Goal: Task Accomplishment & Management: Manage account settings

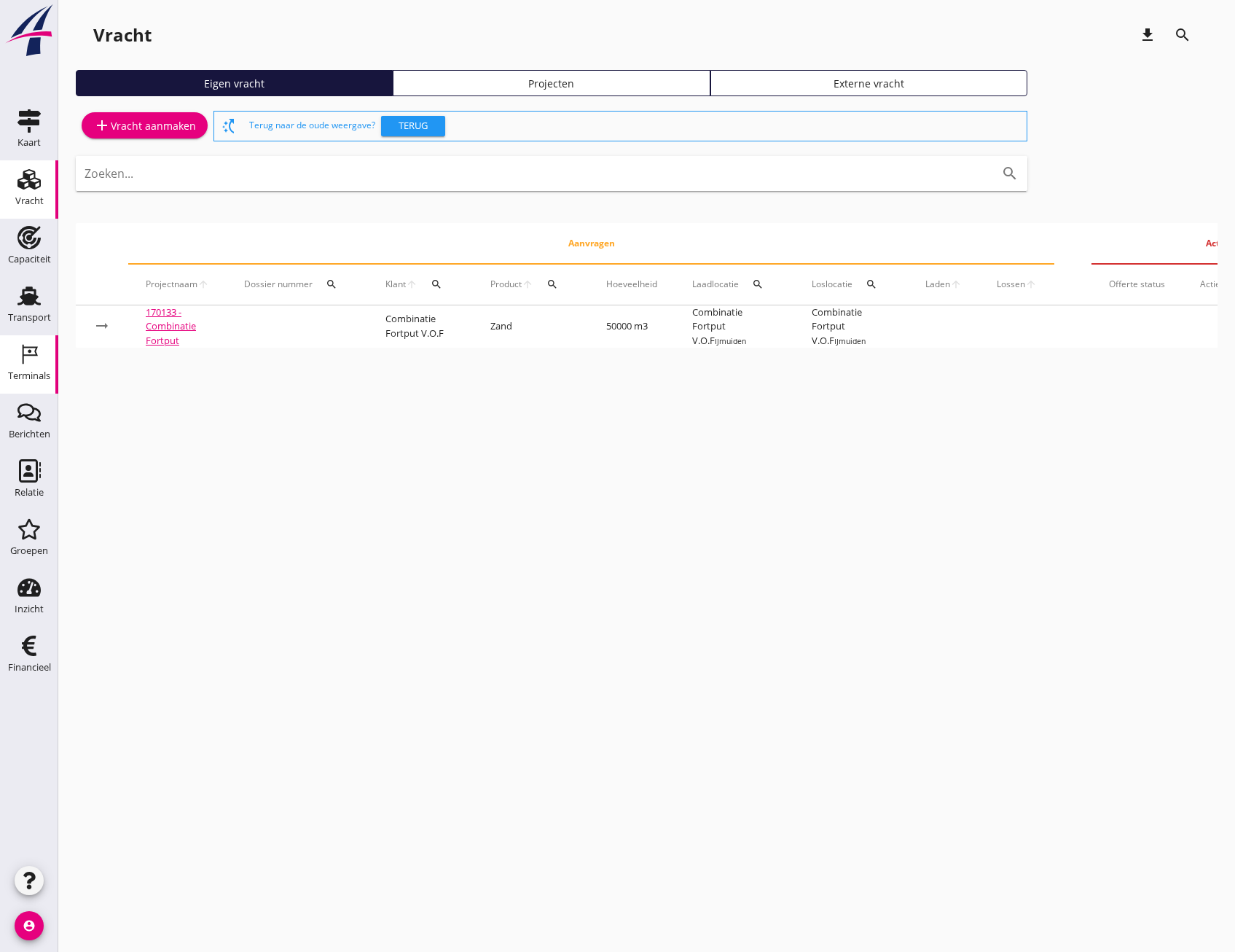
click at [21, 360] on icon "Terminals" at bounding box center [29, 354] width 23 height 23
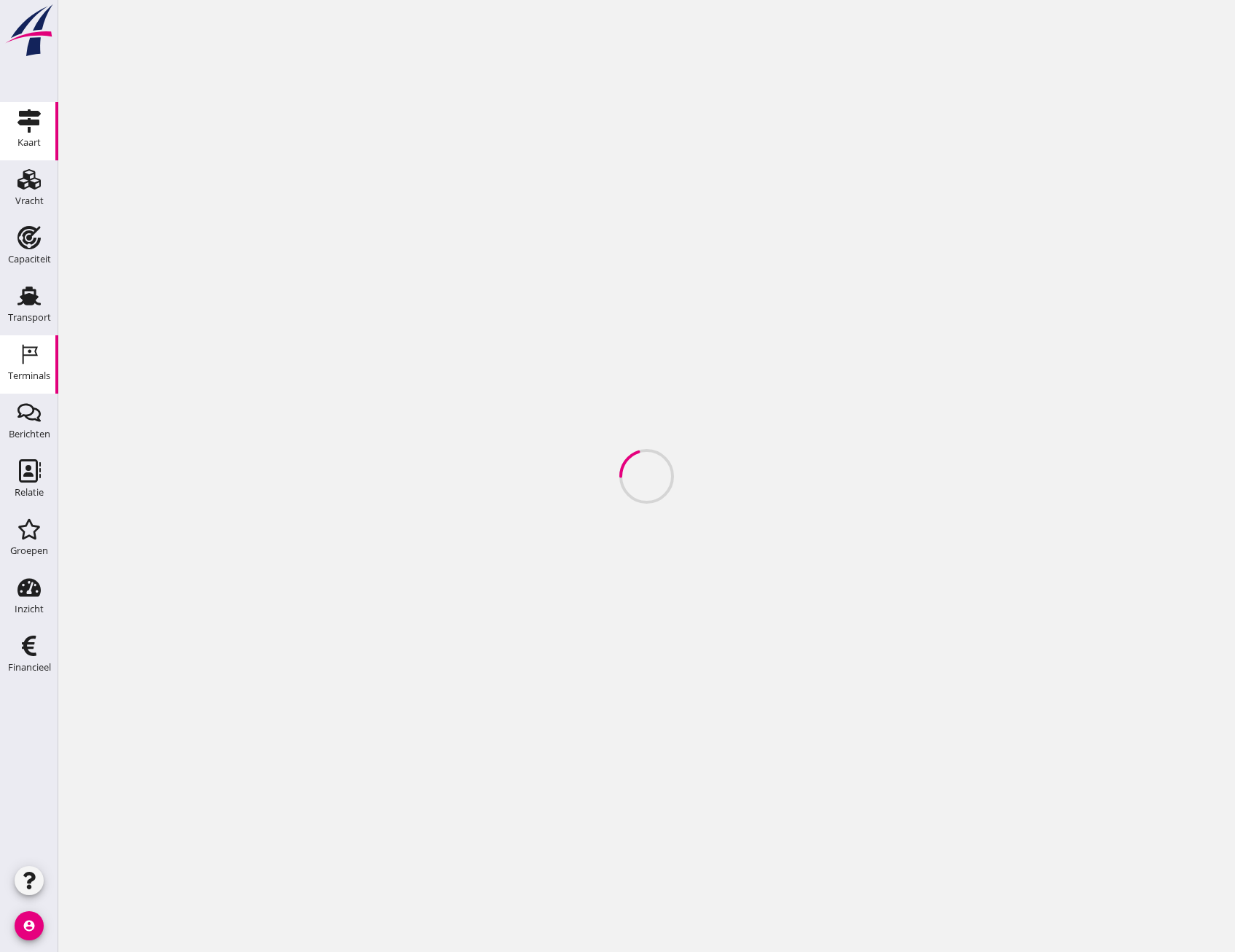
click at [34, 138] on div "Kaart" at bounding box center [29, 142] width 23 height 10
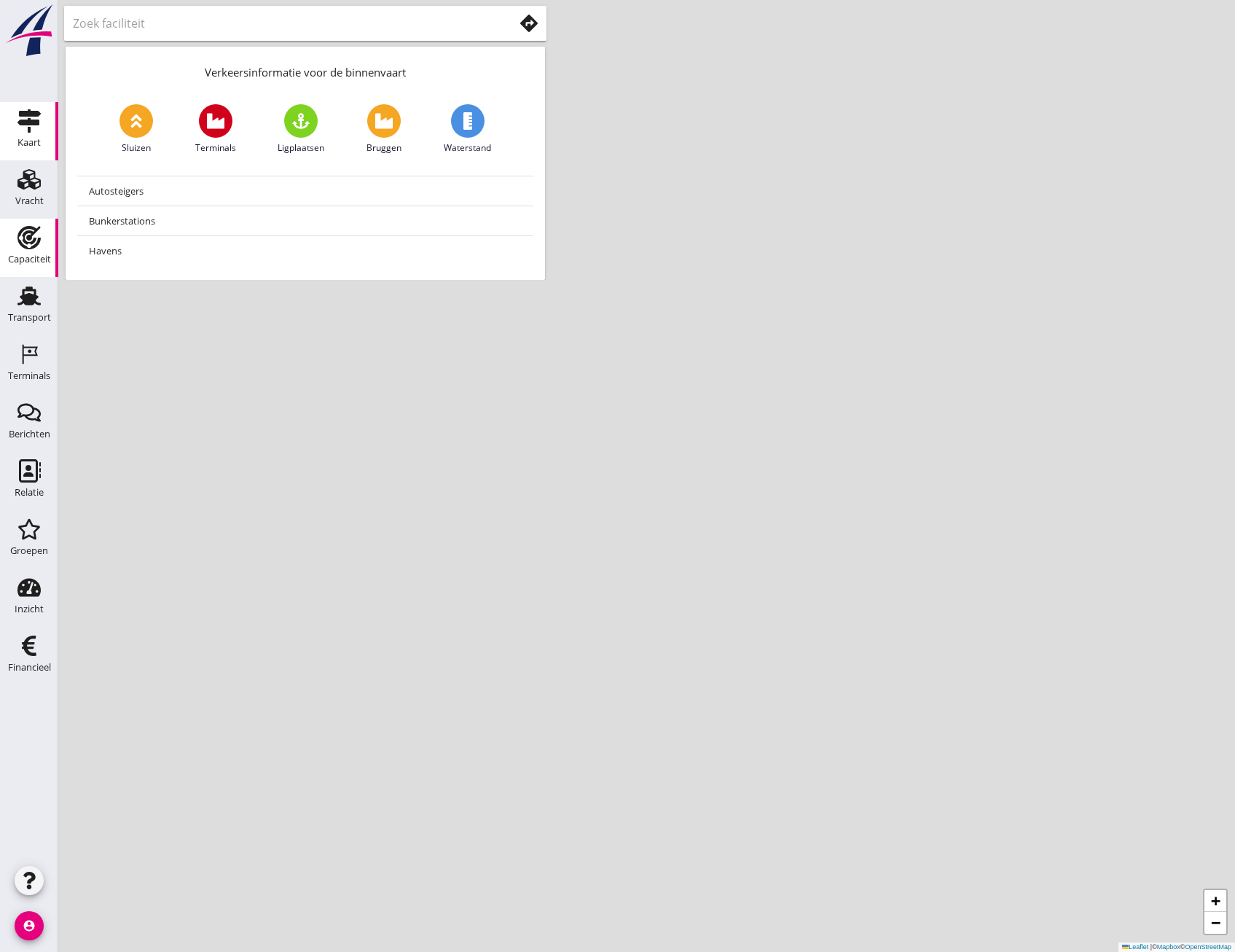
click at [49, 245] on link "Capaciteit Capaciteit" at bounding box center [29, 247] width 58 height 58
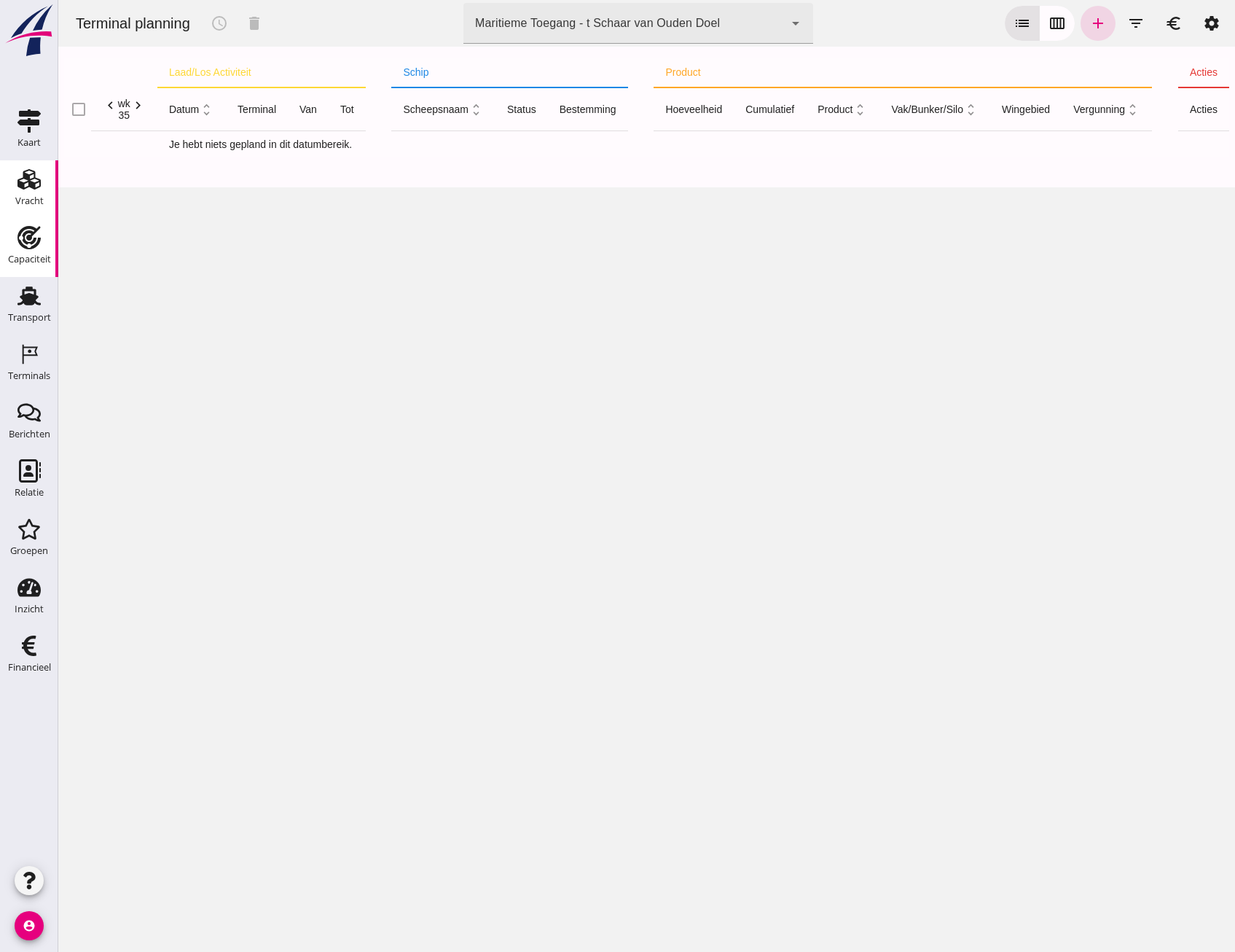
click at [31, 190] on icon "Vracht" at bounding box center [29, 179] width 23 height 23
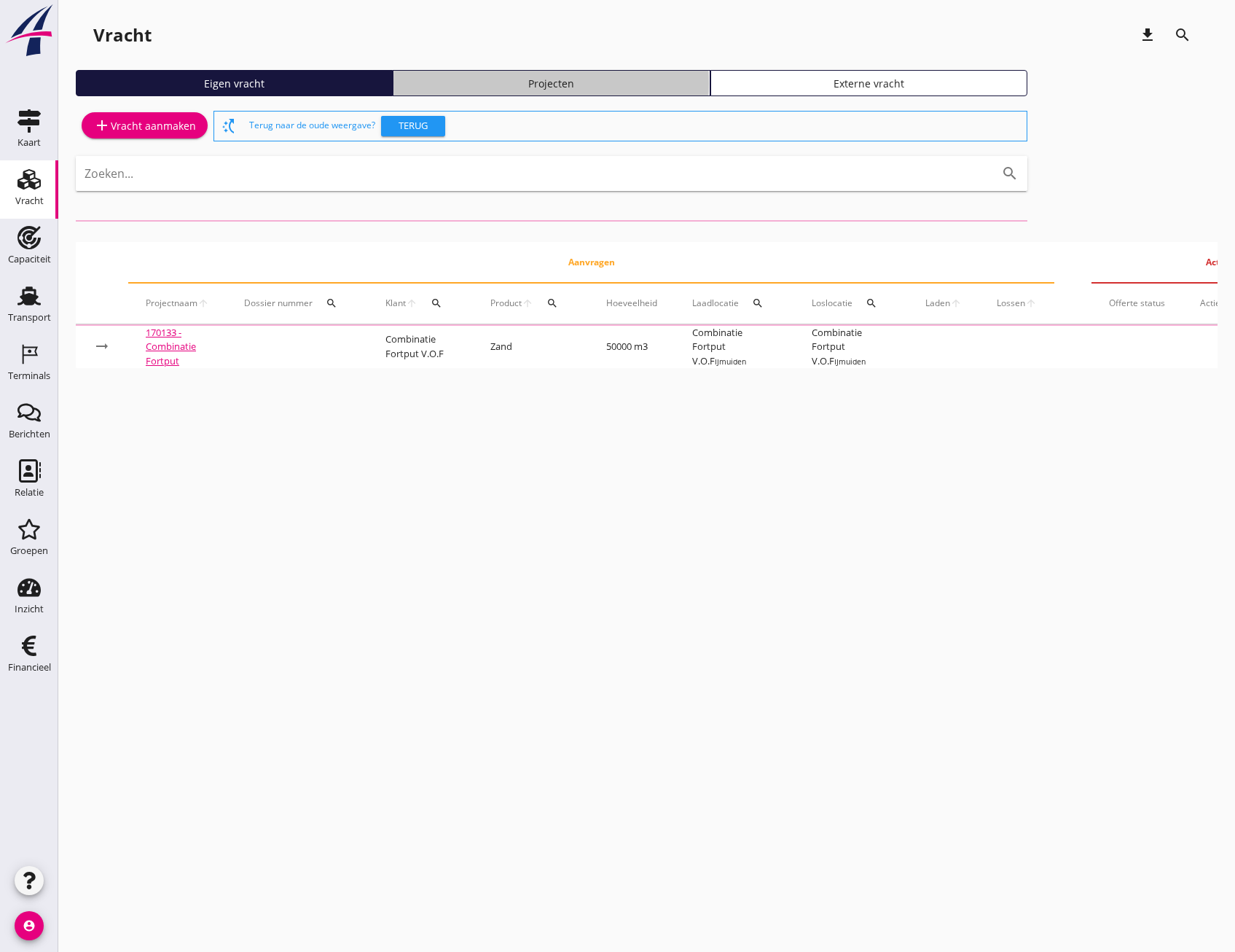
click at [531, 93] on link "Projecten" at bounding box center [551, 82] width 317 height 26
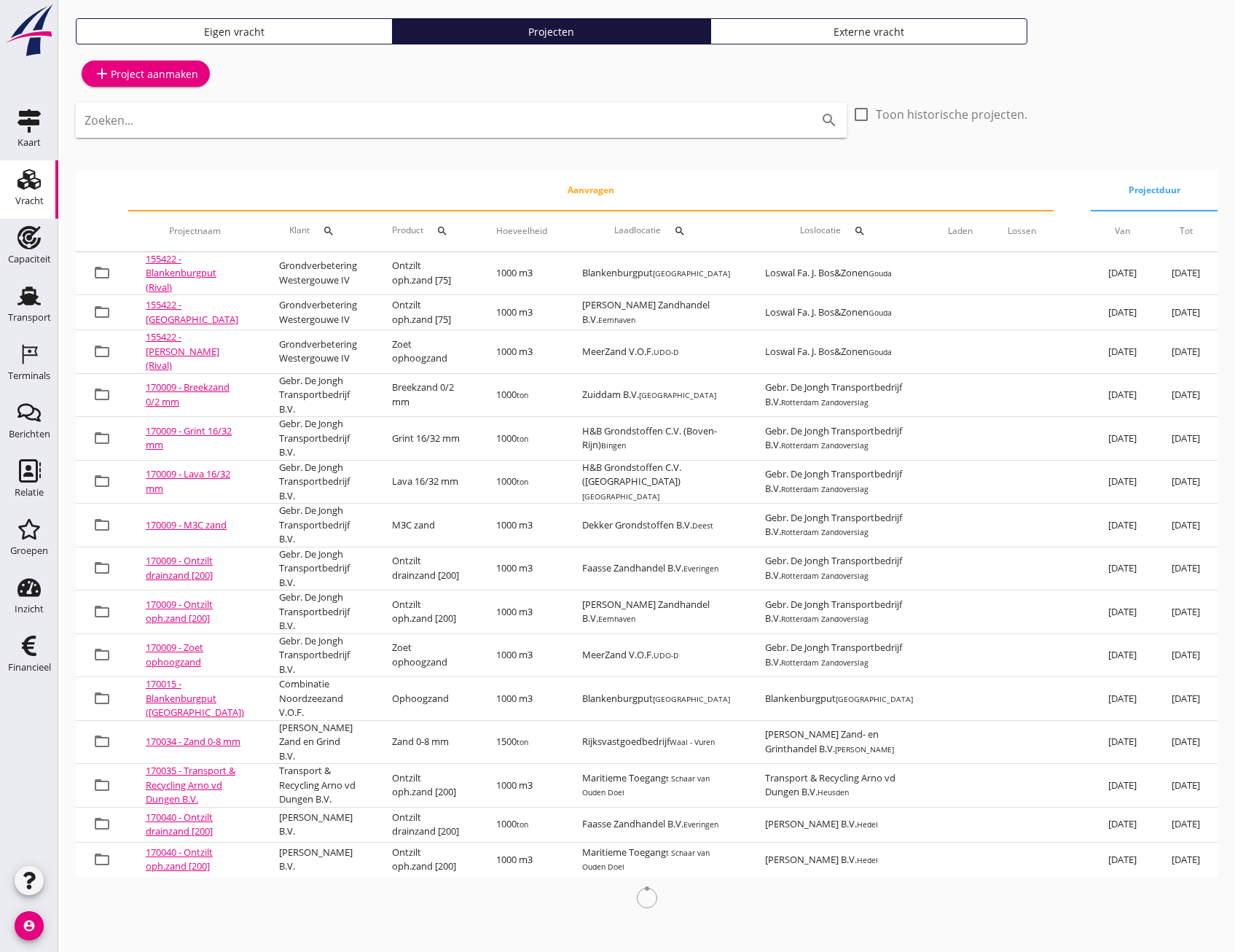
scroll to position [191, 0]
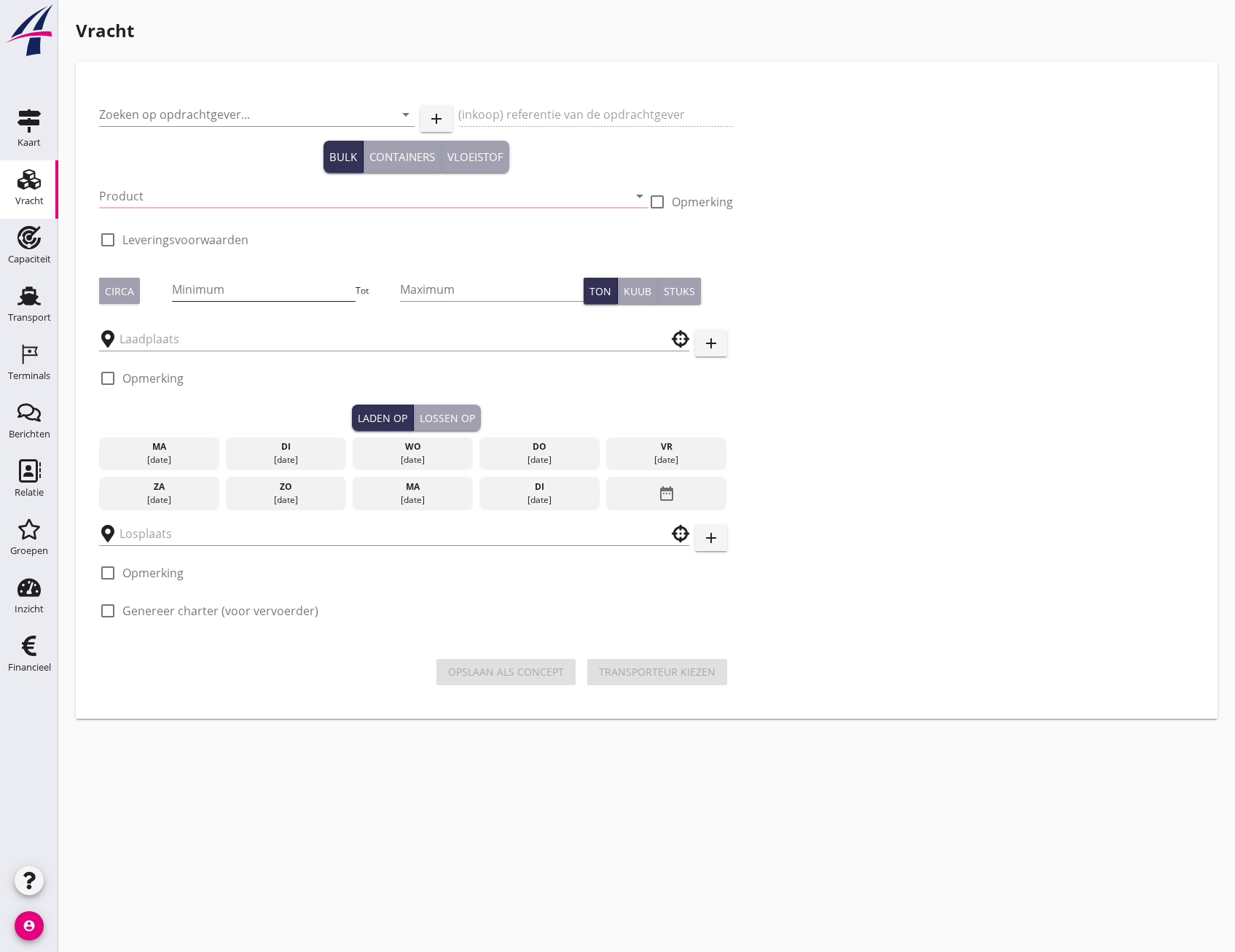
type input "Combinatie Noordzeezand V.O.F."
type input "Ophoogzand (6120)"
type input "1000"
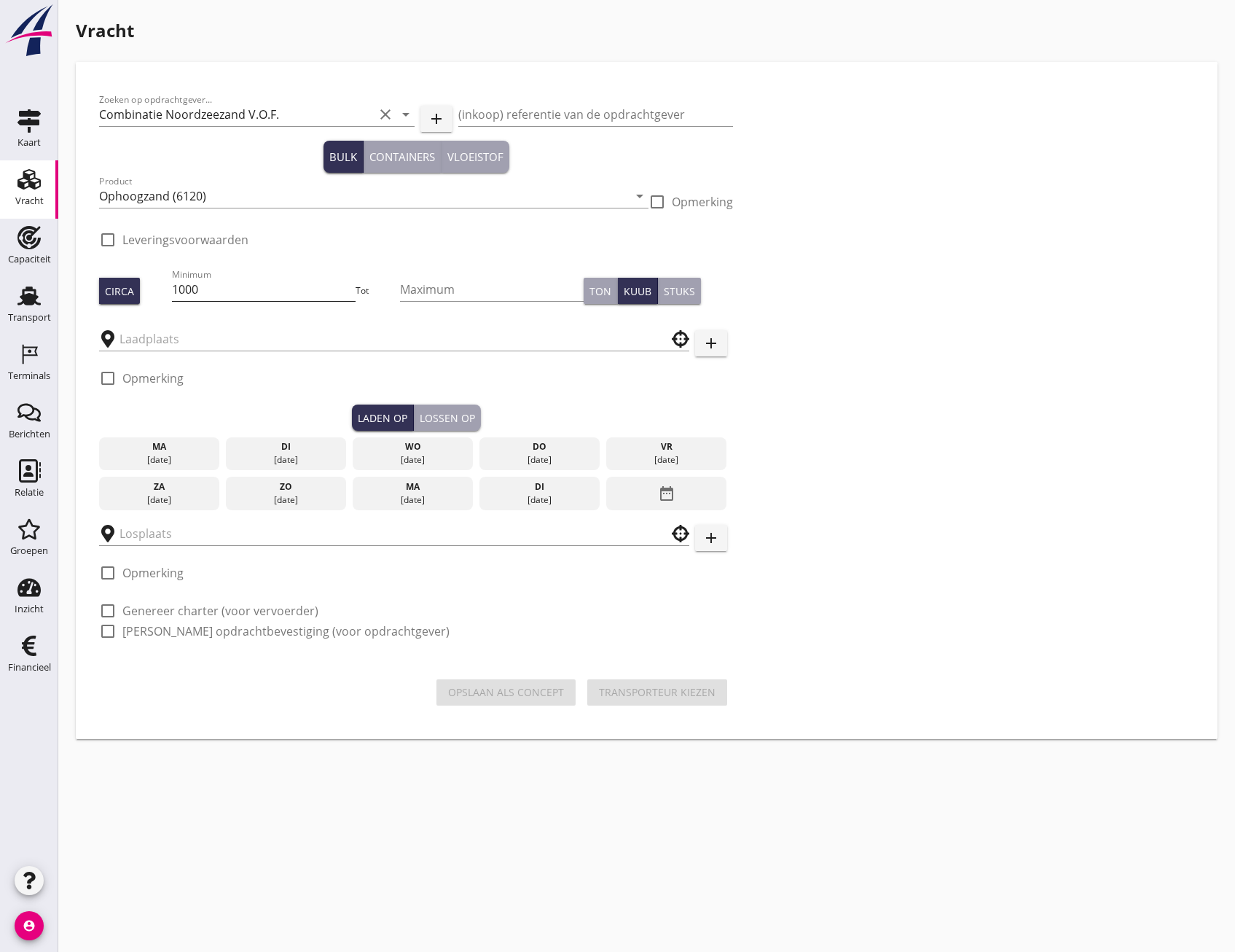
type input "Blankenburgput"
checkbox input "true"
type input "Blankenburgput"
checkbox input "true"
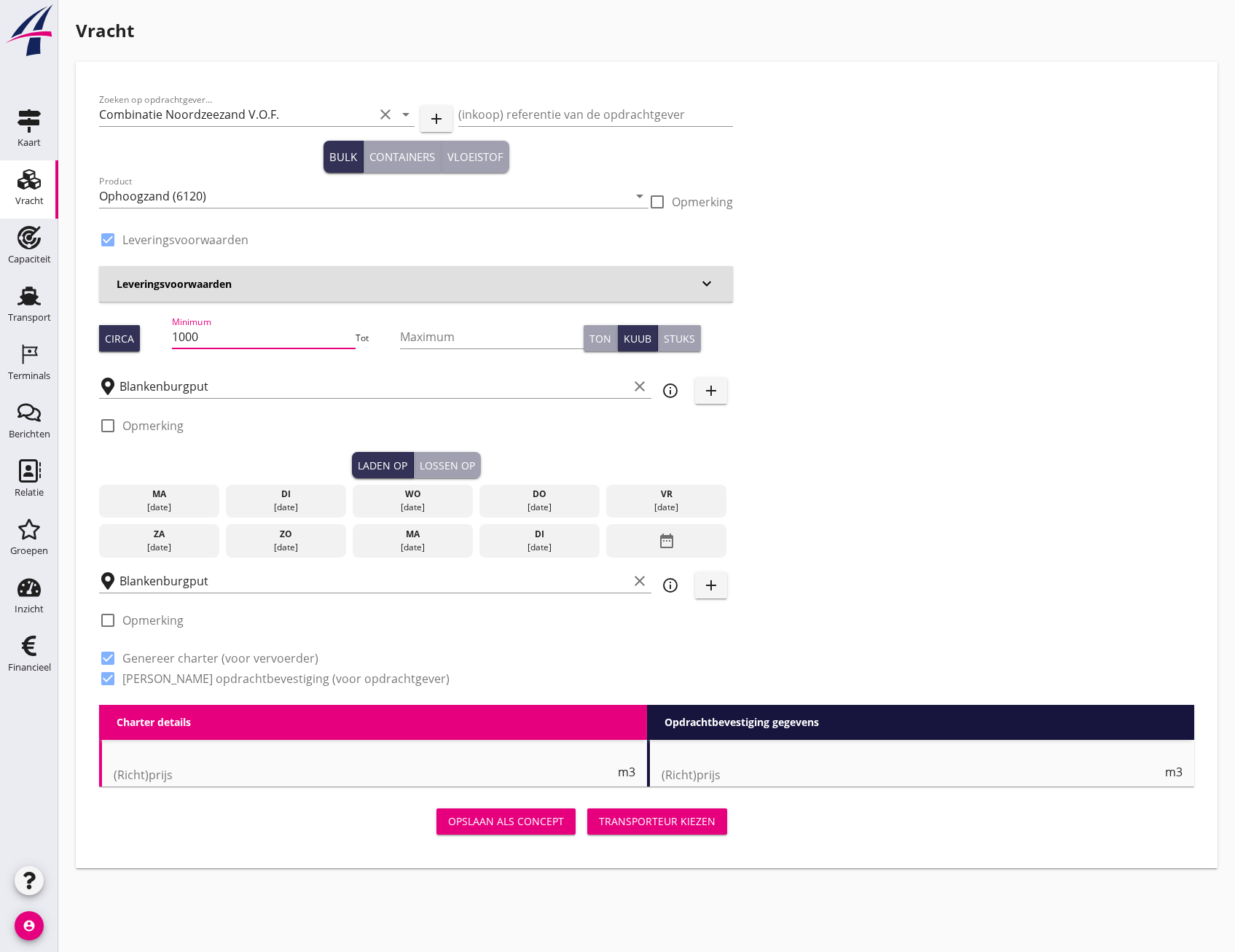
drag, startPoint x: 229, startPoint y: 288, endPoint x: 169, endPoint y: 283, distance: 60.2
click at [169, 283] on div "Zoeken op opdrachtgever... Combinatie Noordzeezand V.O.F. clear arrow_drop_down…" at bounding box center [416, 394] width 646 height 620
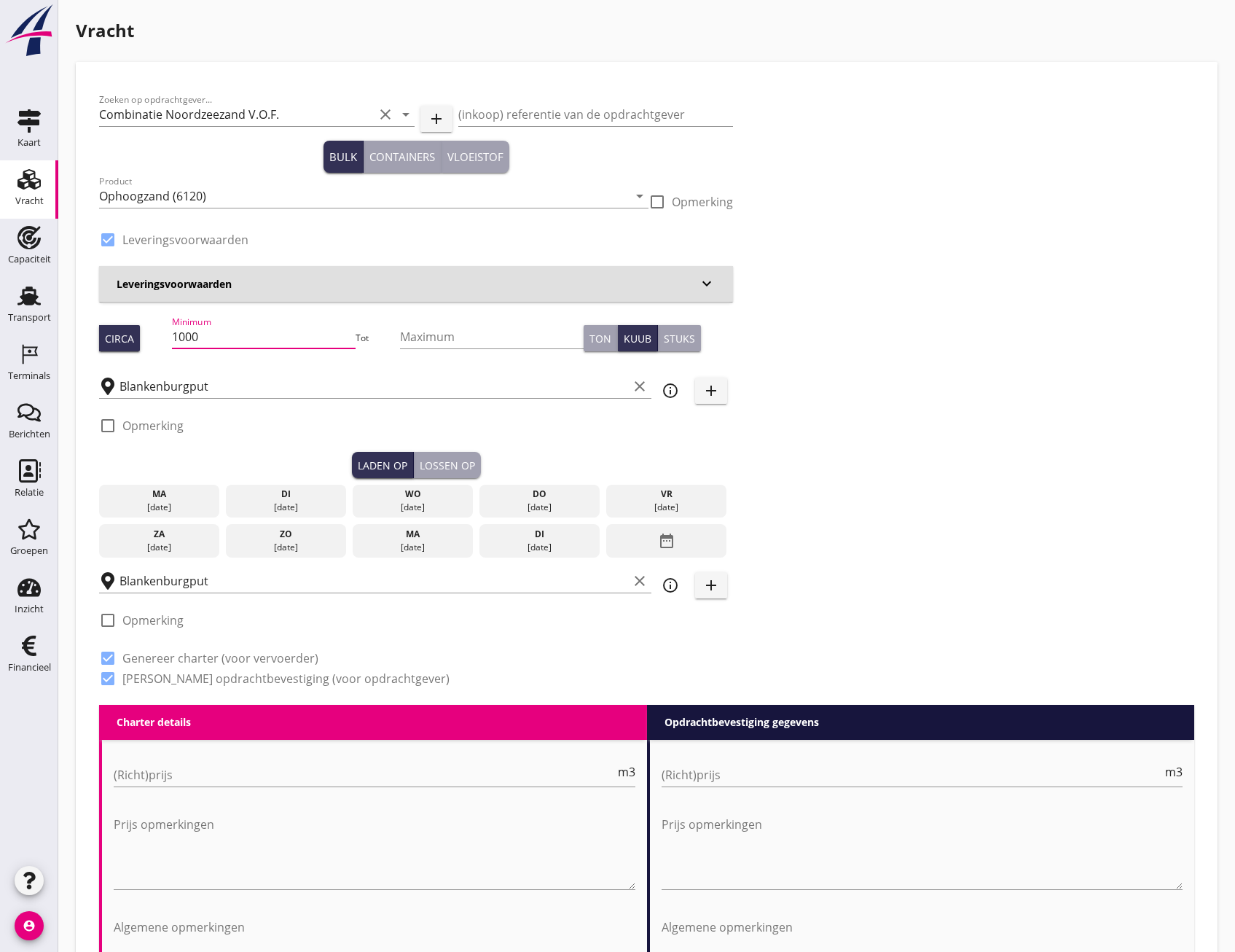
radio input "false"
type input "1.15"
radio input "false"
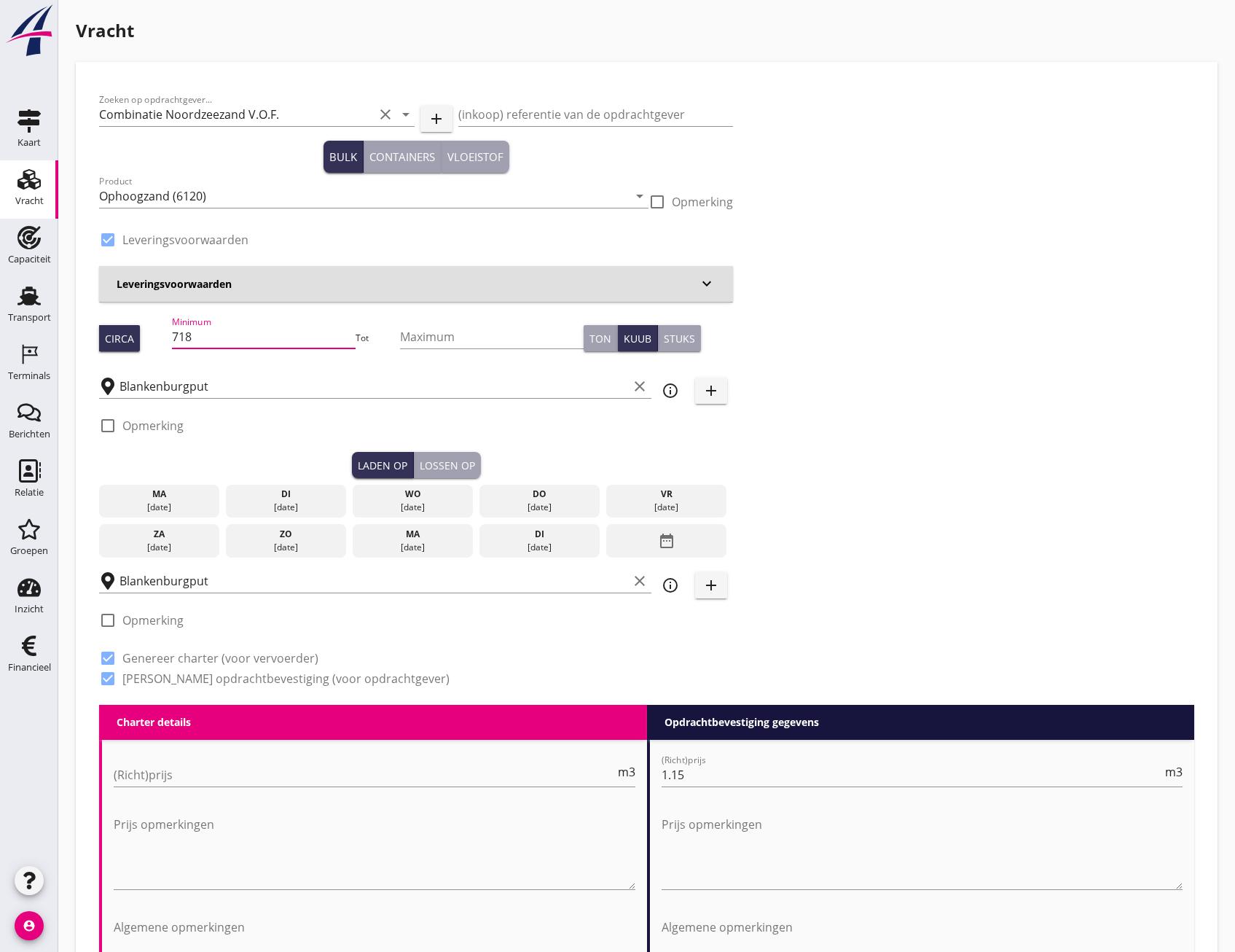
type input "718"
click at [196, 505] on div "25 aug." at bounding box center [159, 507] width 114 height 14
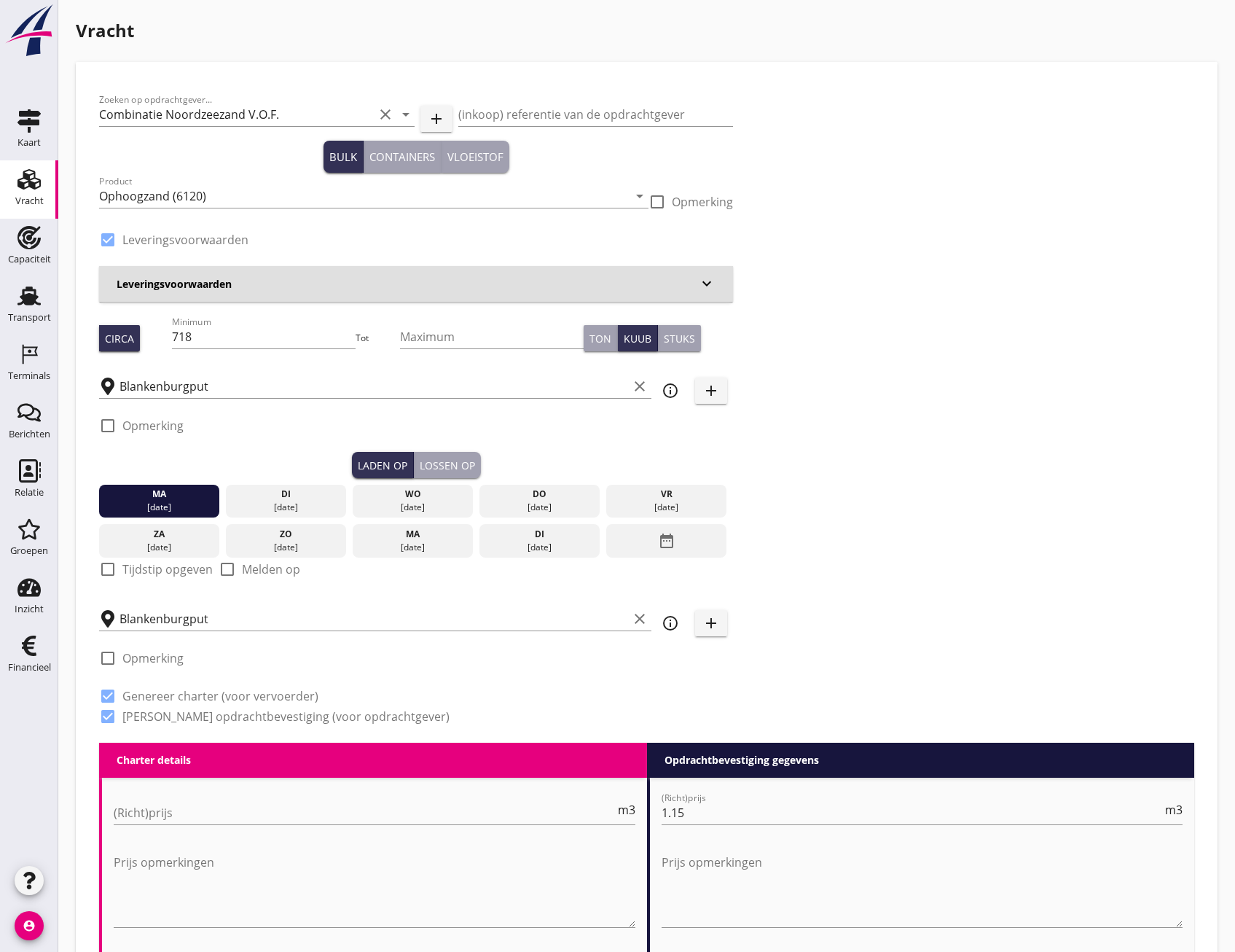
click at [450, 461] on div "Lossen op" at bounding box center [446, 465] width 55 height 15
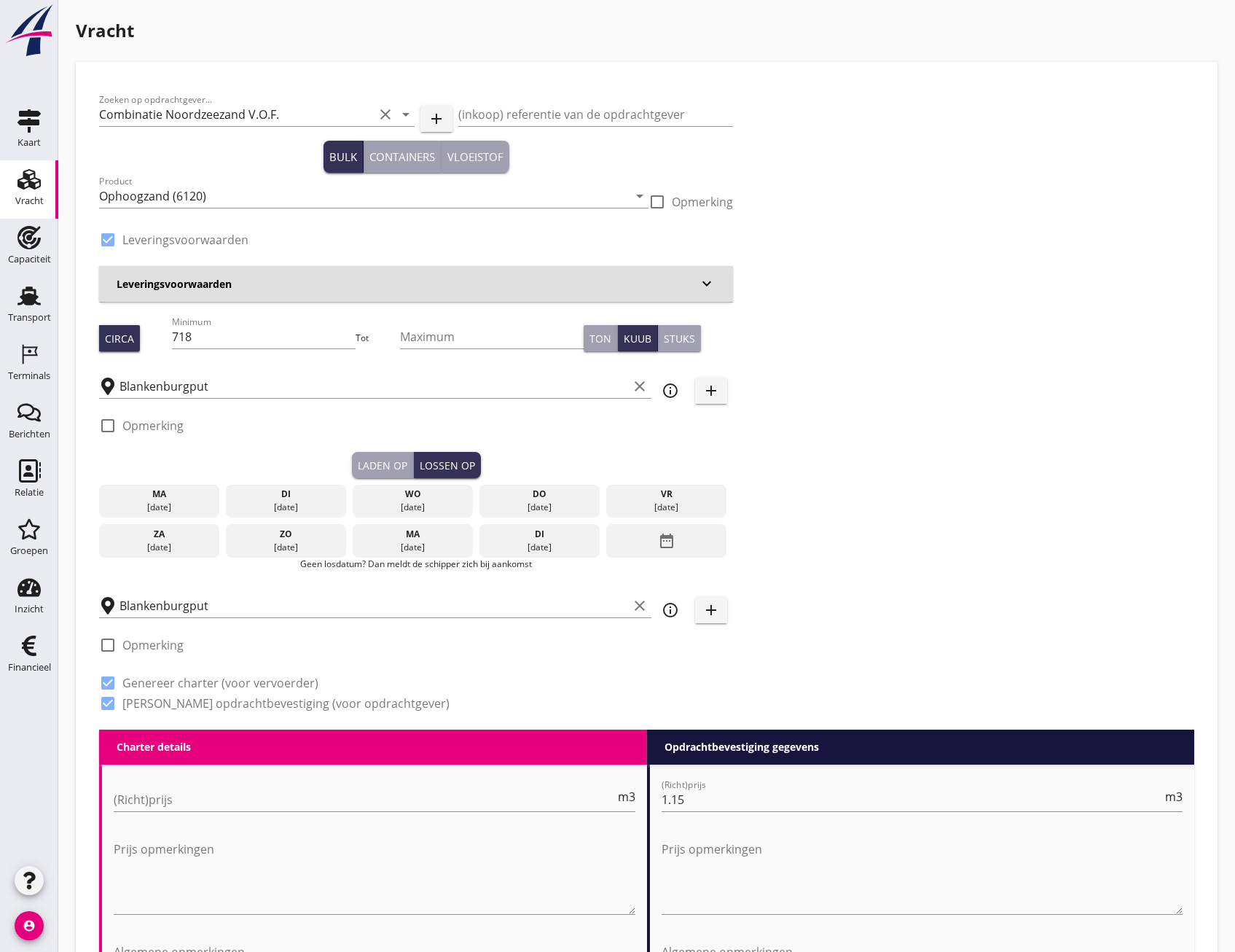
click at [265, 496] on div "di" at bounding box center [286, 494] width 114 height 14
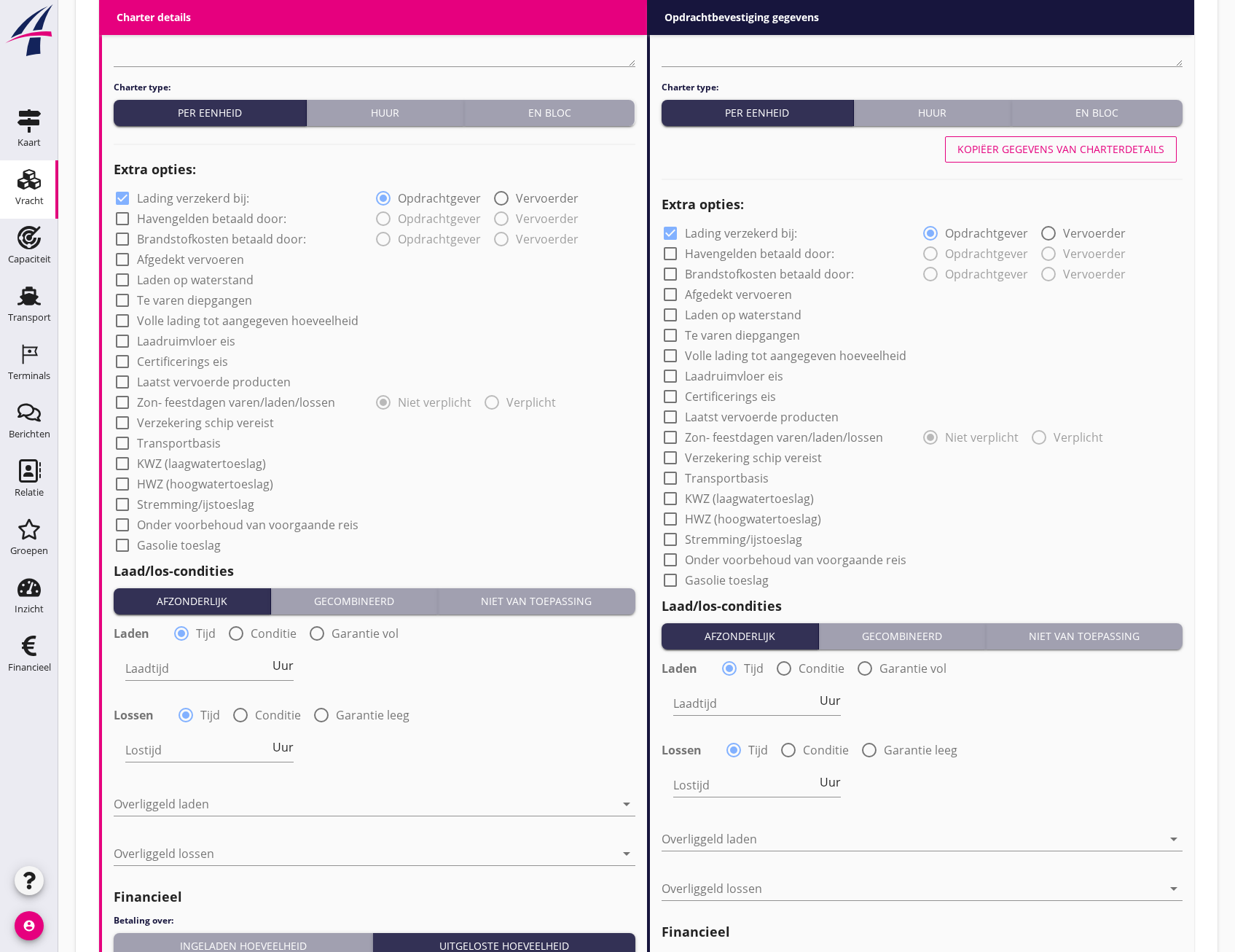
scroll to position [1239, 0]
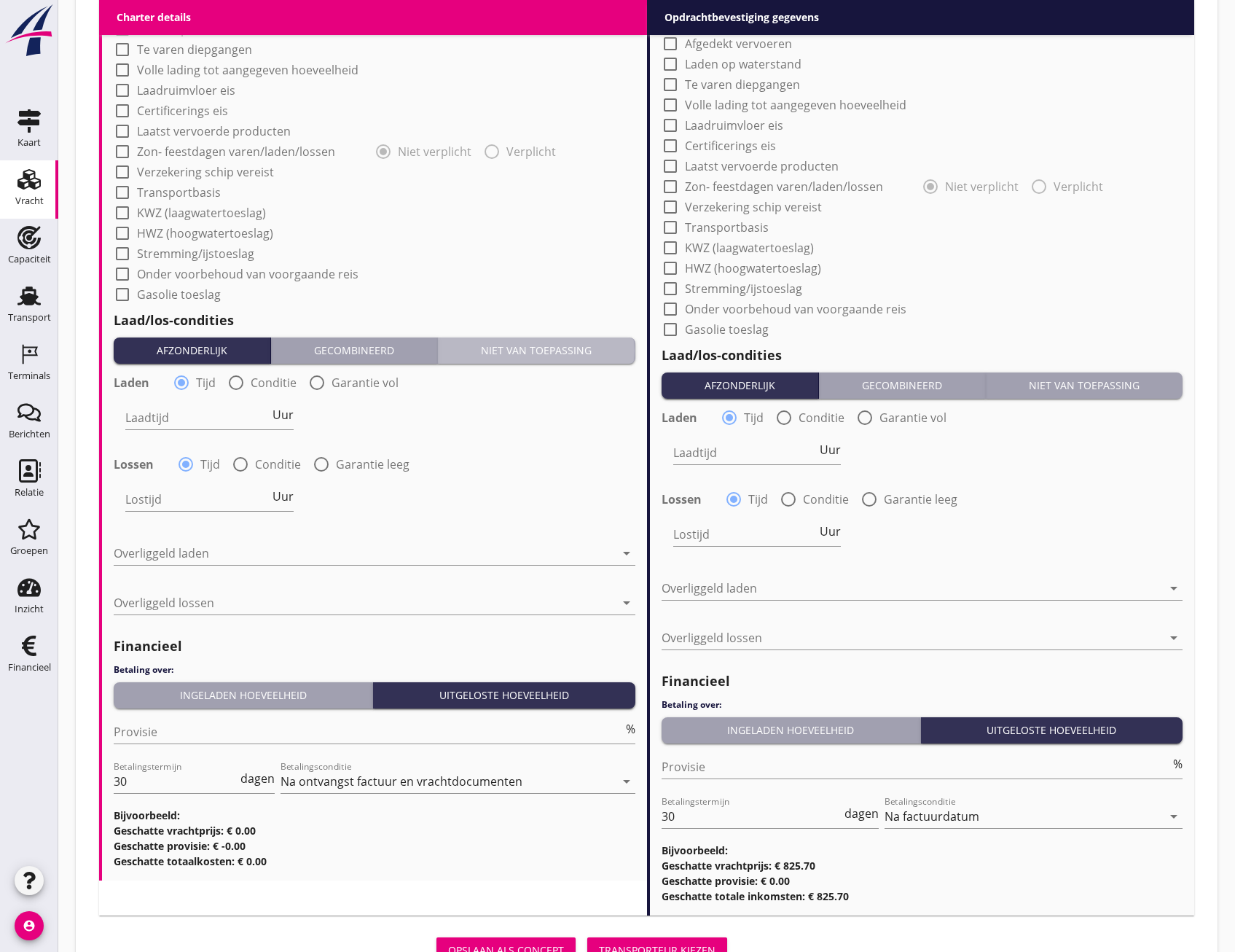
click at [557, 342] on button "Niet van toepassing" at bounding box center [536, 350] width 197 height 26
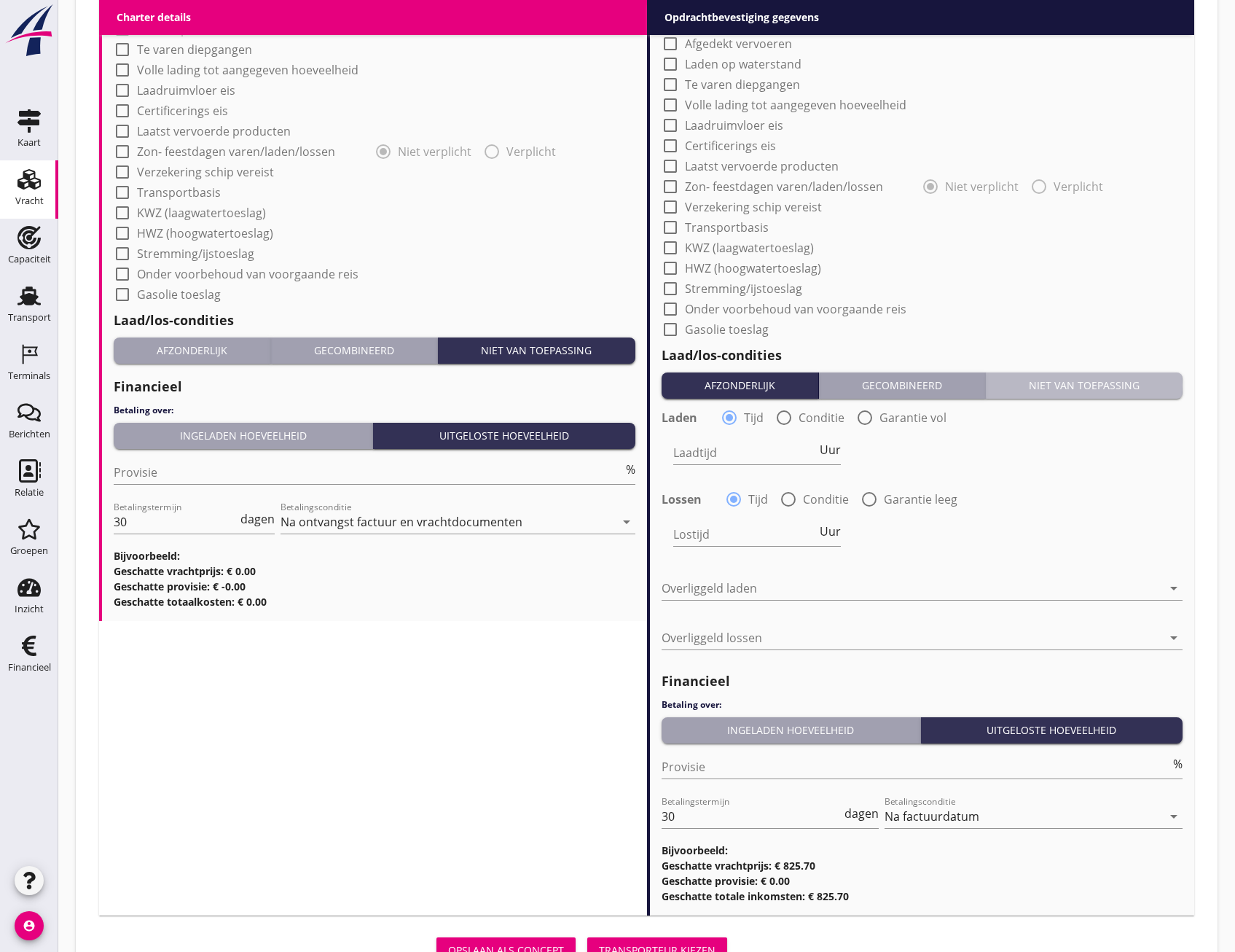
click at [1088, 383] on div "Niet van toepassing" at bounding box center [1083, 386] width 185 height 15
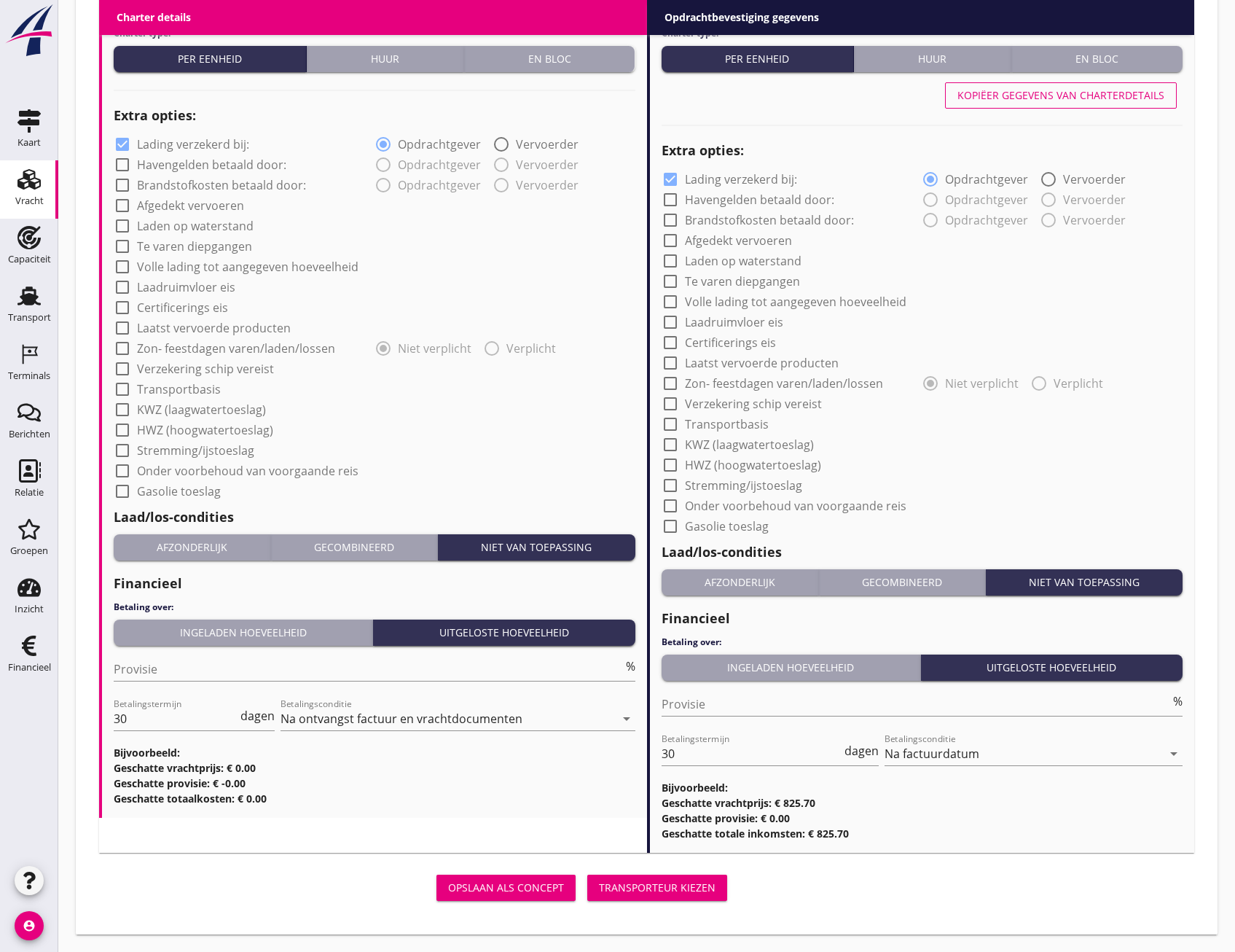
click at [679, 875] on button "Transporteur kiezen" at bounding box center [657, 887] width 140 height 26
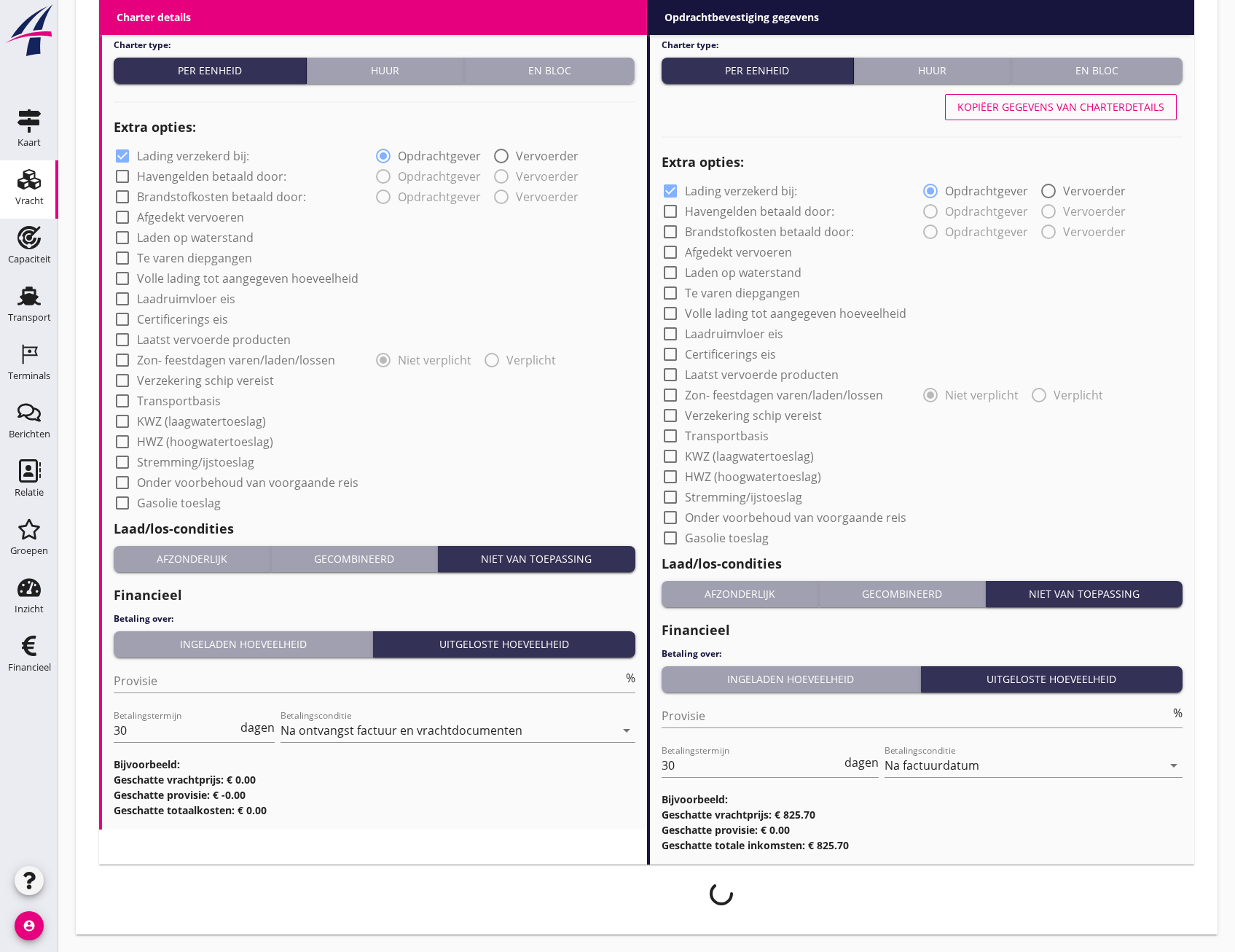
scroll to position [1030, 0]
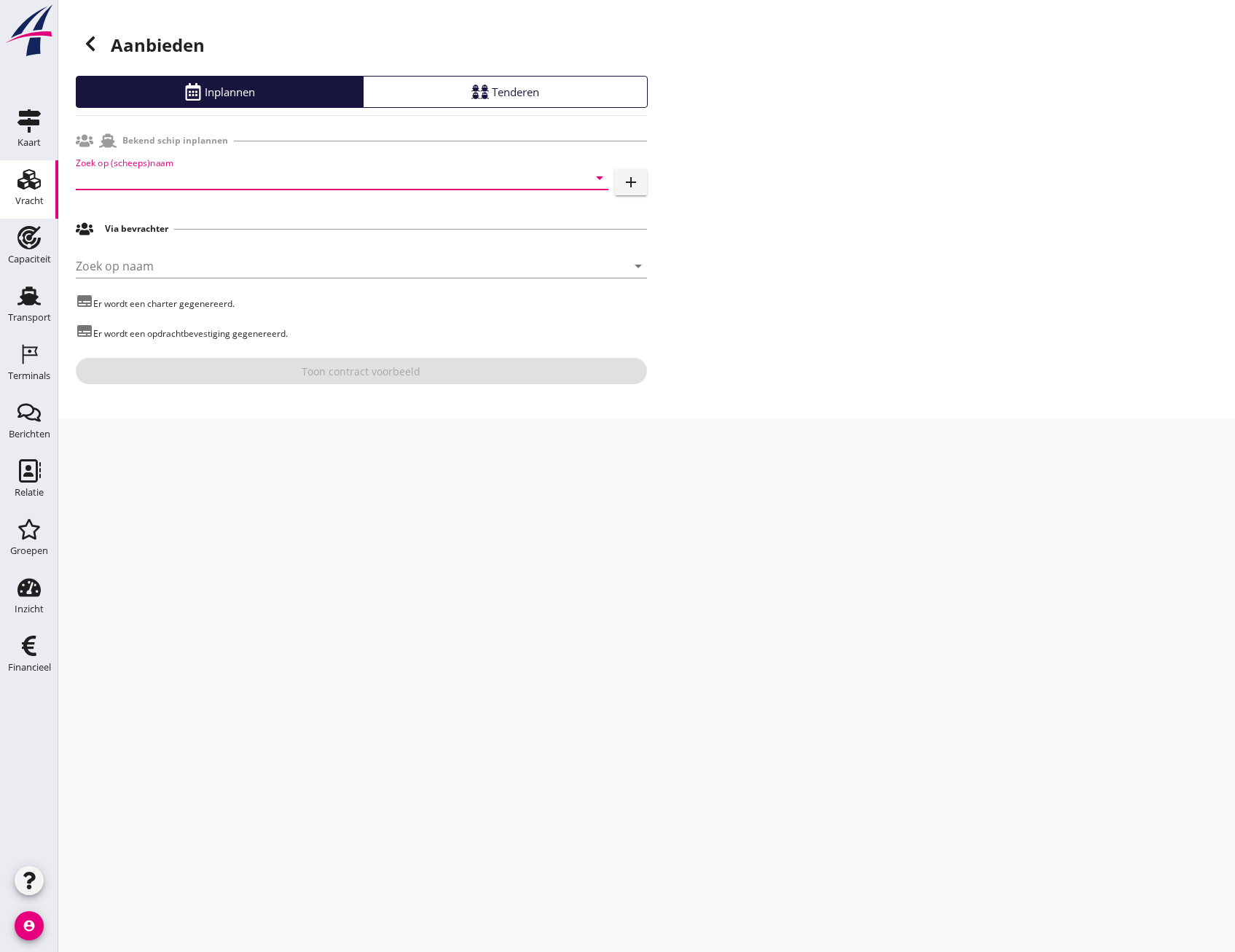
click at [179, 184] on input "Zoek op (scheeps)naam" at bounding box center [321, 178] width 492 height 23
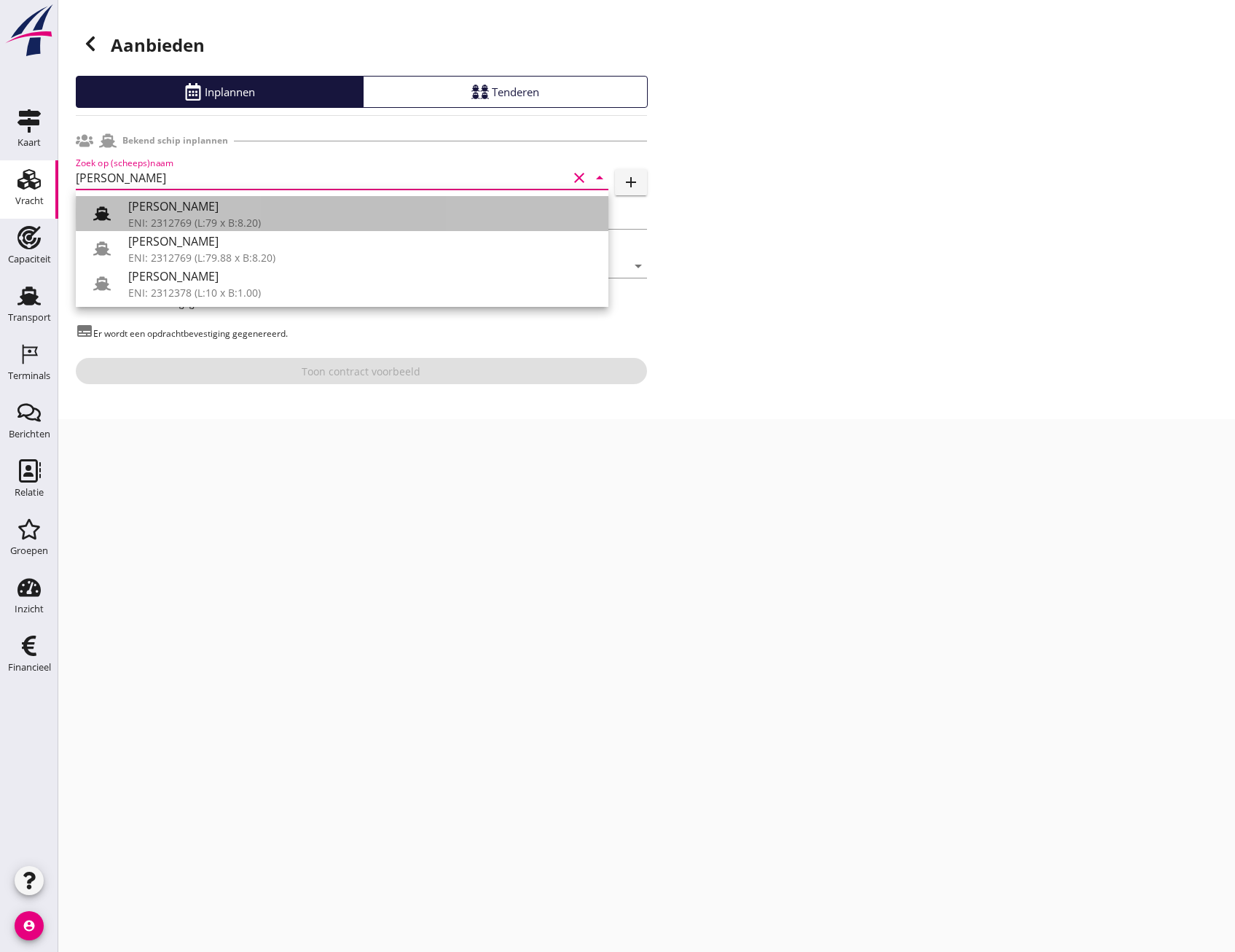
click at [189, 216] on div "ENI: 2312769 (L:79 x B:8.20)" at bounding box center [362, 222] width 469 height 15
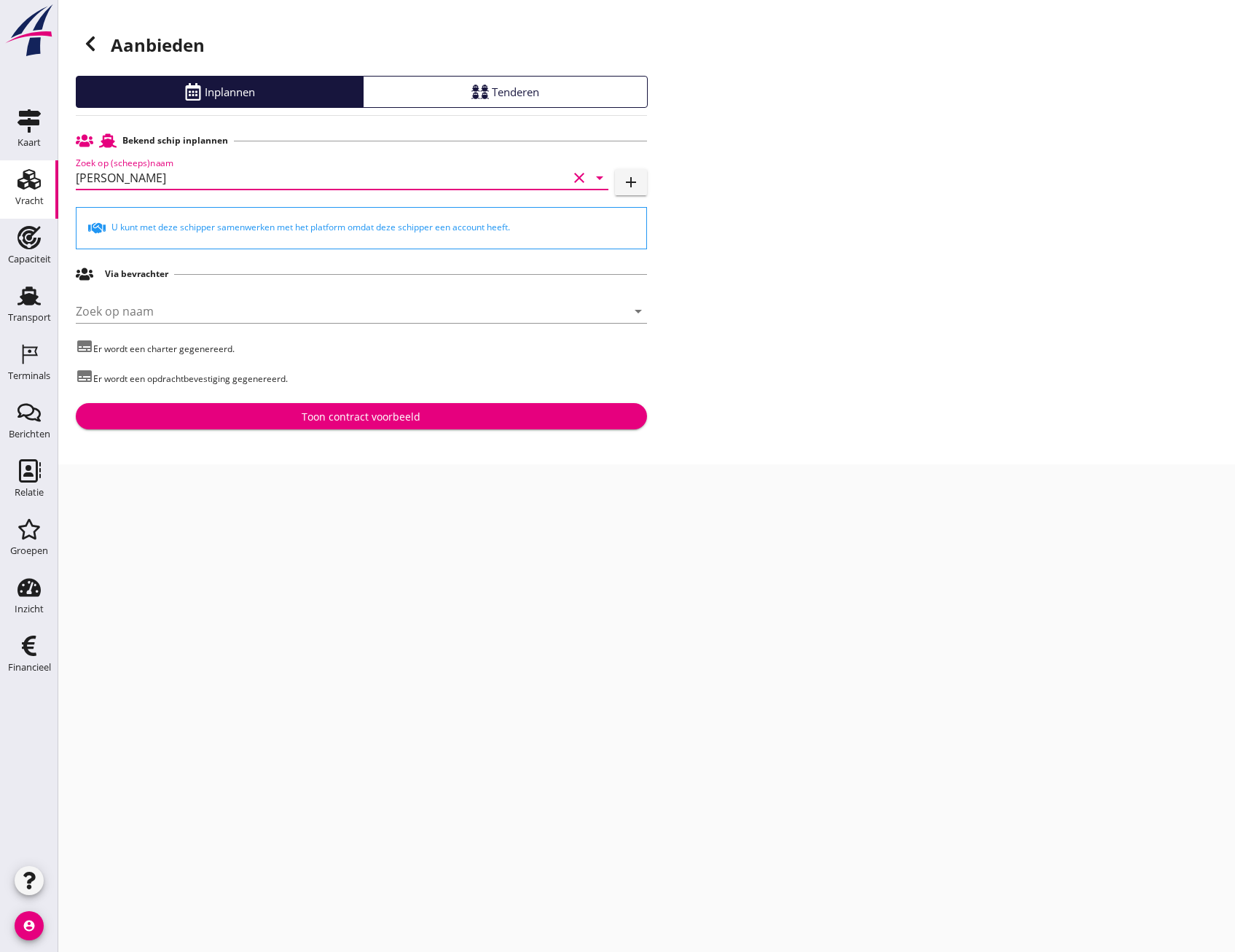
type input "Cornelis sr"
click at [386, 418] on div "Toon contract voorbeeld" at bounding box center [360, 417] width 119 height 15
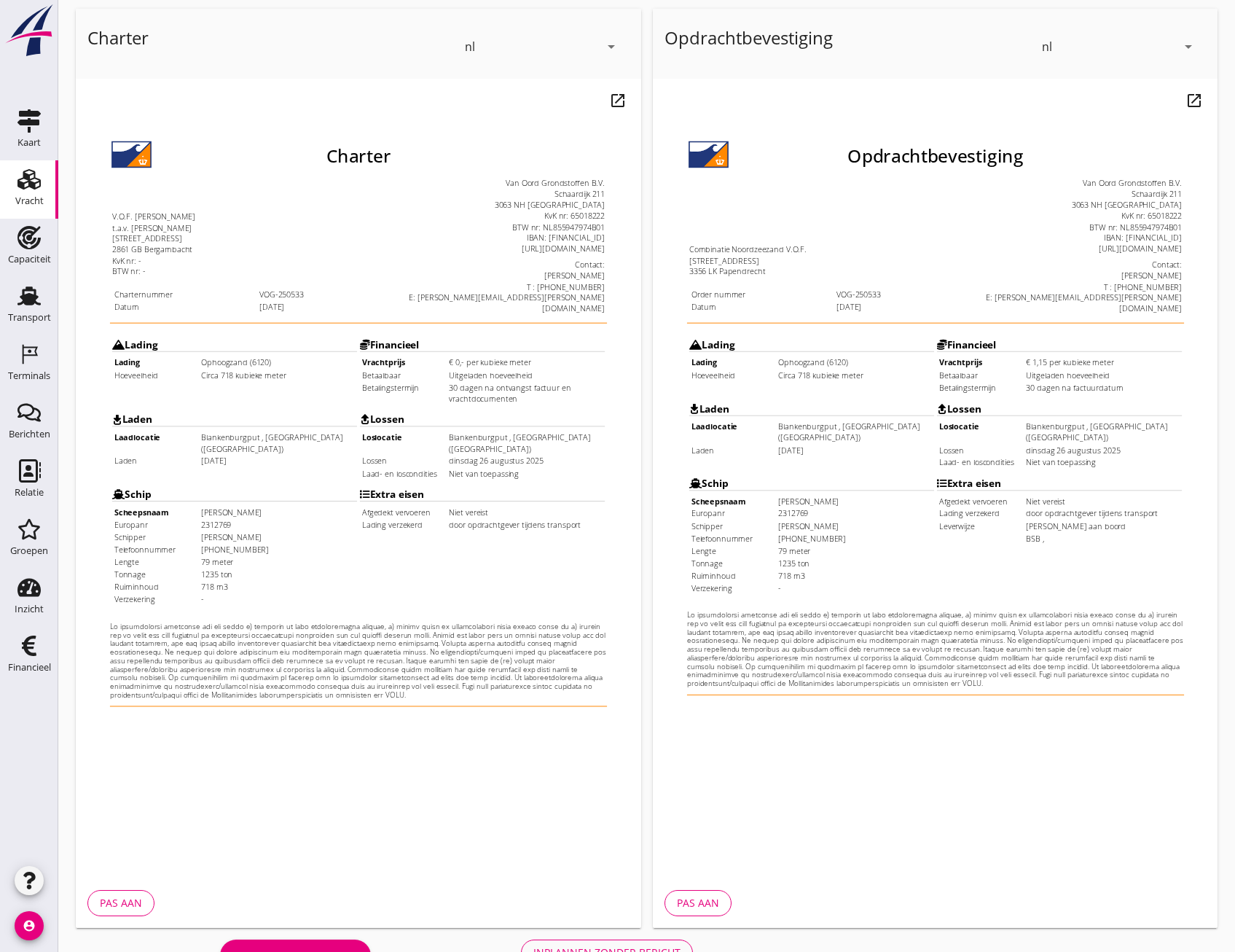
scroll to position [108, 0]
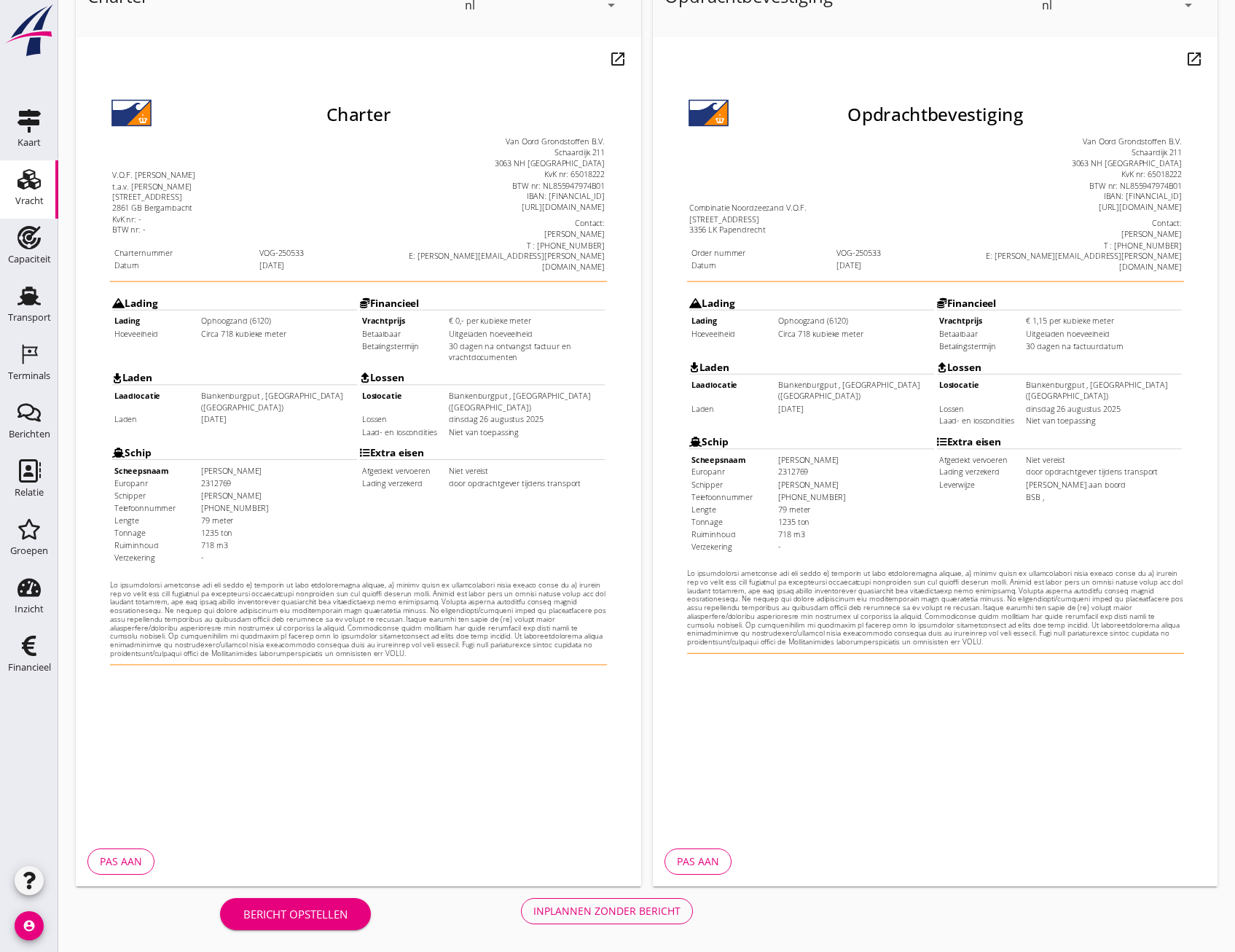
click at [630, 913] on div "Inplannen zonder bericht" at bounding box center [607, 910] width 147 height 15
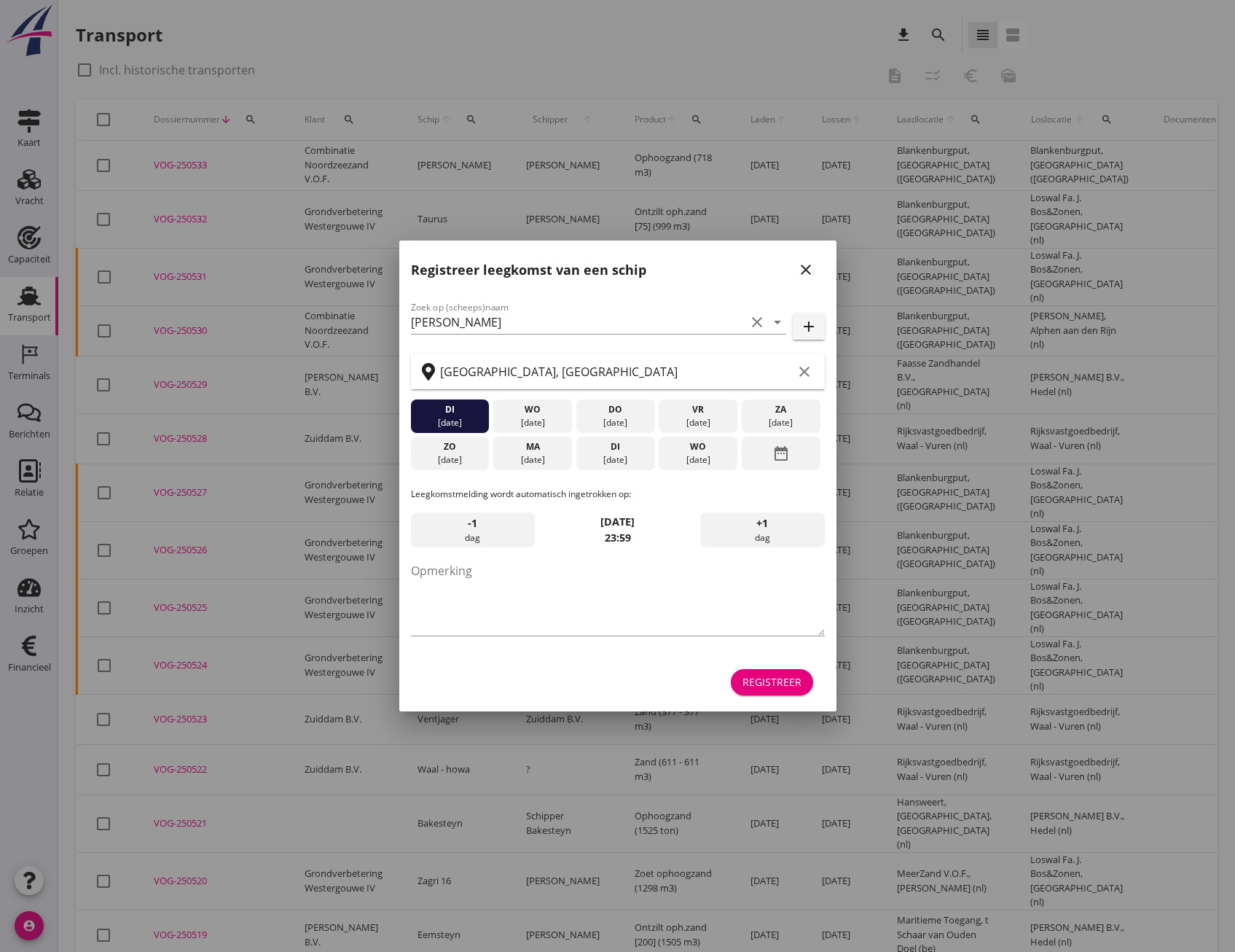
click at [789, 686] on div "Registreer" at bounding box center [771, 681] width 59 height 15
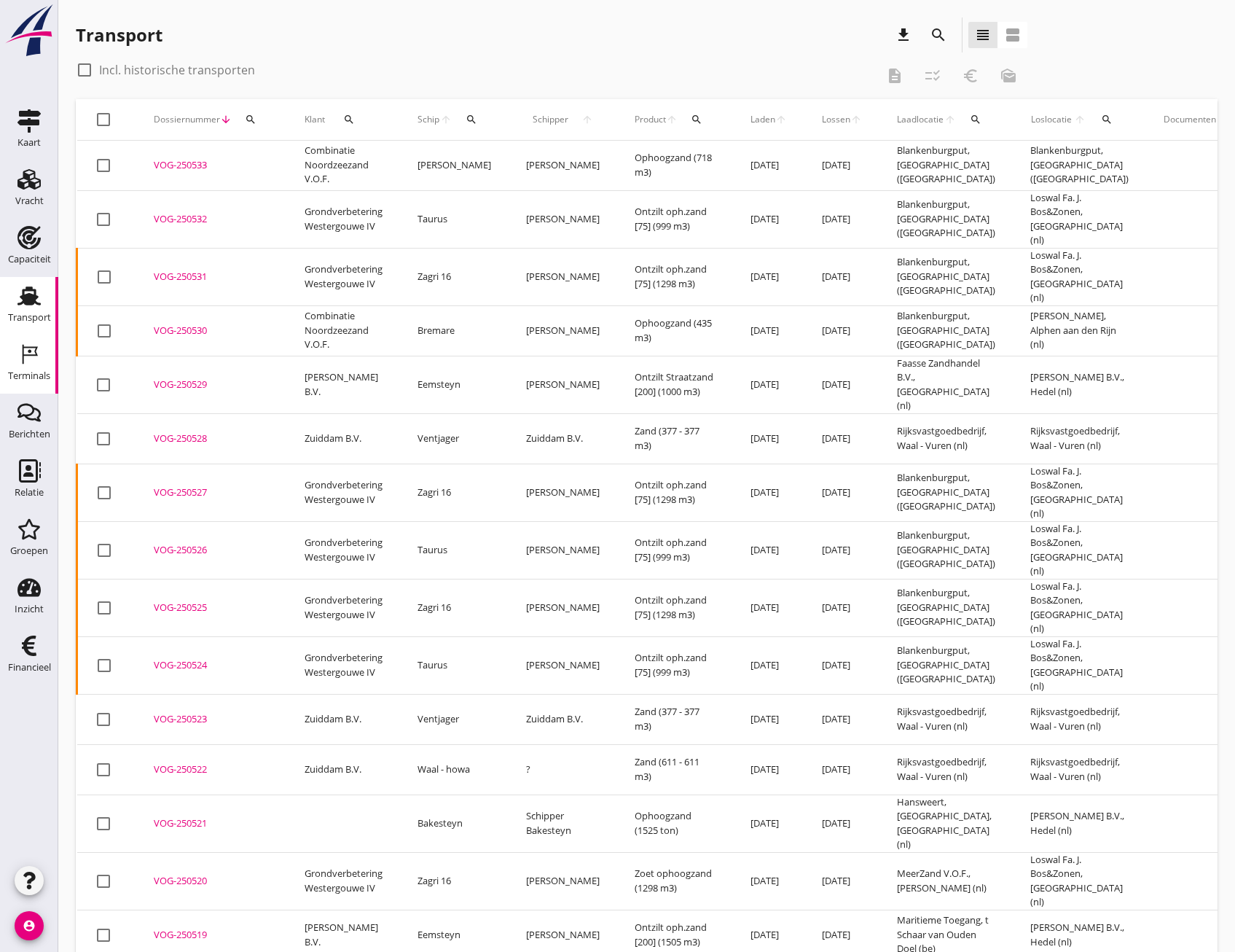
click at [22, 373] on div "Terminals" at bounding box center [29, 376] width 43 height 10
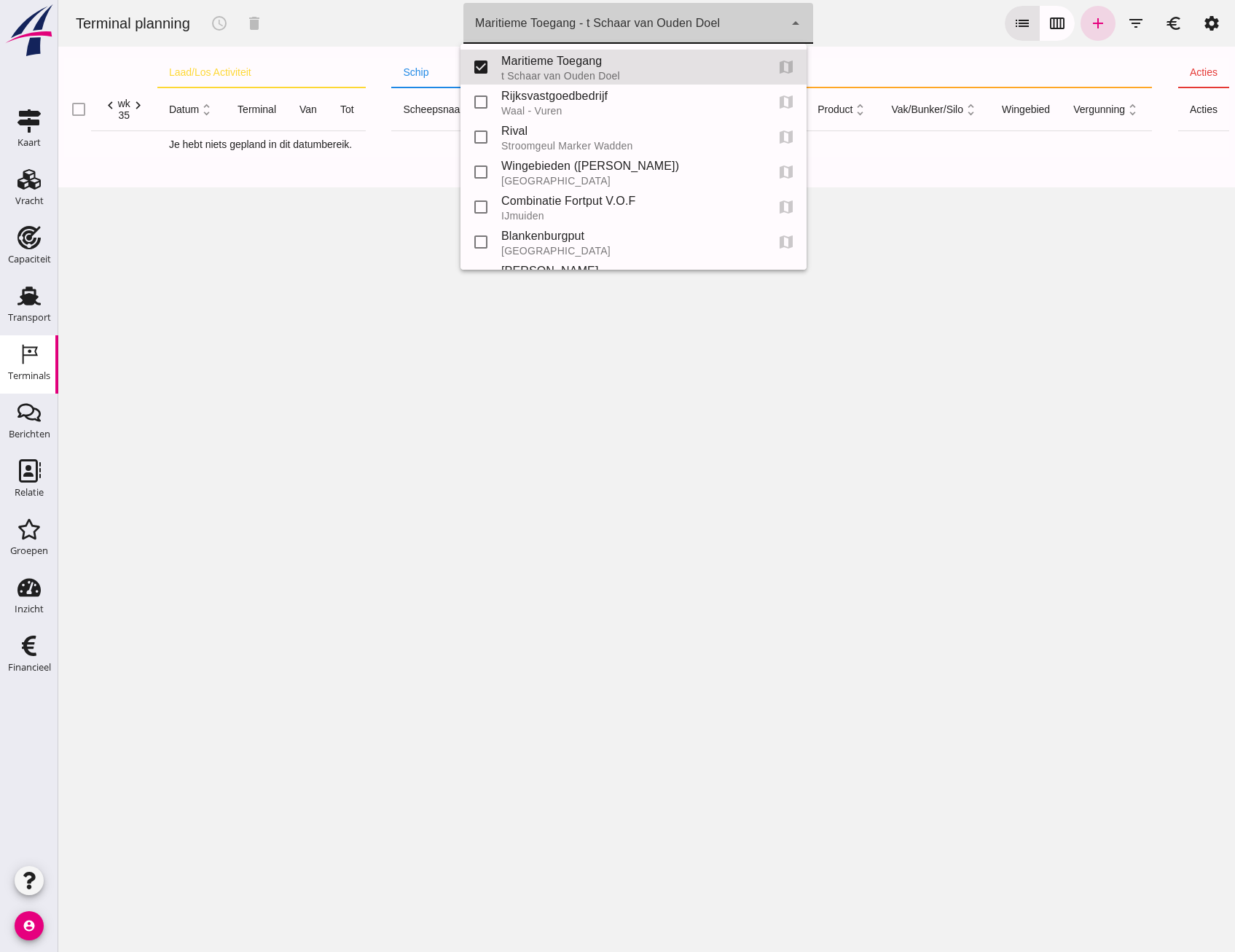
click at [567, 34] on div "Maritieme Toegang - t Schaar van Ouden Doel 453b08e2-5afb-49e8-a076-b9bc6000f457" at bounding box center [623, 23] width 321 height 41
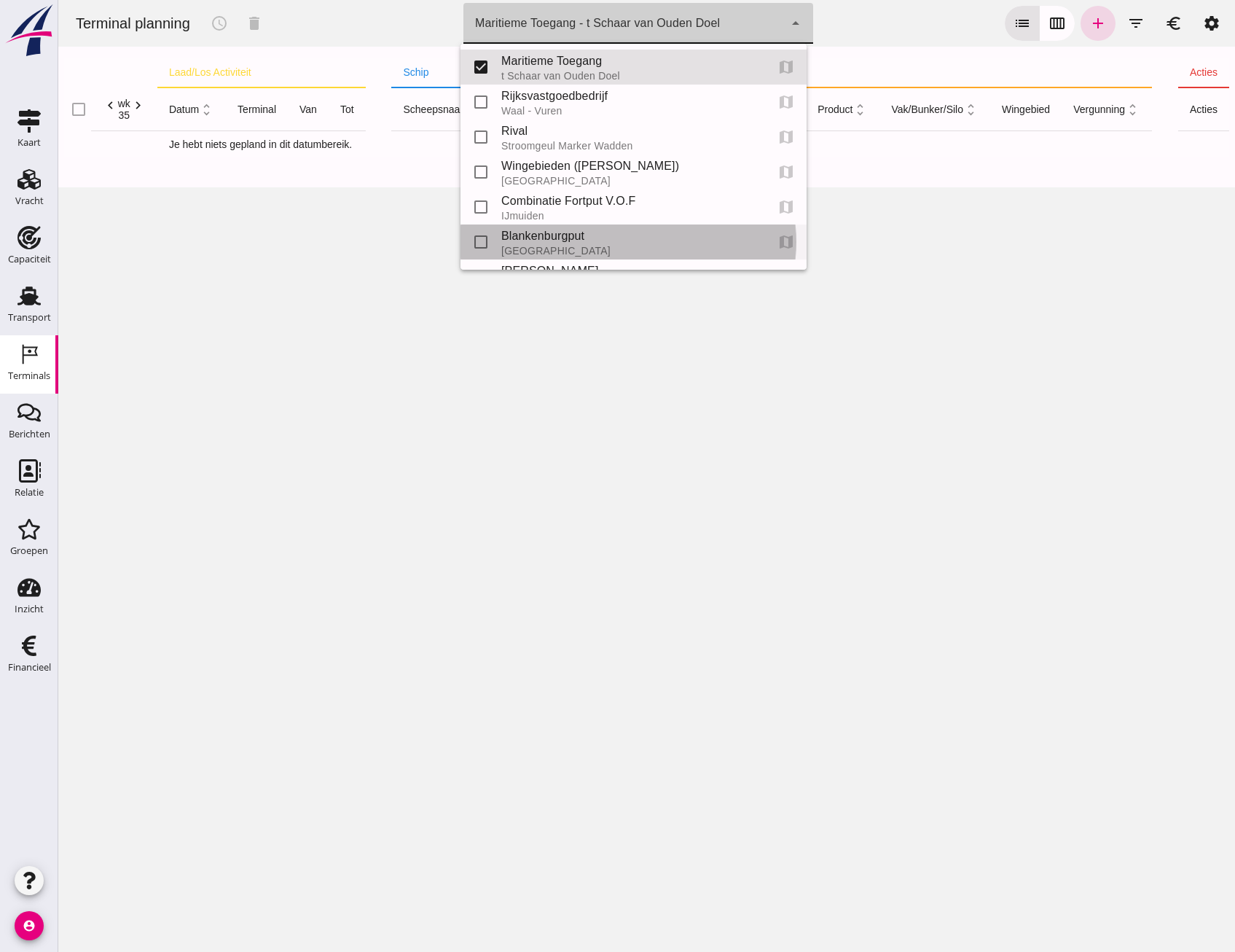
click at [561, 239] on div "Blankenburgput" at bounding box center [628, 236] width 253 height 17
type input "e6c78bfd-e3f1-4bb9-b01e-b37ce3668b52"
checkbox input "false"
checkbox input "true"
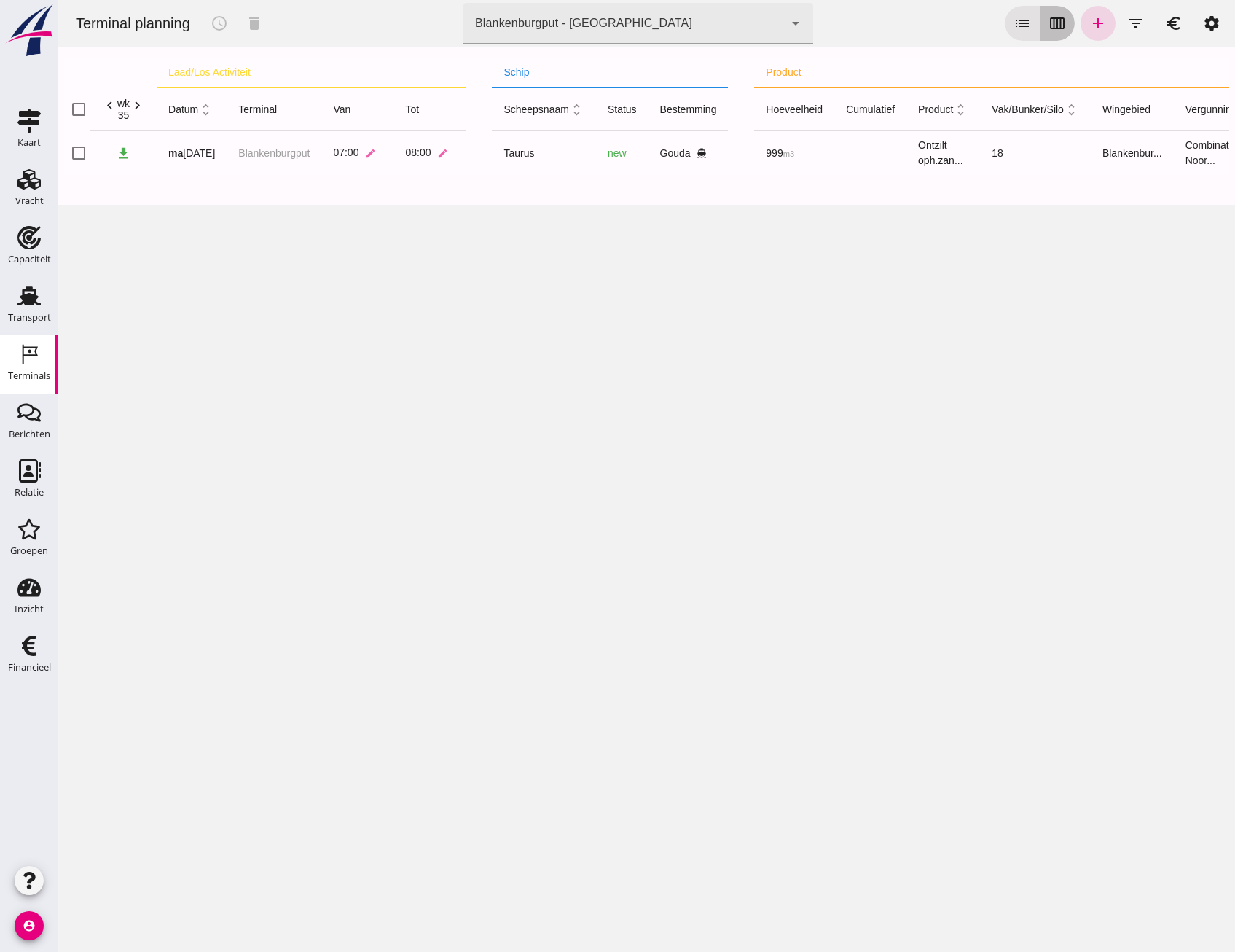
click at [1048, 25] on icon "calendar_view_week" at bounding box center [1057, 23] width 17 height 17
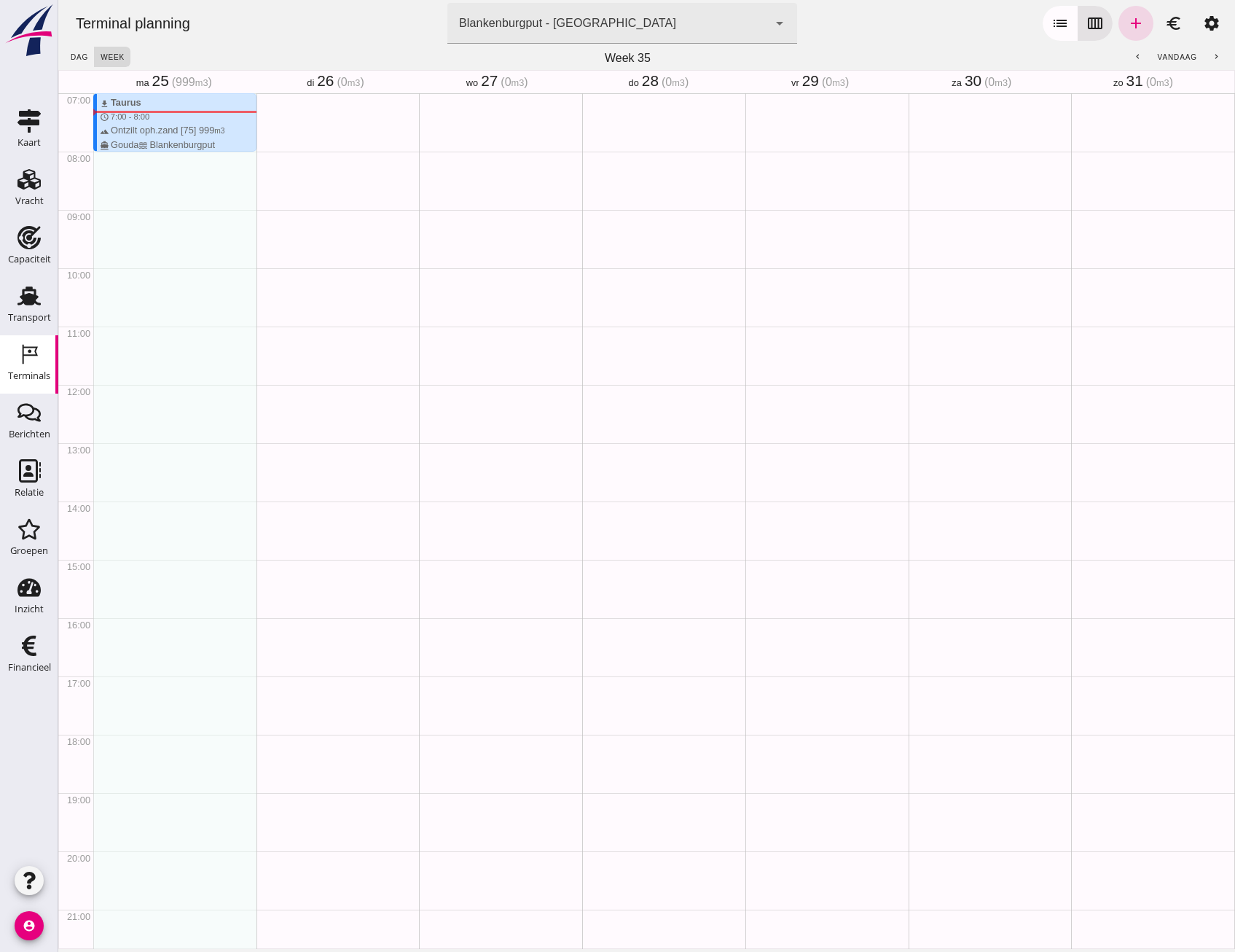
scroll to position [335, 0]
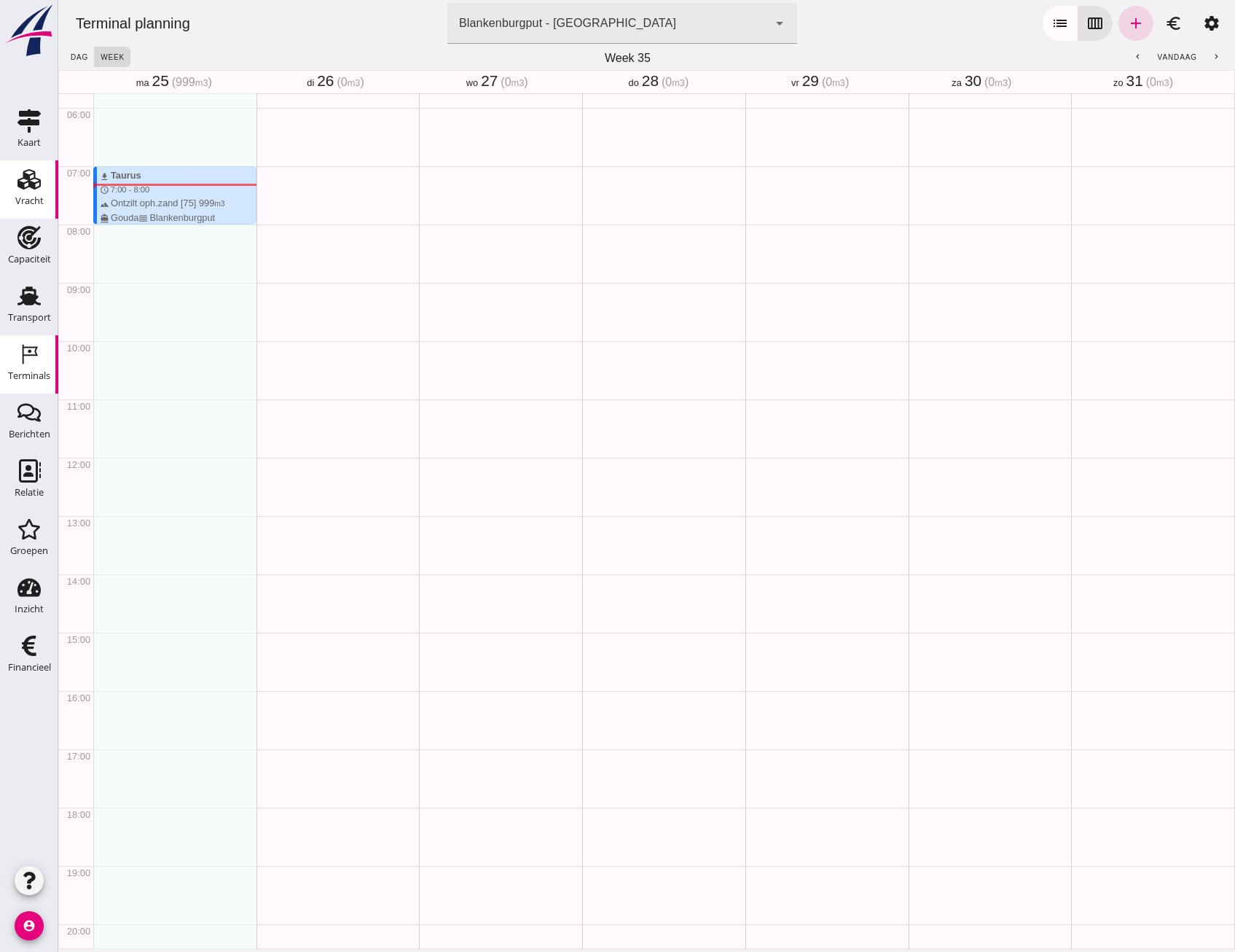
click at [44, 192] on link "Vracht Vracht" at bounding box center [29, 189] width 58 height 58
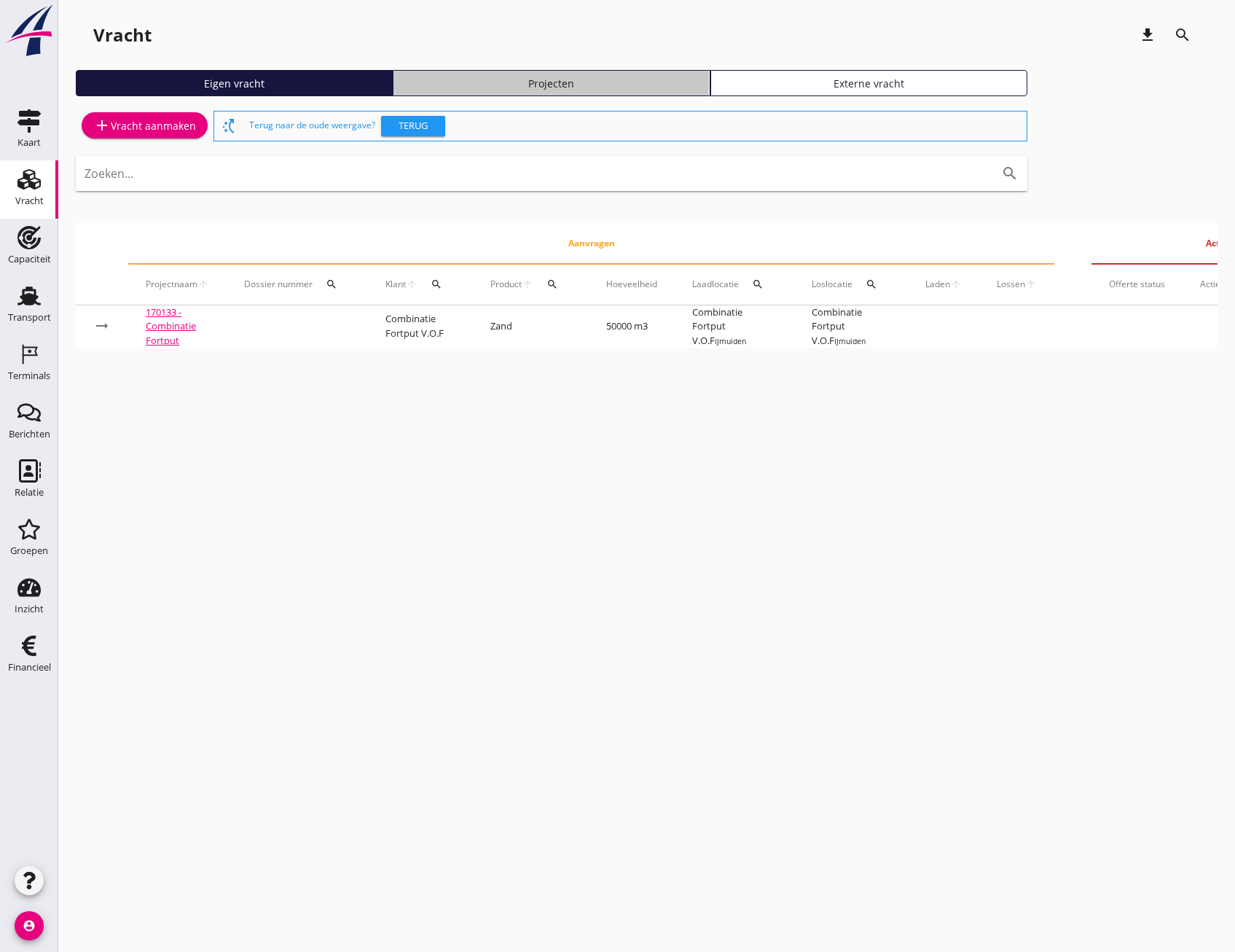
click at [428, 84] on div "Projecten" at bounding box center [551, 83] width 303 height 15
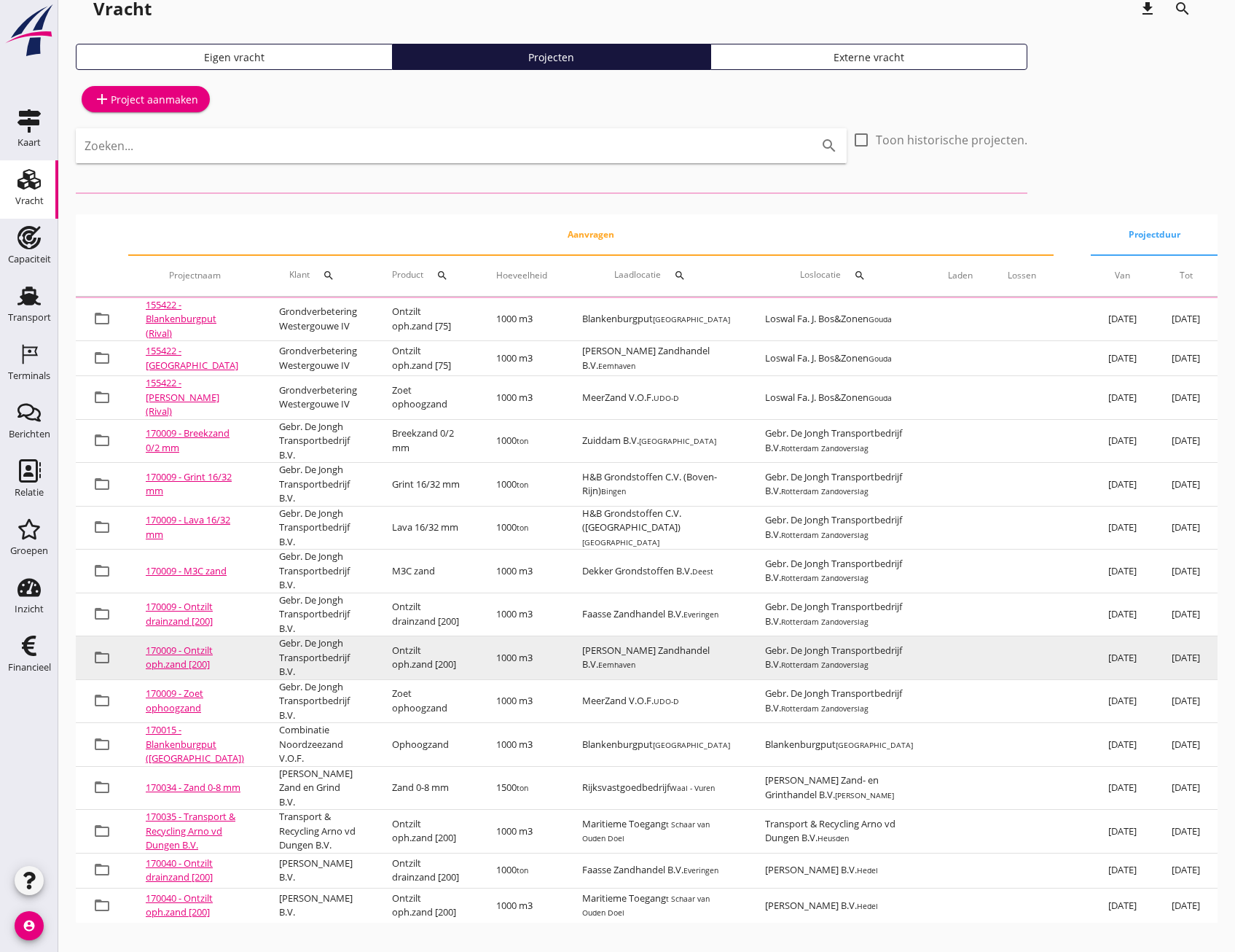
scroll to position [146, 0]
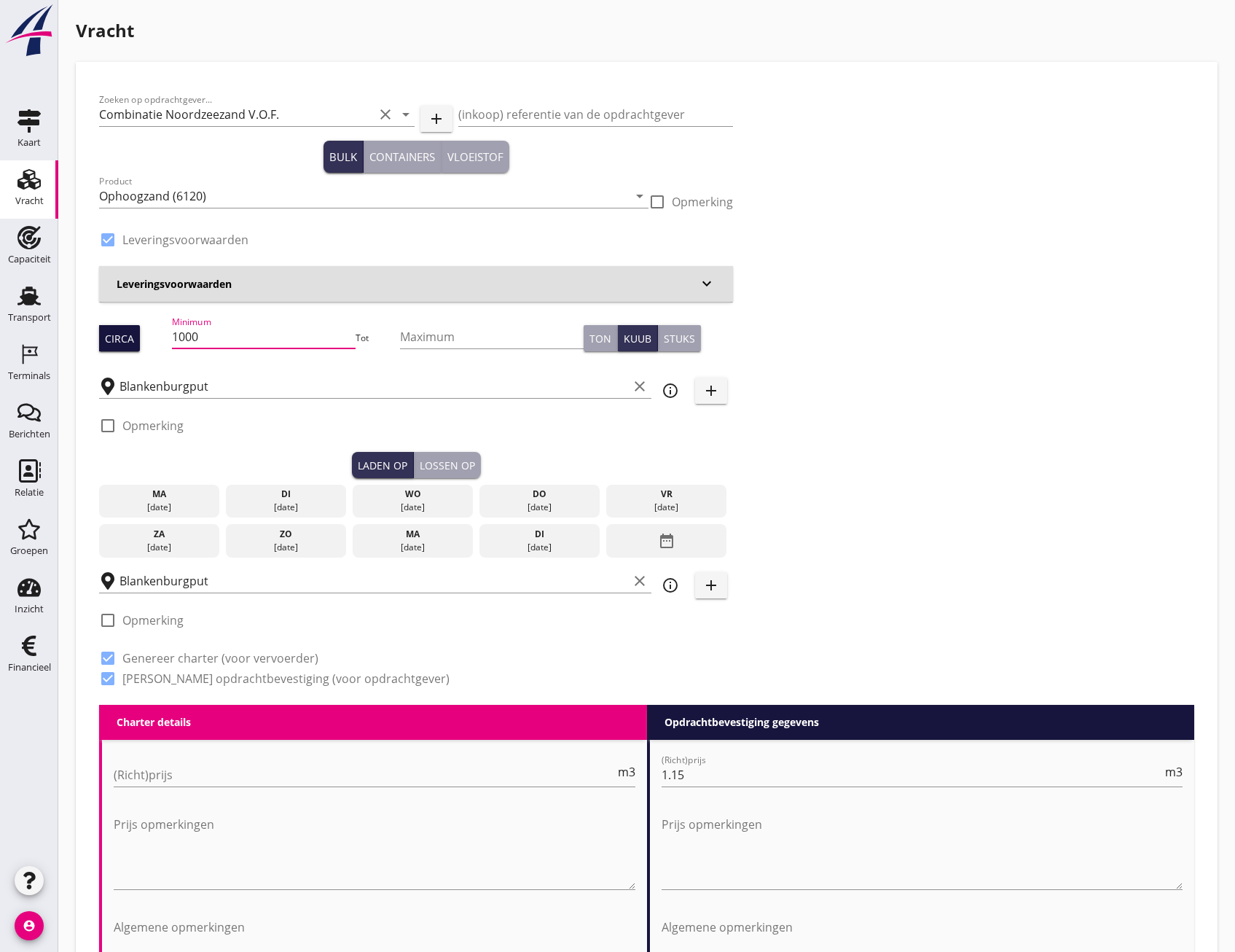
drag, startPoint x: 247, startPoint y: 342, endPoint x: 136, endPoint y: 338, distance: 111.1
click at [136, 338] on div "Circa Minimum 1000 Tot Maximum Ton Kuub Stuks" at bounding box center [416, 337] width 634 height 49
type input "541"
click at [161, 506] on div "25 aug." at bounding box center [159, 507] width 114 height 14
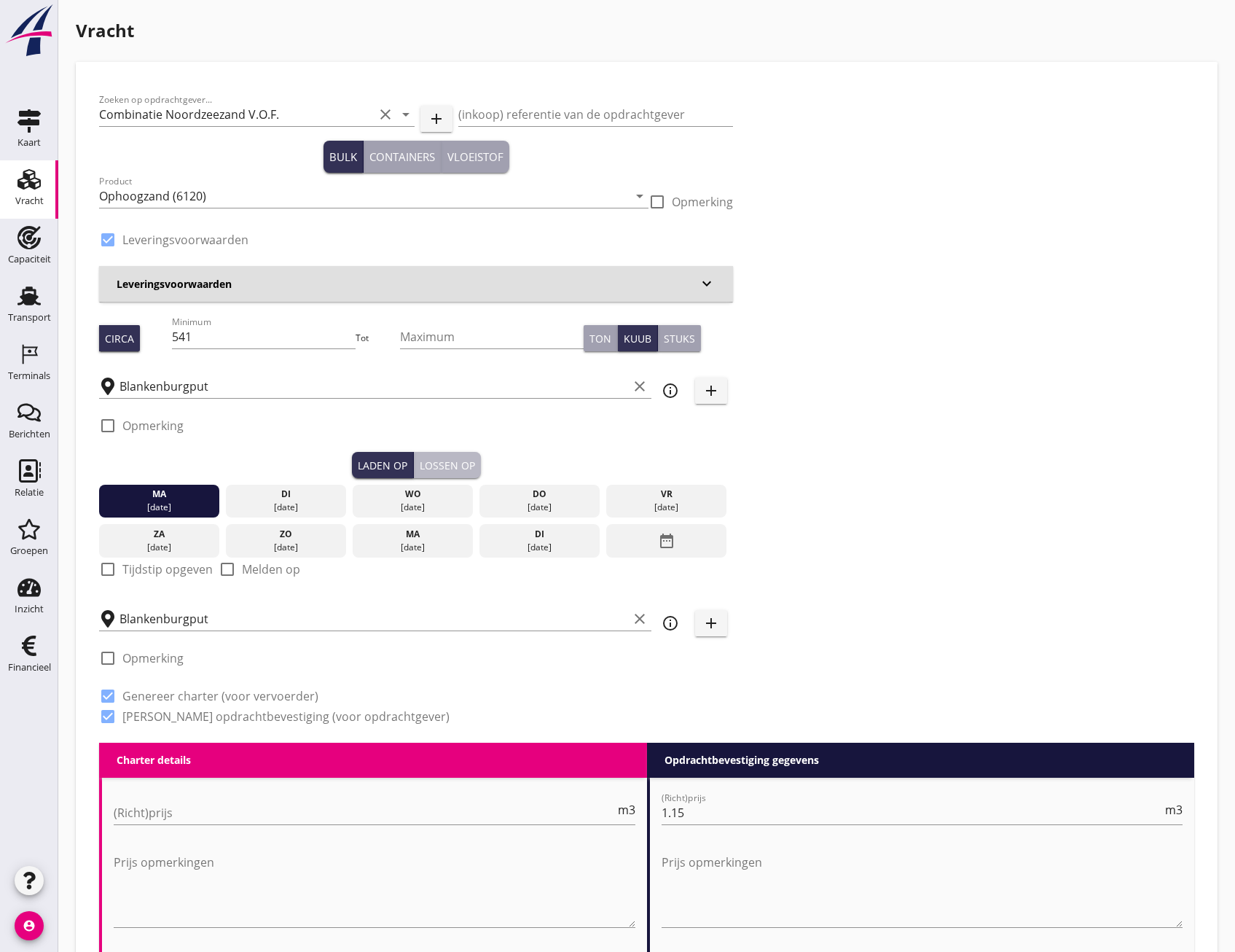
click at [441, 464] on div "Lossen op" at bounding box center [446, 465] width 55 height 15
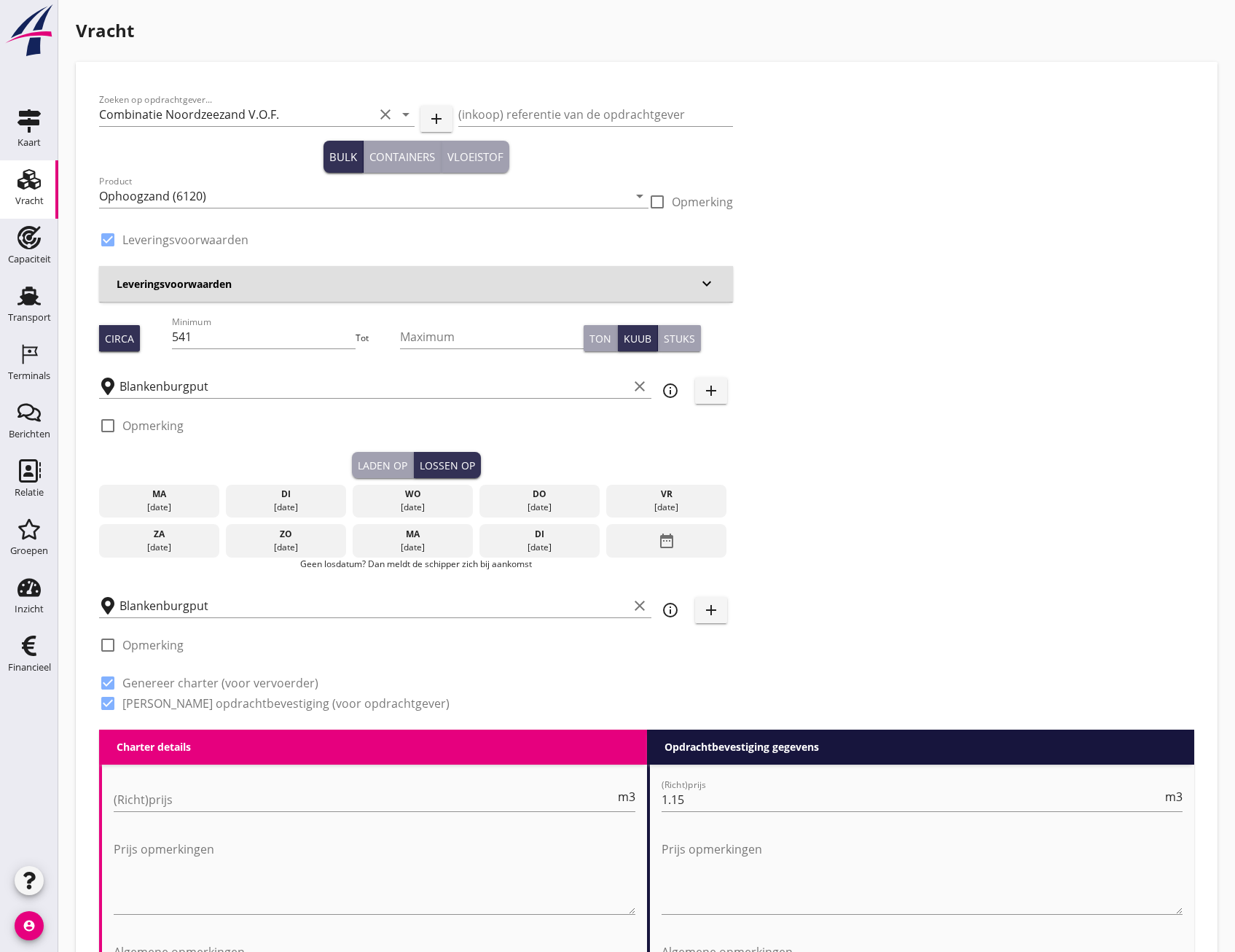
click at [161, 497] on div "ma" at bounding box center [159, 494] width 114 height 14
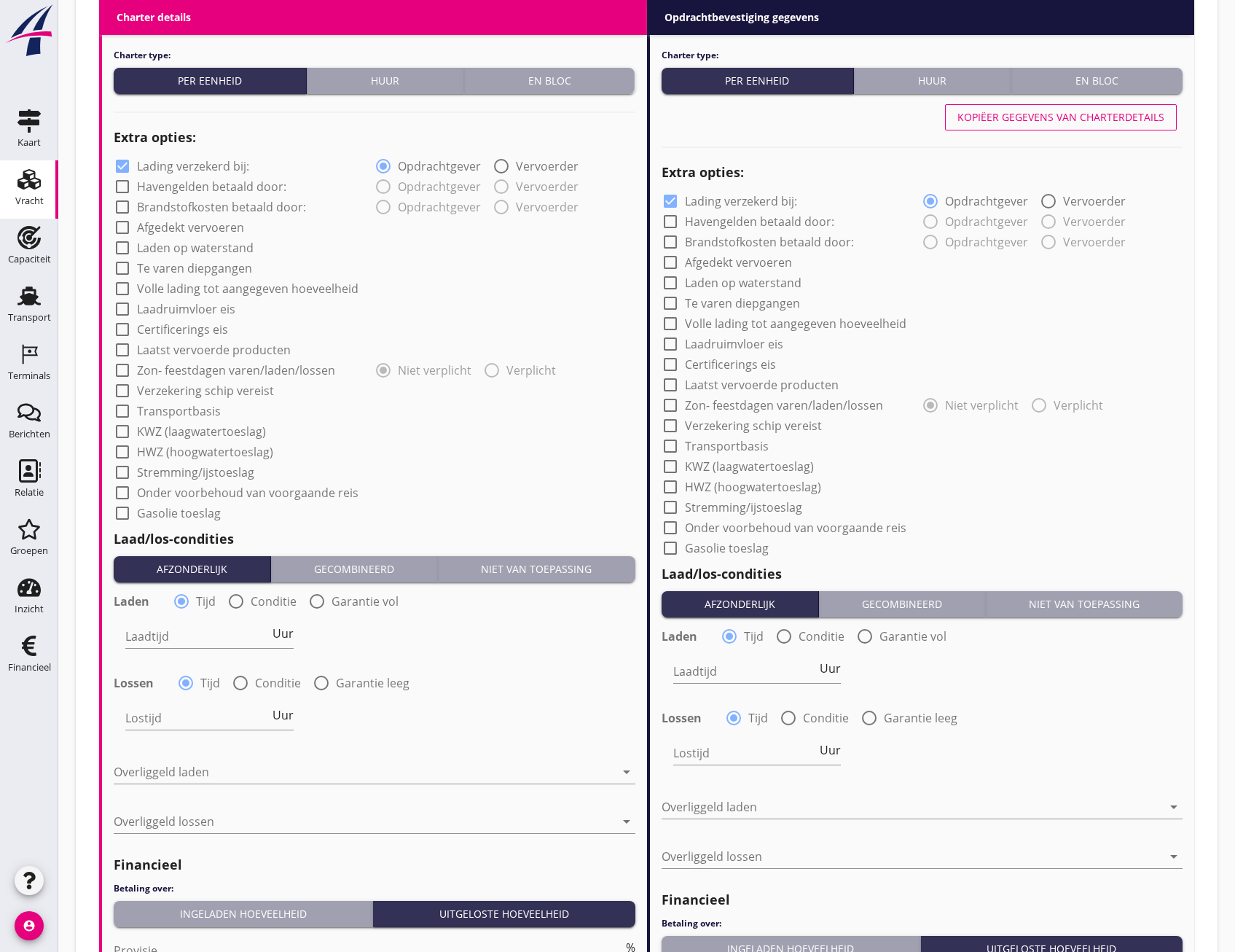
scroll to position [1301, 0]
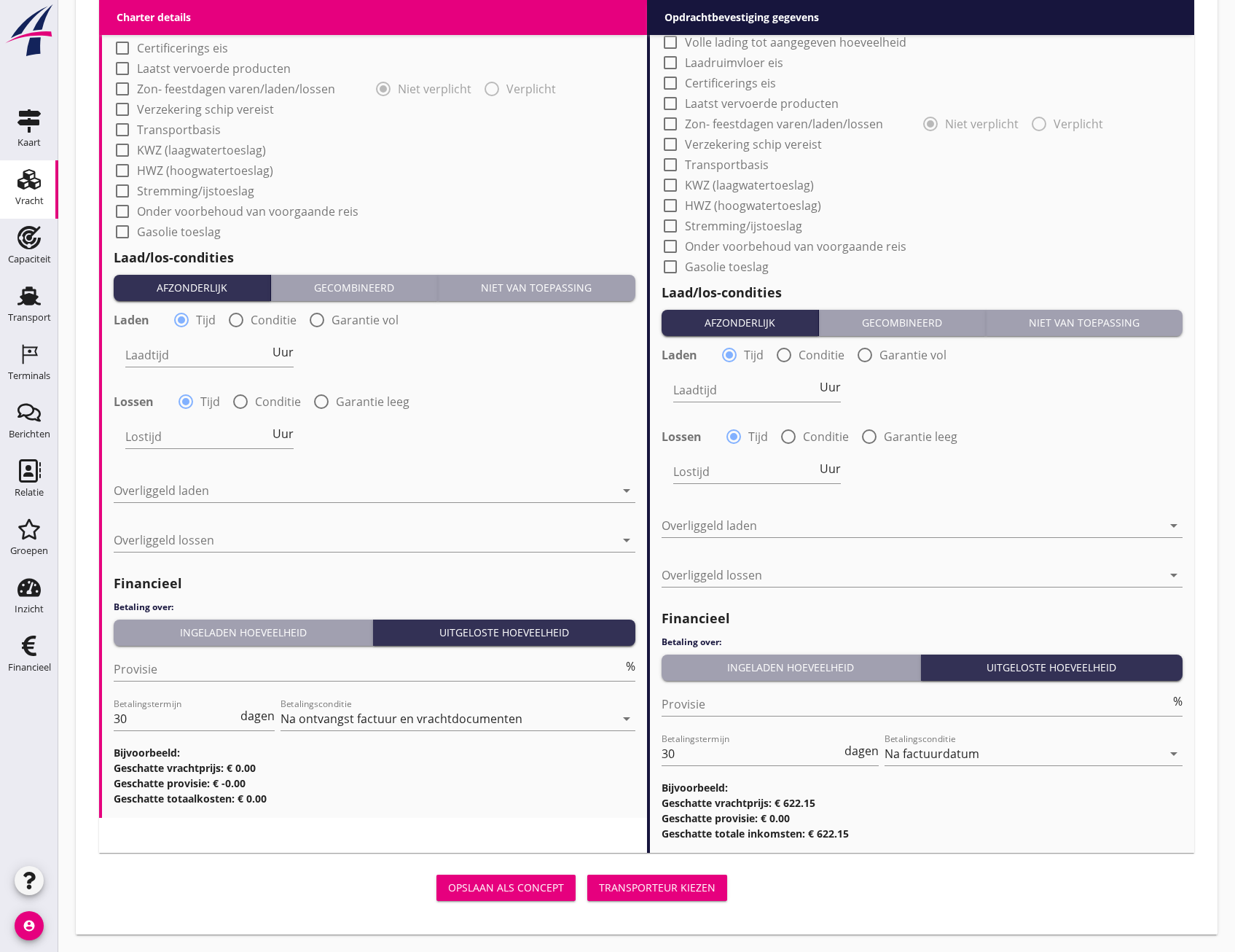
click at [656, 884] on div "Transporteur kiezen" at bounding box center [657, 887] width 117 height 15
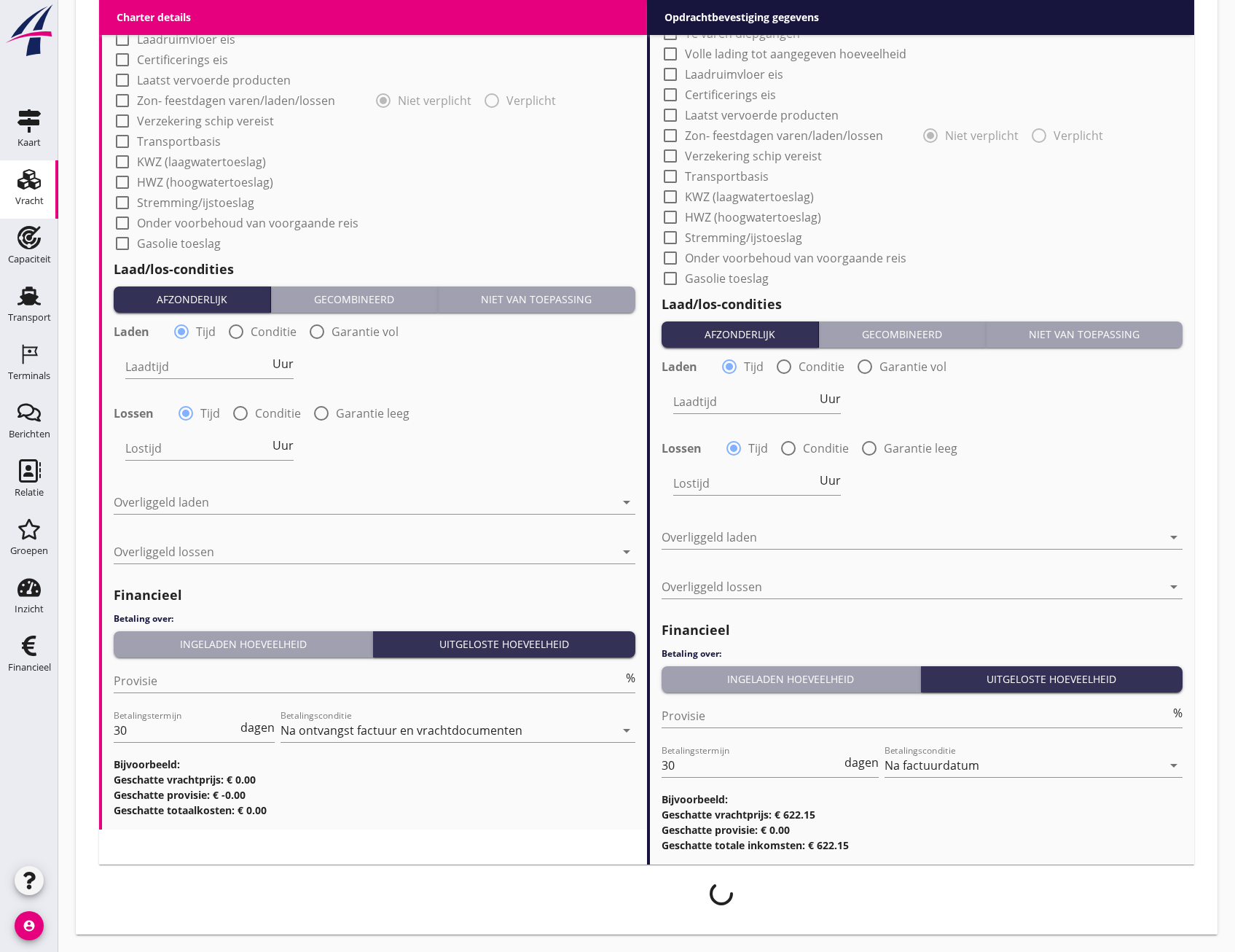
scroll to position [1289, 0]
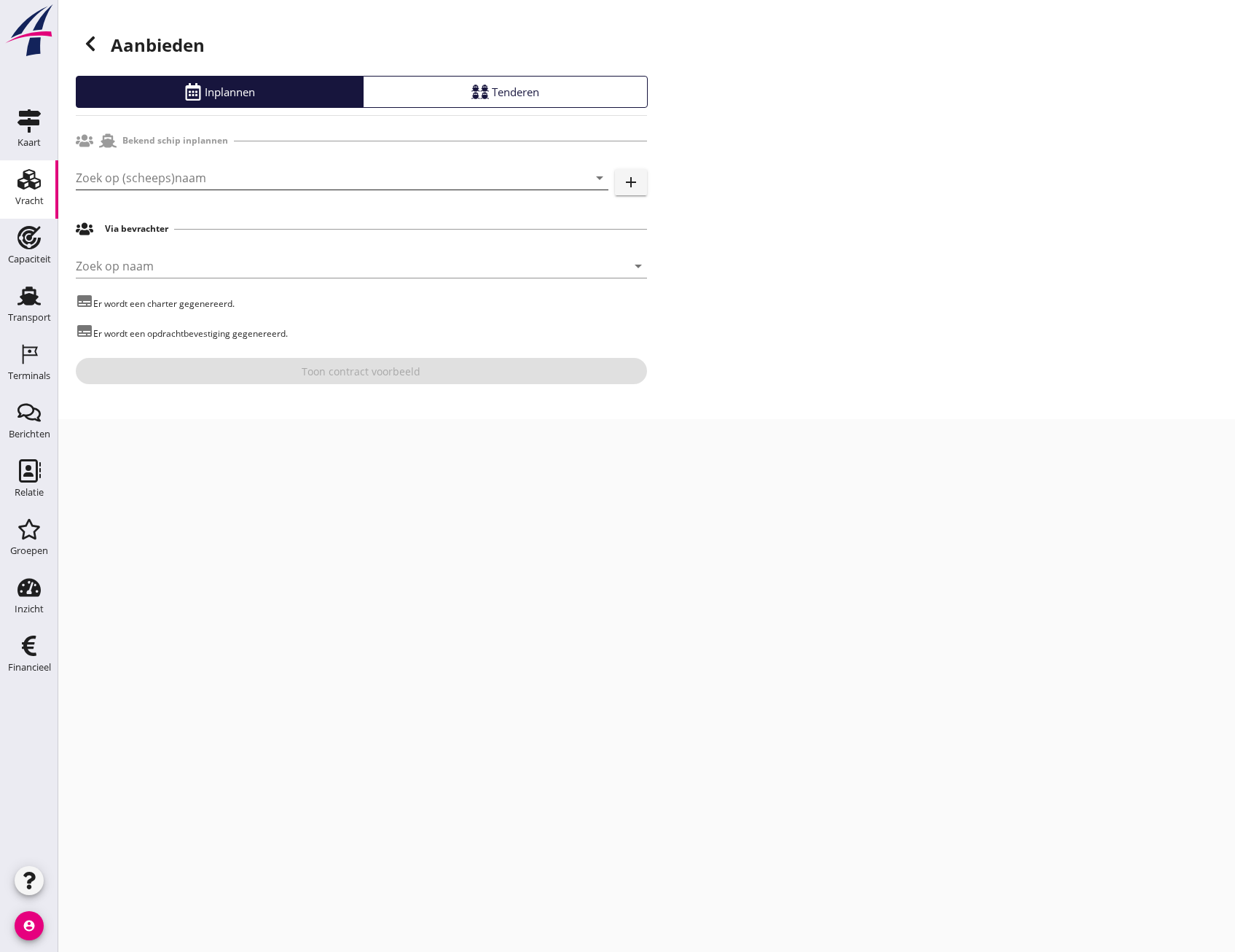
click at [179, 183] on input "Zoek op (scheeps)naam" at bounding box center [321, 178] width 492 height 23
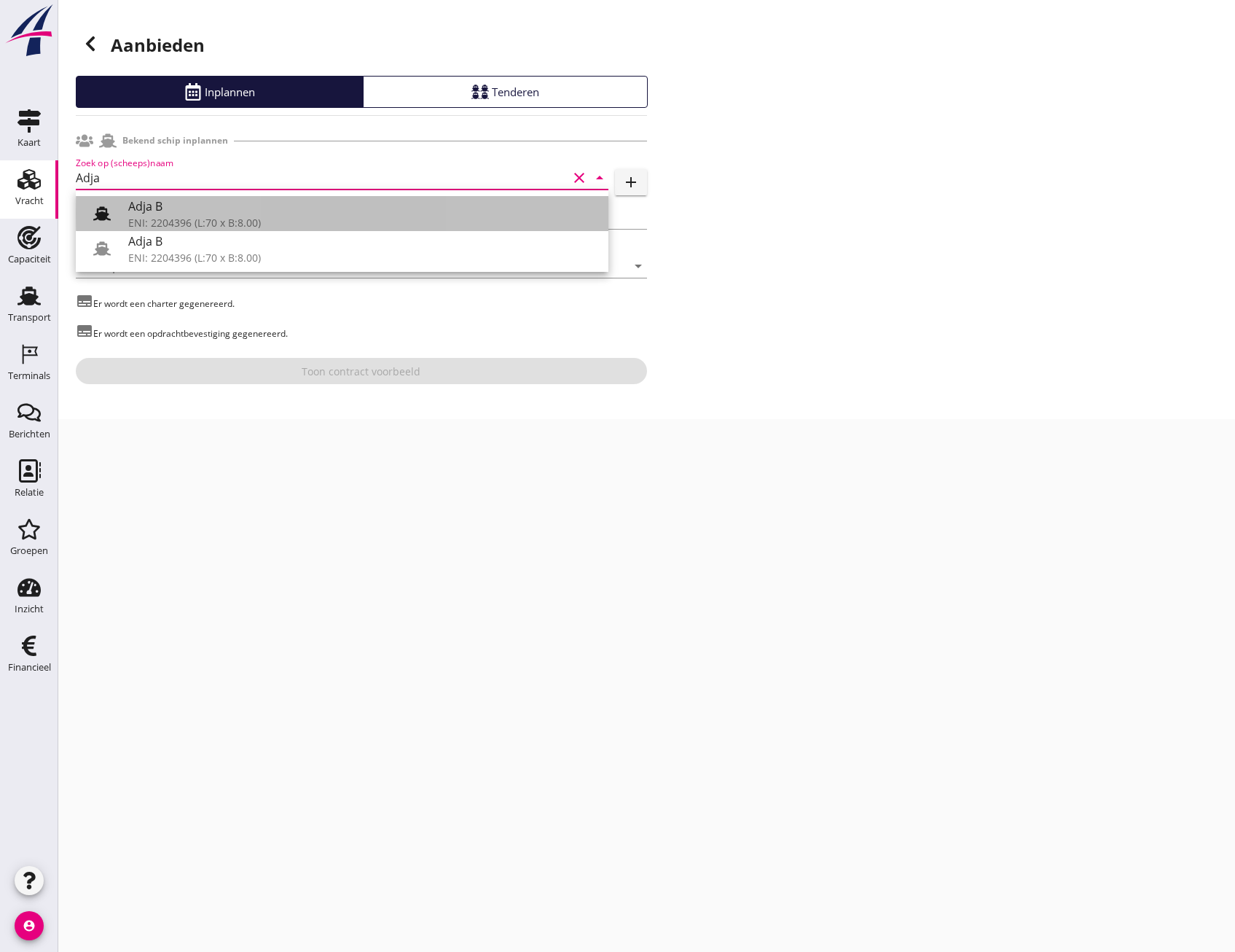
click at [96, 208] on icon at bounding box center [101, 214] width 17 height 17
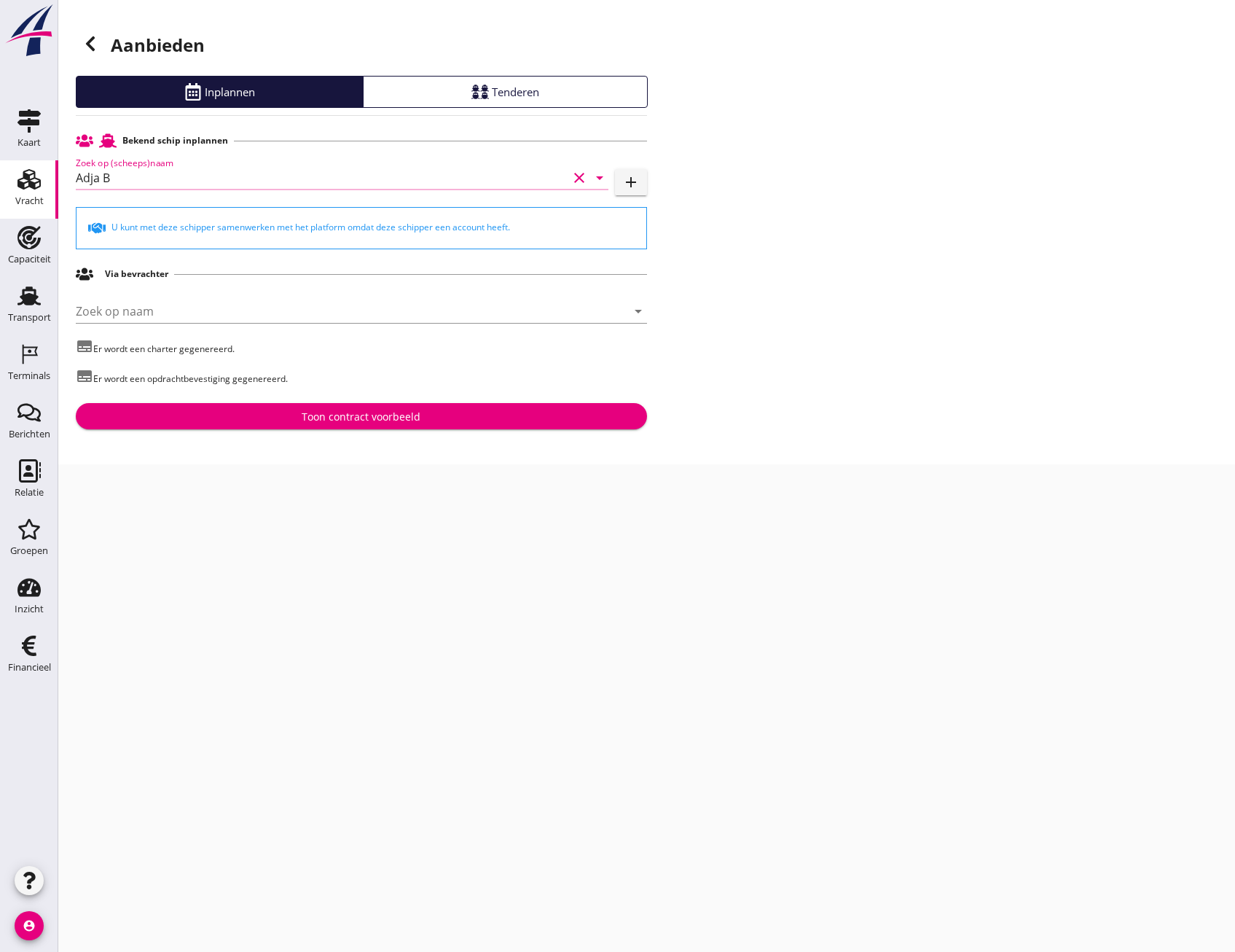
type input "Adja B"
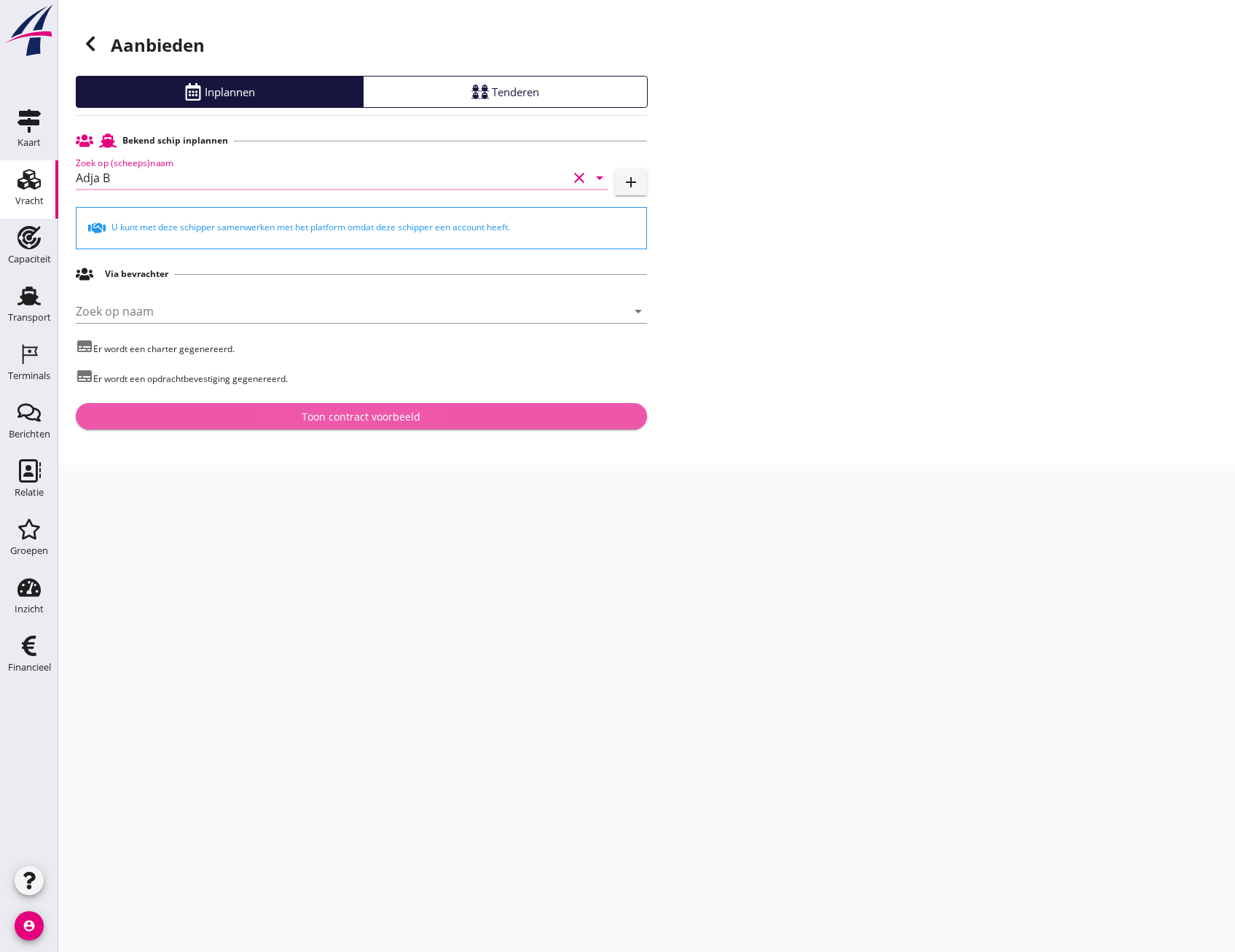
click at [333, 416] on div "Toon contract voorbeeld" at bounding box center [360, 417] width 119 height 15
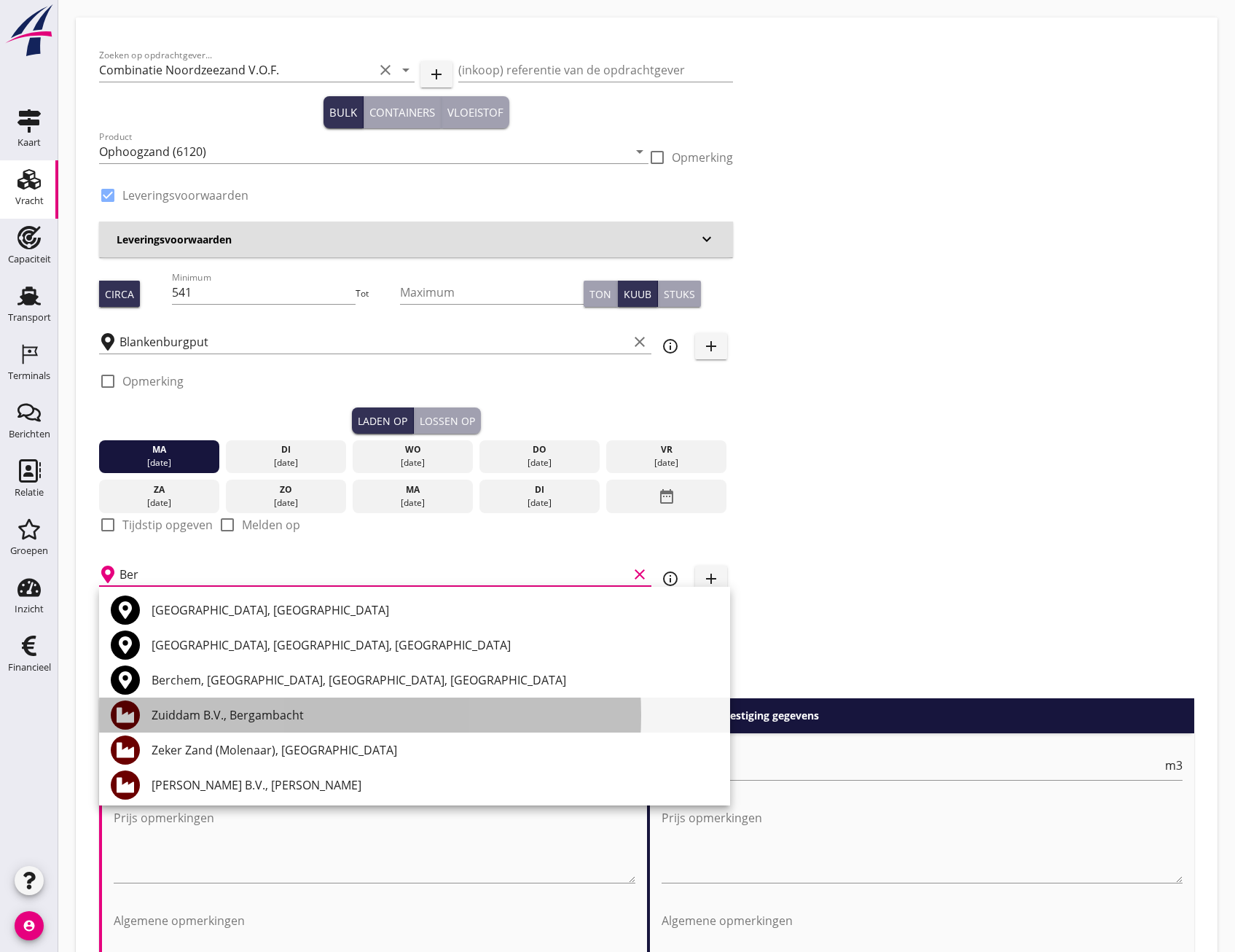
click at [324, 720] on div "Zuiddam B.V., Bergambacht" at bounding box center [435, 715] width 567 height 17
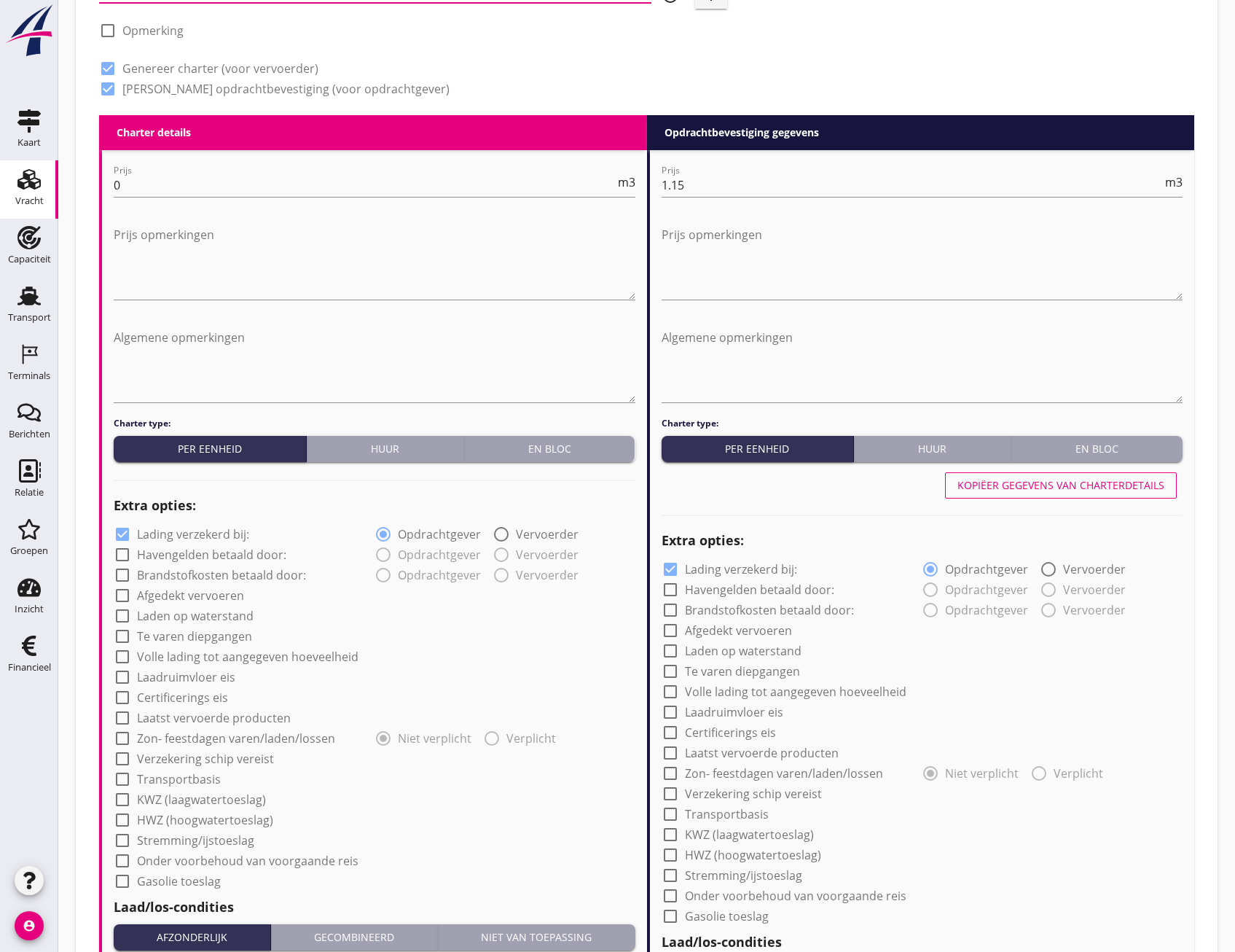
scroll to position [1093, 0]
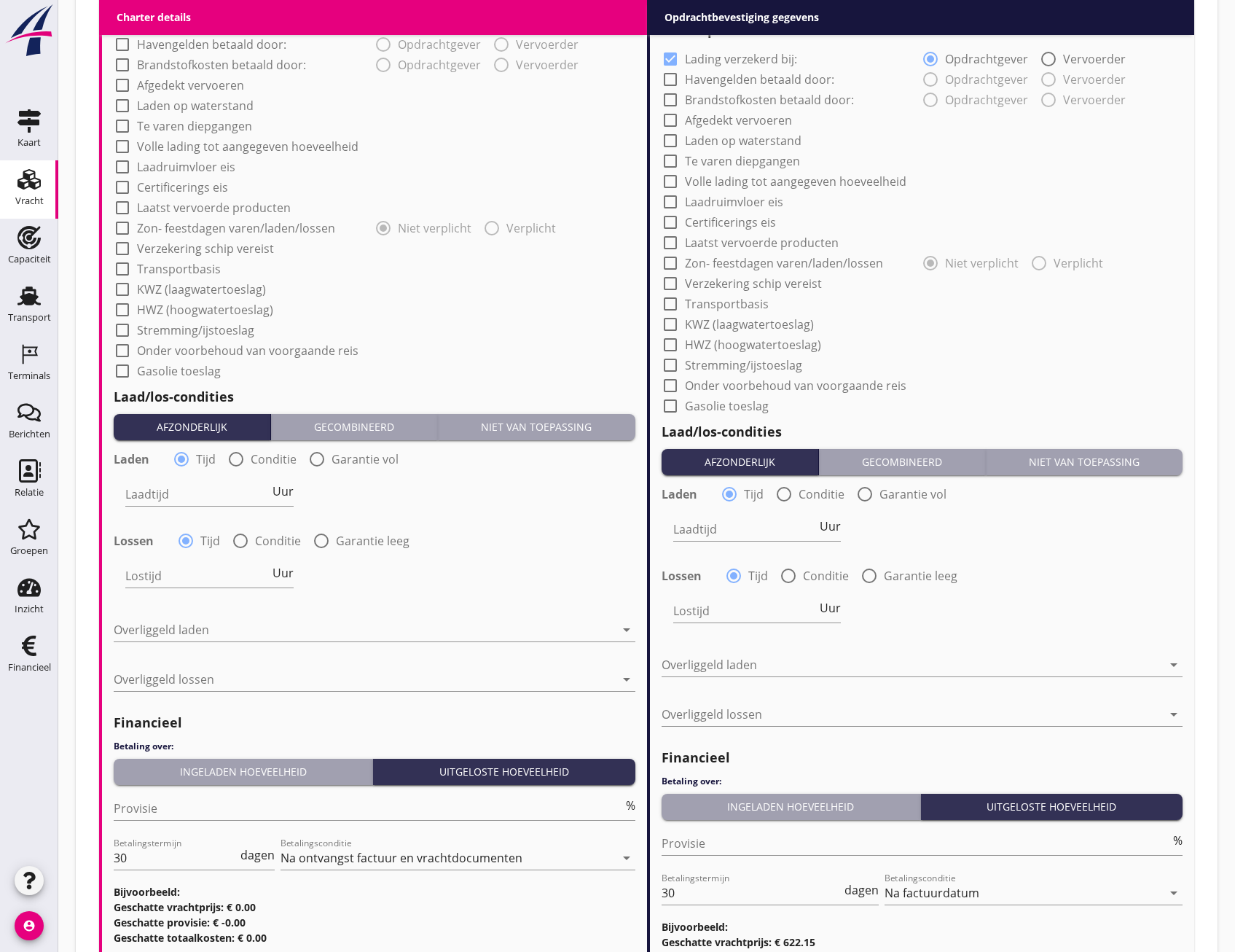
type input "Zuiddam B.V., Bergambacht"
click at [588, 440] on button "Niet van toepassing" at bounding box center [536, 426] width 197 height 26
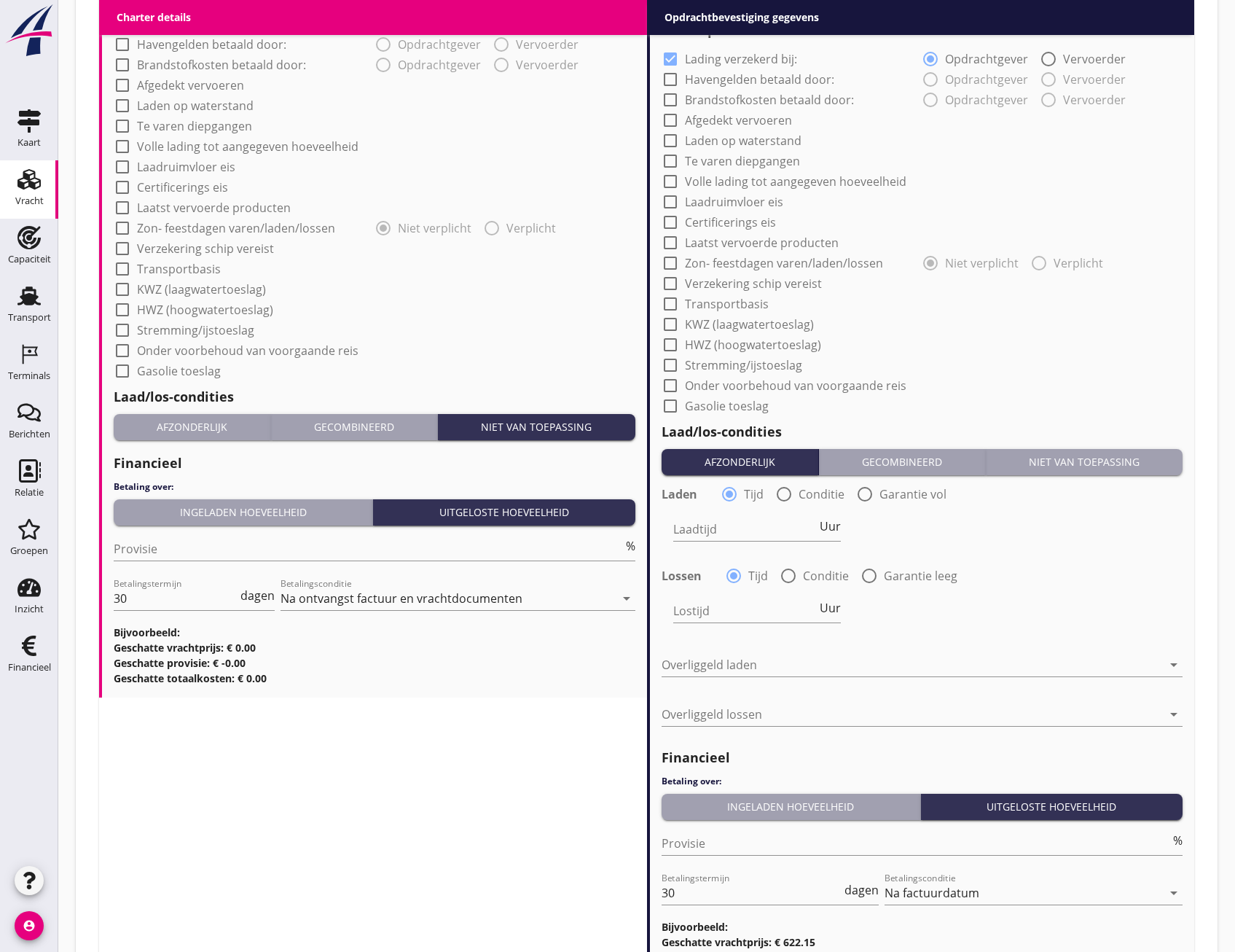
click at [1119, 460] on div "Niet van toepassing" at bounding box center [1083, 462] width 185 height 15
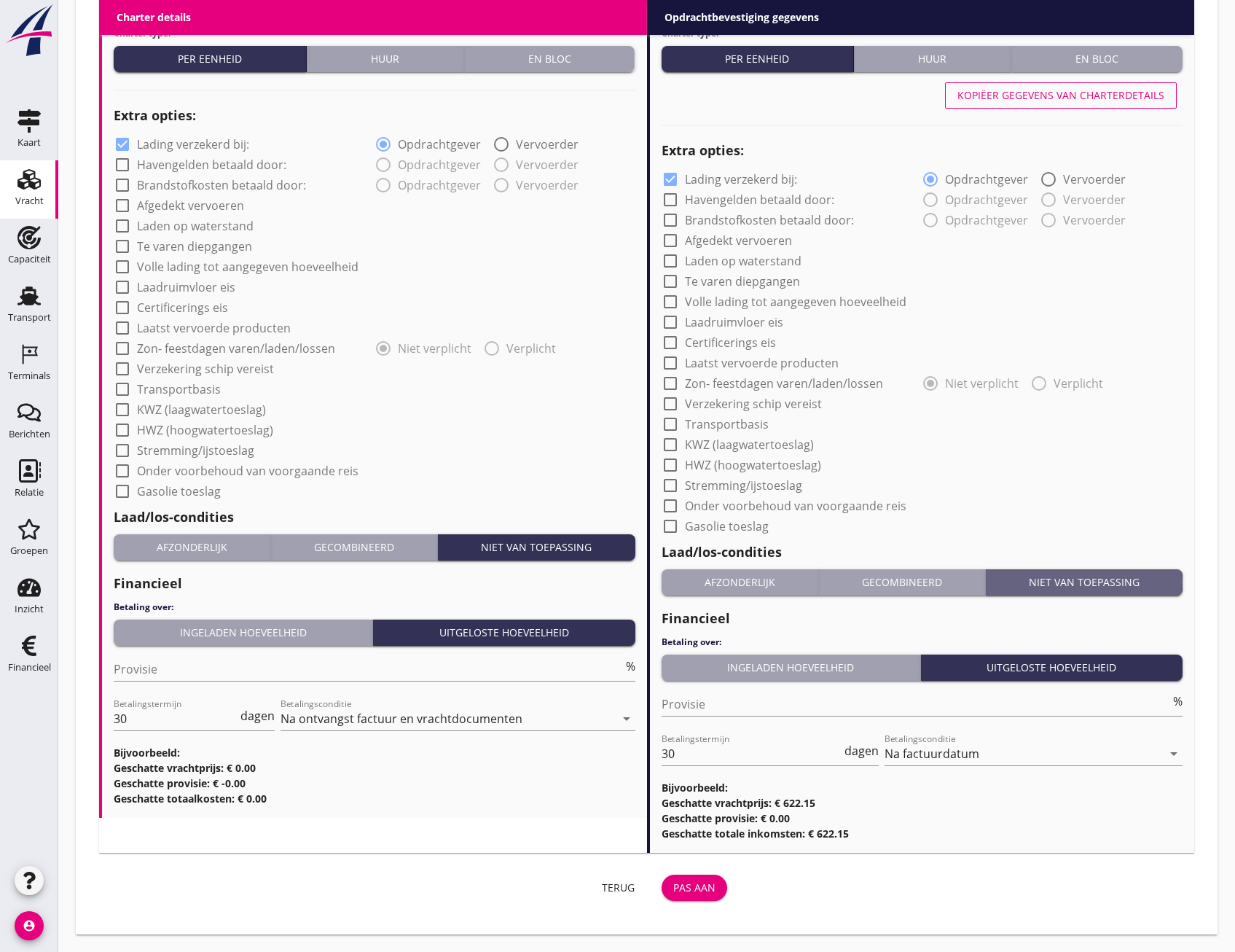
scroll to position [972, 0]
drag, startPoint x: 745, startPoint y: 890, endPoint x: 726, endPoint y: 895, distance: 19.6
click at [740, 891] on div "Terug Pas aan" at bounding box center [646, 887] width 1106 height 46
click at [704, 895] on div "Pas aan" at bounding box center [695, 887] width 43 height 15
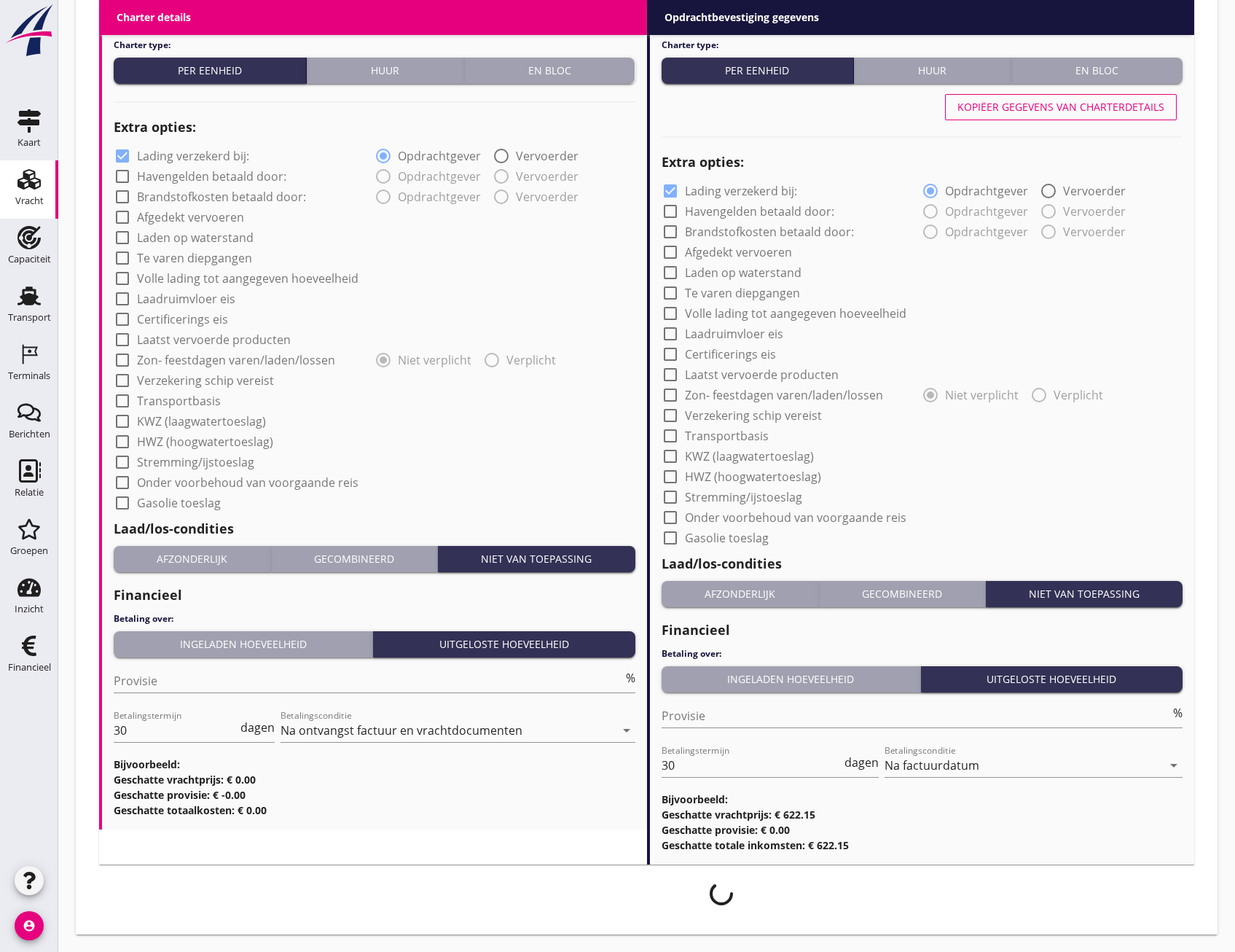
scroll to position [961, 0]
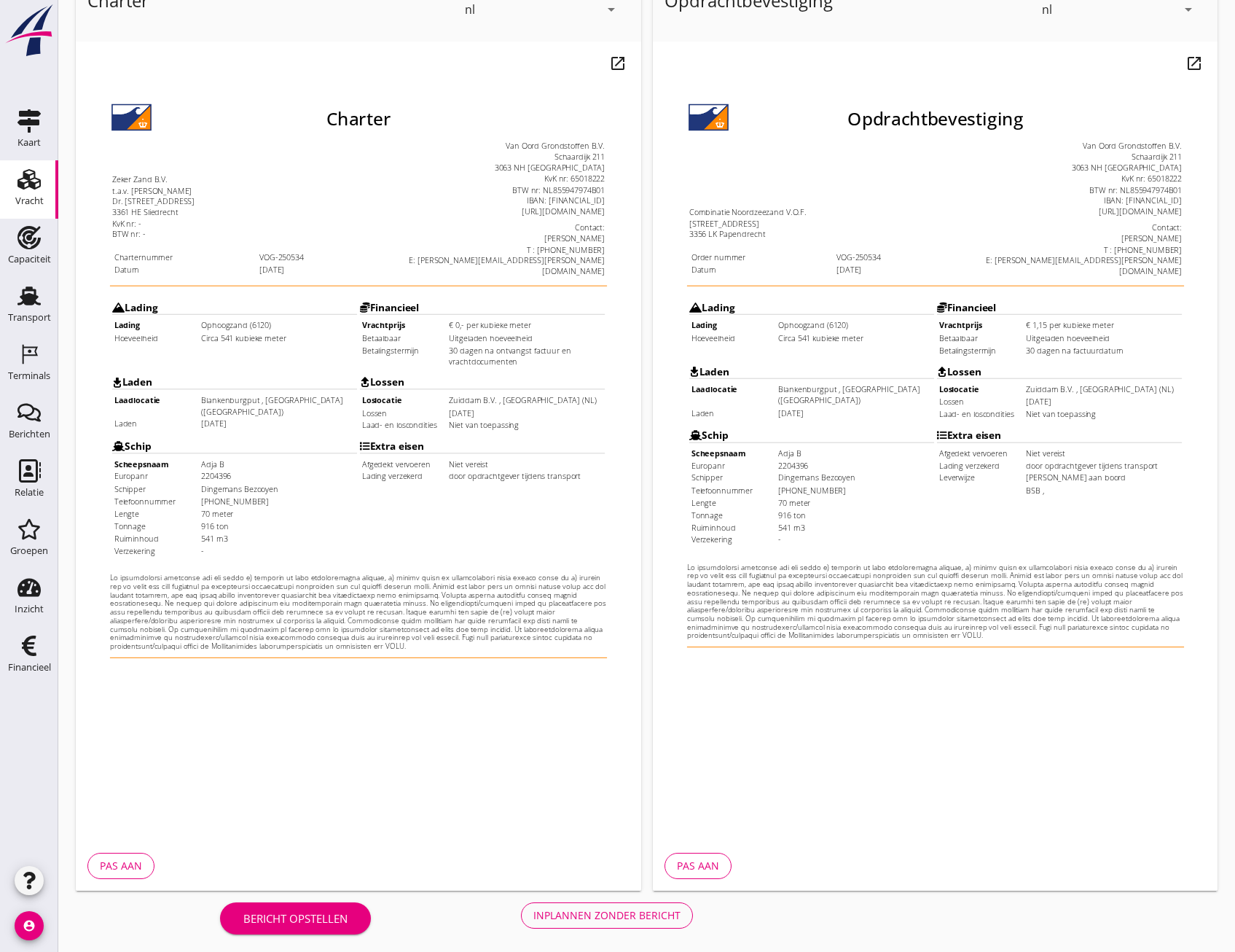
scroll to position [108, 0]
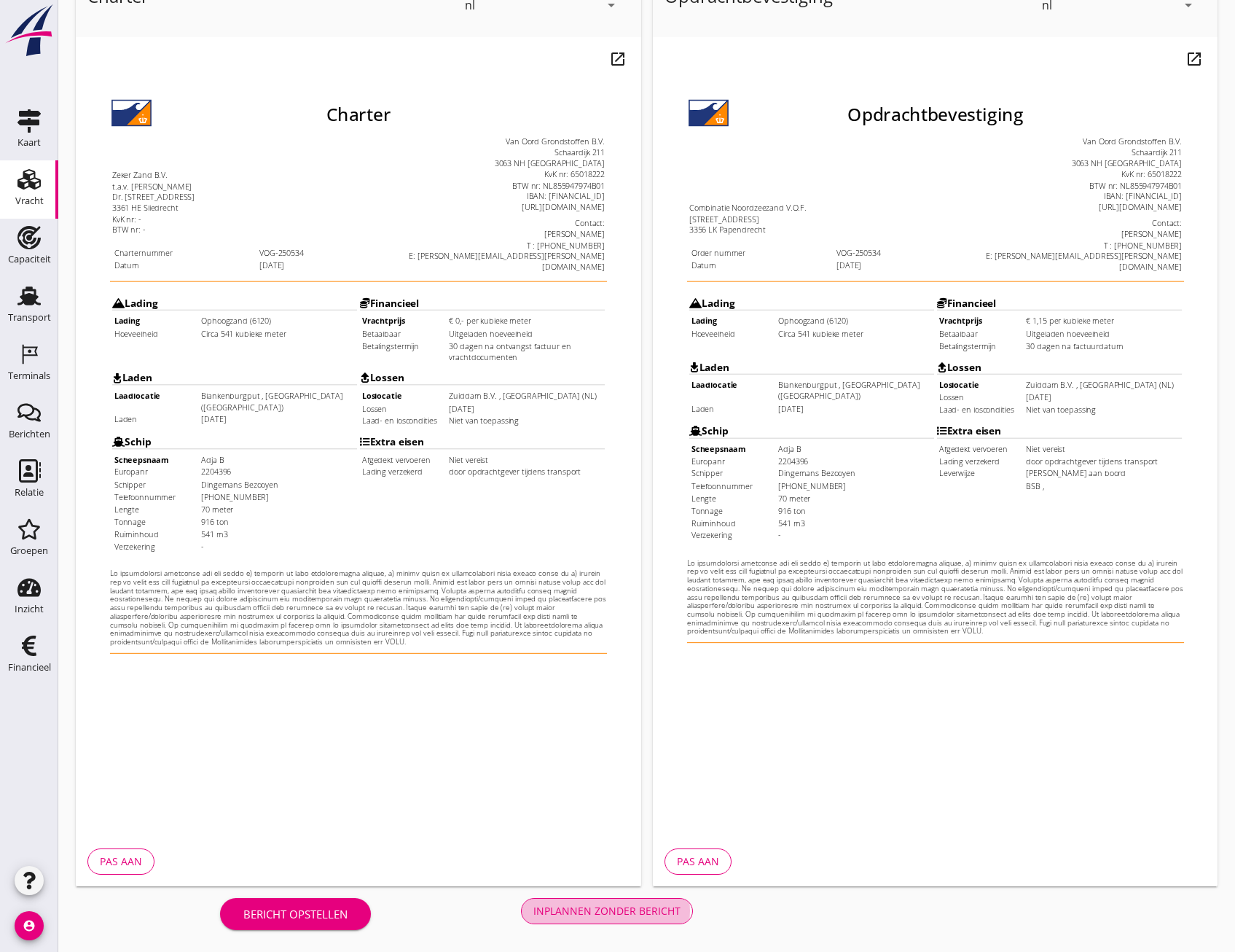
click at [584, 908] on div "Inplannen zonder bericht" at bounding box center [607, 910] width 147 height 15
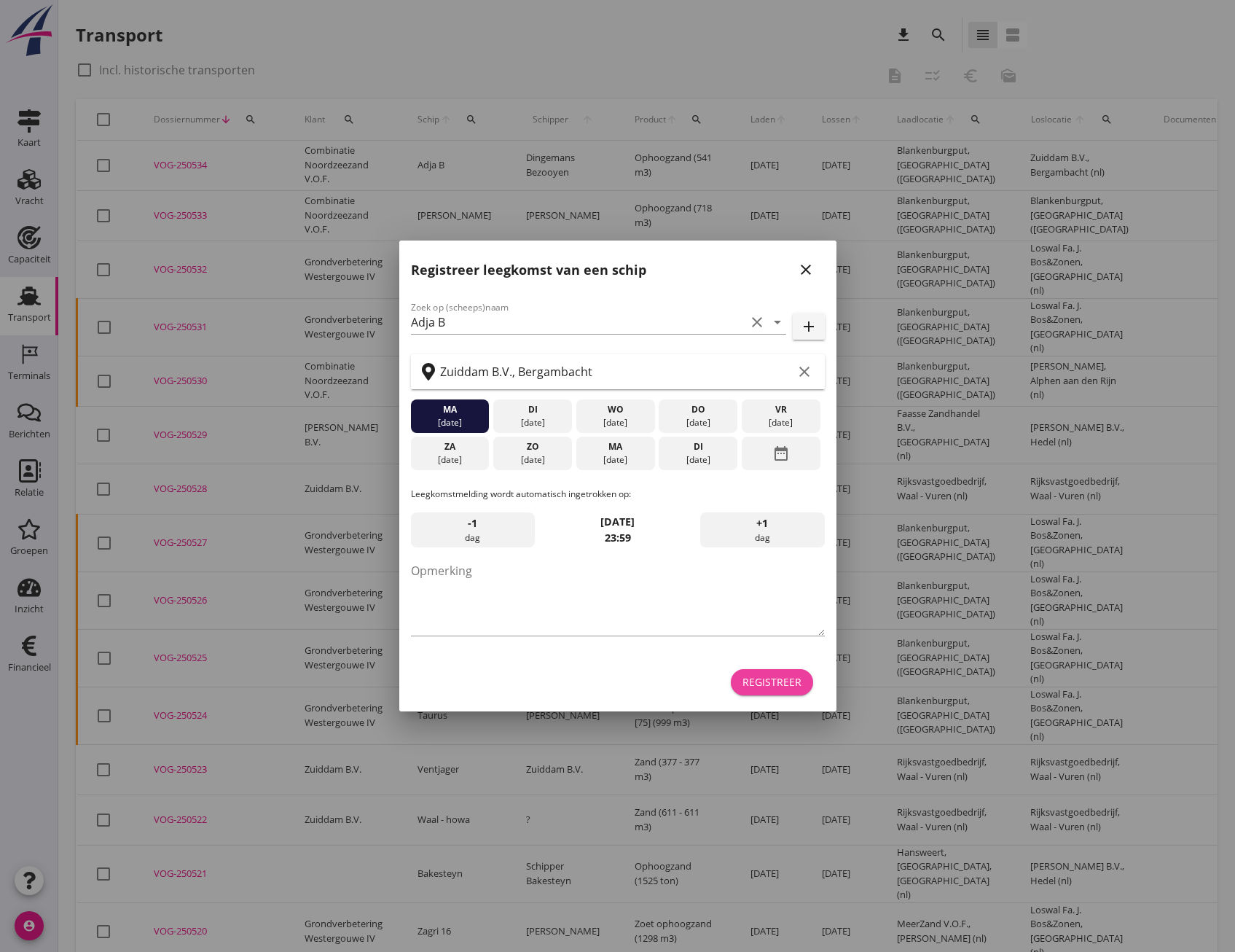
click at [786, 684] on div "Registreer" at bounding box center [771, 681] width 59 height 15
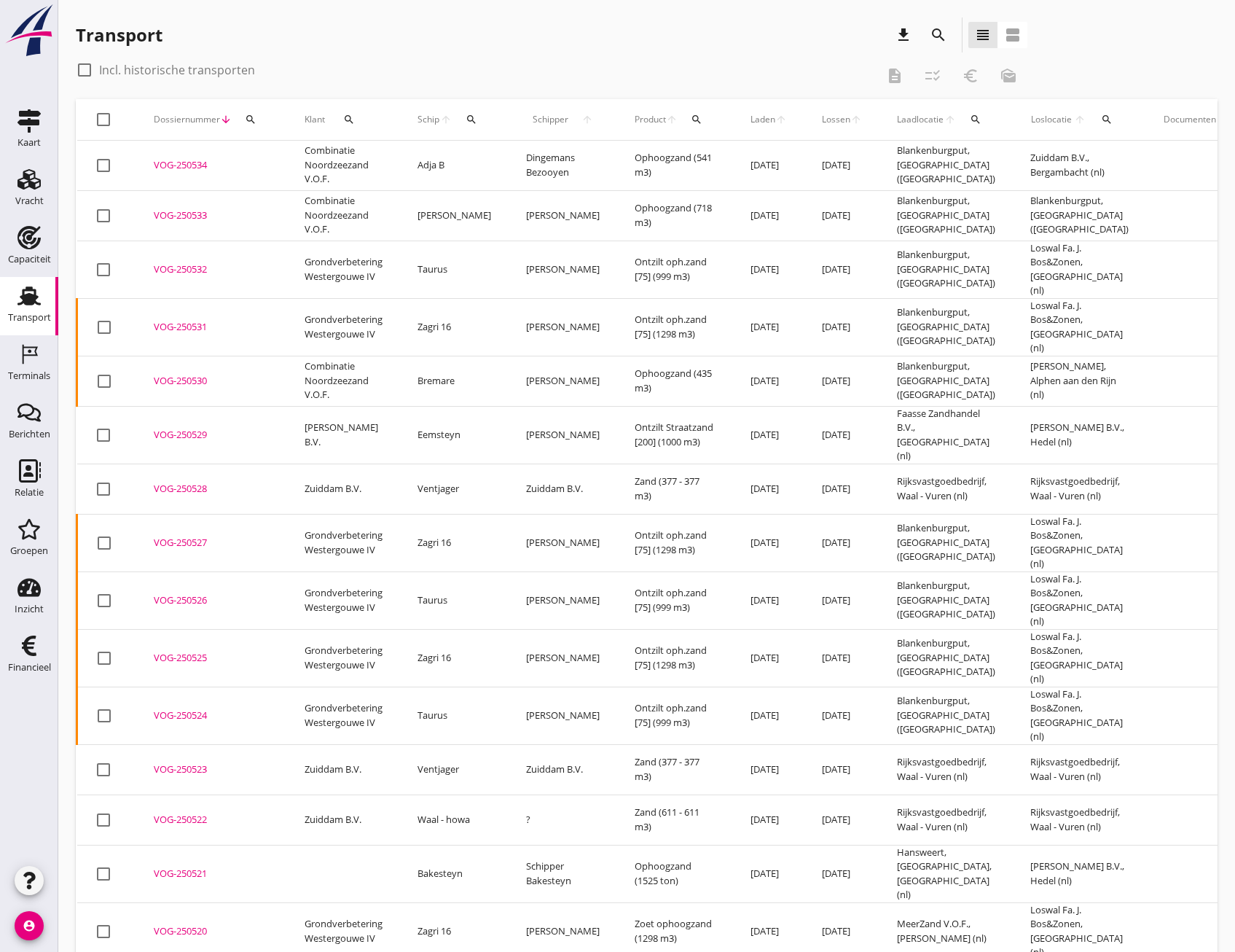
click at [183, 214] on div "VOG-250533" at bounding box center [212, 216] width 116 height 14
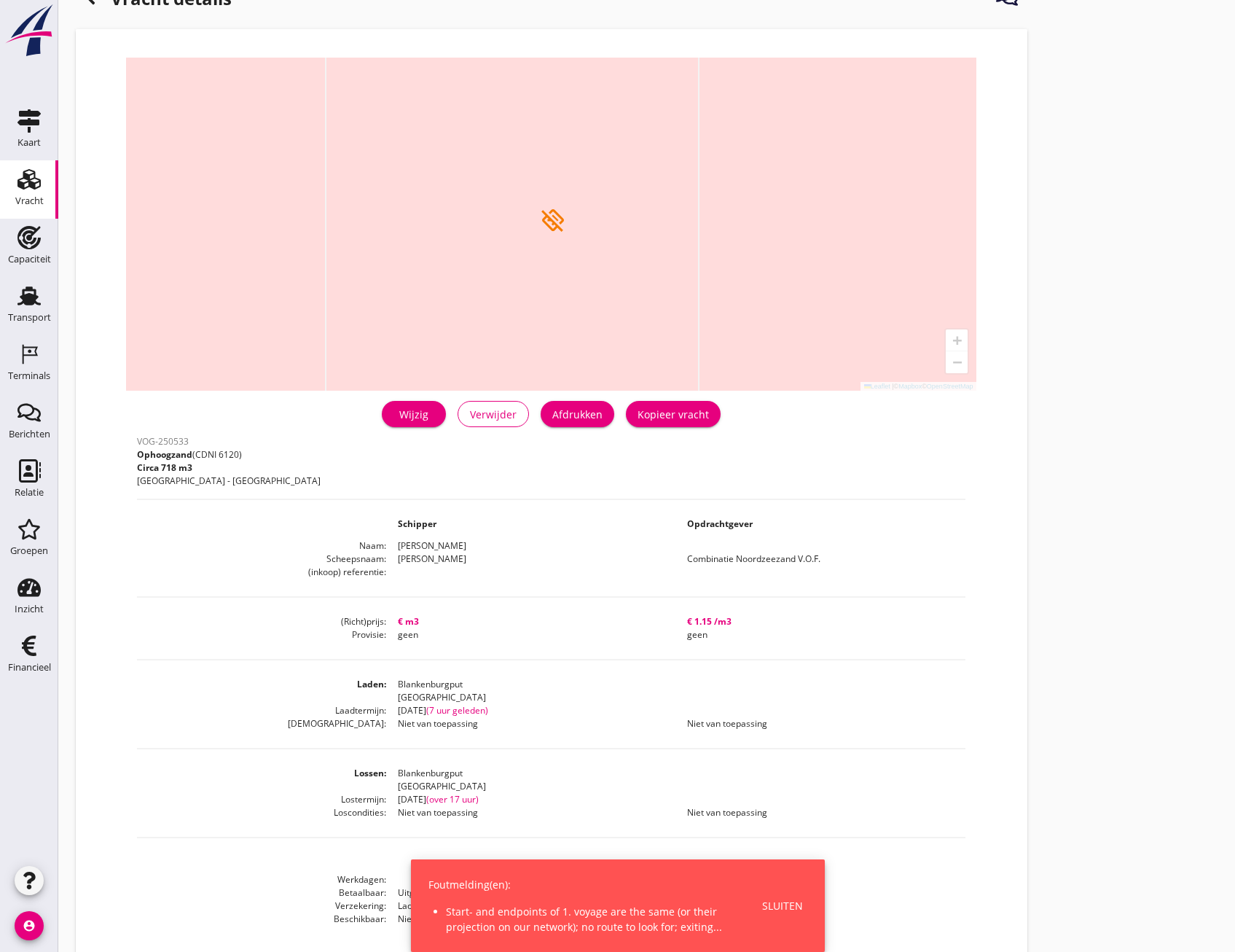
scroll to position [90, 0]
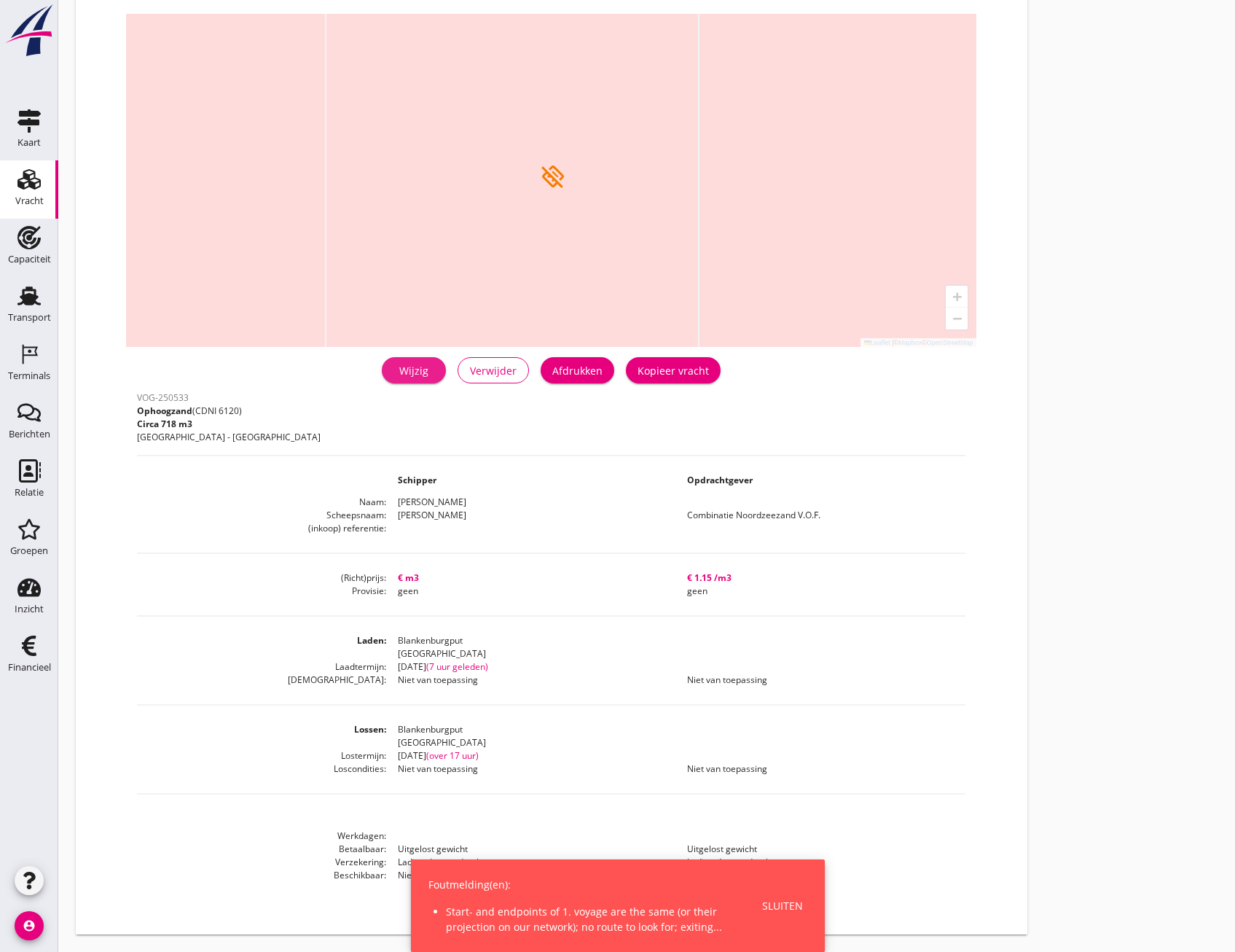
click at [434, 371] on div "Wijzig" at bounding box center [414, 370] width 41 height 15
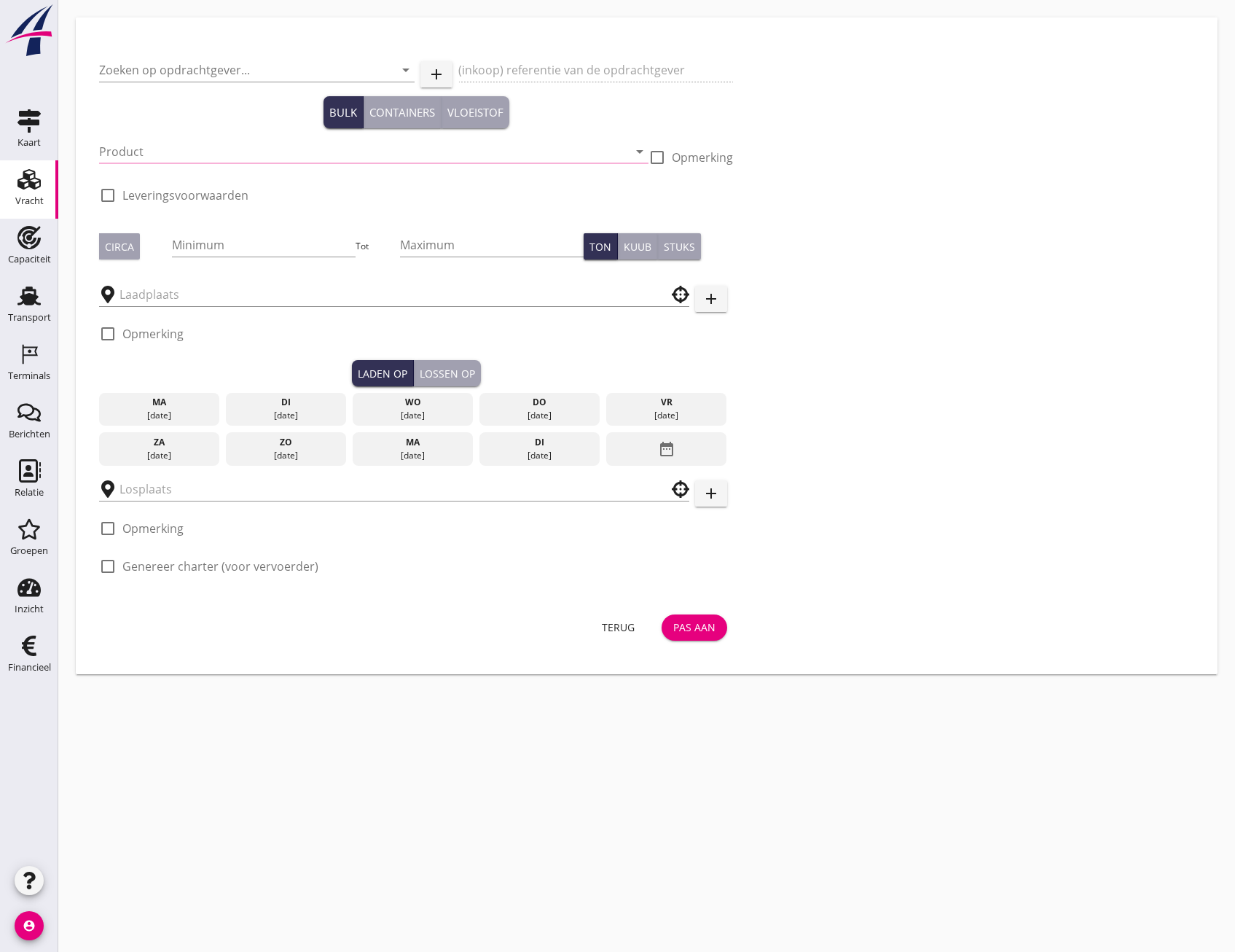
type input "Combinatie Noordzeezand V.O.F."
type input "Ophoogzand (6120)"
type input "718"
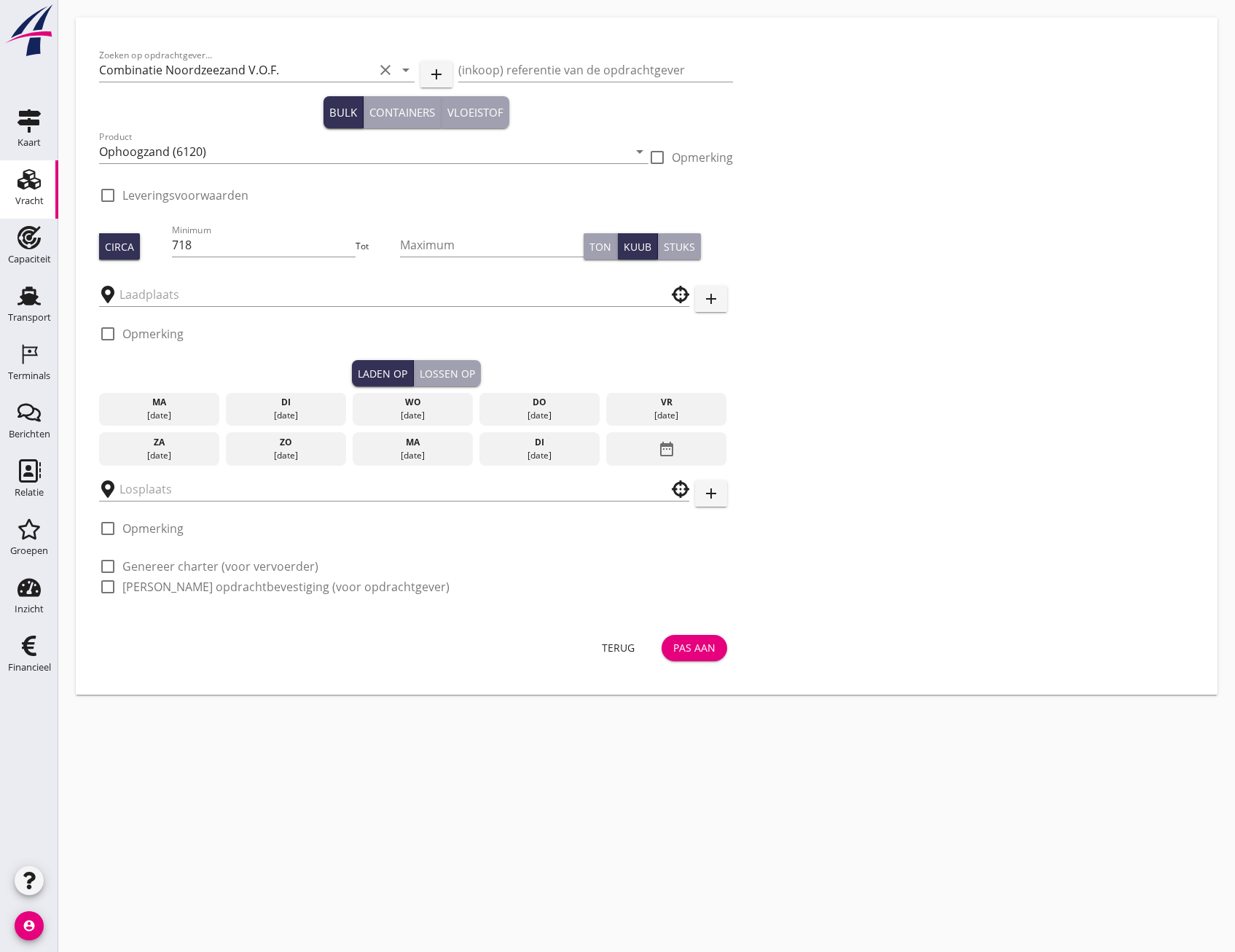
type input "Blankenburgput"
checkbox input "true"
type input "Blankenburgput"
checkbox input "true"
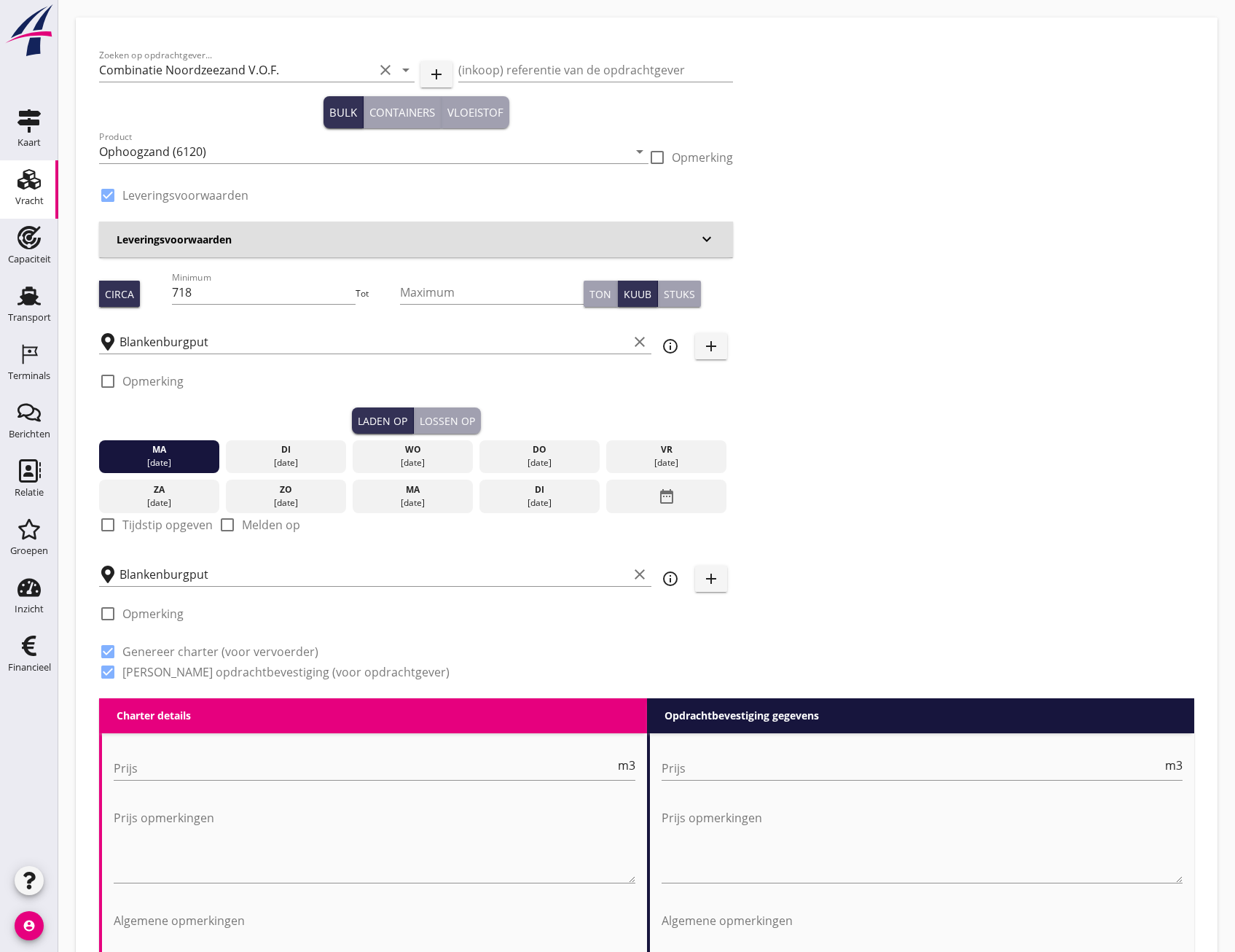
type input "0"
radio input "false"
type input "1.15"
radio input "false"
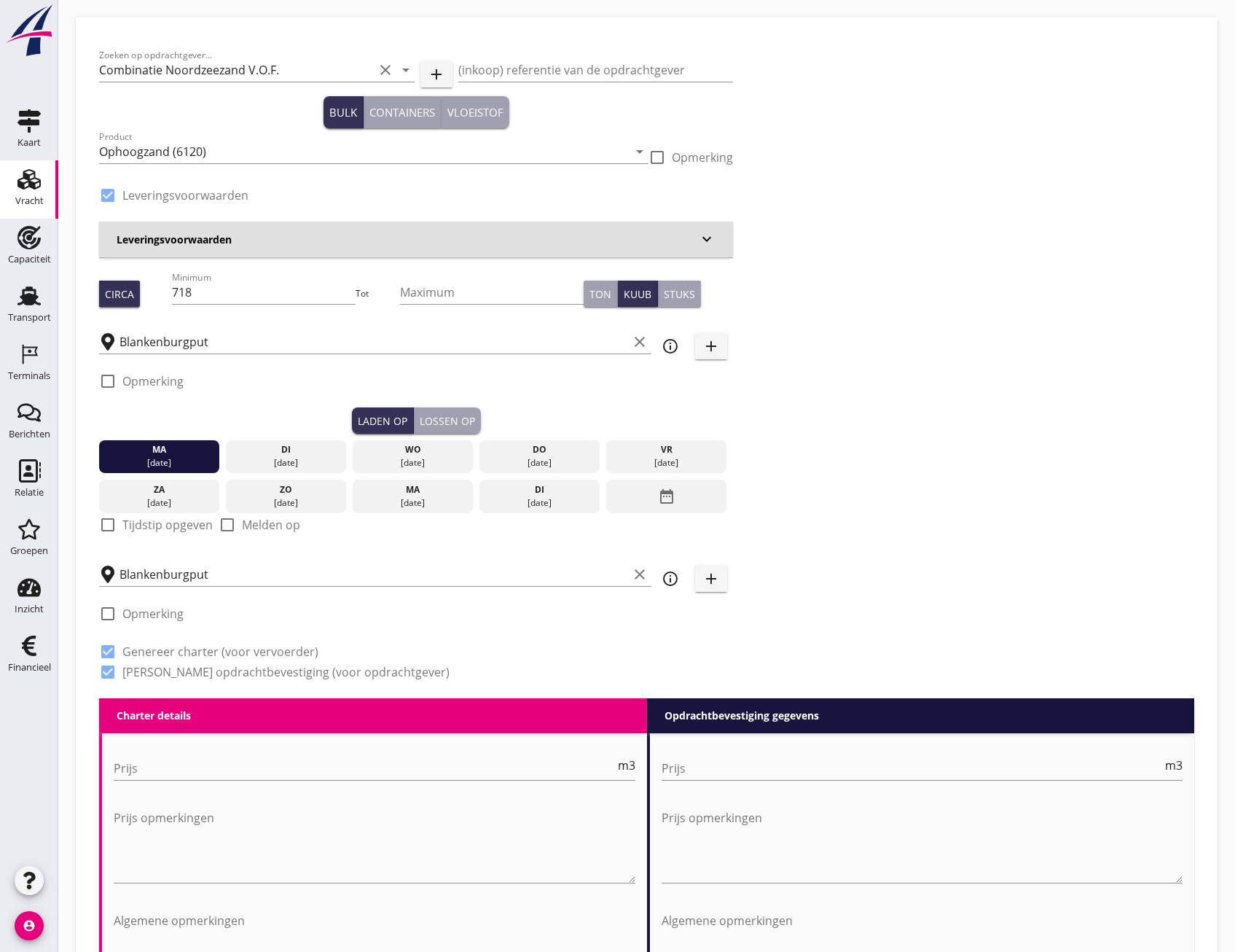
radio input "false"
click at [455, 421] on div "Lossen op" at bounding box center [446, 420] width 55 height 15
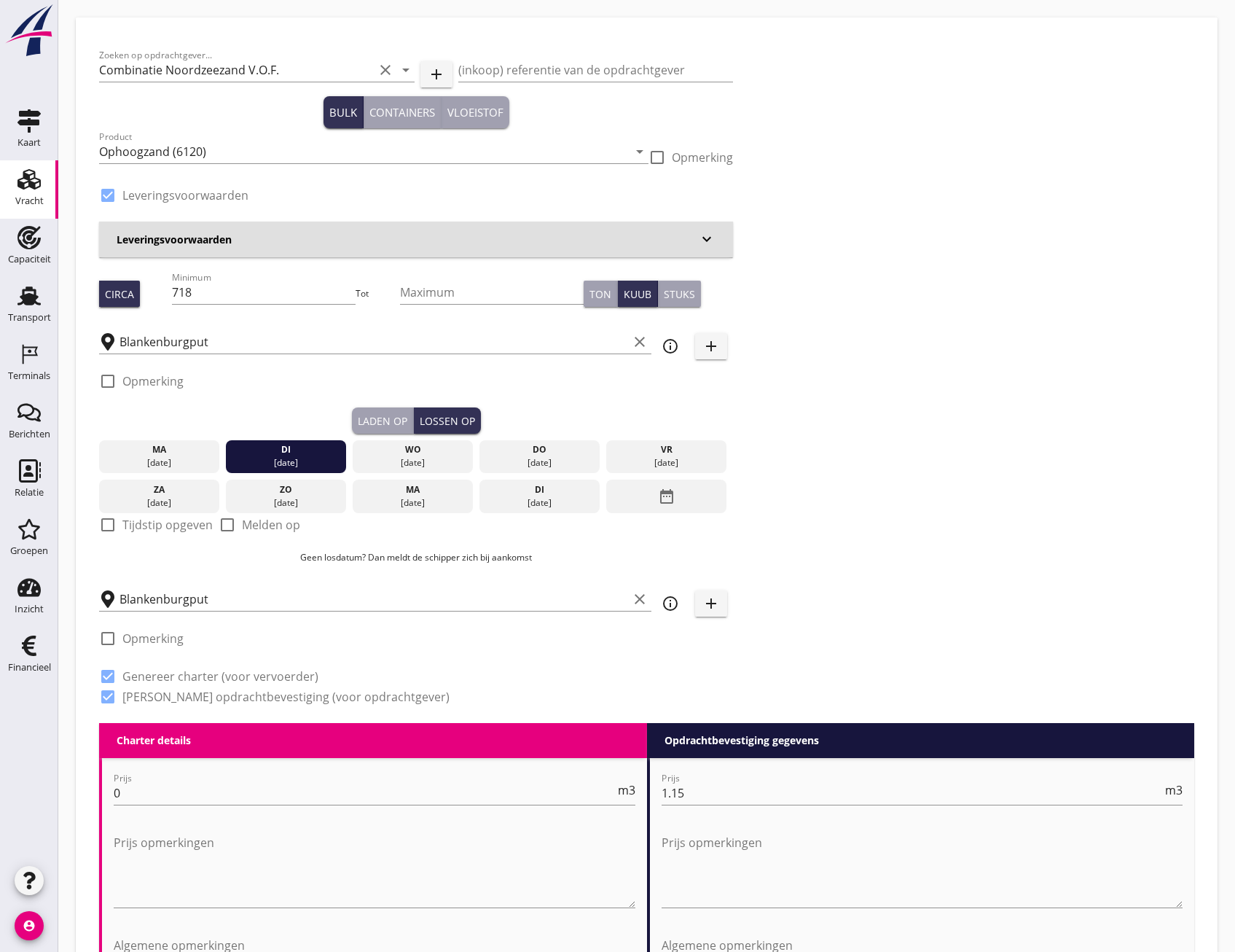
drag, startPoint x: 142, startPoint y: 459, endPoint x: 157, endPoint y: 457, distance: 15.1
click at [142, 458] on div "25 aug." at bounding box center [159, 463] width 114 height 14
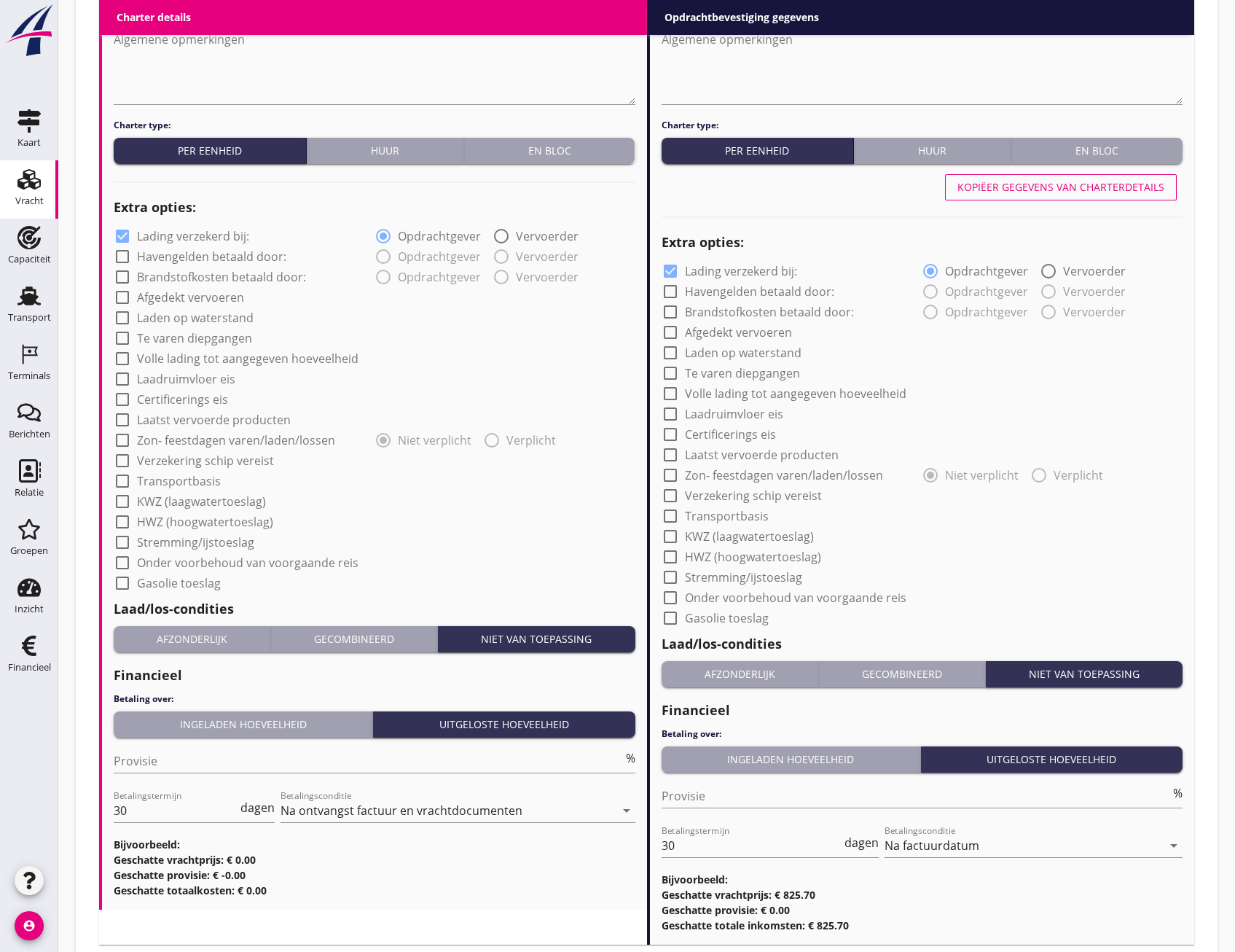
scroll to position [997, 0]
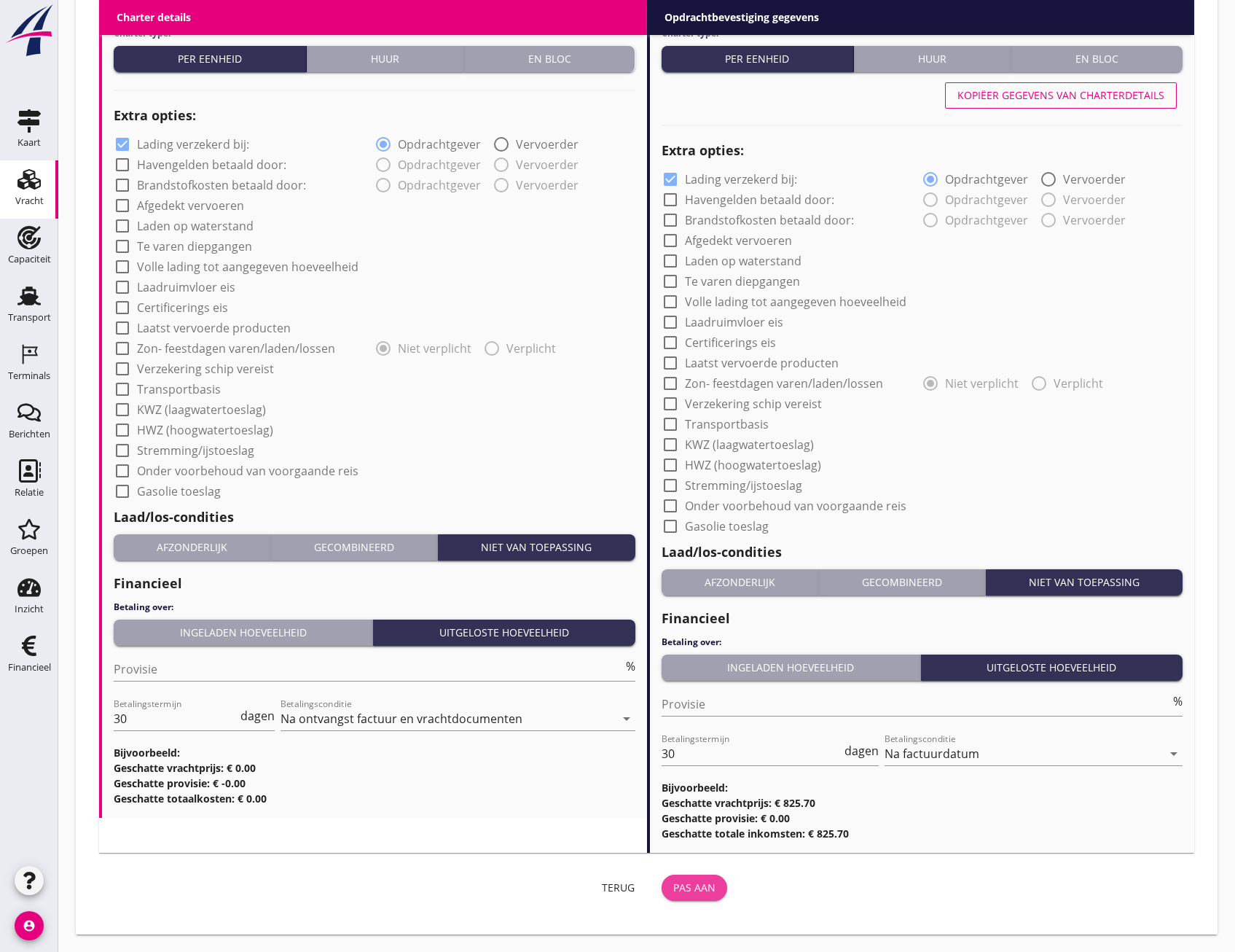
click at [709, 886] on div "Pas aan" at bounding box center [695, 887] width 43 height 15
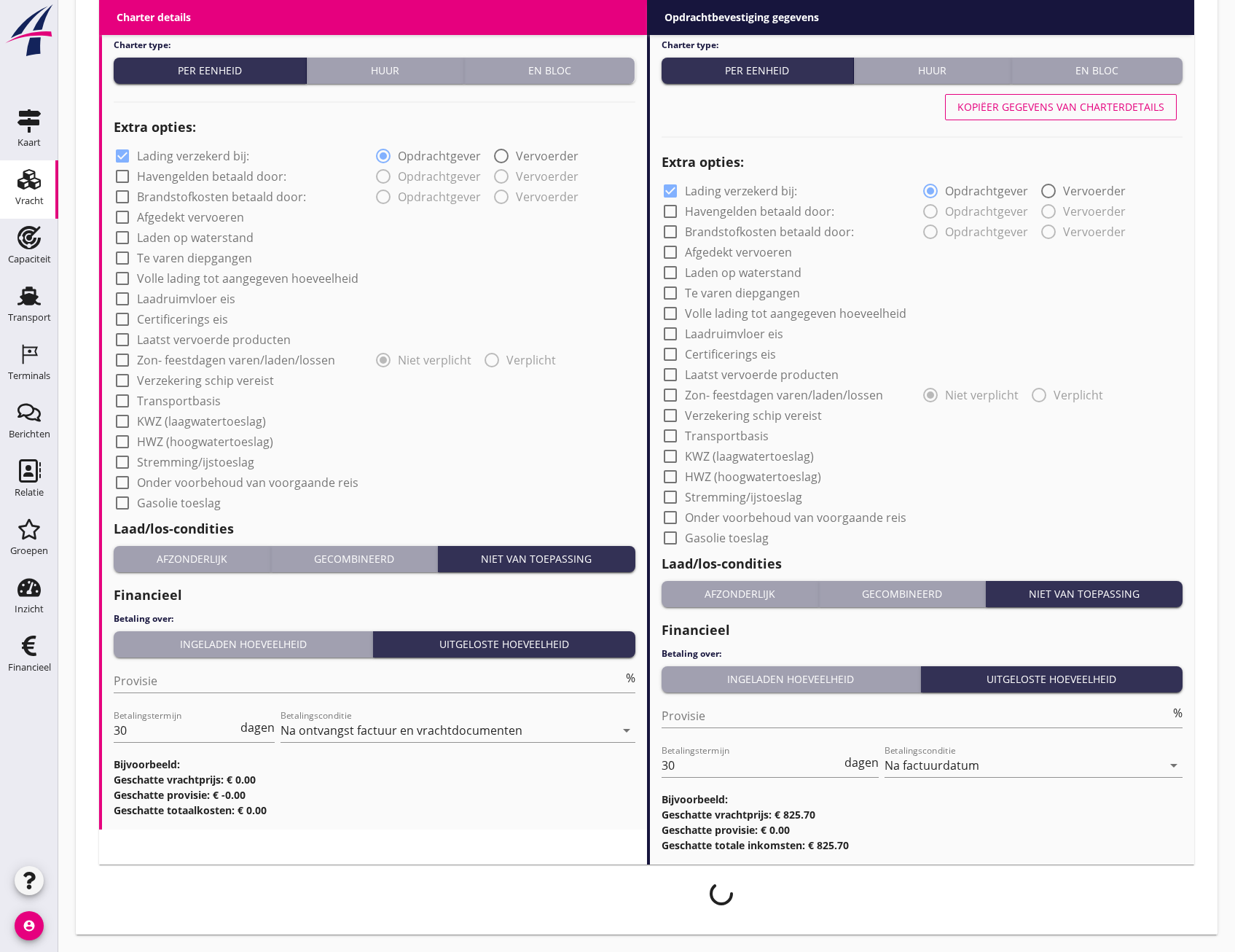
scroll to position [986, 0]
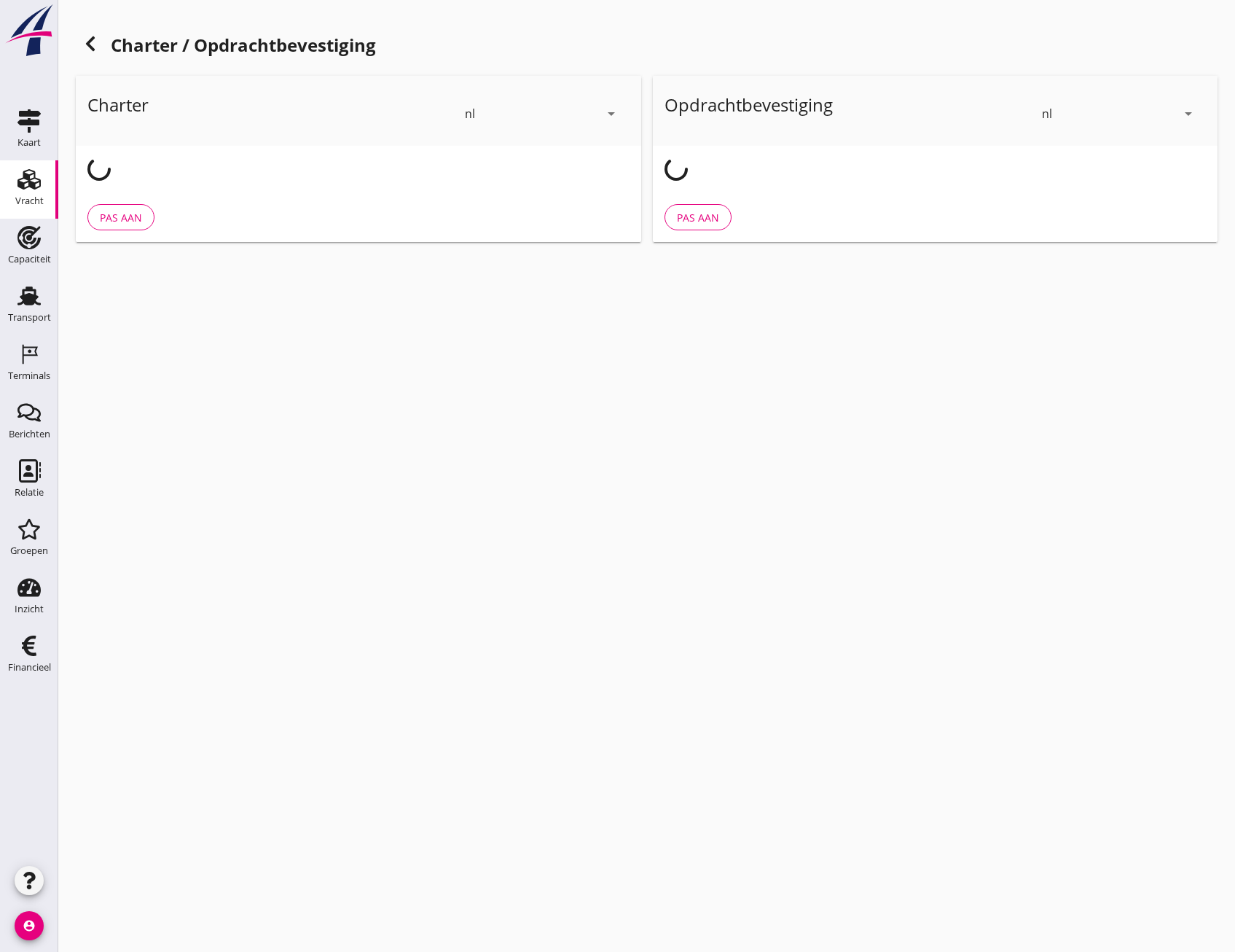
click at [97, 52] on div at bounding box center [90, 43] width 29 height 29
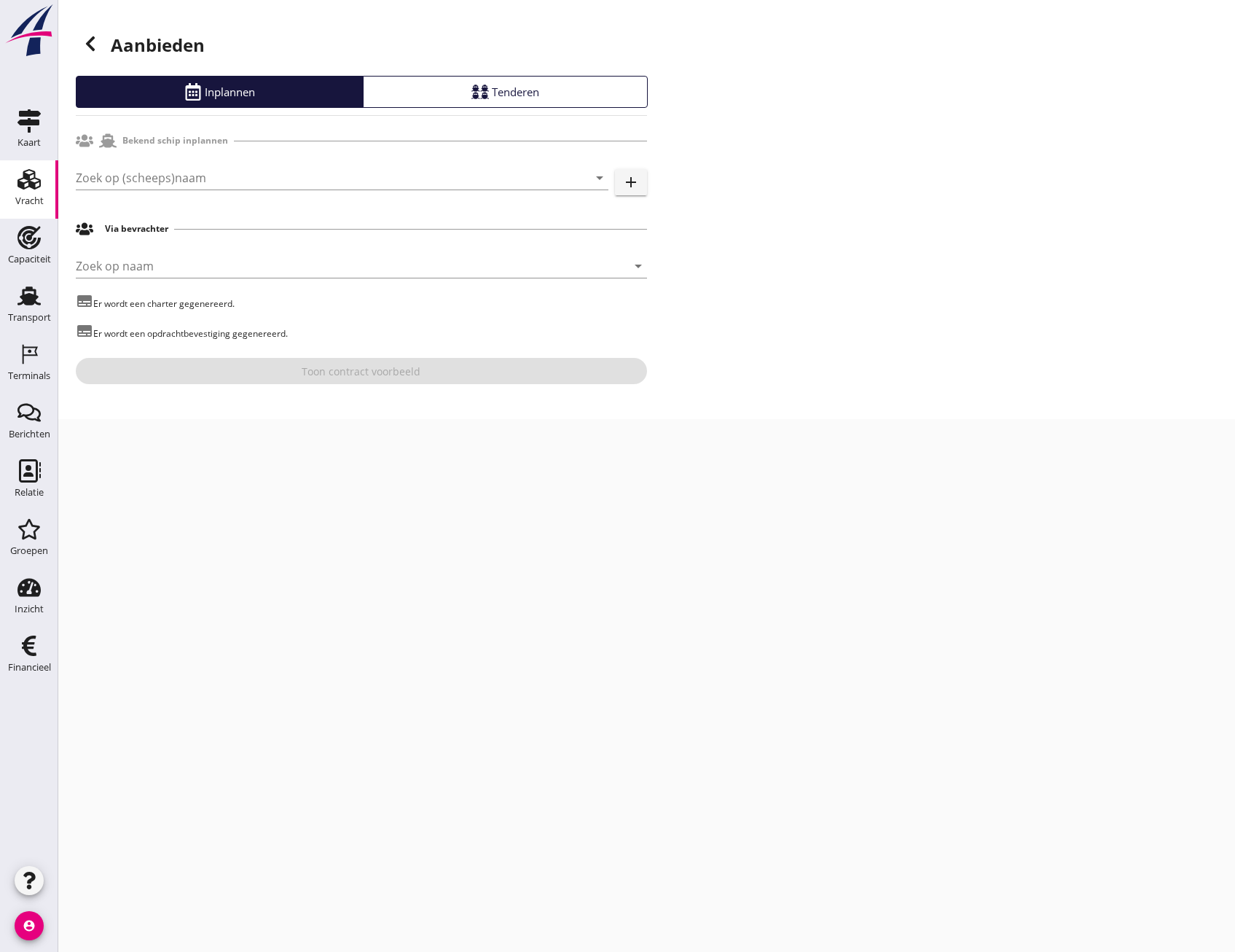
click at [101, 45] on div at bounding box center [90, 43] width 29 height 29
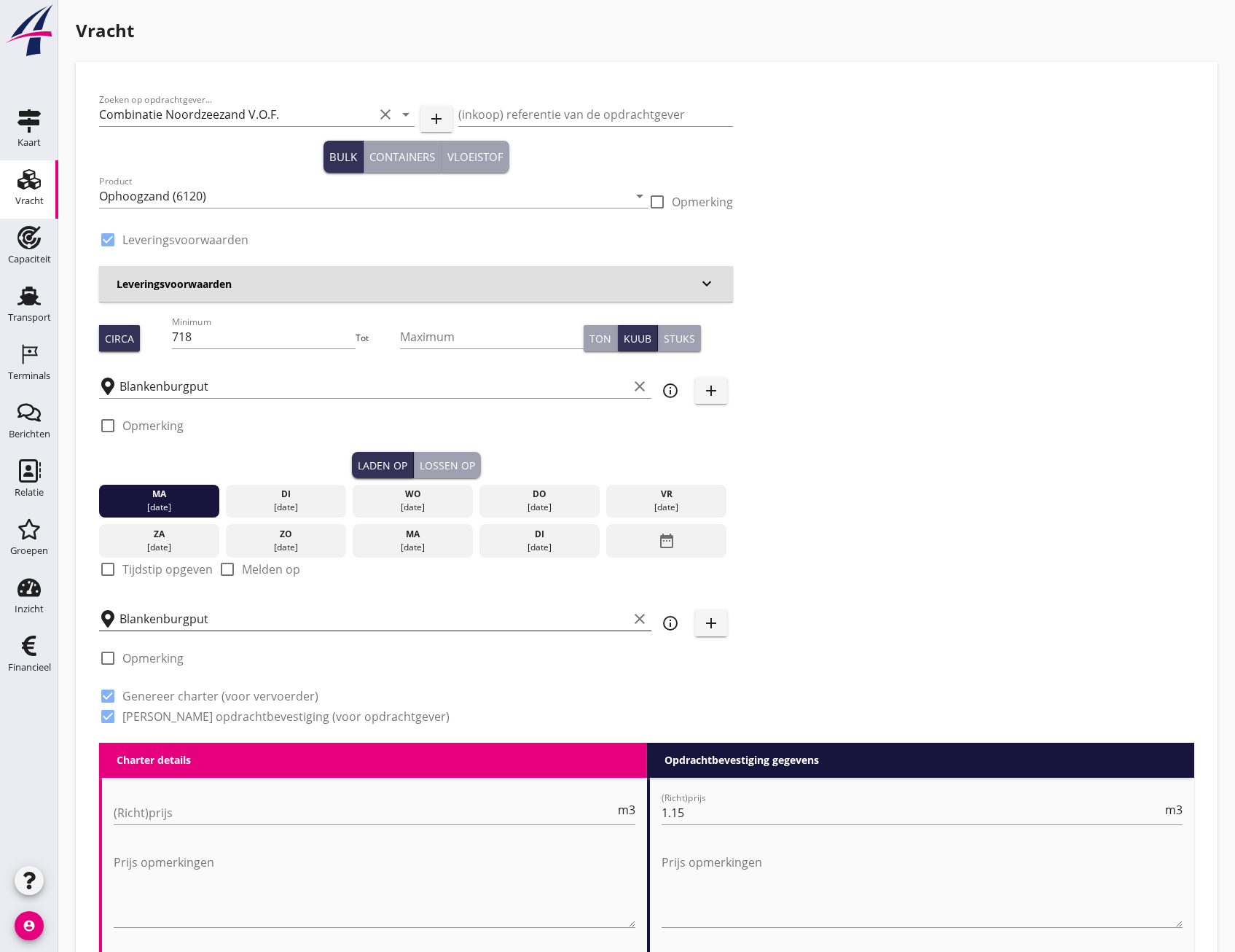
click at [237, 615] on input "Blankenburgput" at bounding box center [374, 619] width 508 height 23
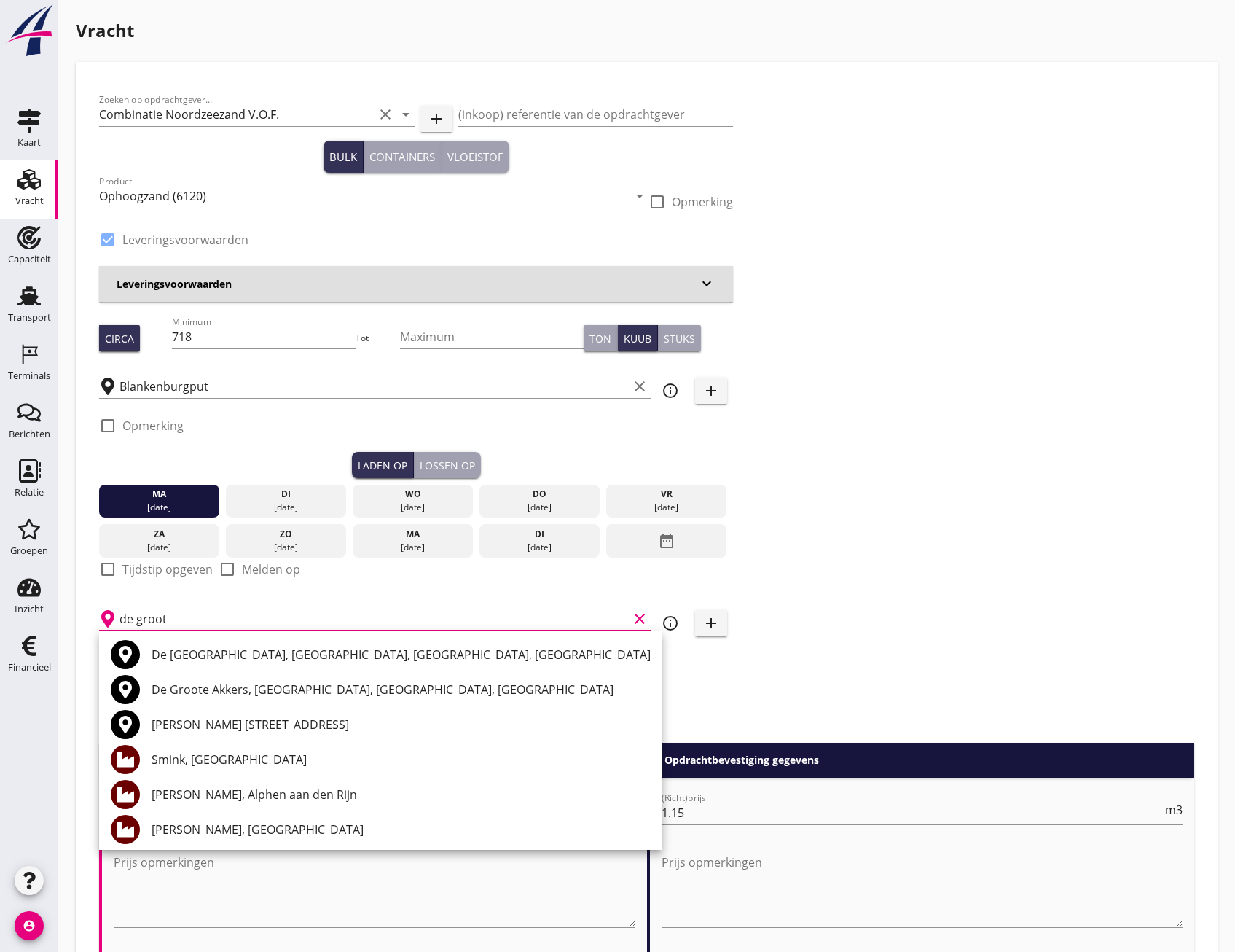
drag, startPoint x: 177, startPoint y: 618, endPoint x: 75, endPoint y: 612, distance: 102.2
type input "De groot"
click at [886, 693] on div "Zoeken op opdrachtgever... Combinatie Noordzeezand V.O.F. clear arrow_drop_down…" at bounding box center [646, 414] width 1106 height 657
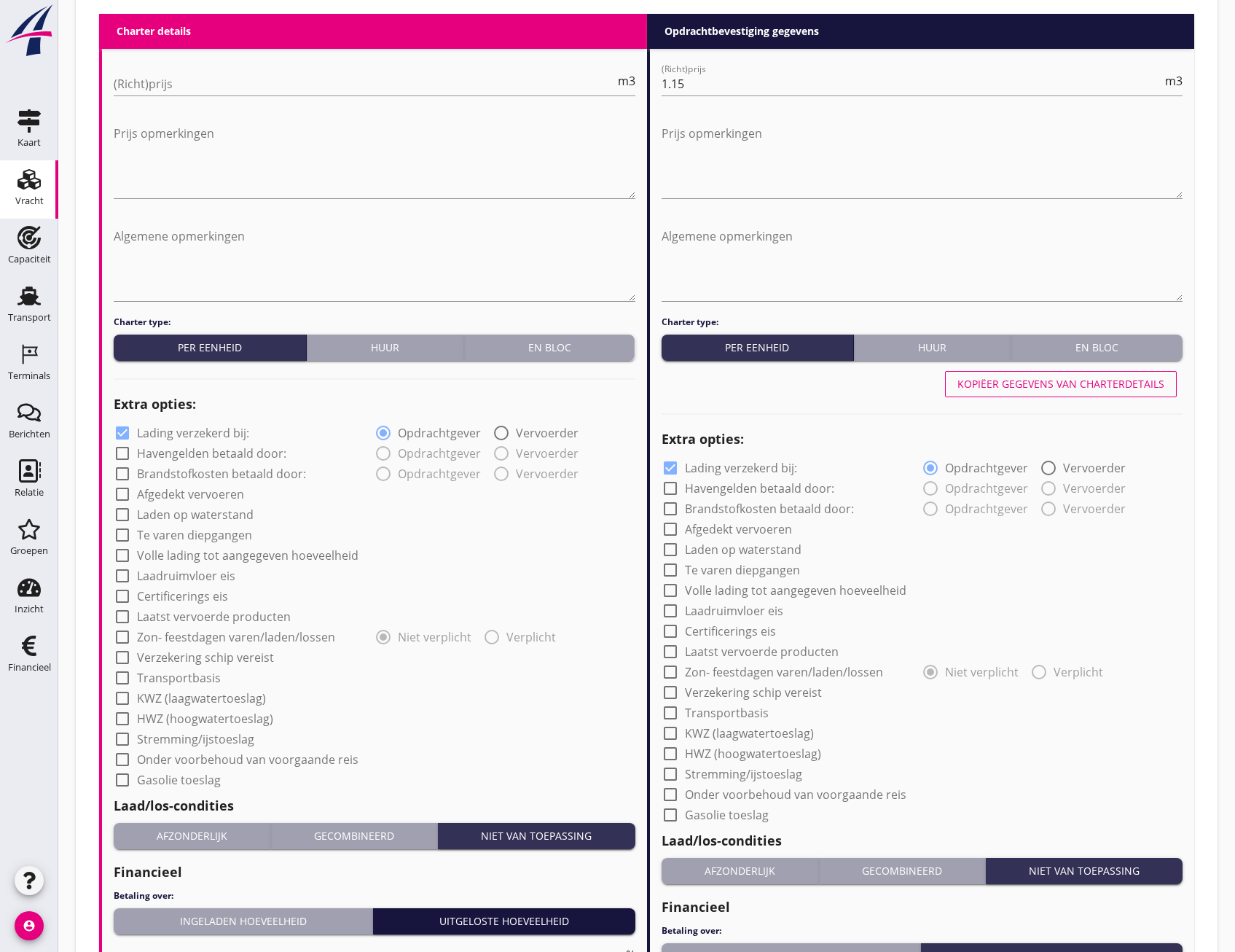
scroll to position [1017, 0]
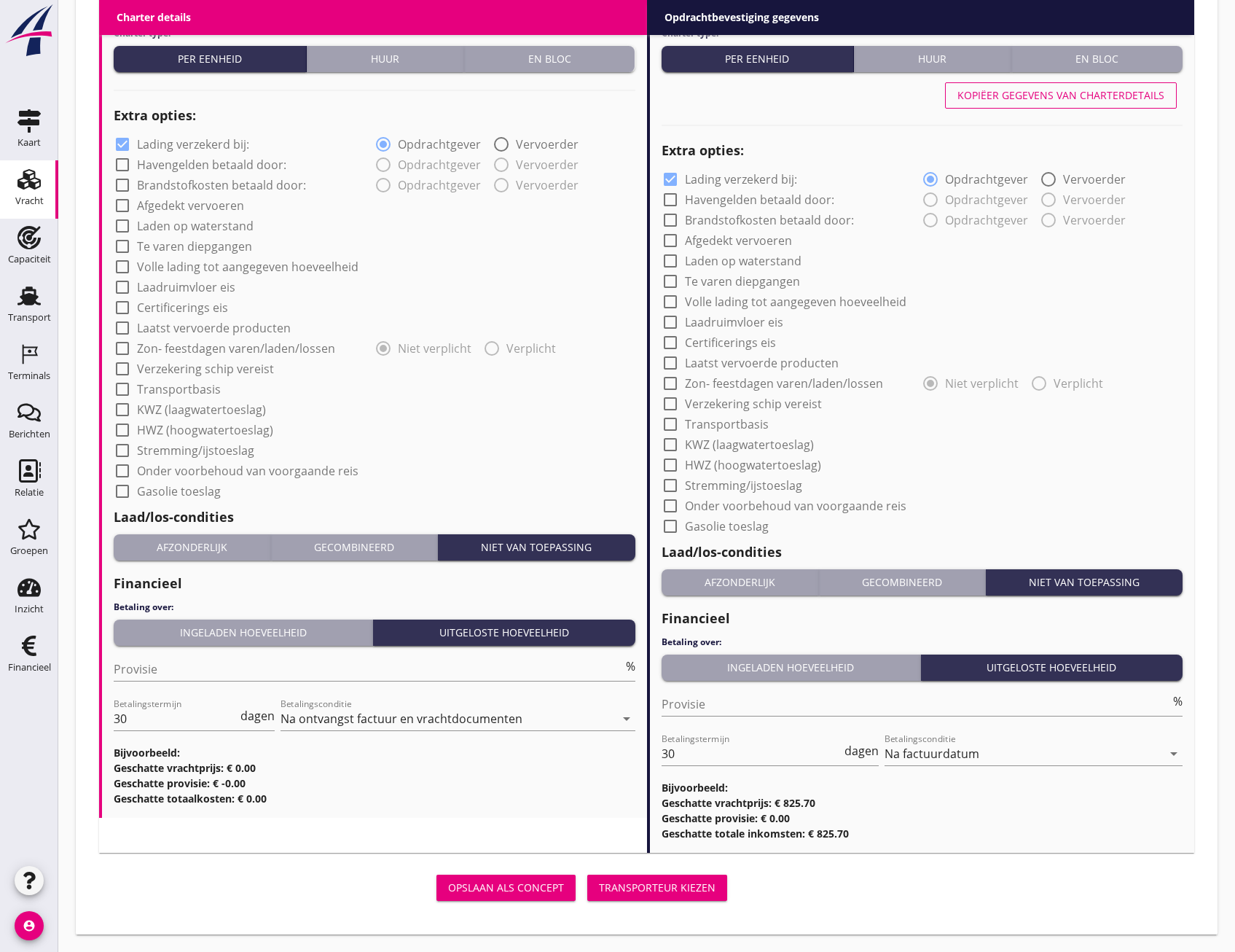
click at [719, 887] on button "Transporteur kiezen" at bounding box center [657, 887] width 140 height 26
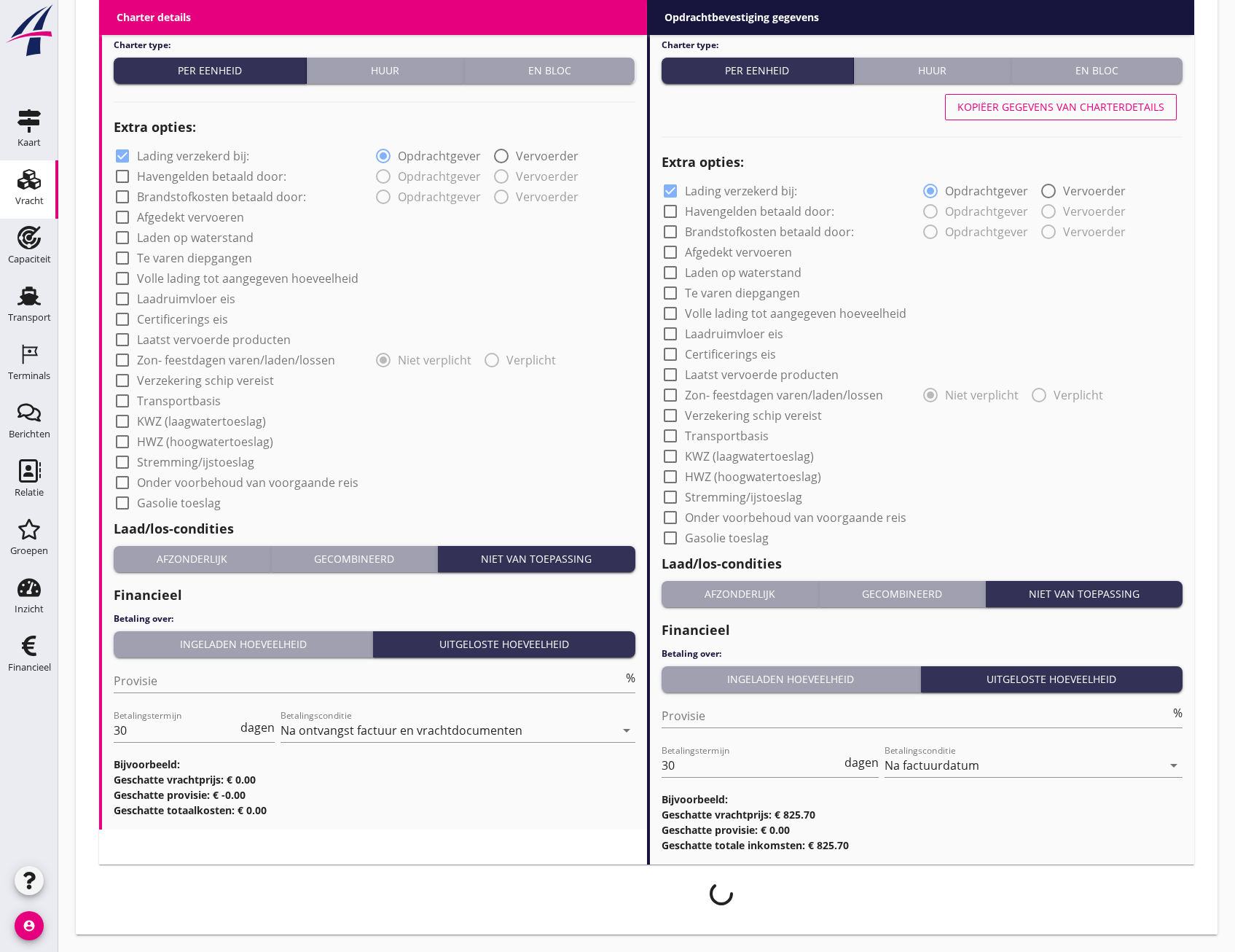
scroll to position [1005, 0]
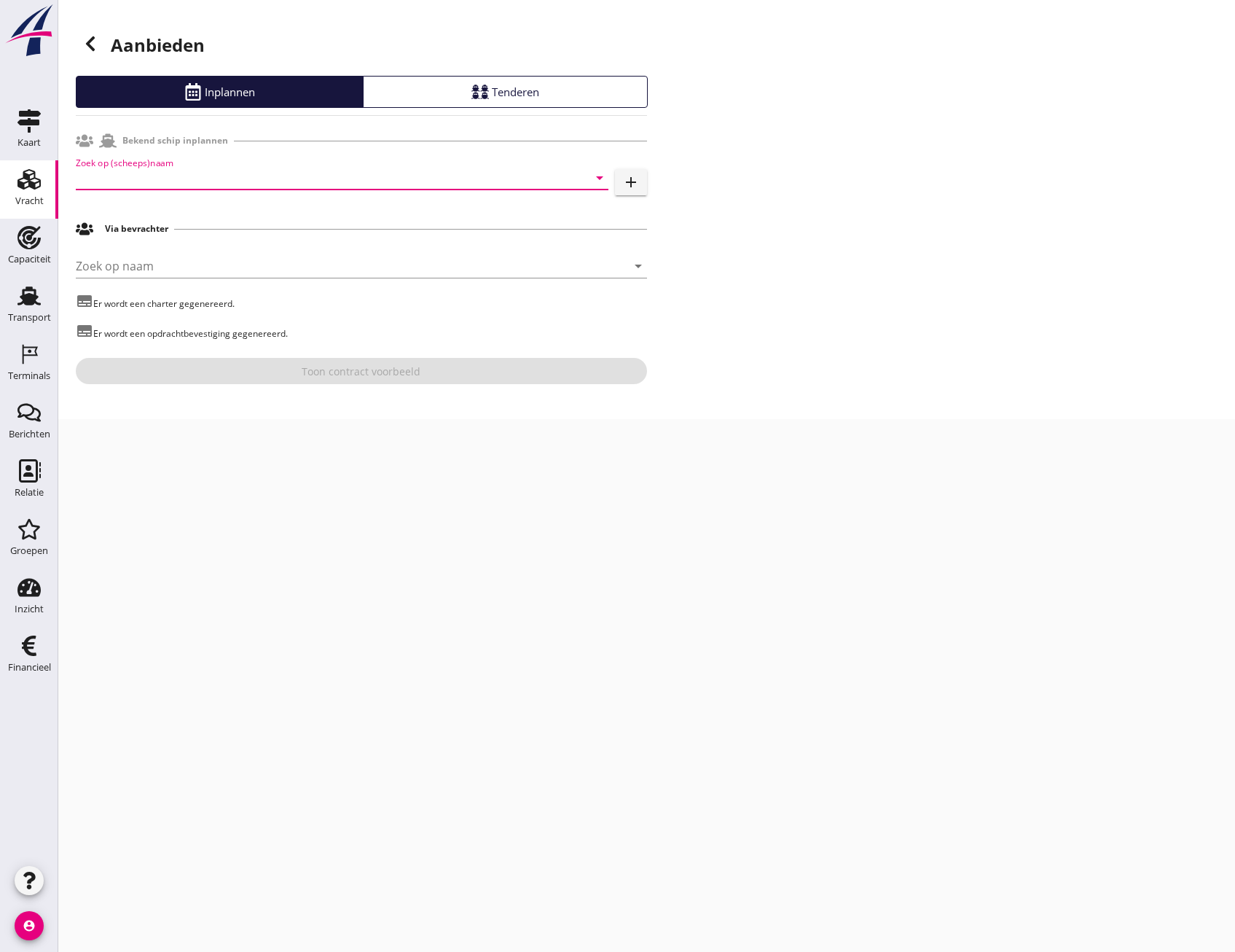
click at [168, 188] on input "Zoek op (scheeps)naam" at bounding box center [321, 178] width 492 height 23
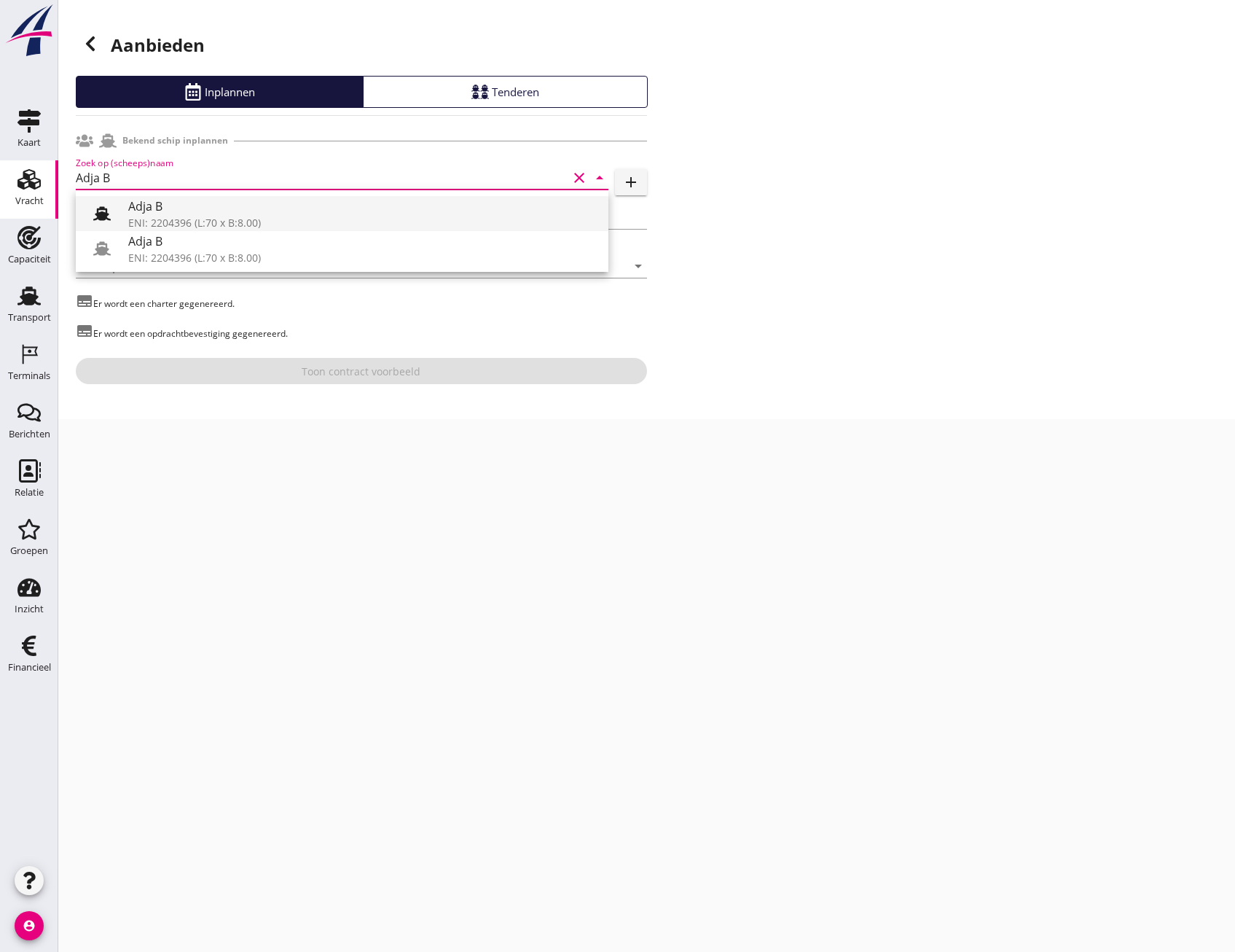
click at [114, 215] on div at bounding box center [101, 214] width 29 height 29
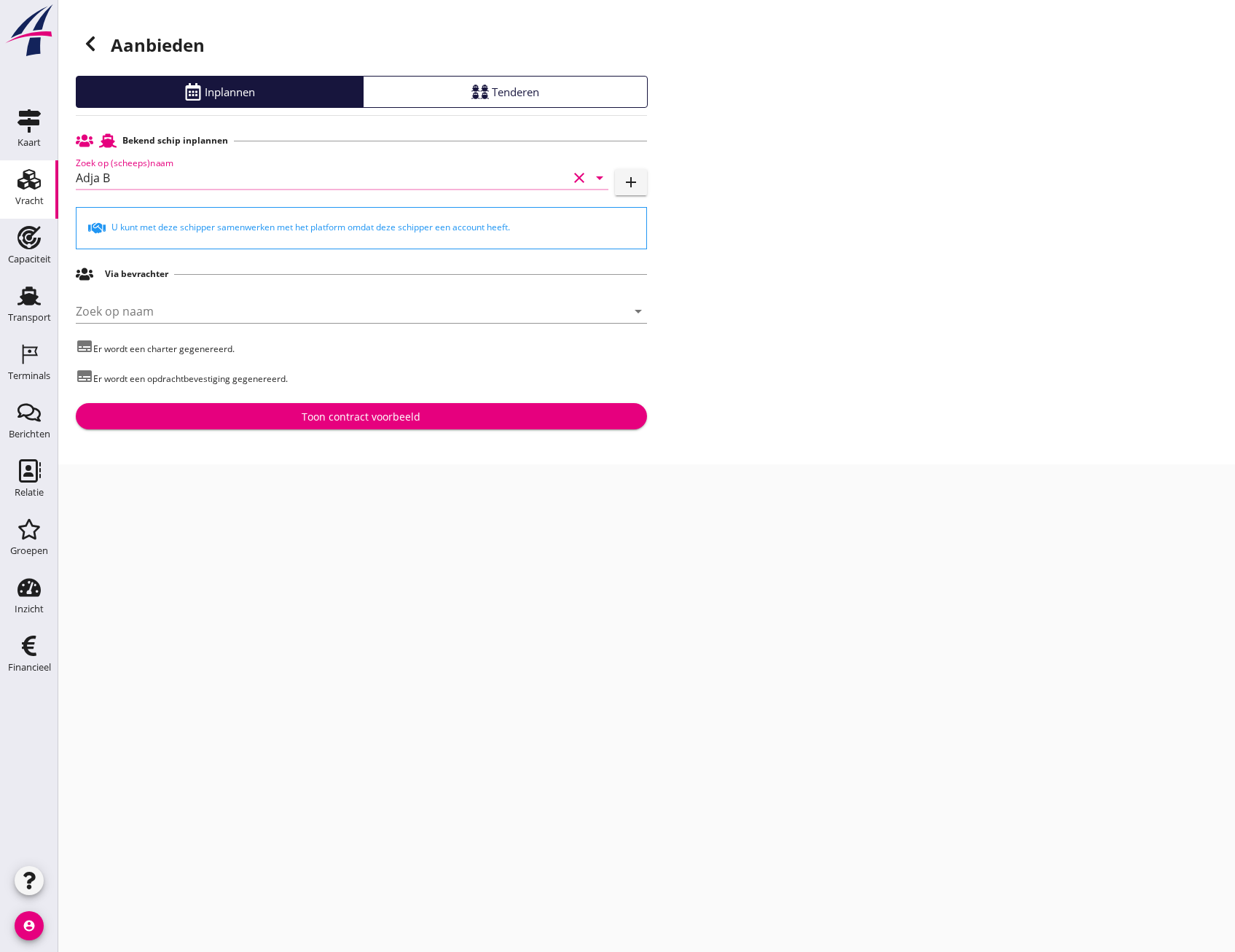
type input "Adja B"
click at [361, 405] on button "Toon contract voorbeeld" at bounding box center [360, 416] width 571 height 26
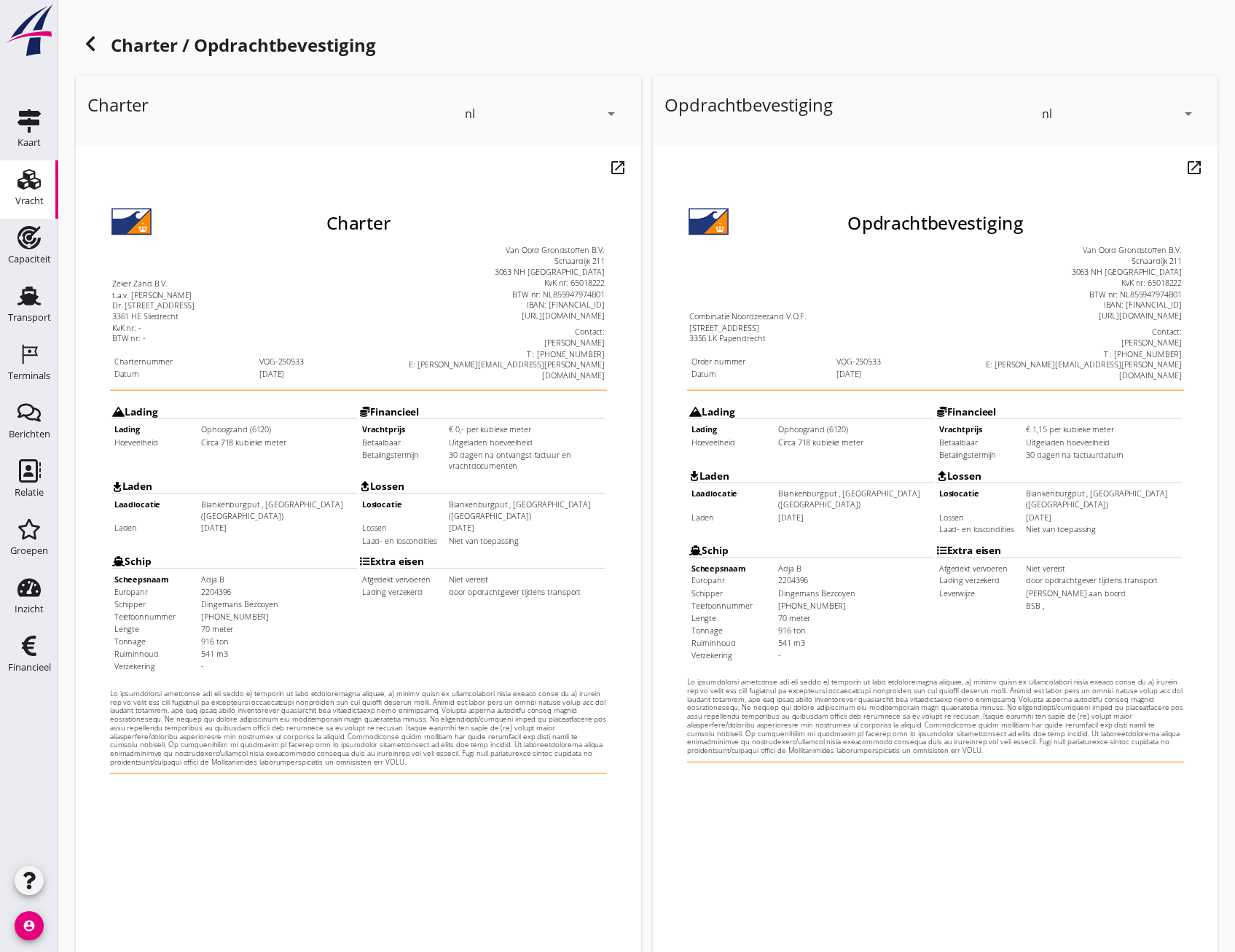
click at [90, 40] on use at bounding box center [90, 43] width 9 height 14
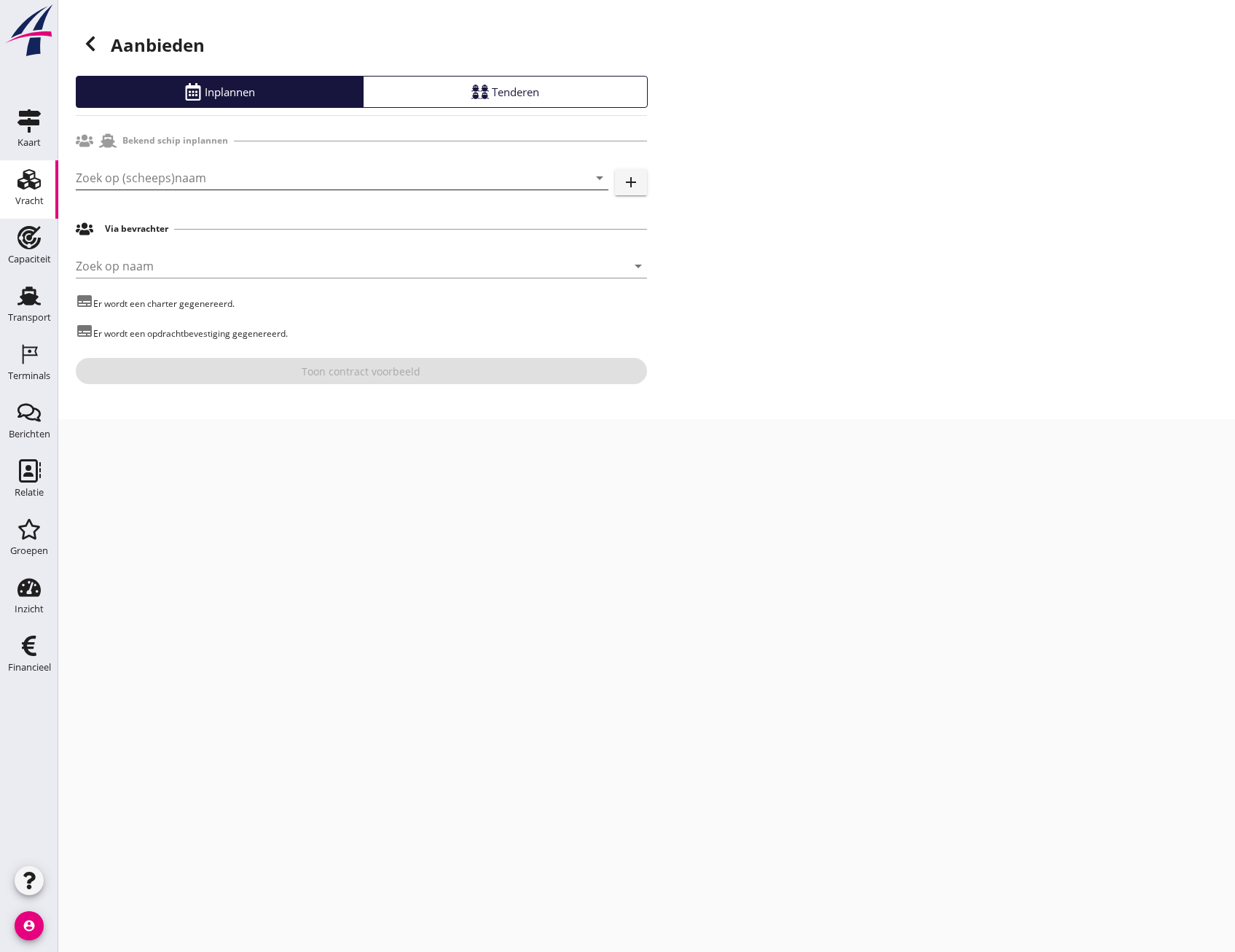
click at [204, 179] on input "Zoek op (scheeps)naam" at bounding box center [321, 178] width 492 height 23
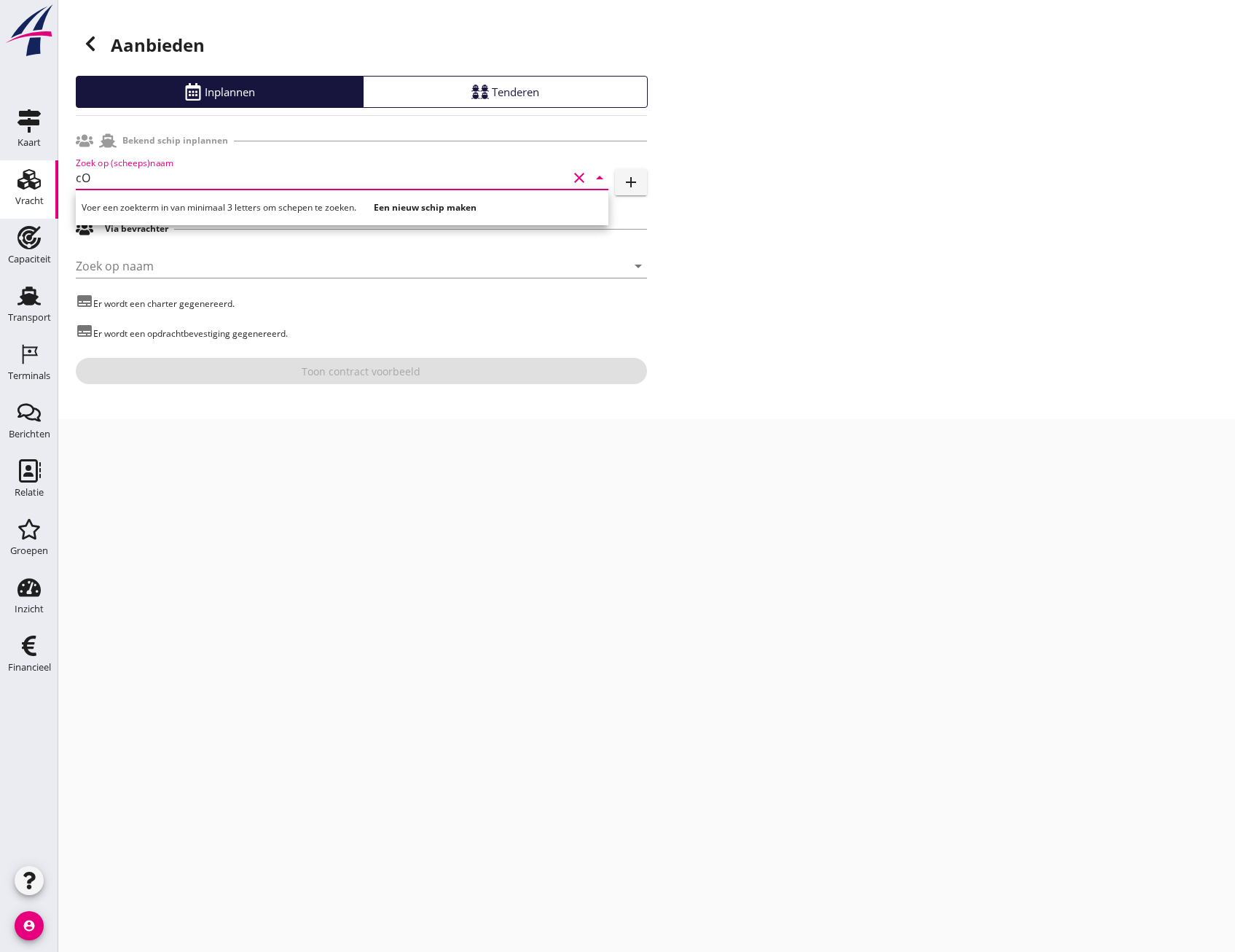
type input "c"
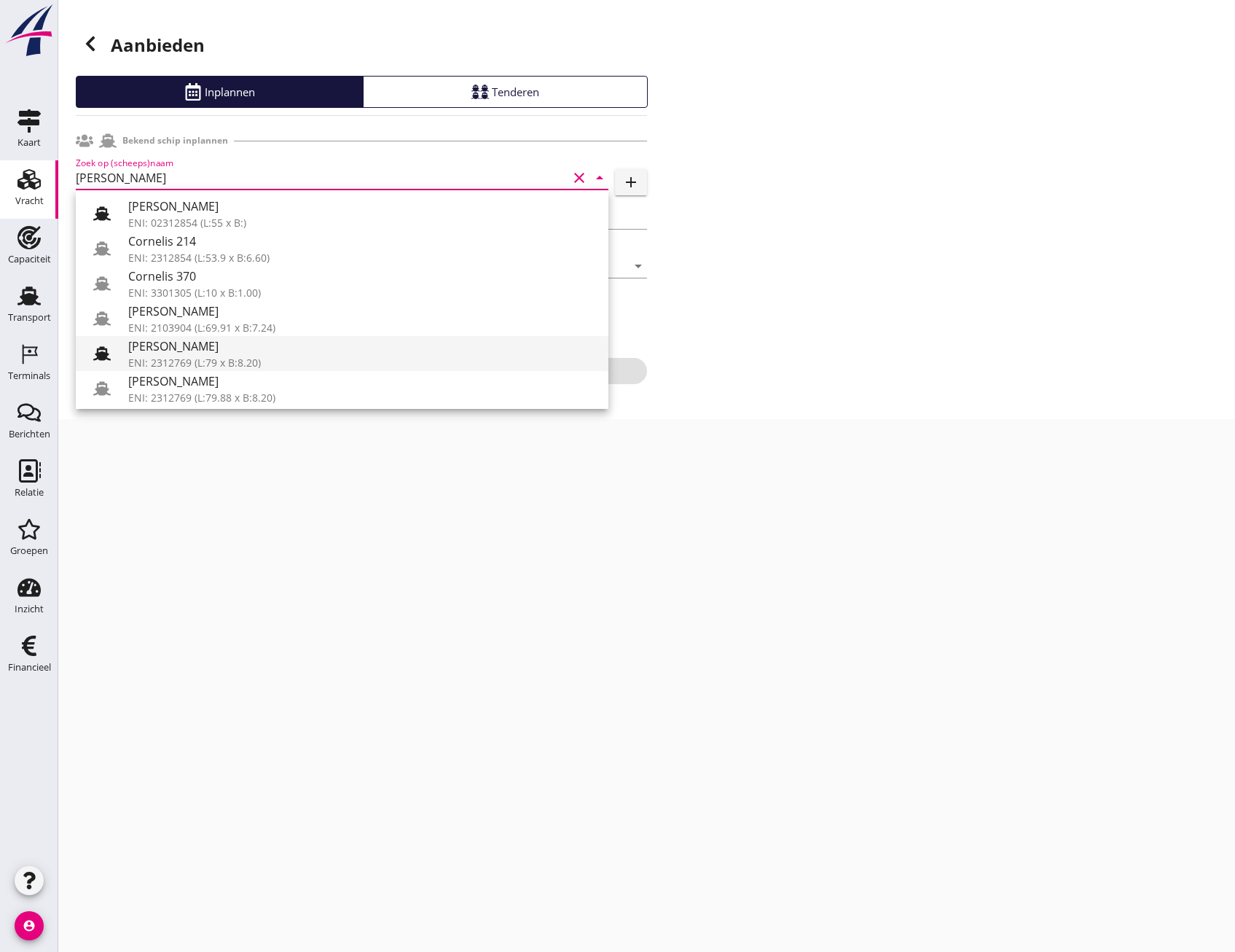
click at [101, 348] on use at bounding box center [101, 353] width 17 height 14
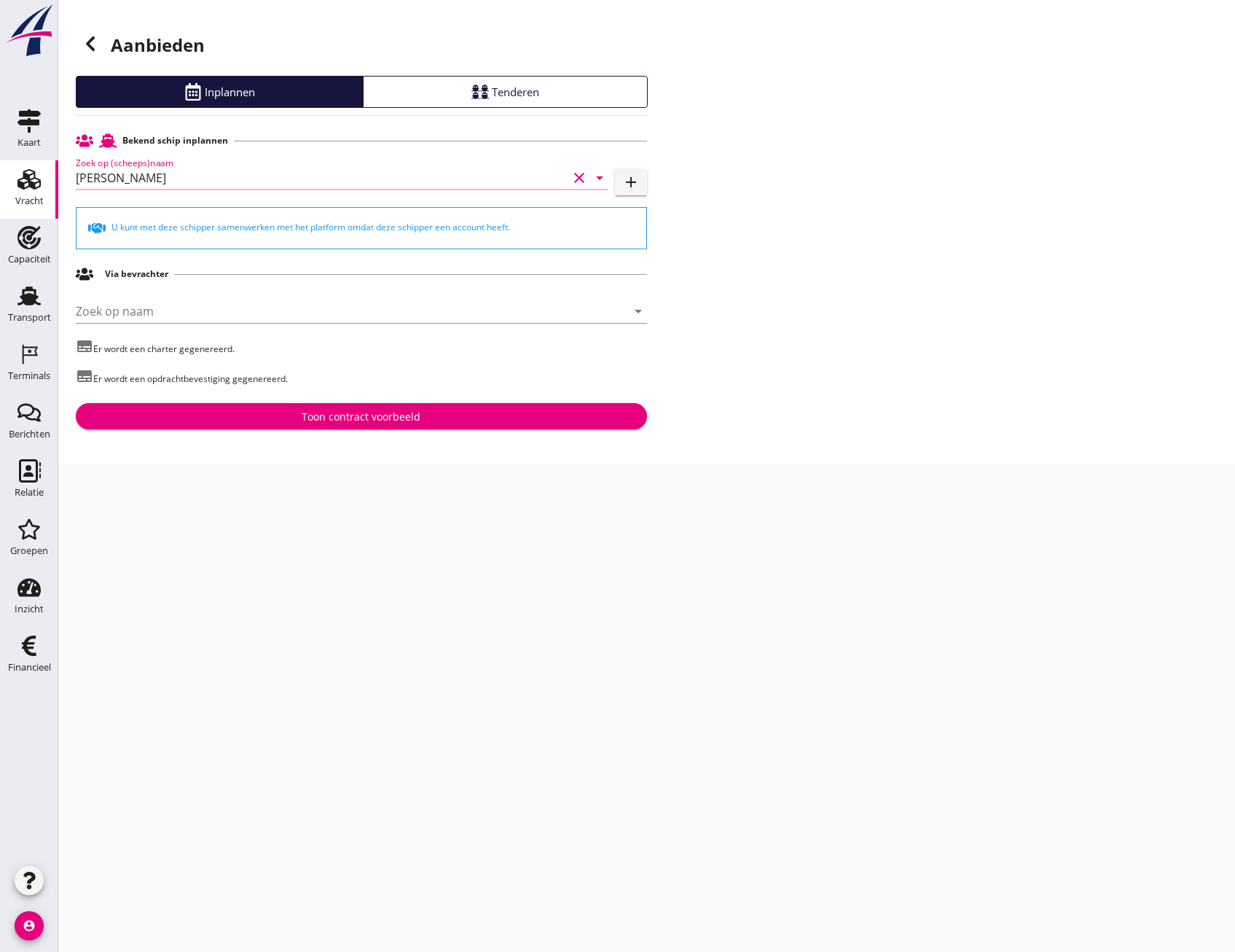
type input "Cornelis sr"
click at [395, 431] on div "Aanbieden Inplannen Tenderen Bekend schip inplannen Zoek op (scheeps)naam Corne…" at bounding box center [646, 232] width 1177 height 464
click at [395, 422] on div "Toon contract voorbeeld" at bounding box center [360, 417] width 119 height 15
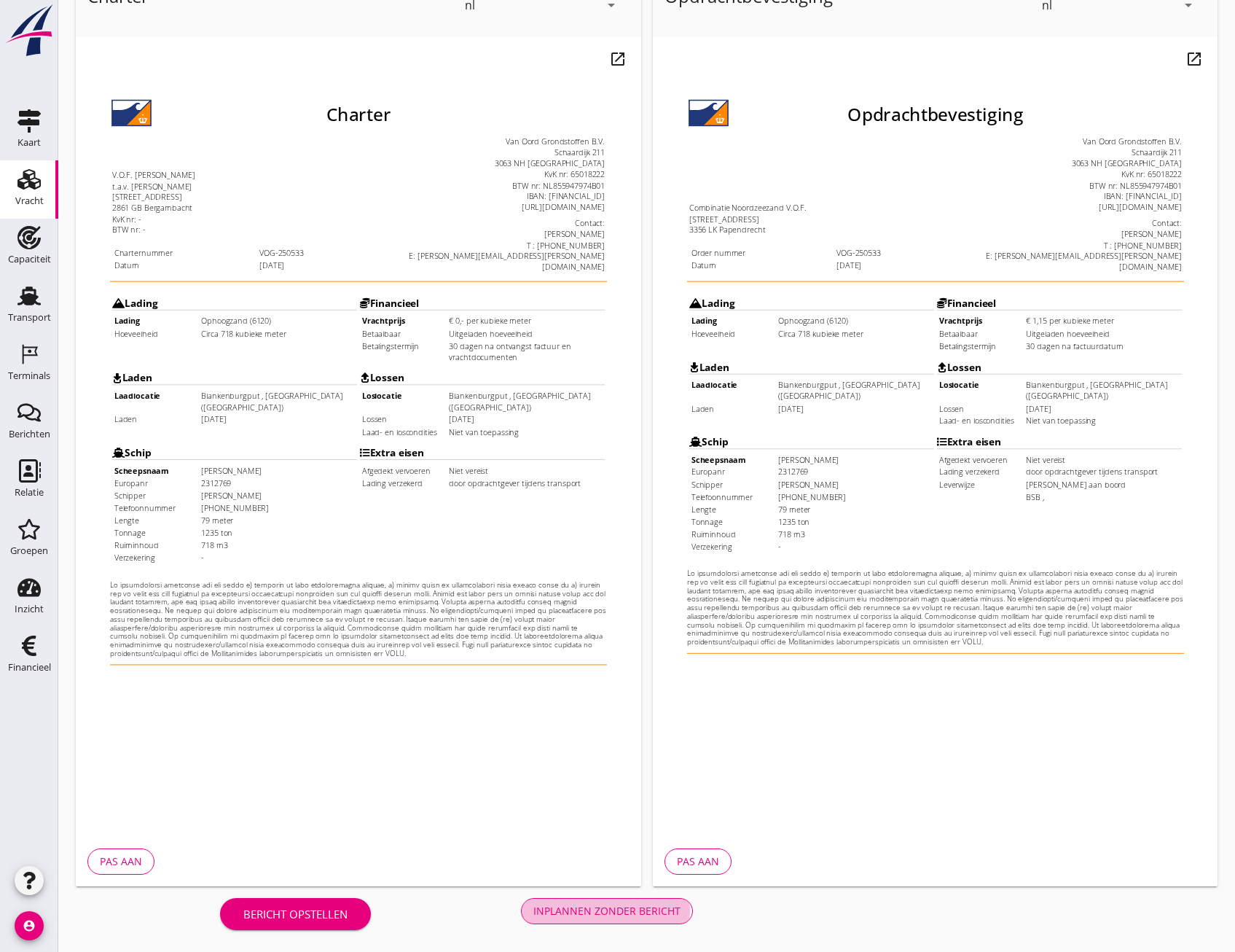
click at [621, 915] on div "Inplannen zonder bericht" at bounding box center [607, 910] width 147 height 15
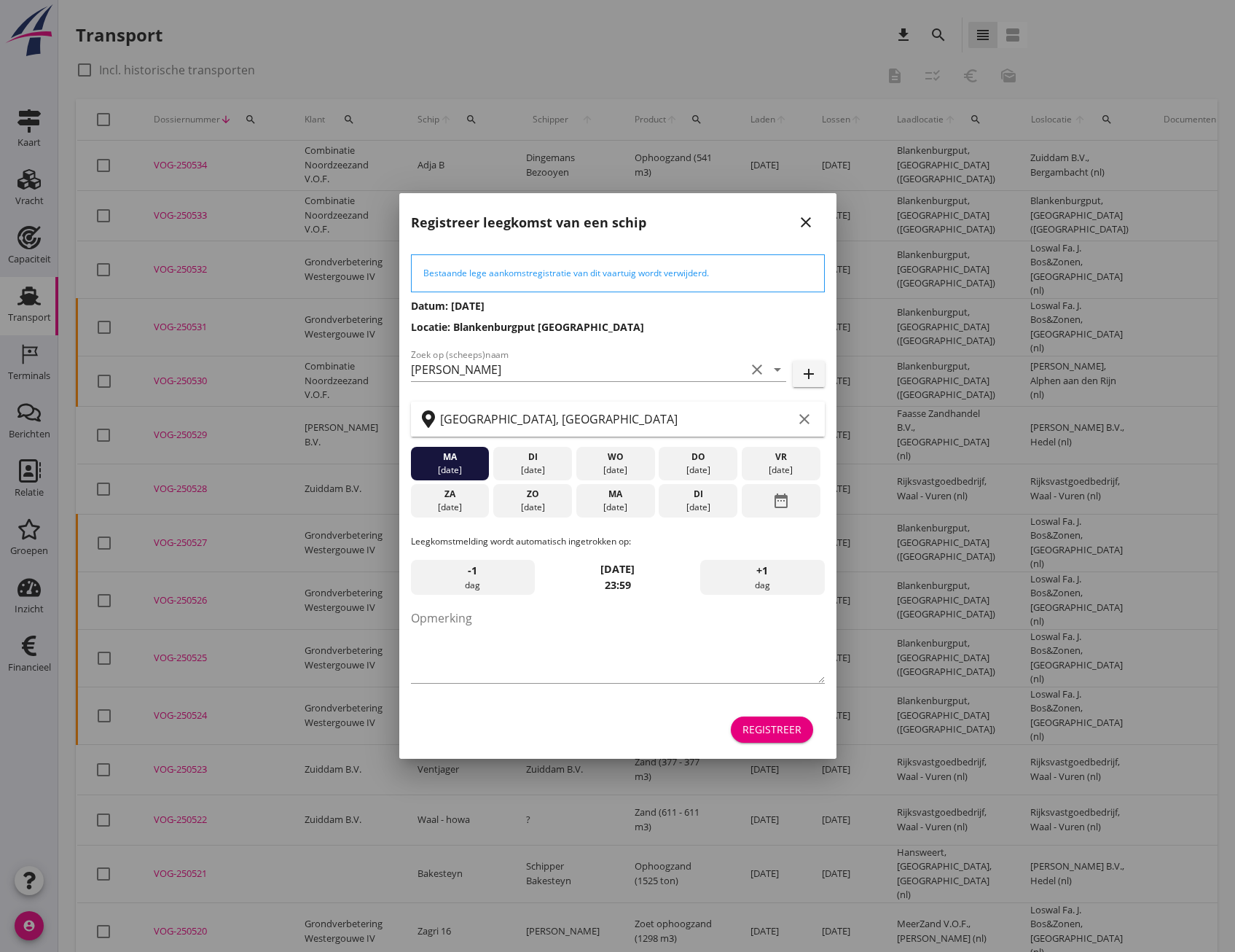
click at [795, 730] on div "Registreer" at bounding box center [771, 729] width 59 height 15
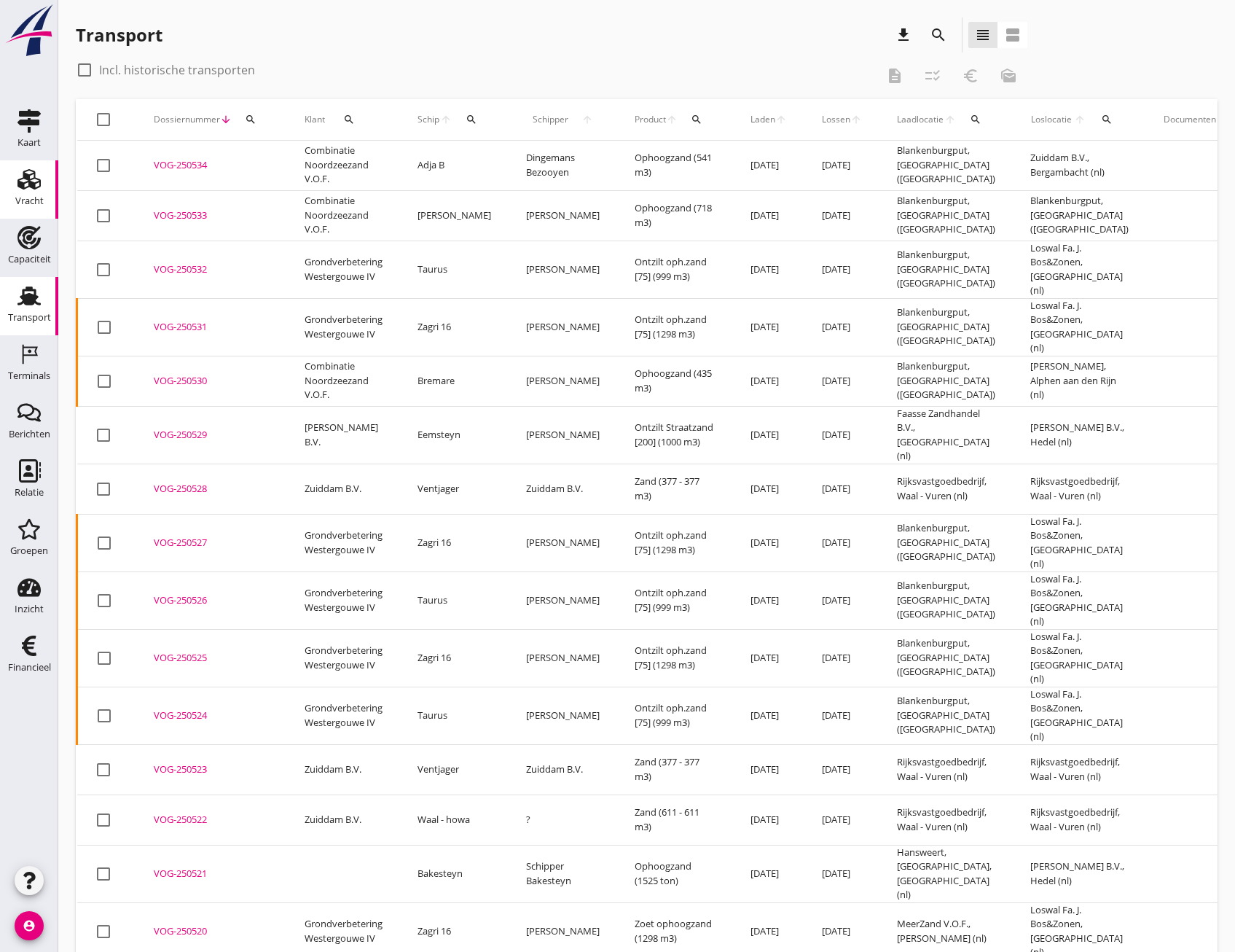
click at [30, 182] on use at bounding box center [29, 179] width 23 height 20
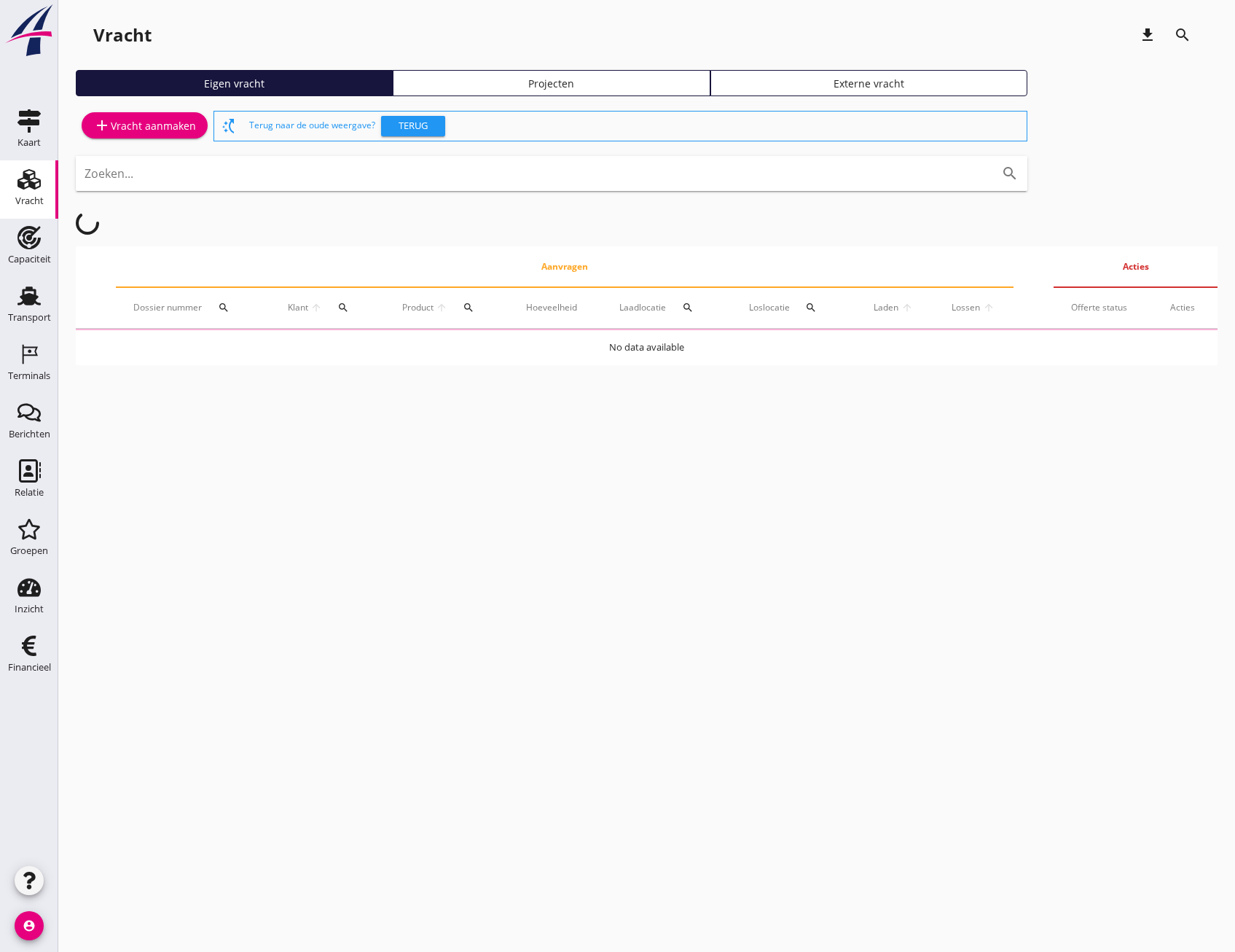
click at [642, 83] on div "Projecten" at bounding box center [551, 83] width 303 height 15
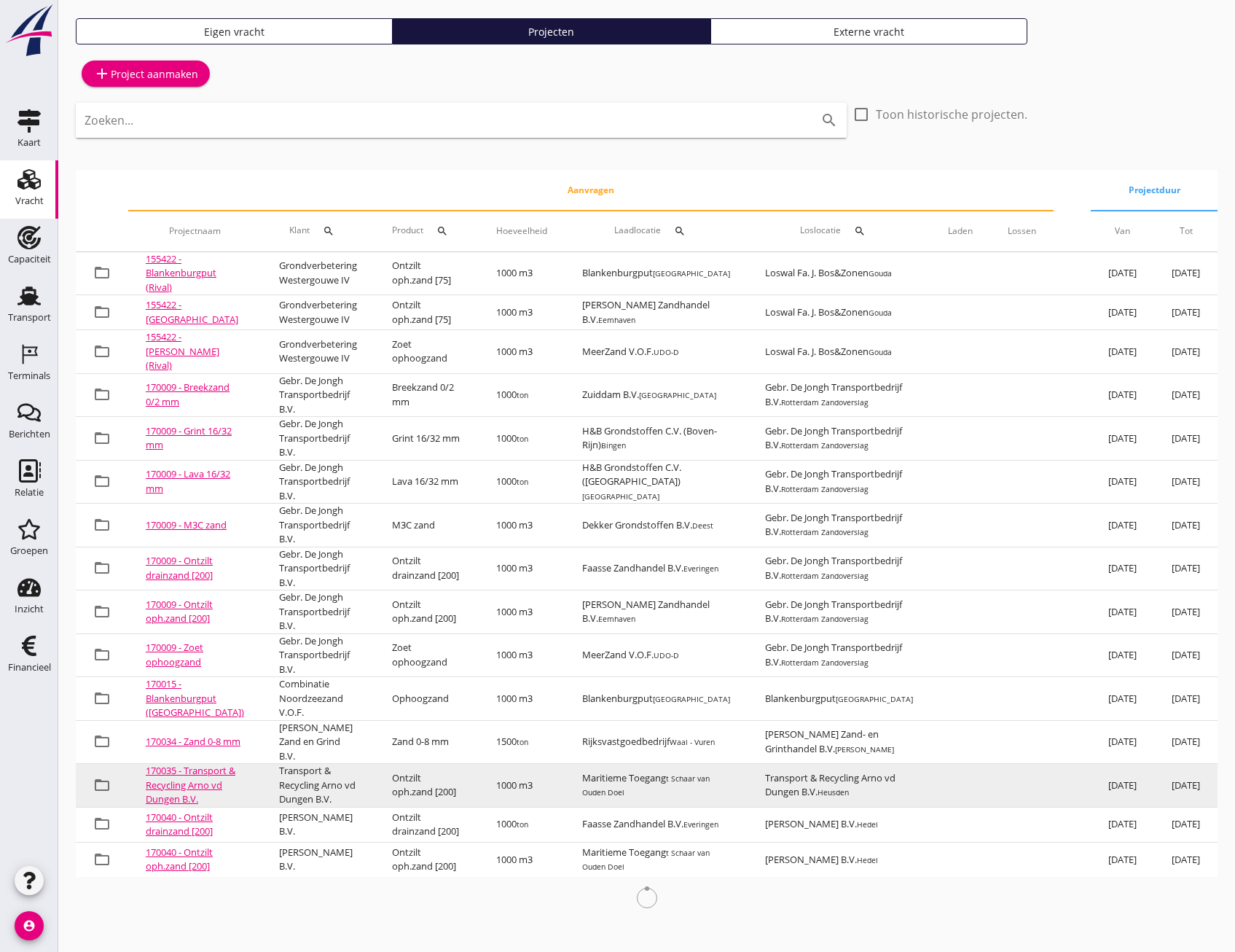
scroll to position [191, 0]
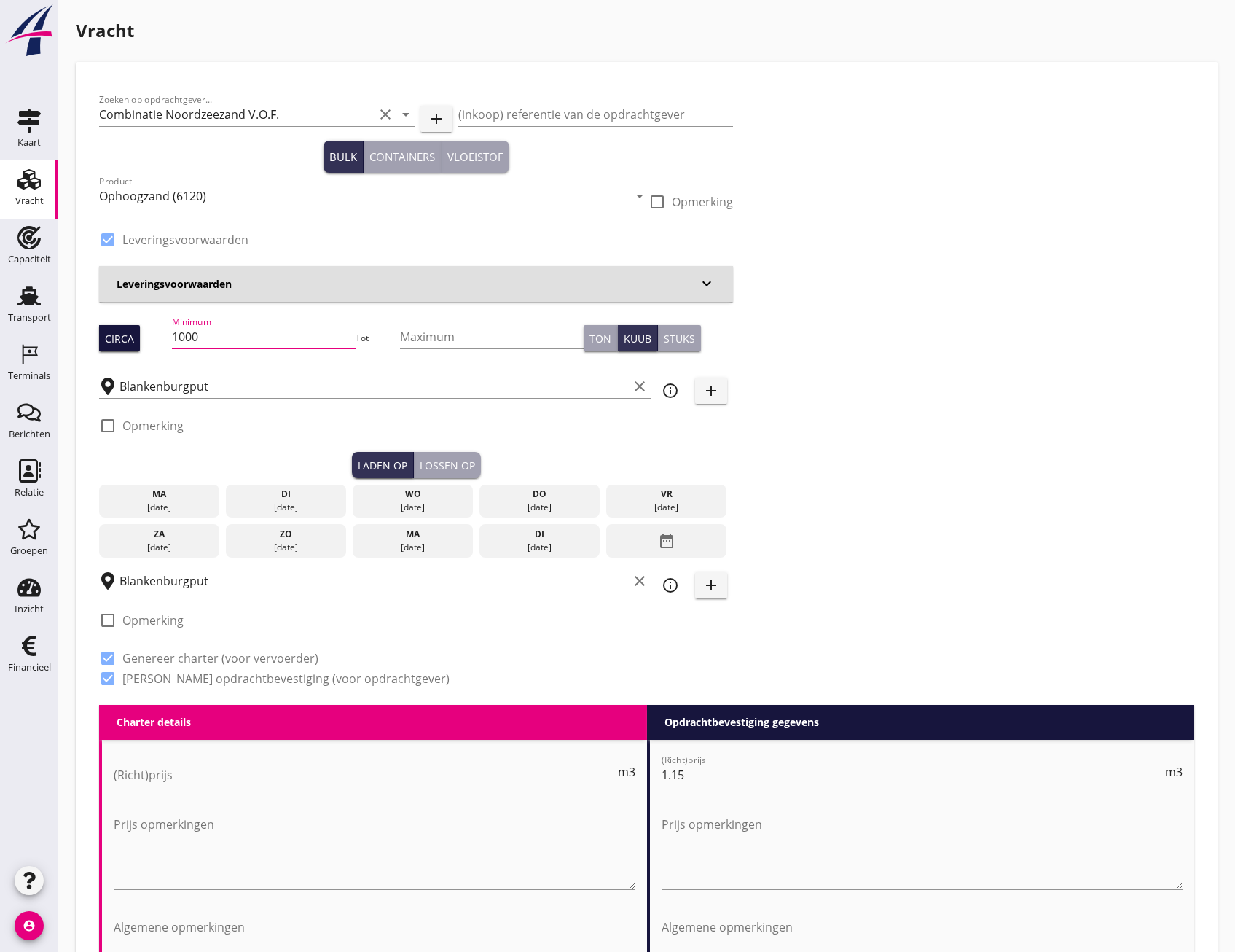
drag, startPoint x: 226, startPoint y: 338, endPoint x: 137, endPoint y: 327, distance: 89.7
click at [137, 327] on div "Circa Minimum 1000 Tot Maximum Ton Kuub Stuks" at bounding box center [416, 337] width 634 height 49
type input "499"
drag, startPoint x: 158, startPoint y: 510, endPoint x: 232, endPoint y: 511, distance: 74.0
click at [158, 509] on div "25 aug." at bounding box center [159, 507] width 114 height 14
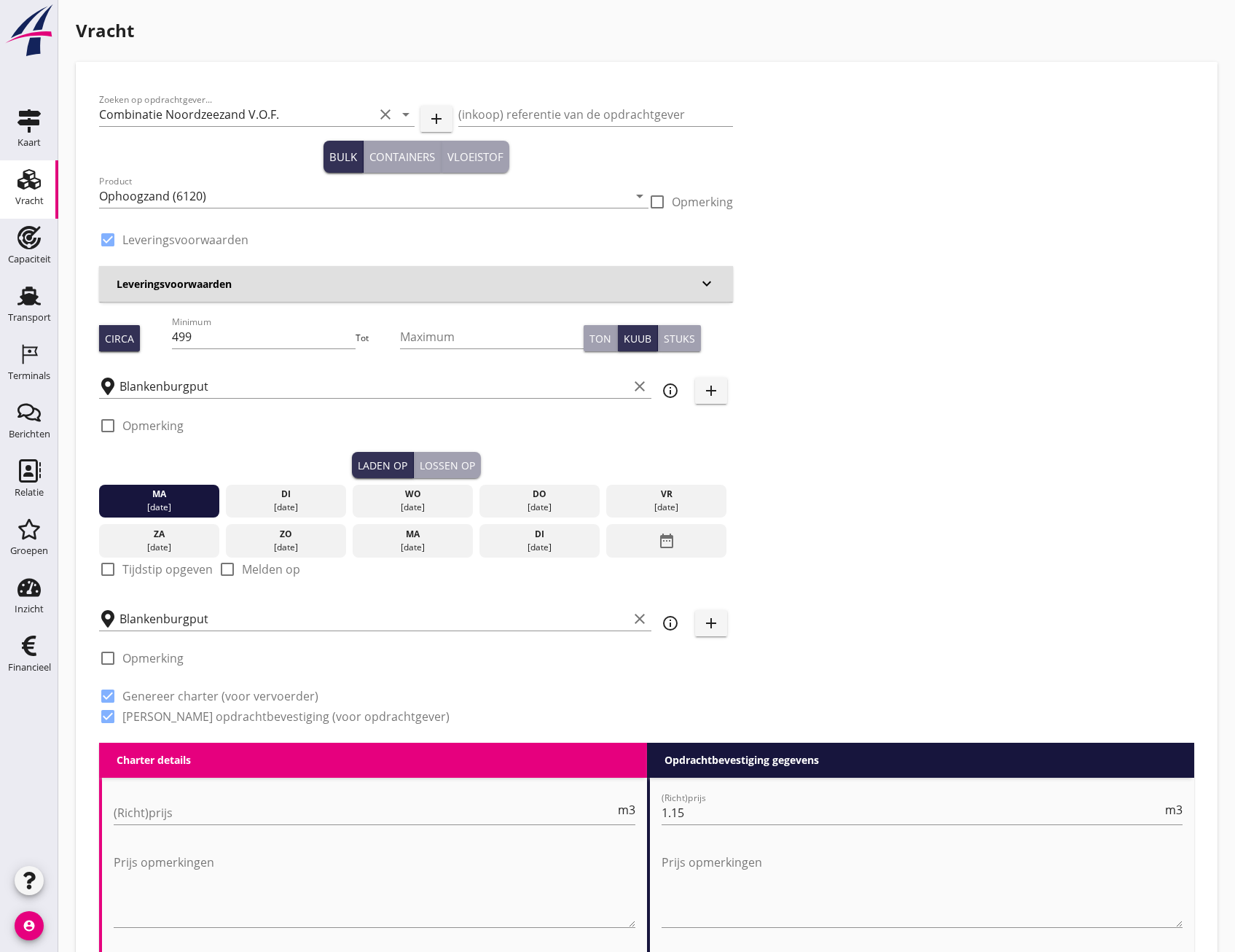
click at [455, 476] on button "Lossen op" at bounding box center [446, 464] width 67 height 26
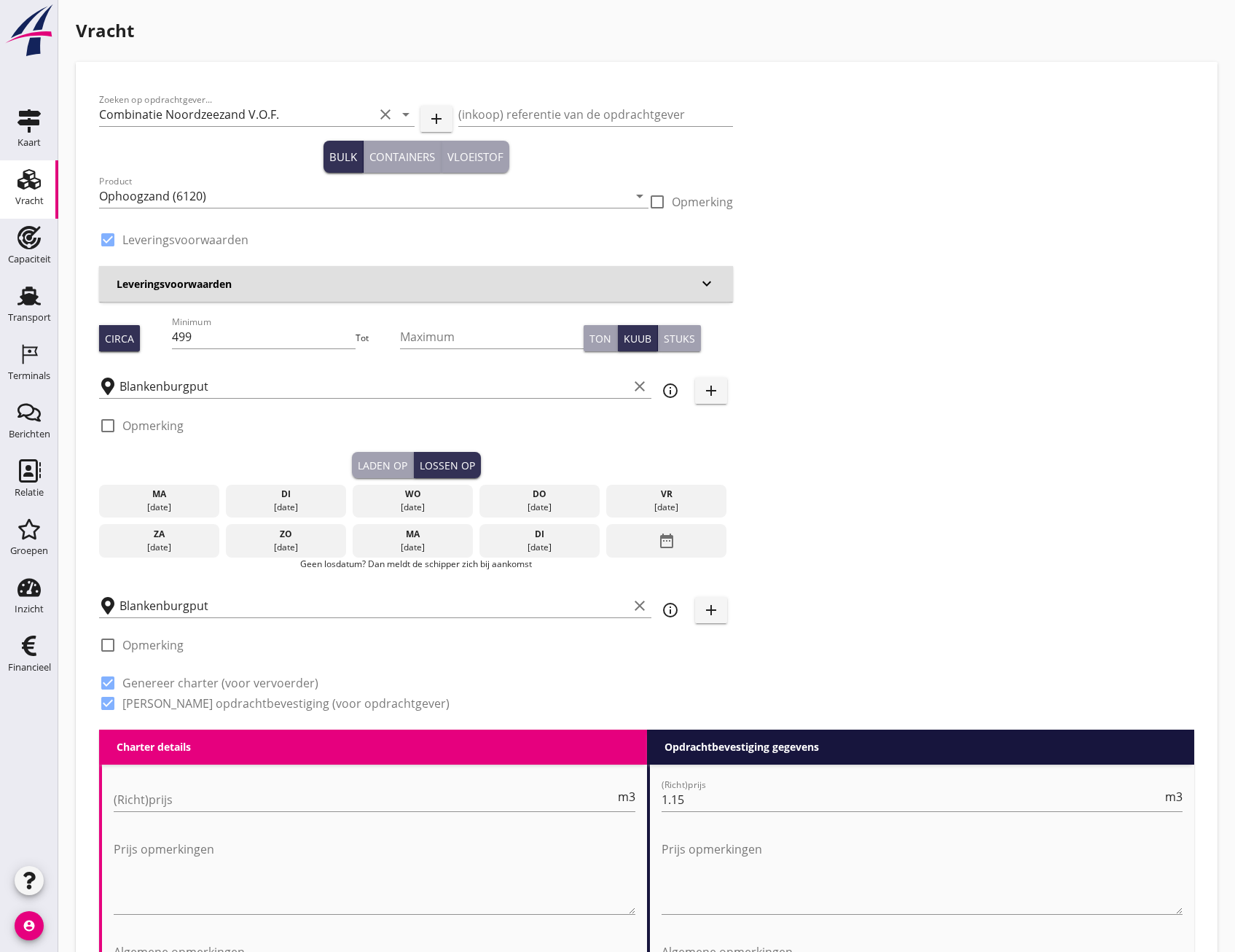
click at [214, 496] on div "ma" at bounding box center [159, 494] width 114 height 14
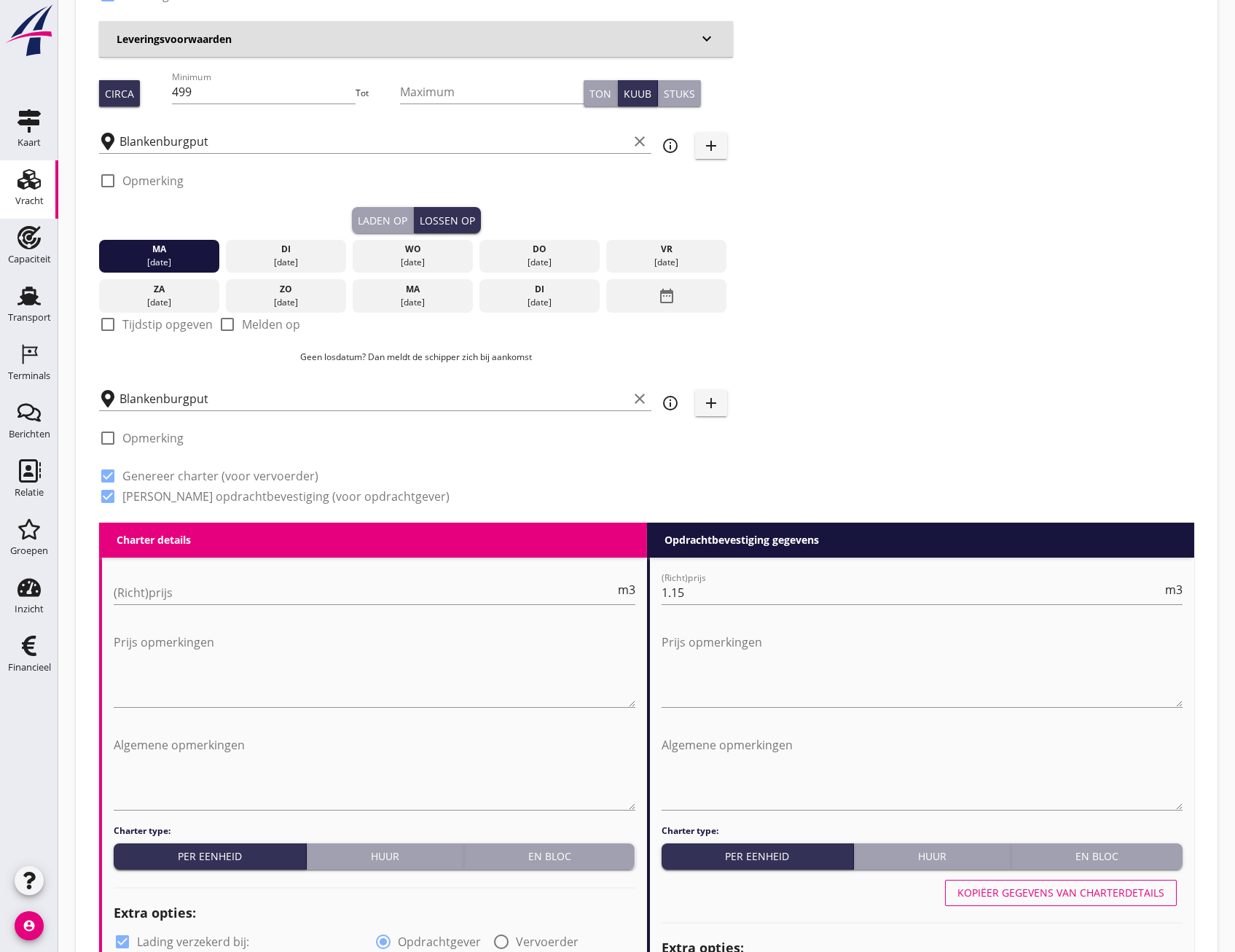
scroll to position [364, 0]
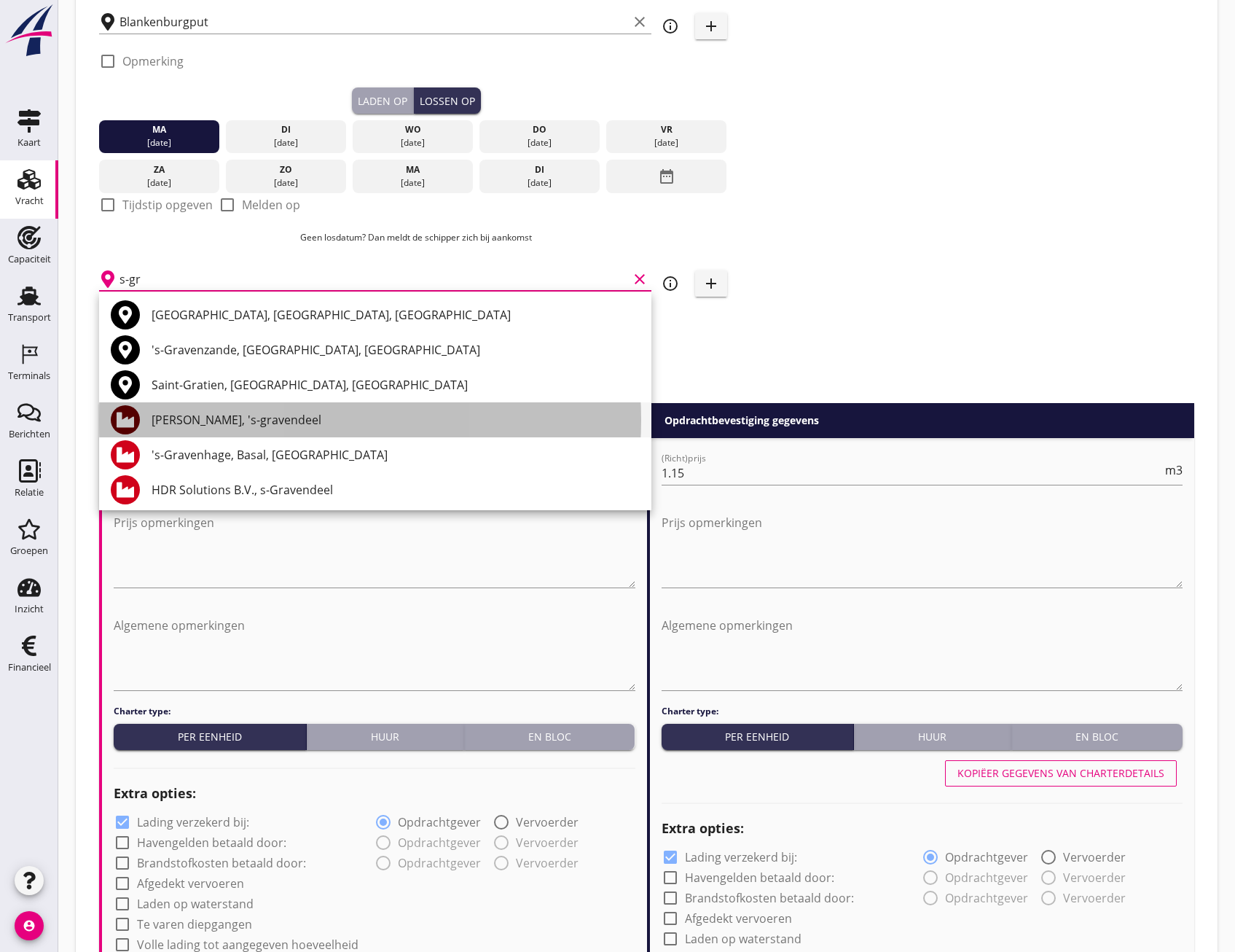
click at [289, 421] on div "Zeker Zand, 's-gravendeel" at bounding box center [395, 419] width 488 height 17
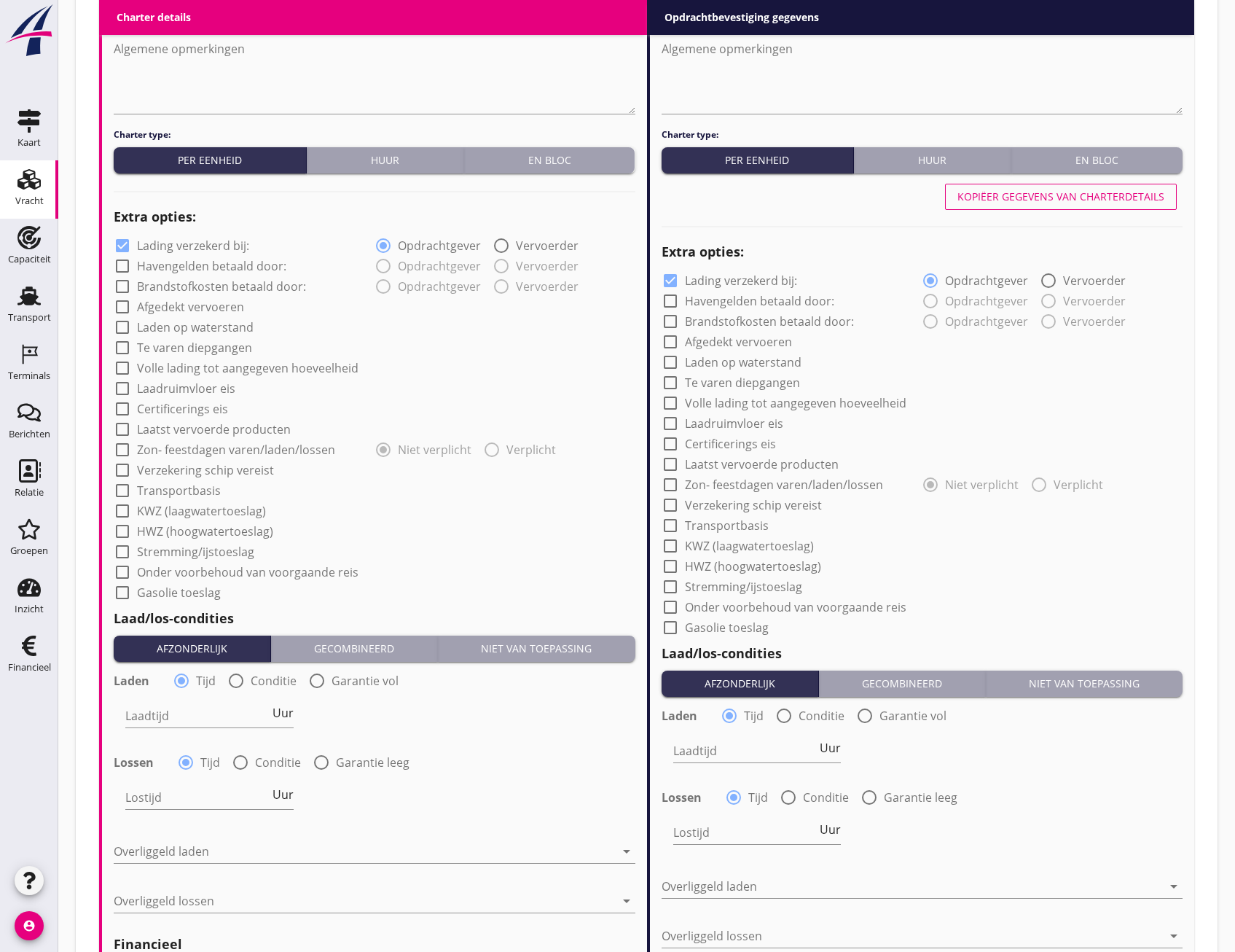
scroll to position [1166, 0]
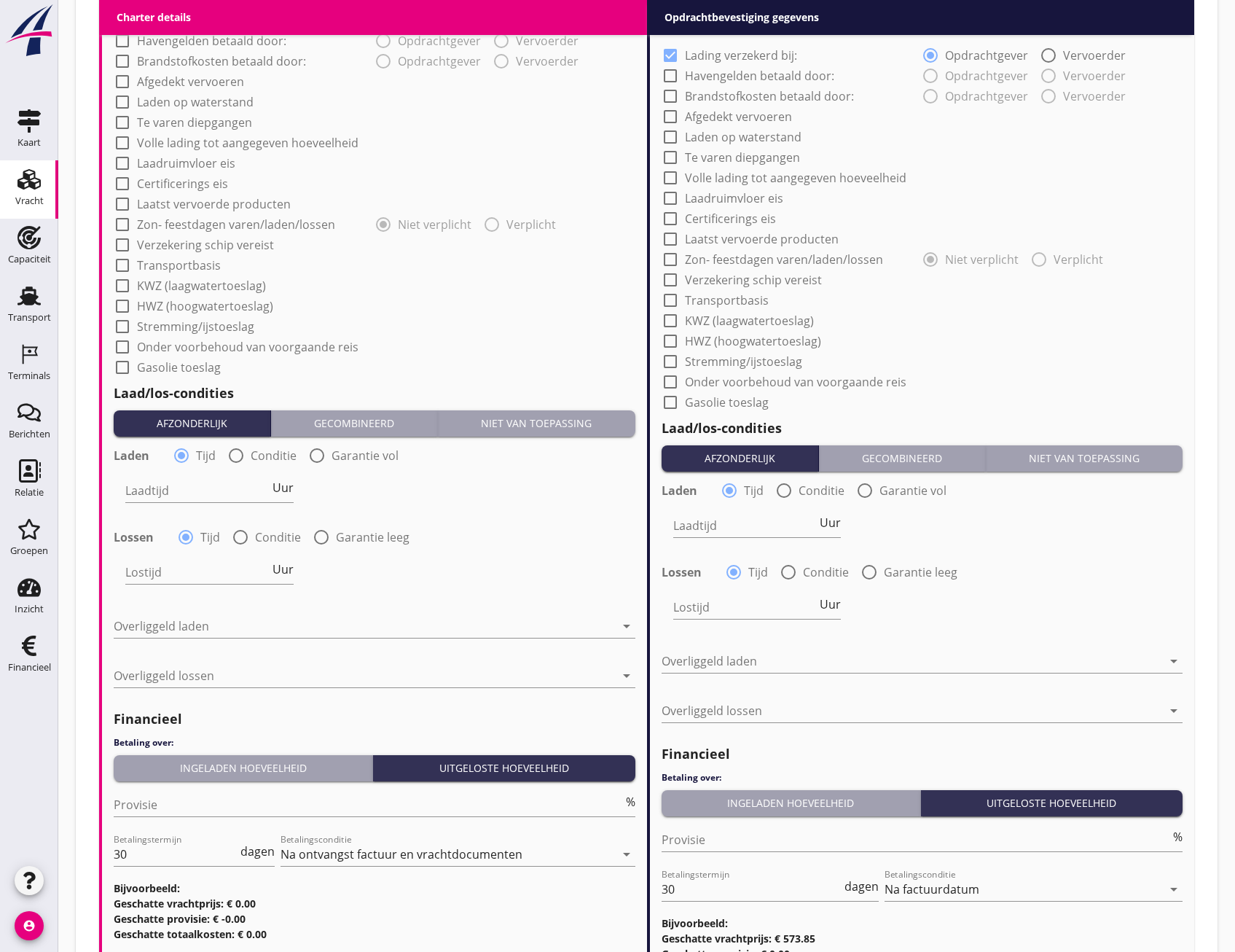
type input "Zeker Zand, 's-gravendeel"
click at [593, 433] on button "Niet van toepassing" at bounding box center [536, 422] width 197 height 26
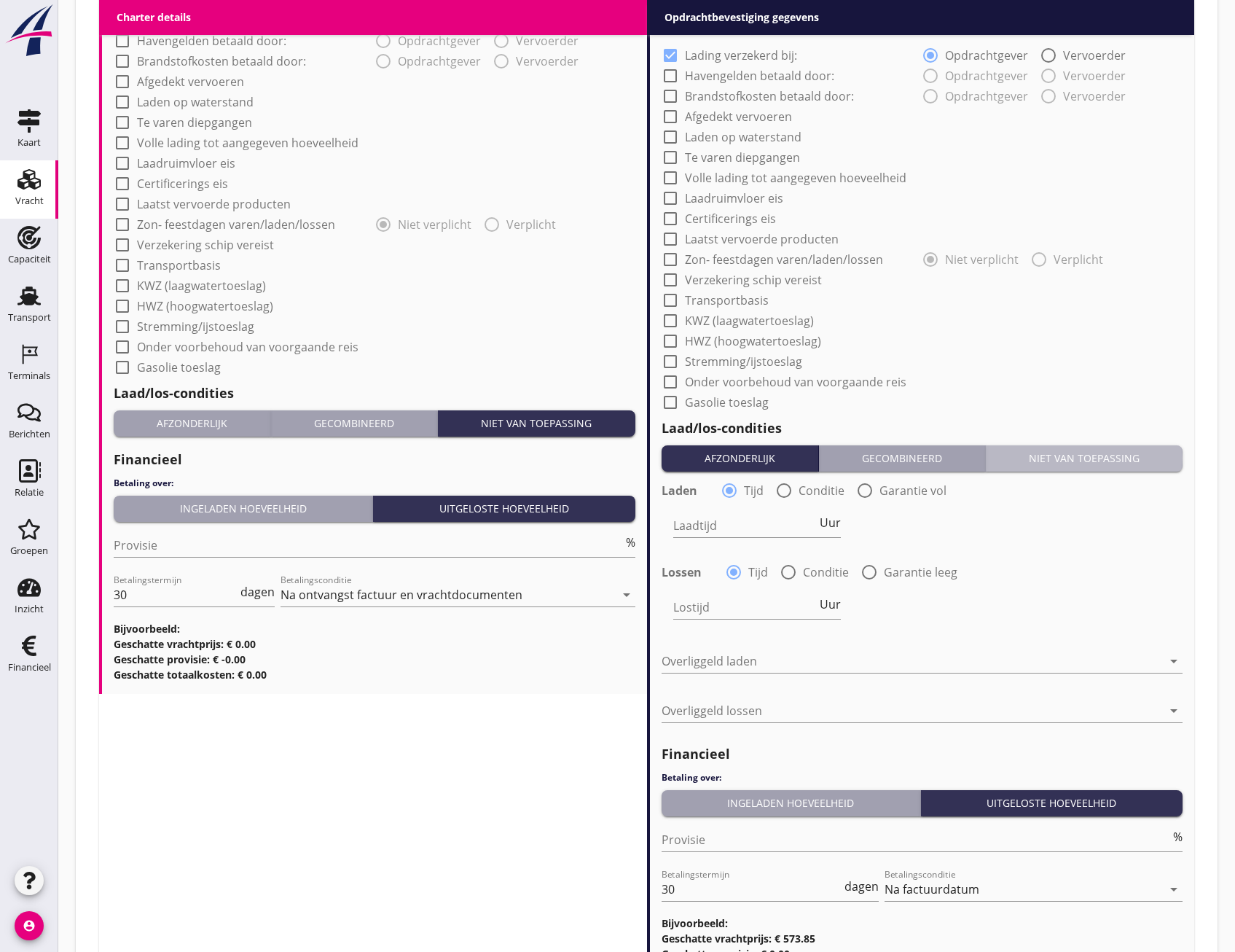
click at [1102, 454] on div "Niet van toepassing" at bounding box center [1083, 458] width 185 height 15
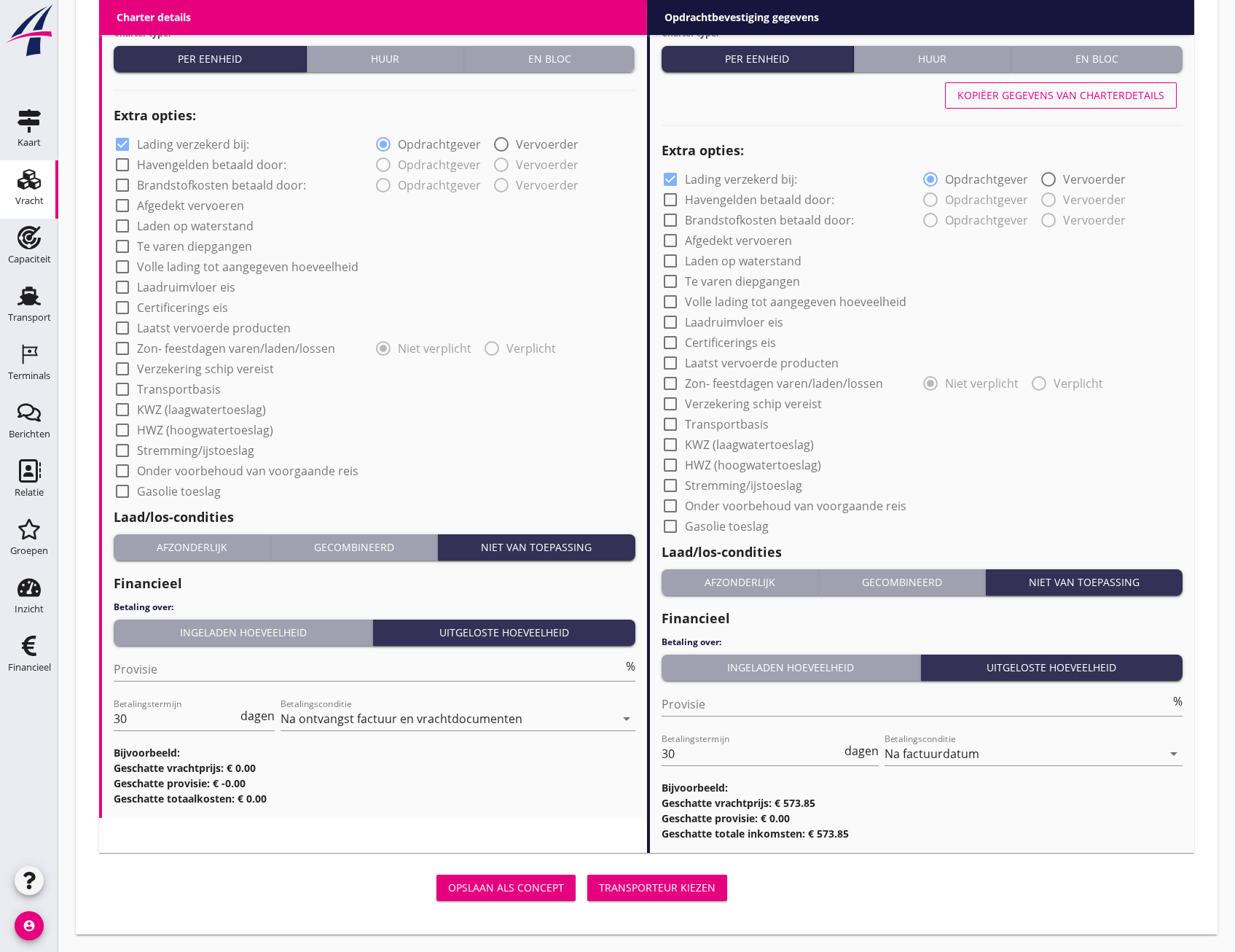
click at [710, 890] on div "Transporteur kiezen" at bounding box center [657, 887] width 117 height 15
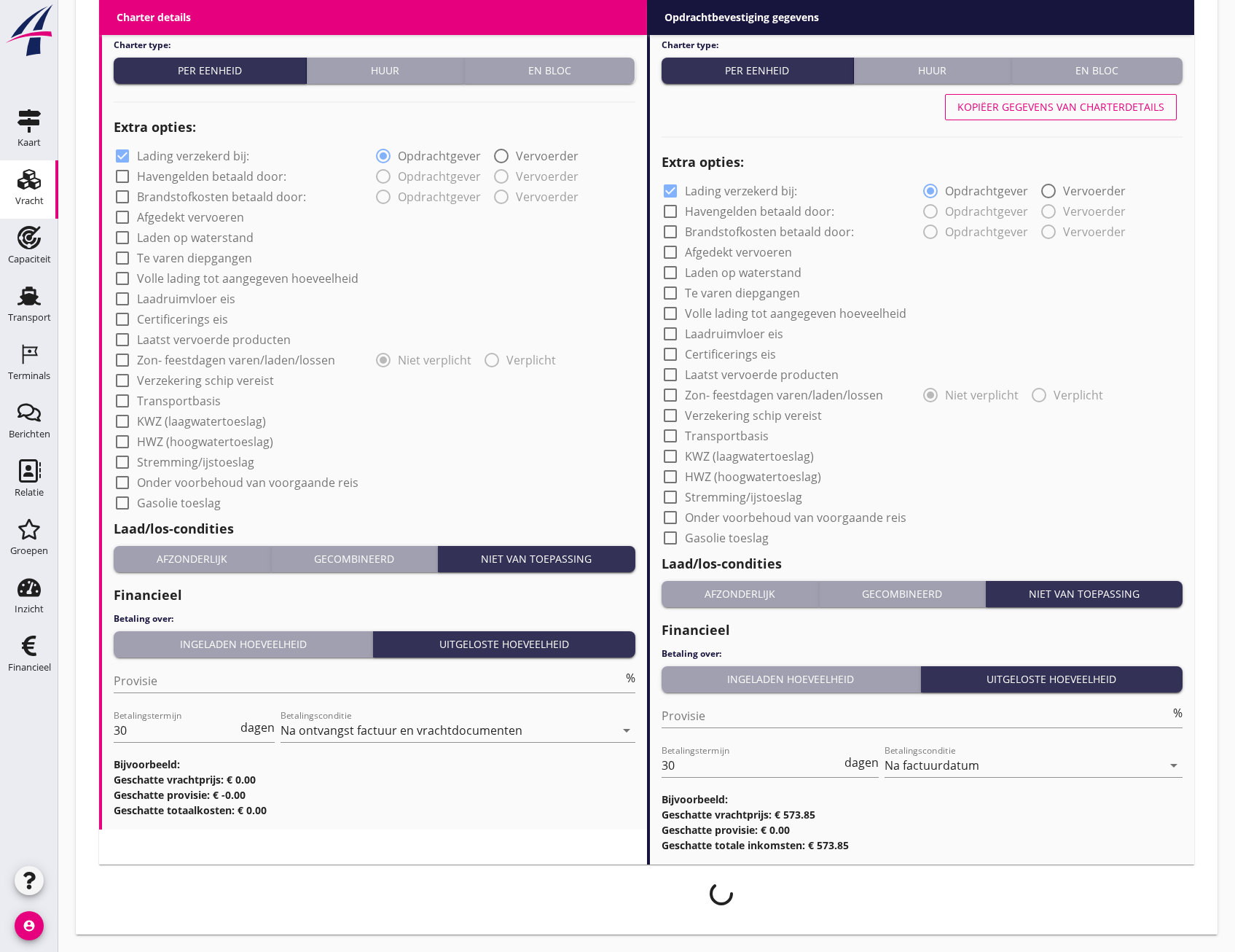
scroll to position [1030, 0]
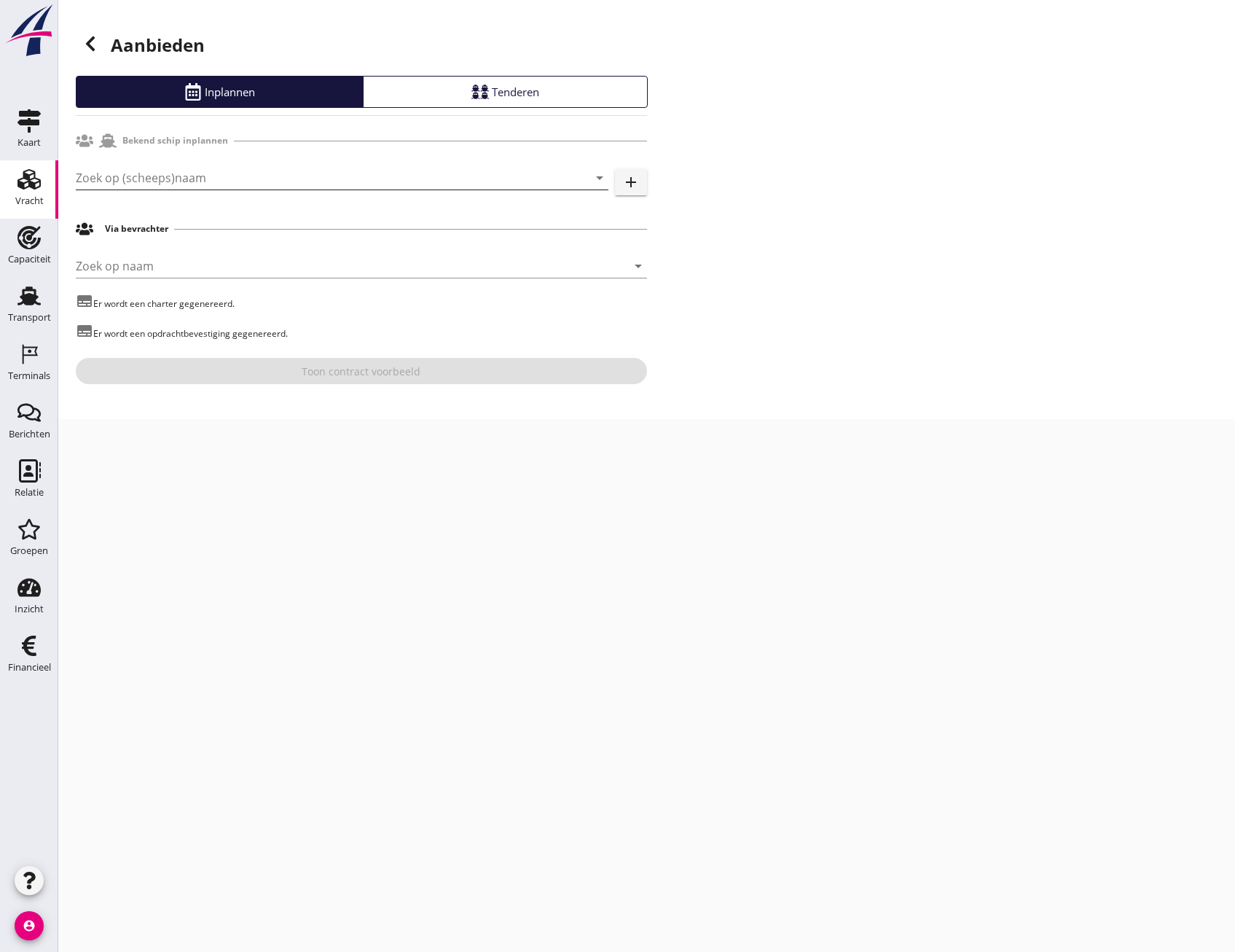
click at [229, 179] on input "Zoek op (scheeps)naam" at bounding box center [321, 178] width 492 height 23
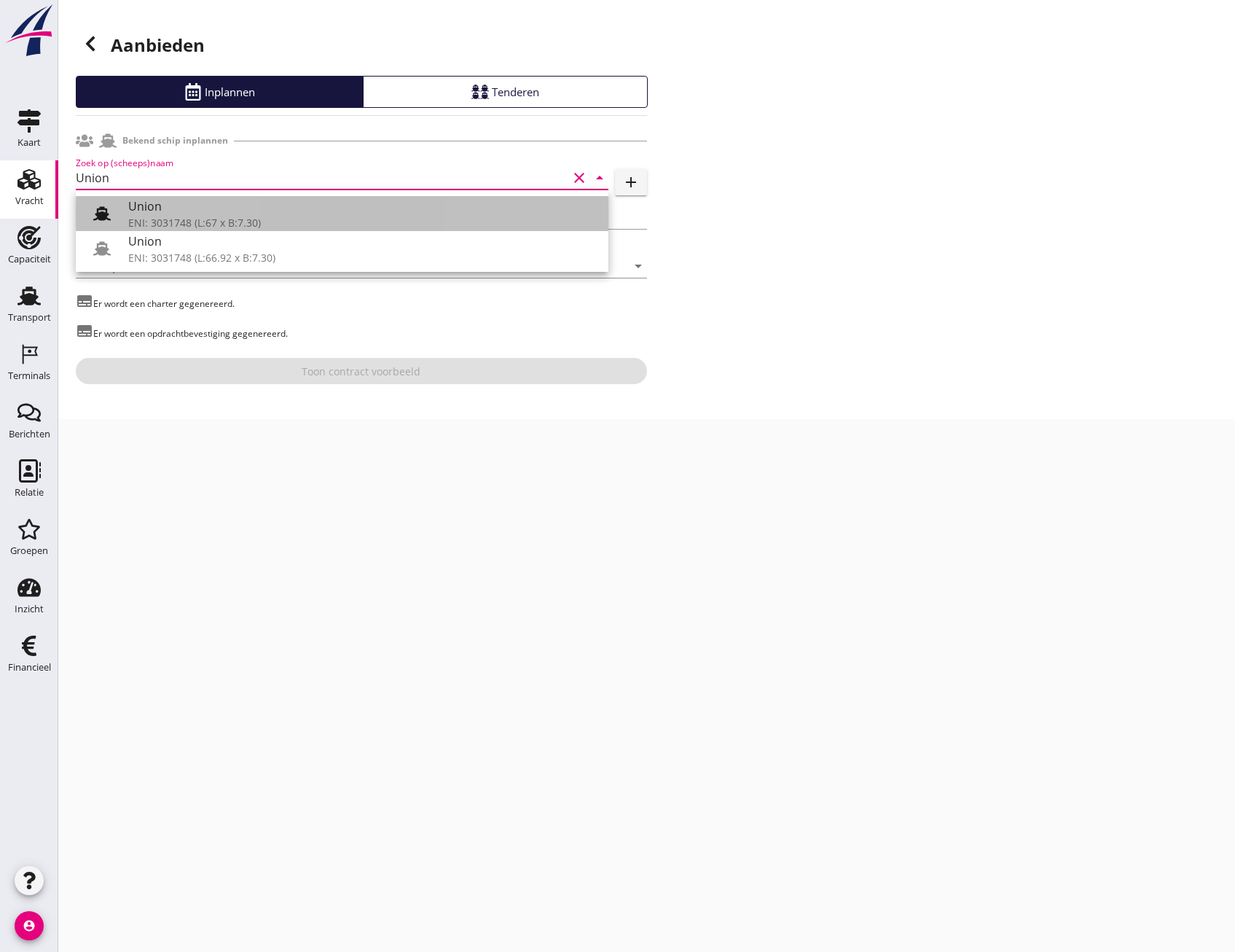
click at [111, 208] on div at bounding box center [101, 214] width 29 height 29
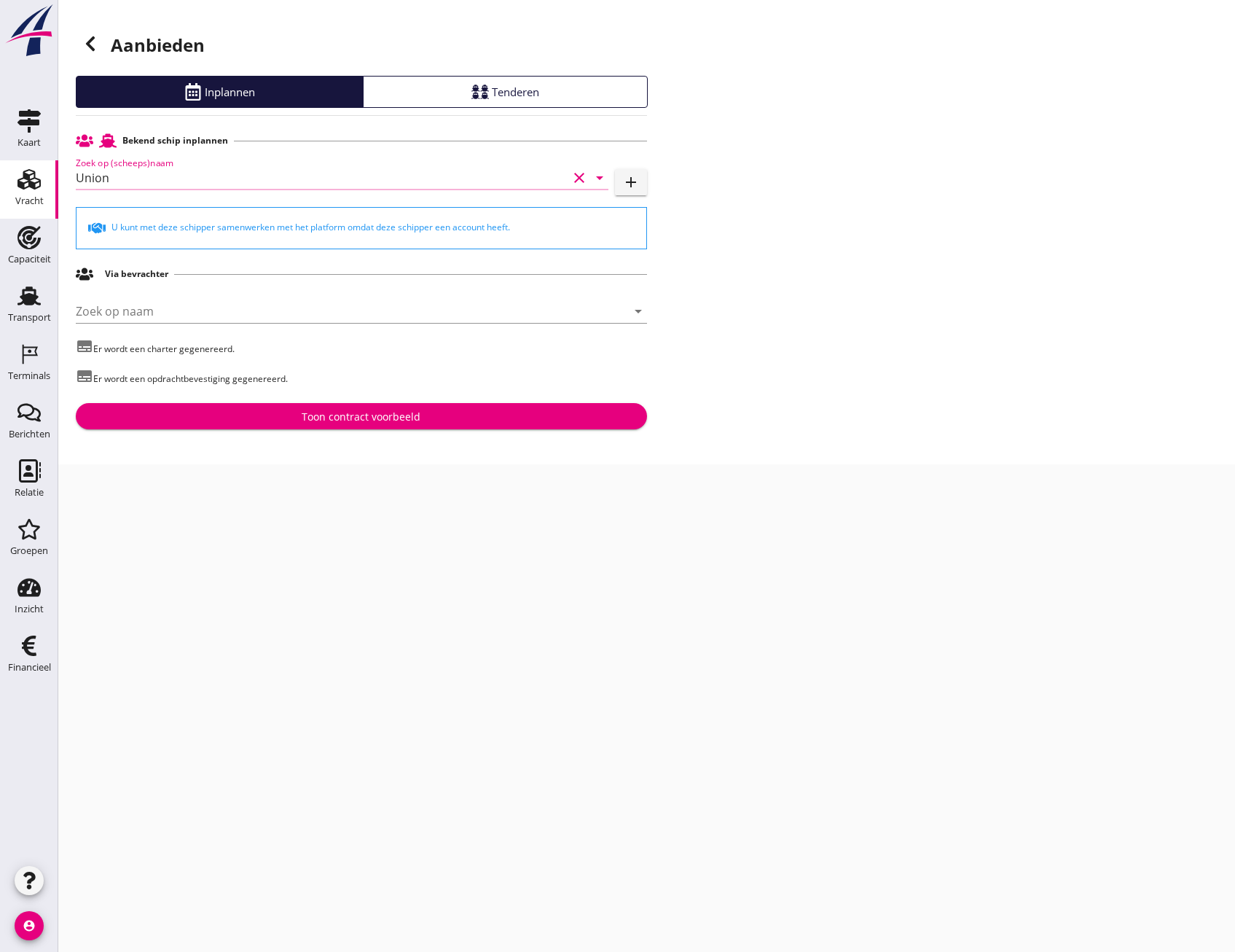
type input "Union"
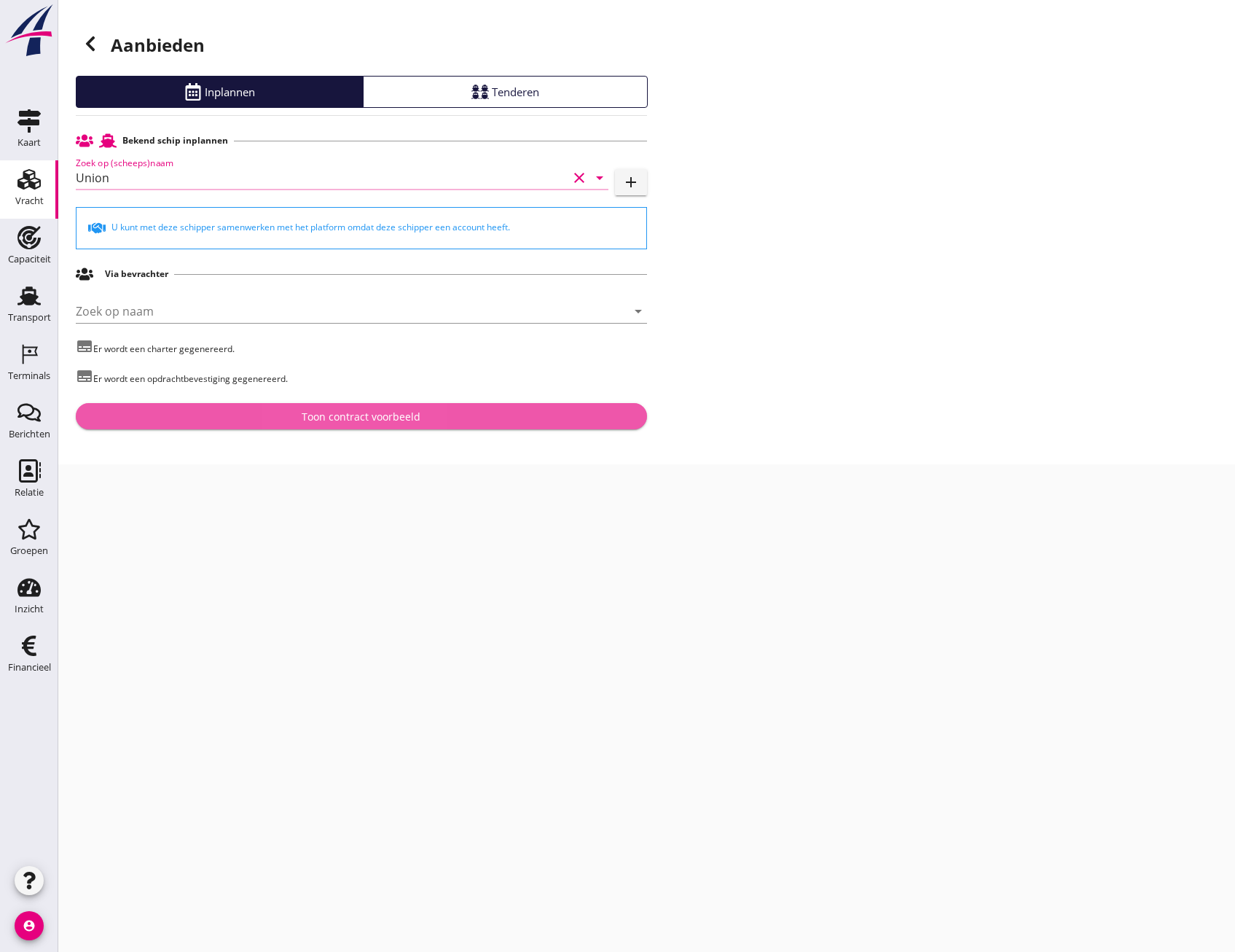
click at [416, 425] on button "Toon contract voorbeeld" at bounding box center [360, 416] width 571 height 26
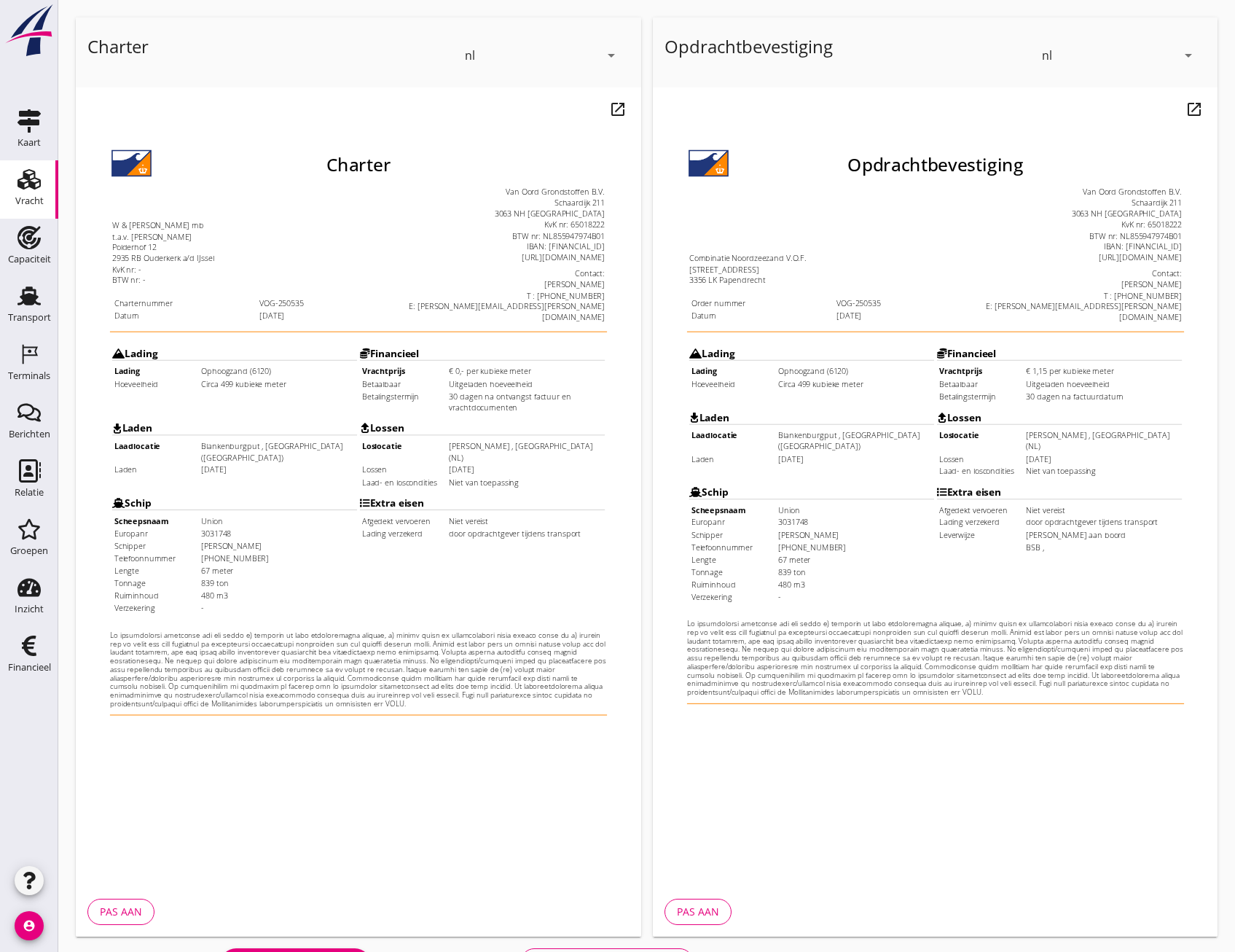
scroll to position [108, 0]
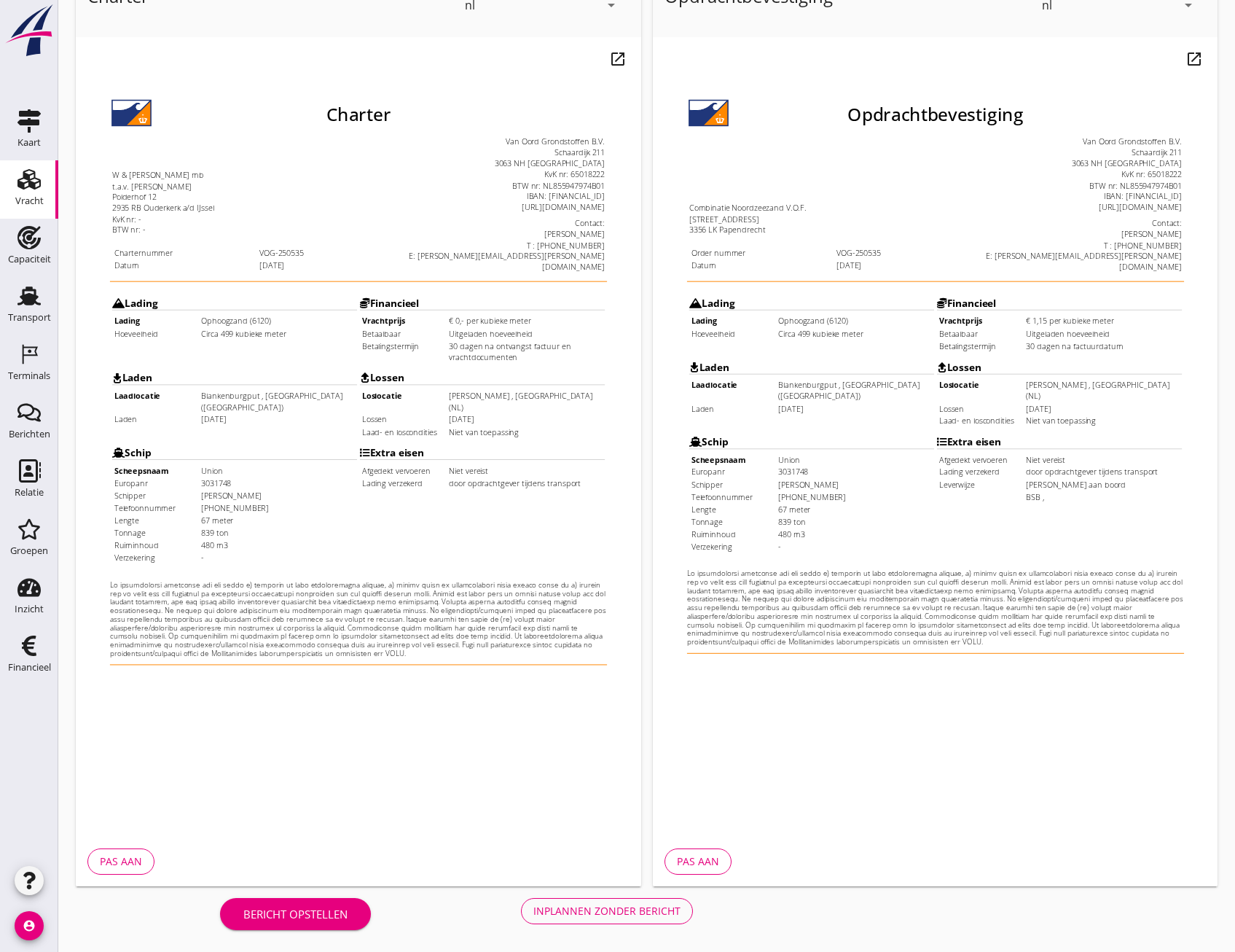
click at [552, 899] on button "Inplannen zonder bericht" at bounding box center [607, 910] width 172 height 26
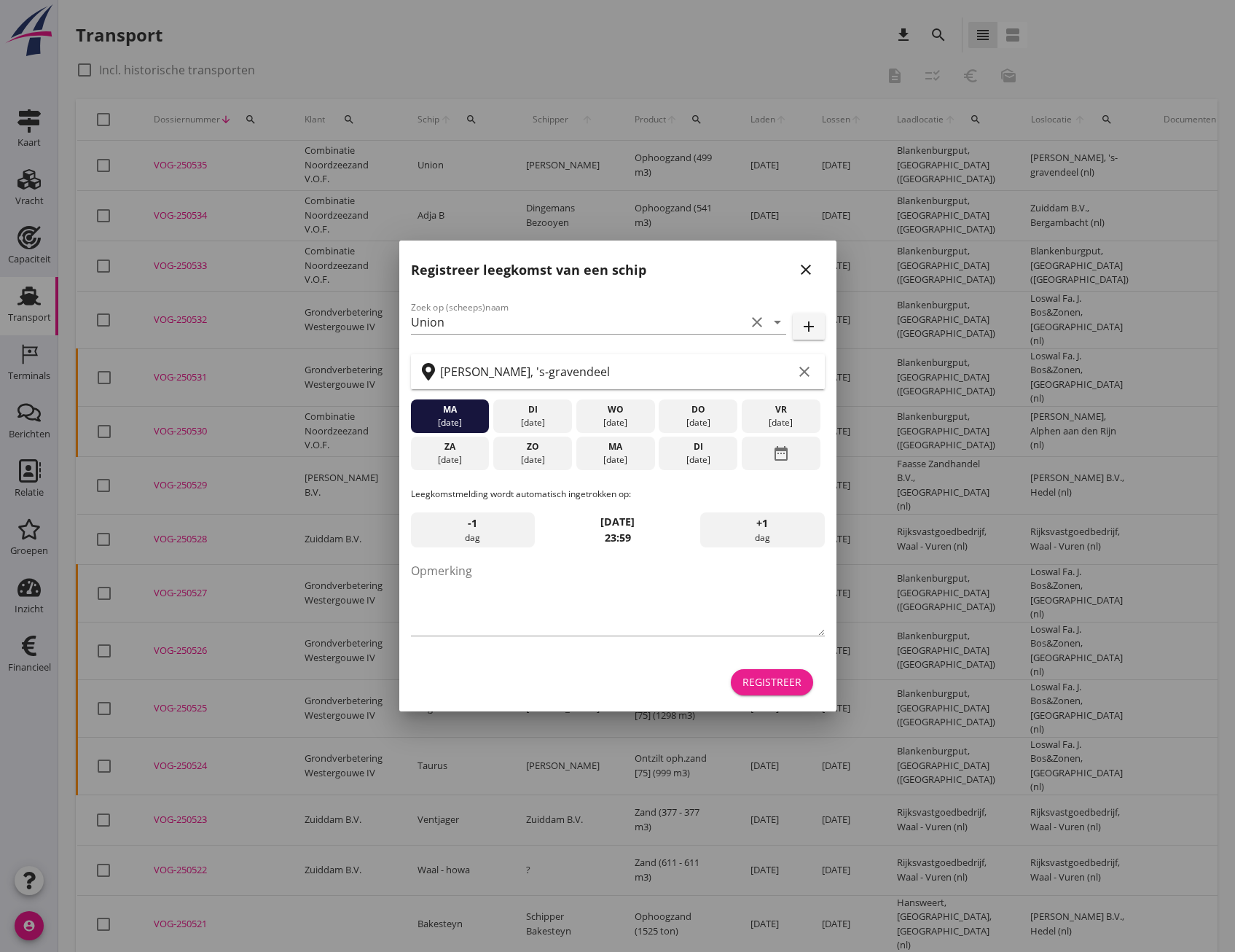
click at [793, 686] on div "Registreer" at bounding box center [771, 681] width 59 height 15
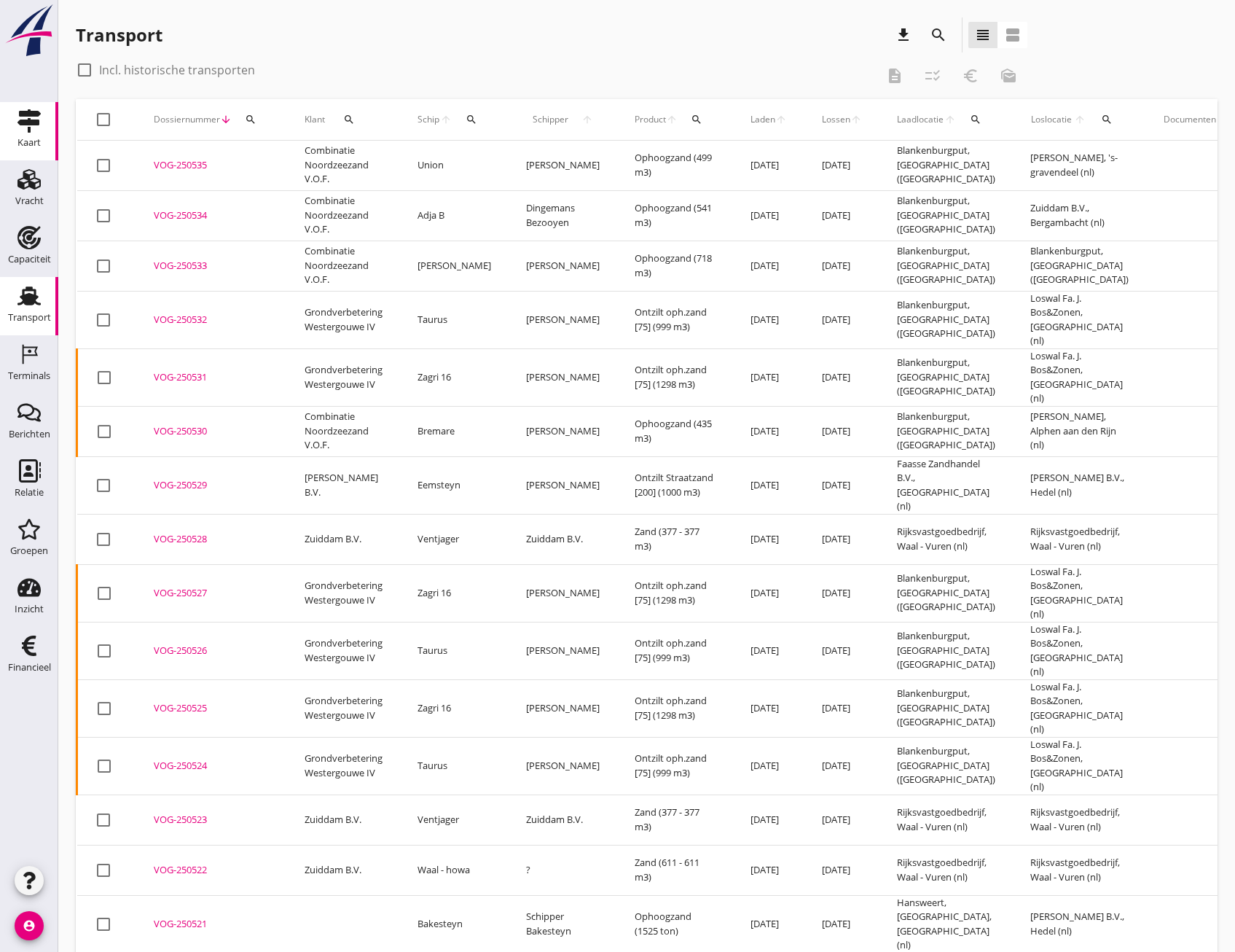
drag, startPoint x: 36, startPoint y: 131, endPoint x: 53, endPoint y: 136, distance: 17.7
click at [36, 131] on icon "Kaart" at bounding box center [29, 121] width 23 height 23
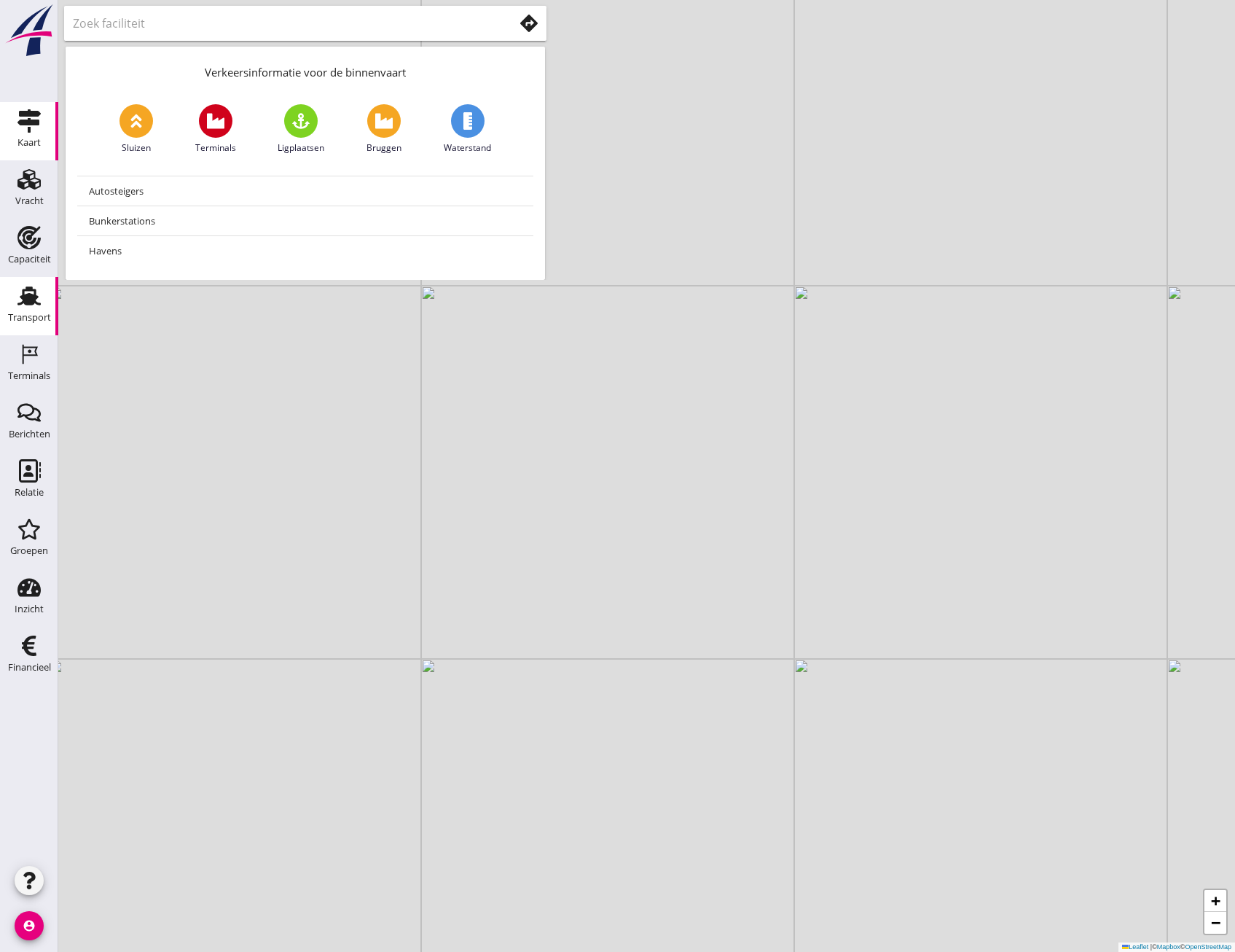
click at [19, 312] on div "Transport" at bounding box center [29, 317] width 43 height 10
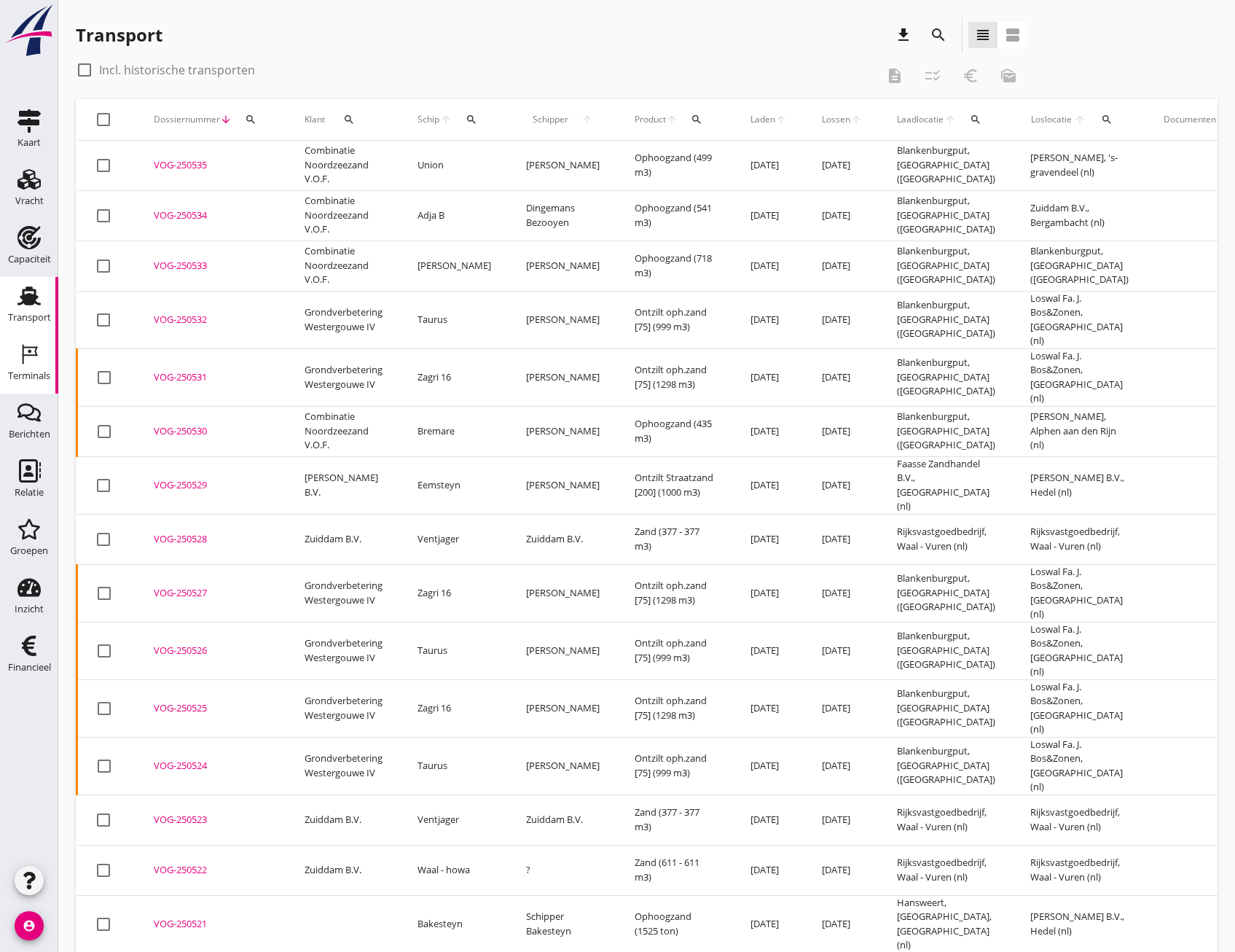
click at [27, 373] on div "Terminals" at bounding box center [29, 376] width 43 height 10
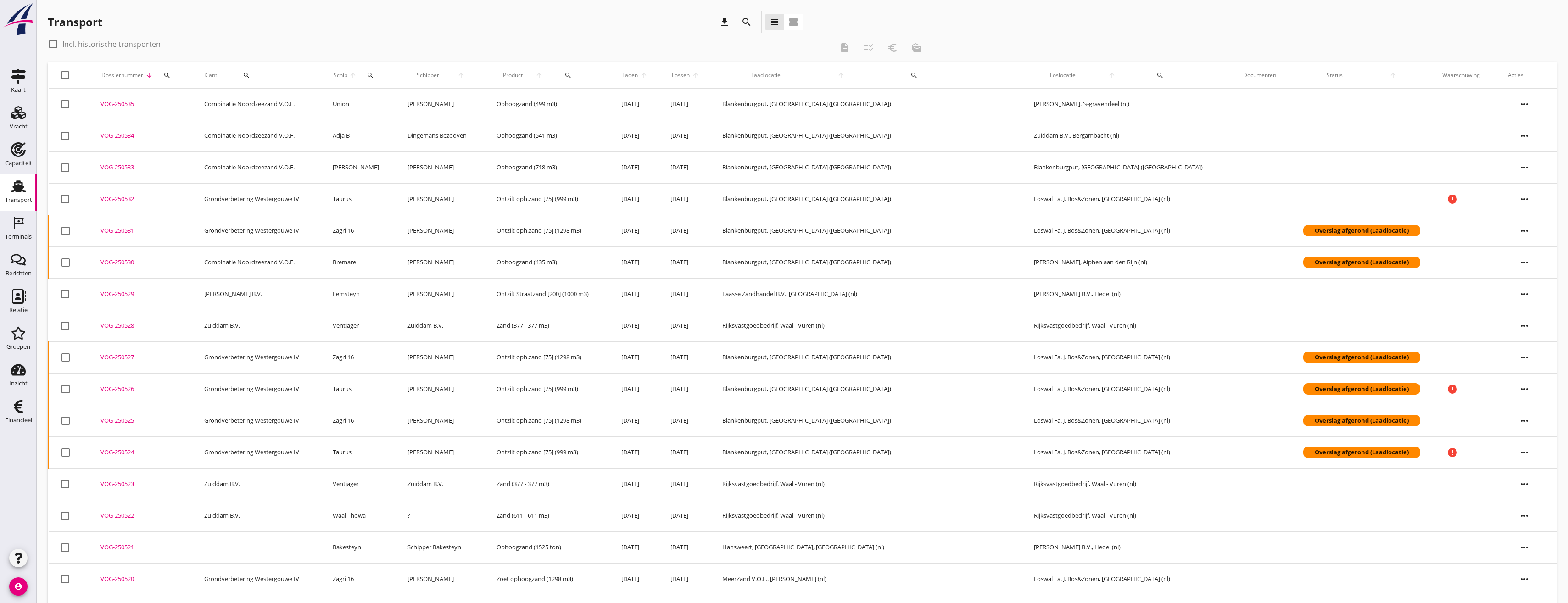
click at [131, 260] on div "VOG-250530" at bounding box center [141, 262] width 82 height 9
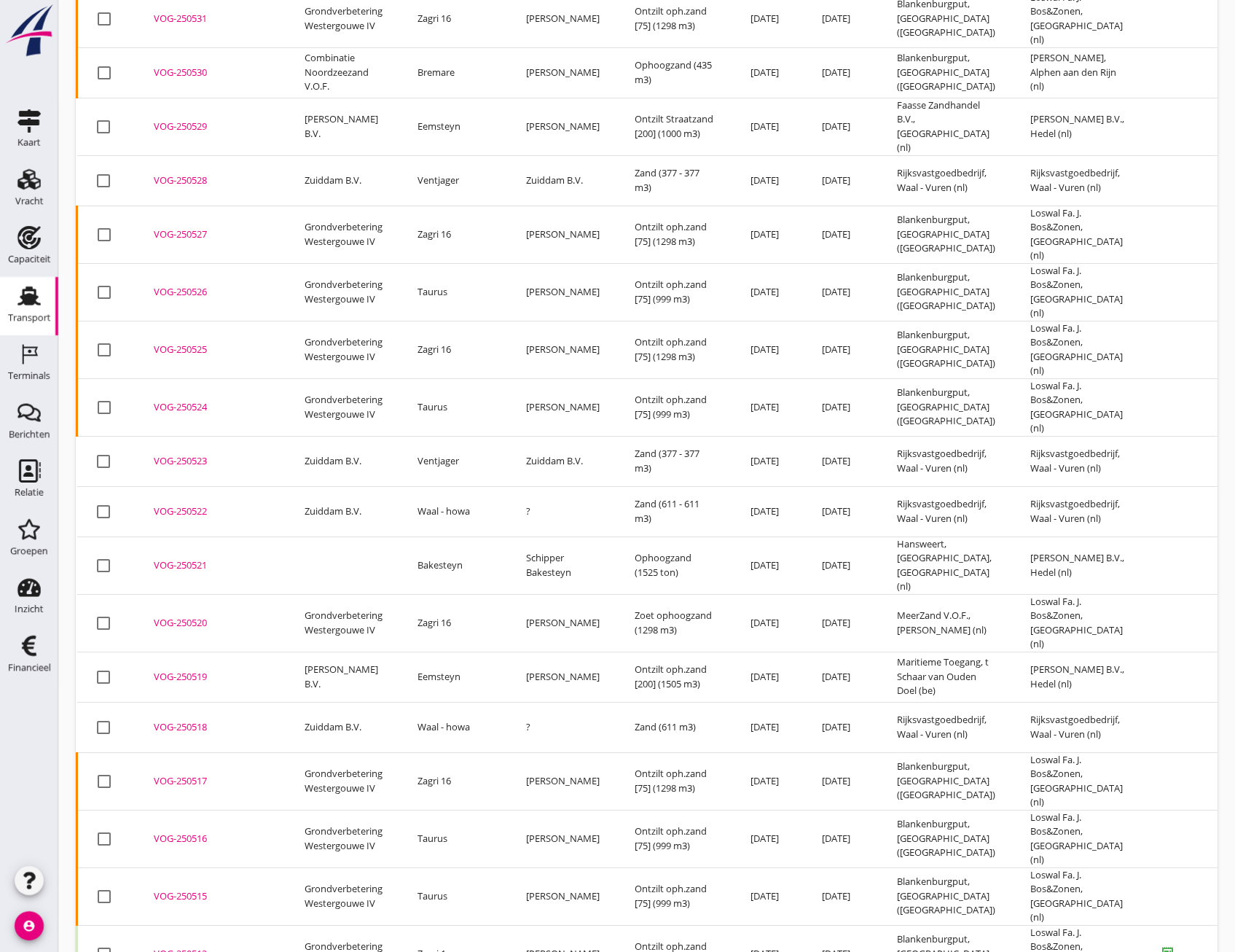
scroll to position [373, 0]
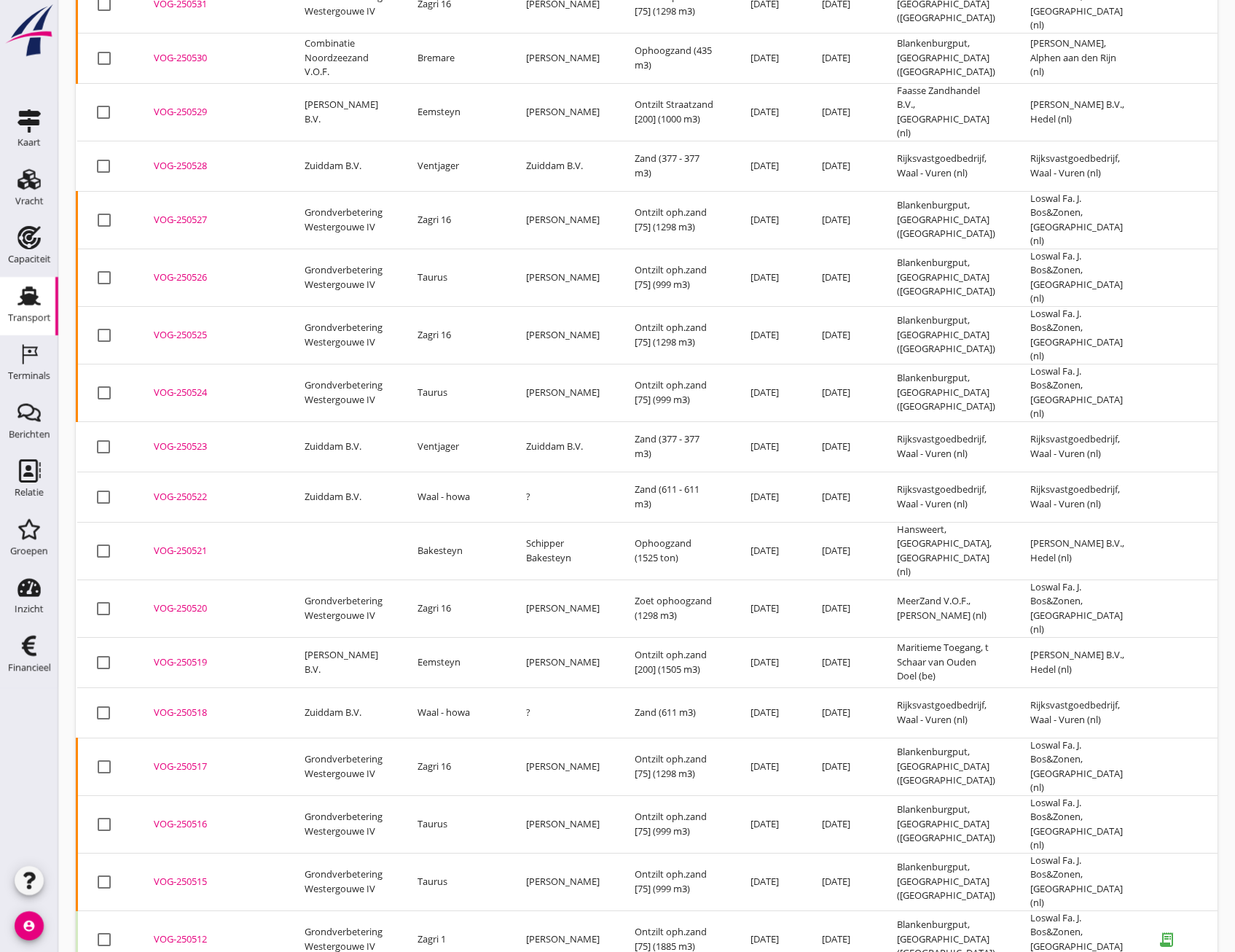
click at [209, 875] on div "VOG-250515" at bounding box center [212, 881] width 116 height 14
click at [194, 817] on div "VOG-250516" at bounding box center [212, 823] width 116 height 14
click at [190, 386] on div "VOG-250524" at bounding box center [212, 392] width 116 height 14
click at [180, 328] on div "VOG-250525" at bounding box center [212, 334] width 116 height 14
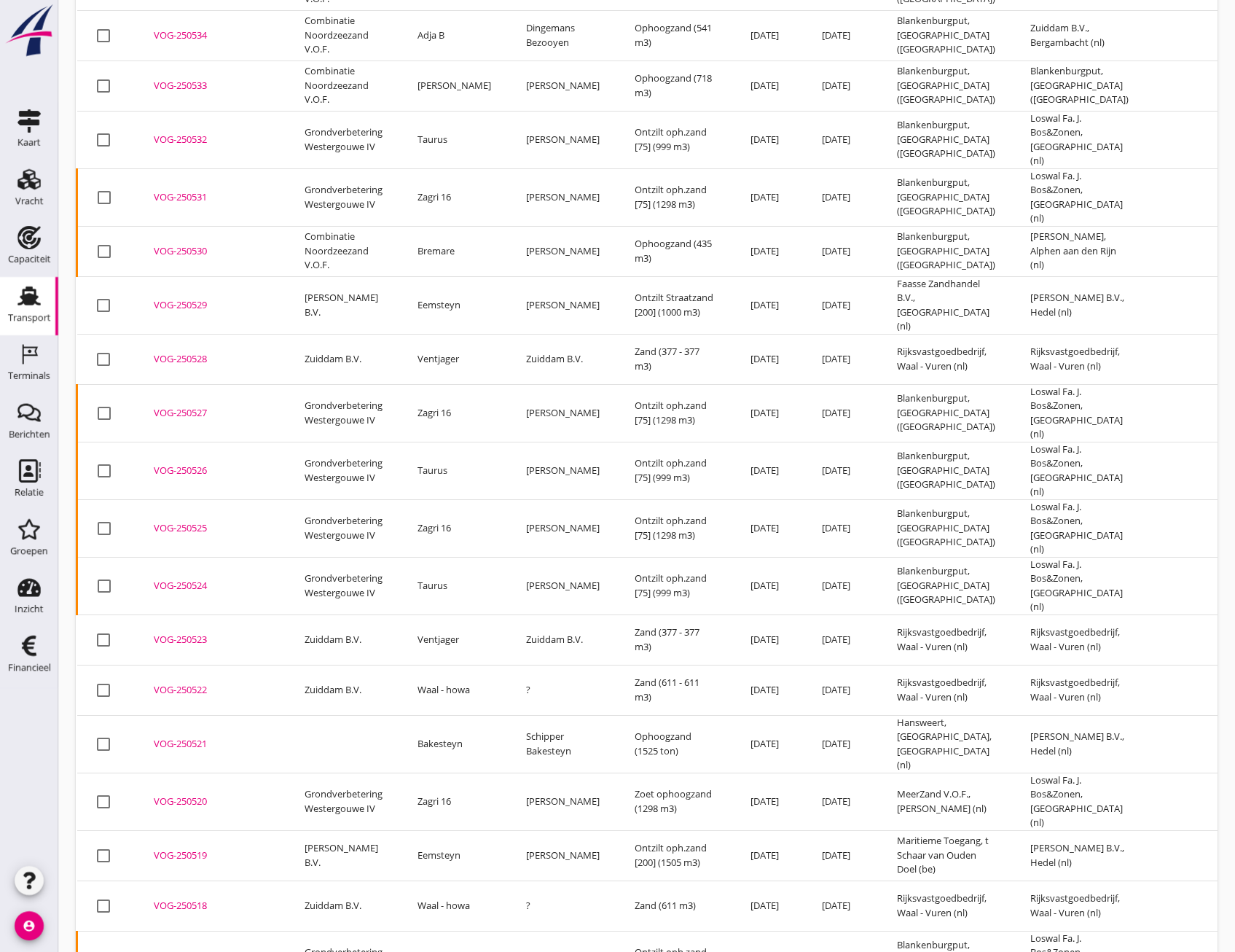
scroll to position [155, 0]
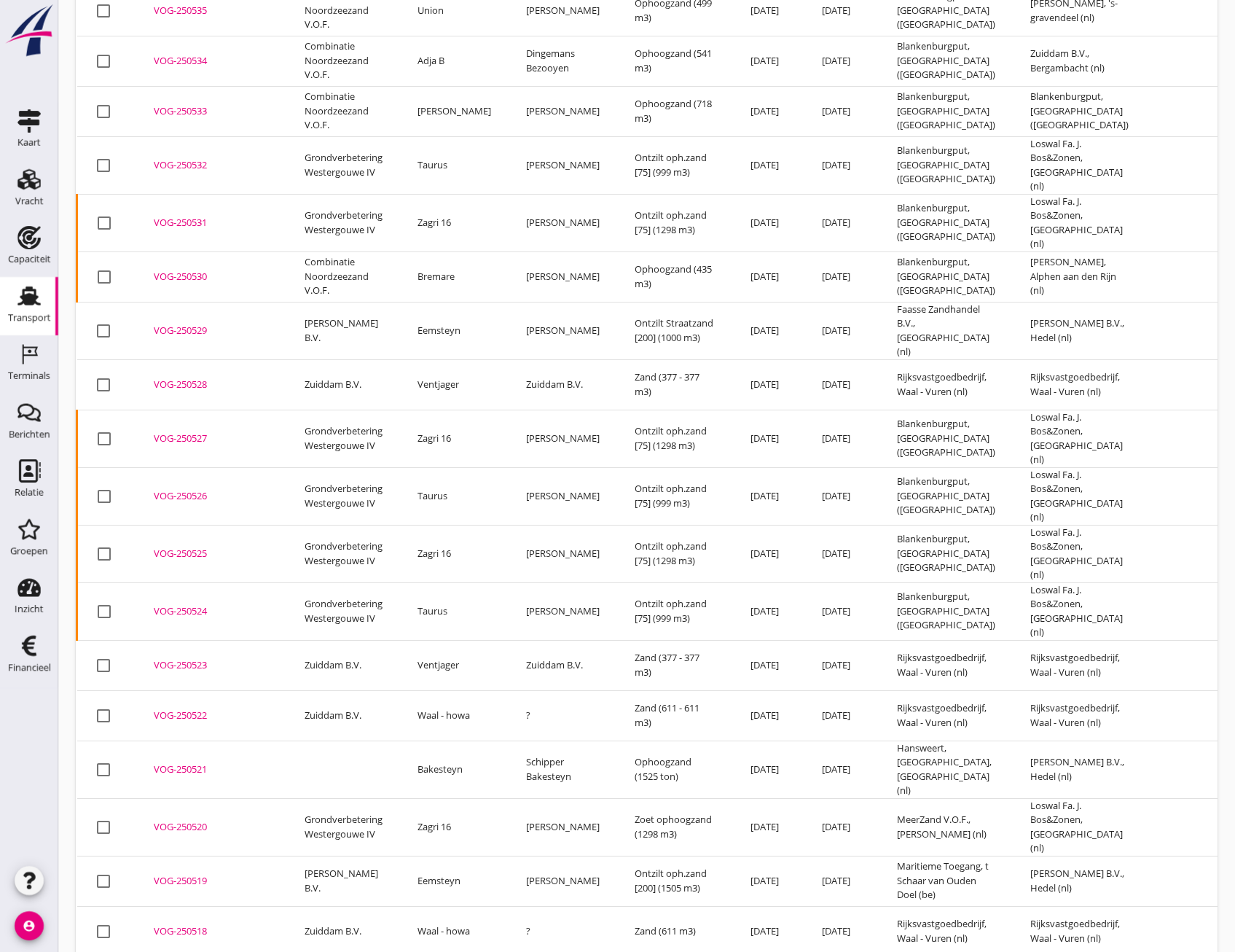
click at [161, 489] on div "VOG-250526" at bounding box center [212, 496] width 116 height 14
click at [167, 216] on div "VOG-250531" at bounding box center [212, 222] width 116 height 14
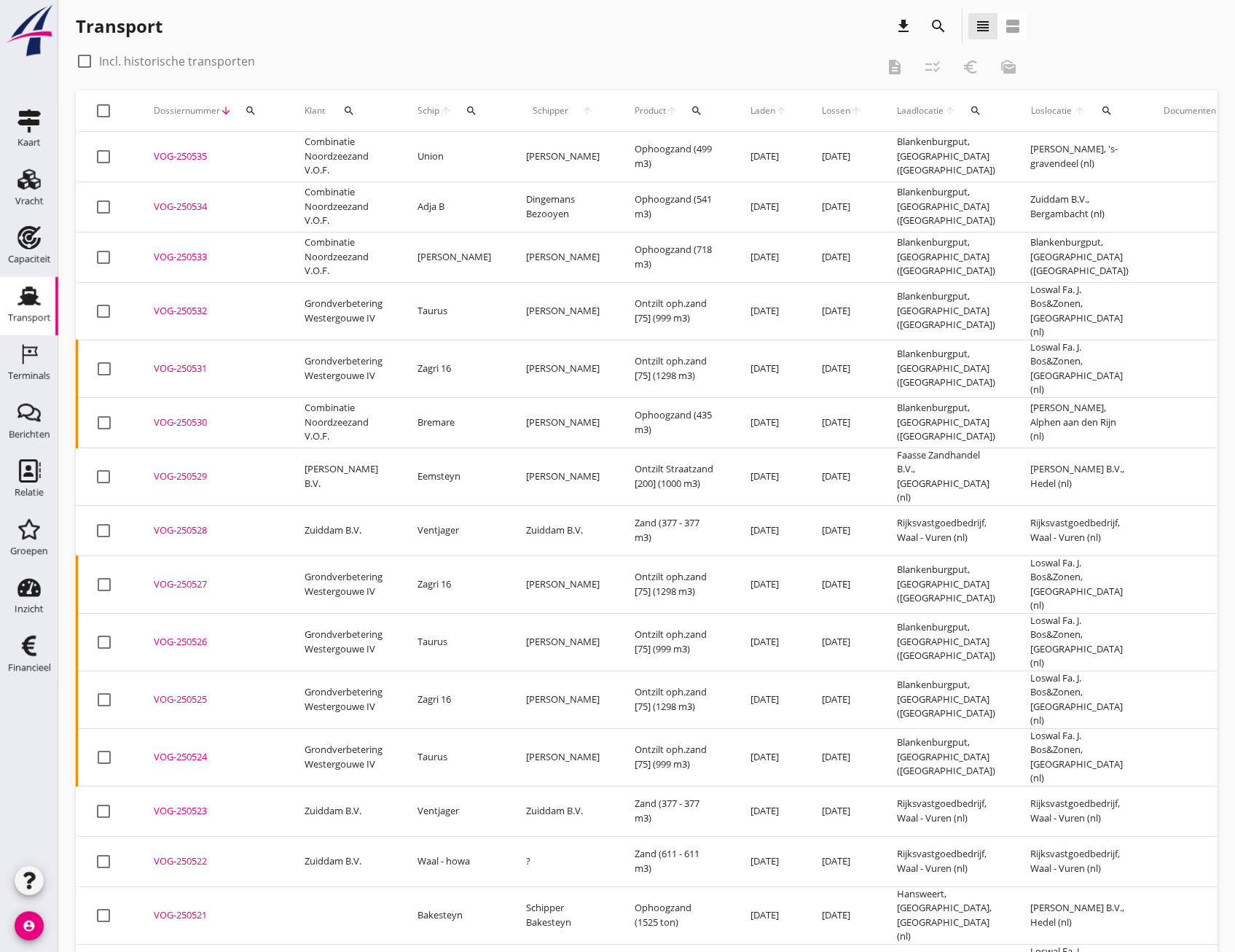
scroll to position [0, 0]
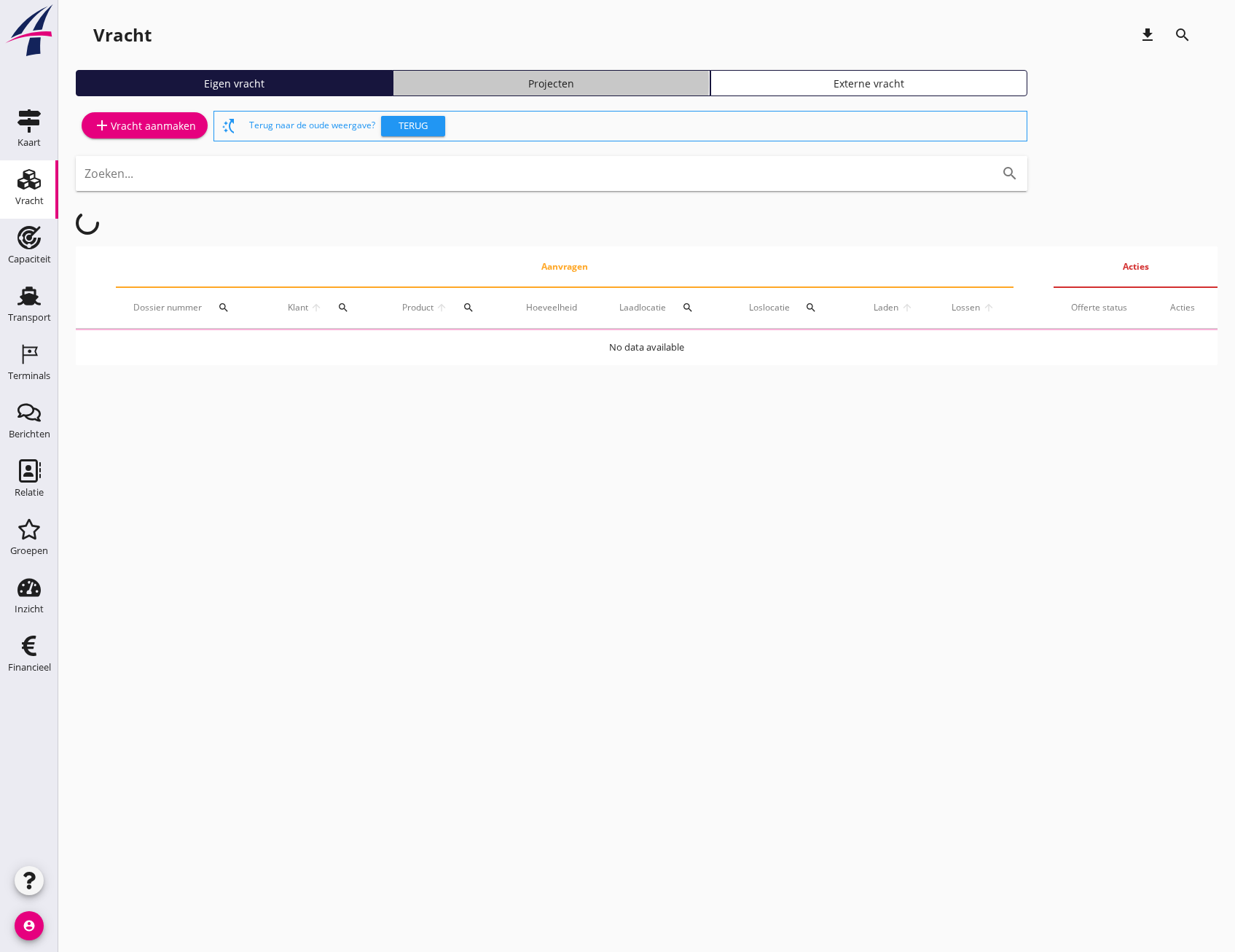
click at [575, 84] on div "Projecten" at bounding box center [551, 83] width 303 height 15
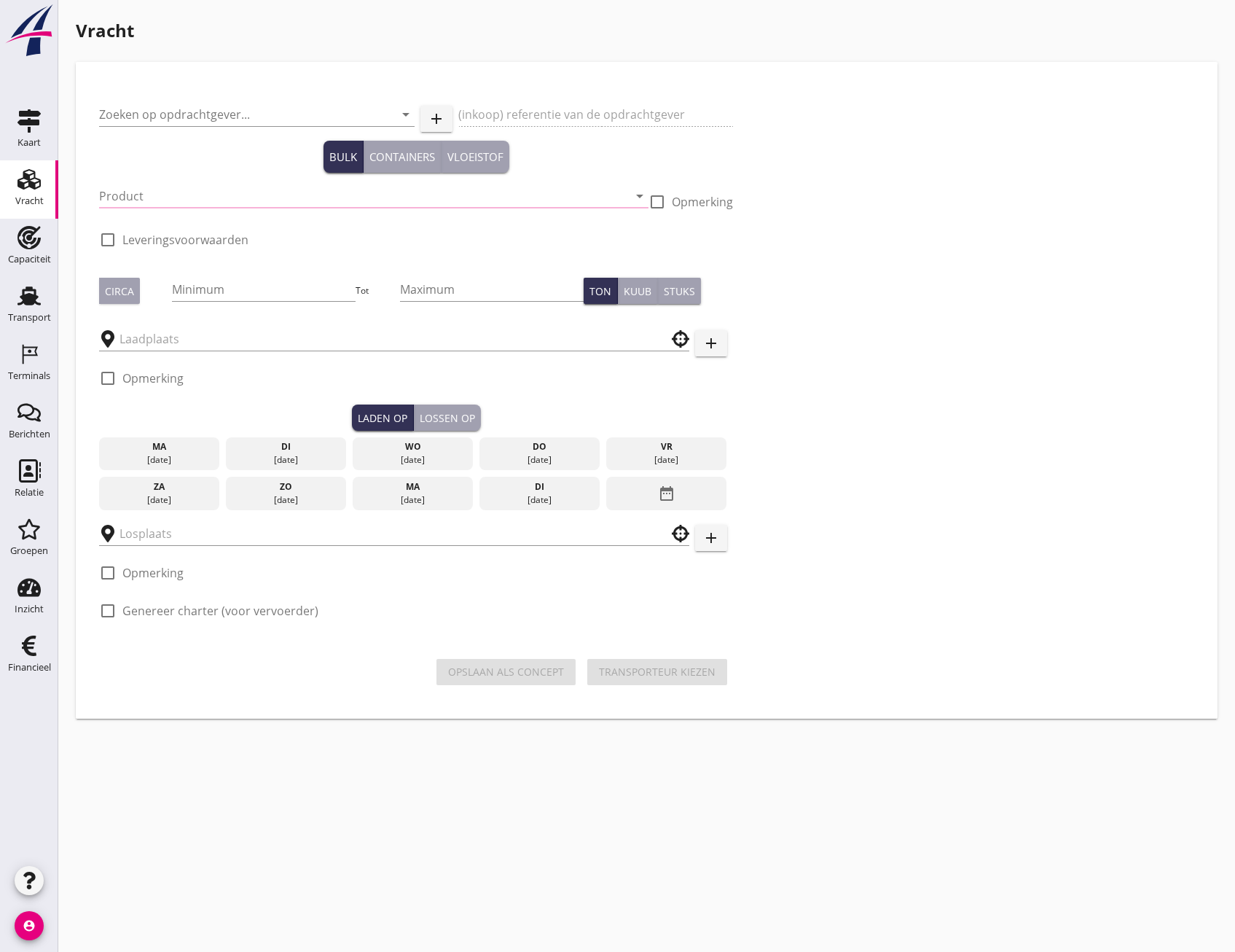
type input "Grondverbetering Westergouwe IV"
type input "Ontzilt oph.zand [75] (6120)"
type input "1000"
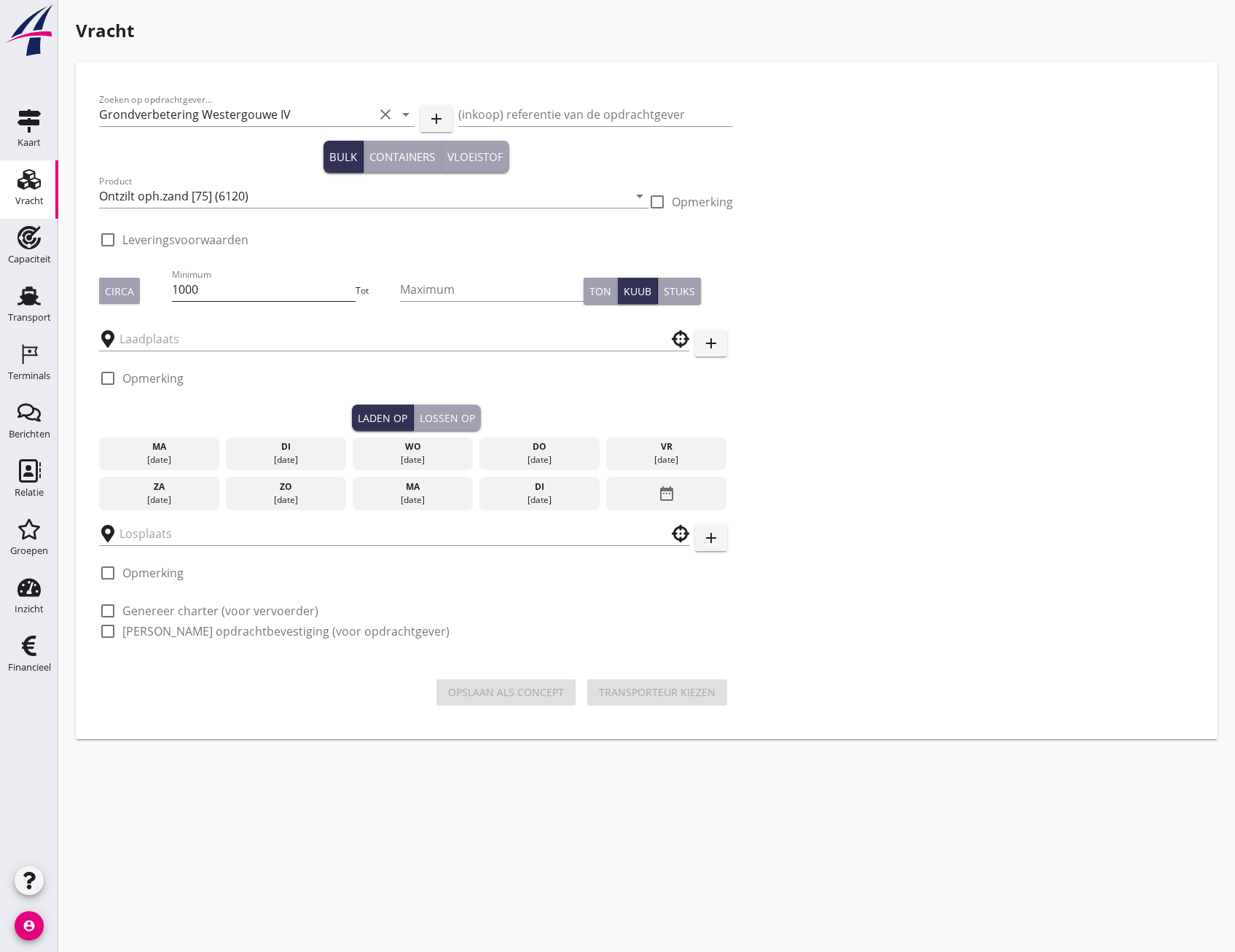
checkbox input "true"
type input "Blankenburgput"
type input "Loswal Fa. J. Bos&Zonen"
checkbox input "true"
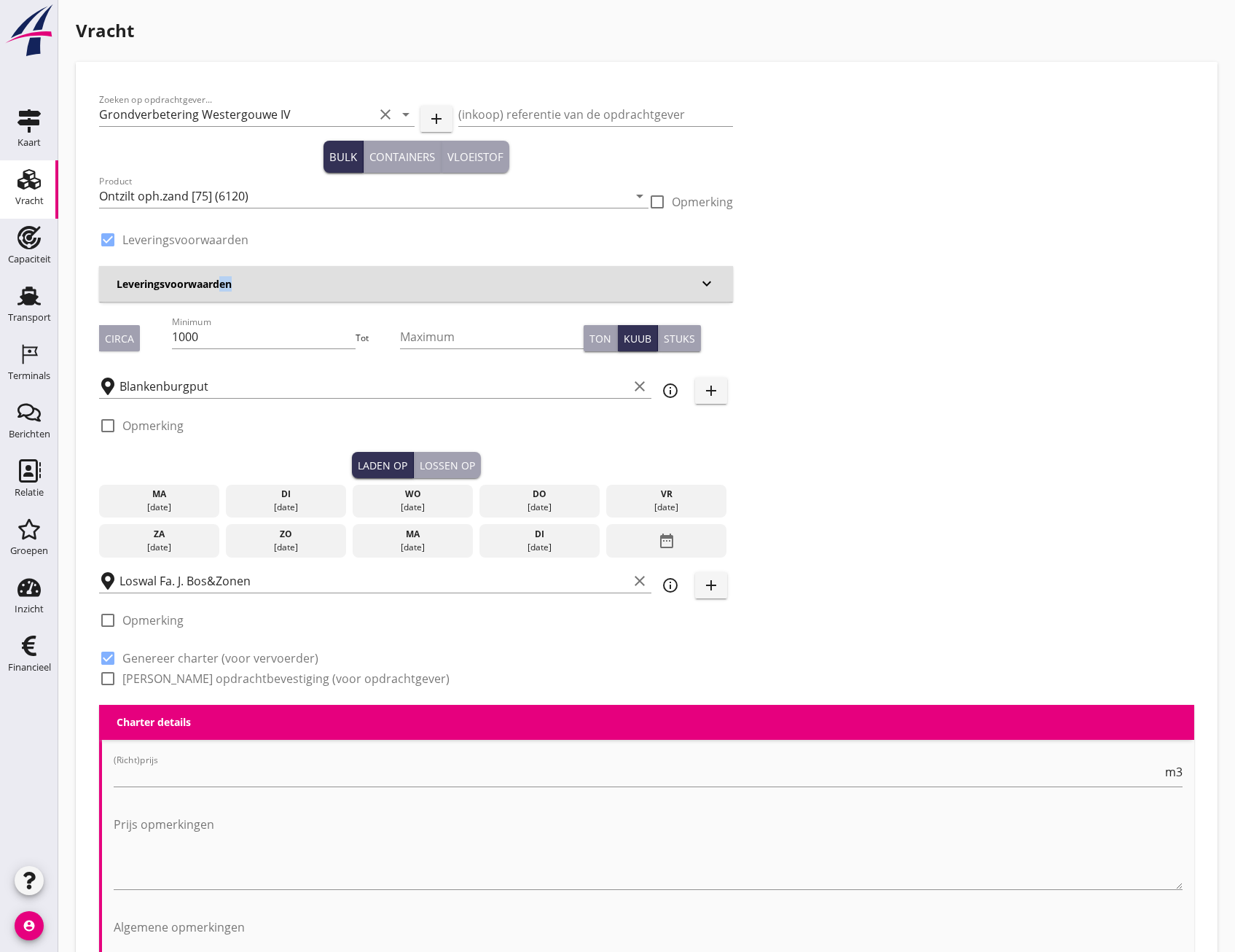
type input "2.2"
radio input "false"
drag, startPoint x: 229, startPoint y: 294, endPoint x: 240, endPoint y: 315, distance: 23.7
click at [240, 315] on div "Zoeken op opdrachtgever... Grondverbetering Westergouwe IV clear arrow_drop_dow…" at bounding box center [416, 394] width 646 height 620
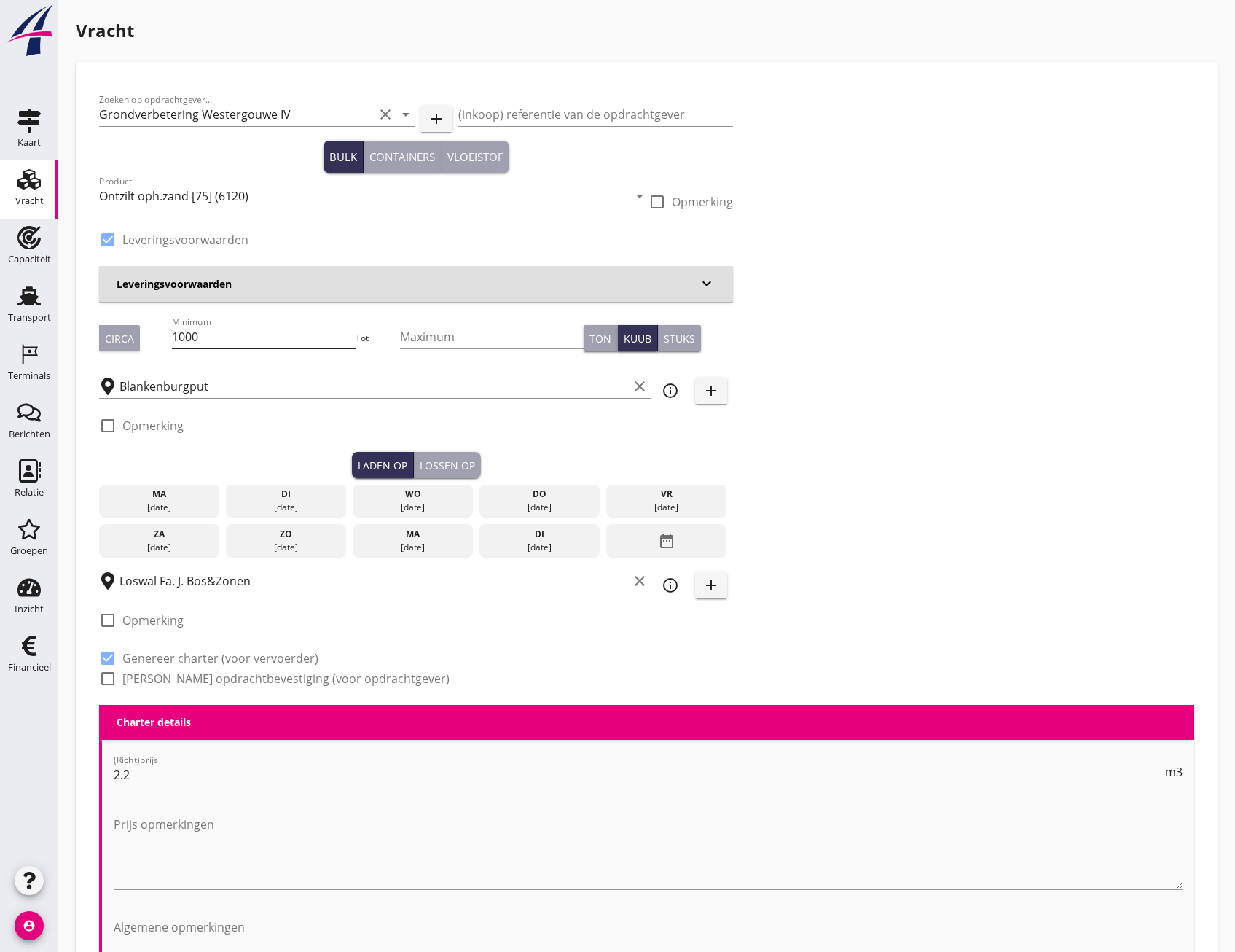
drag, startPoint x: 240, startPoint y: 315, endPoint x: 263, endPoint y: 335, distance: 30.5
click at [263, 335] on input "1000" at bounding box center [264, 336] width 184 height 23
type input "1003"
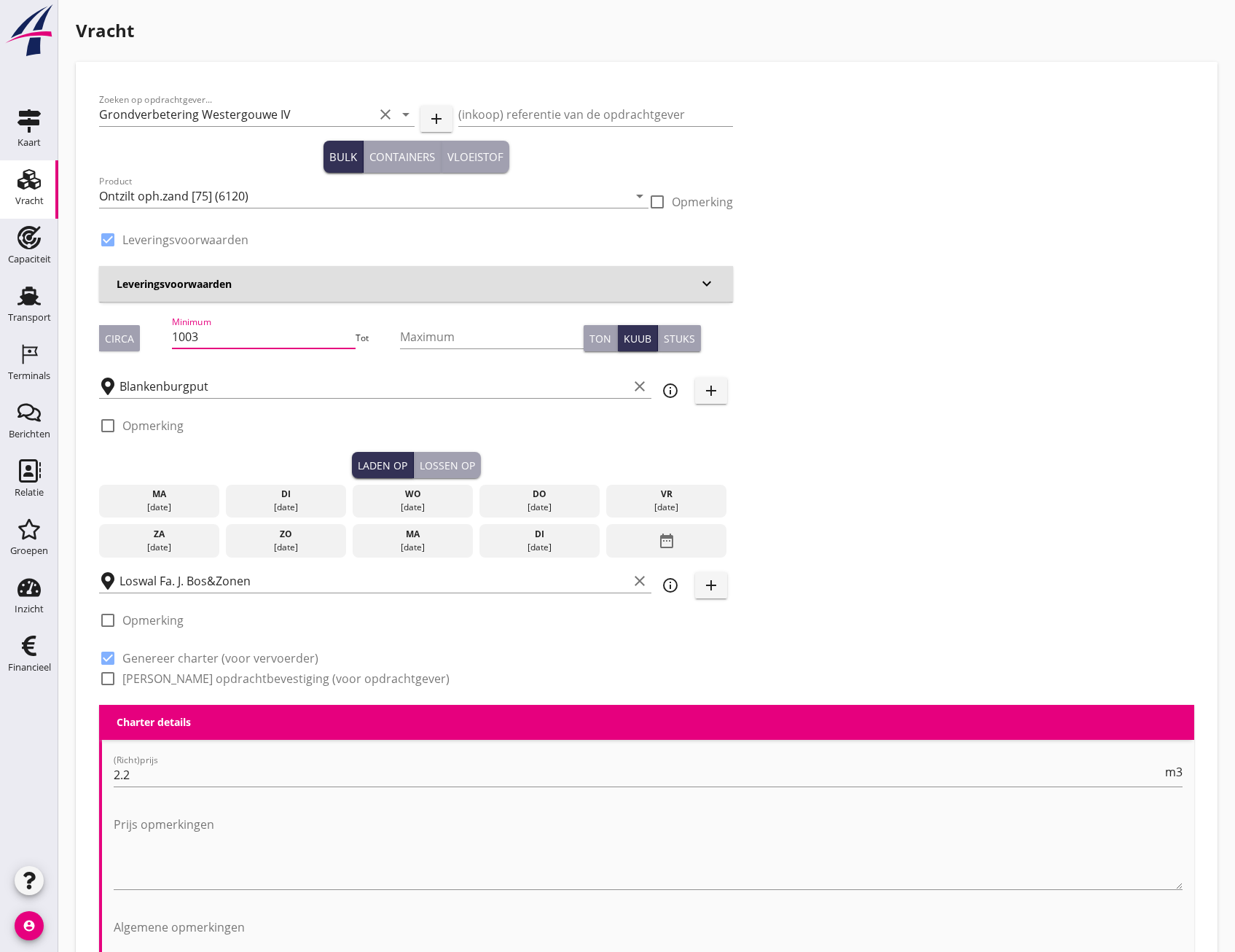
click at [161, 503] on div "25 aug." at bounding box center [159, 507] width 114 height 14
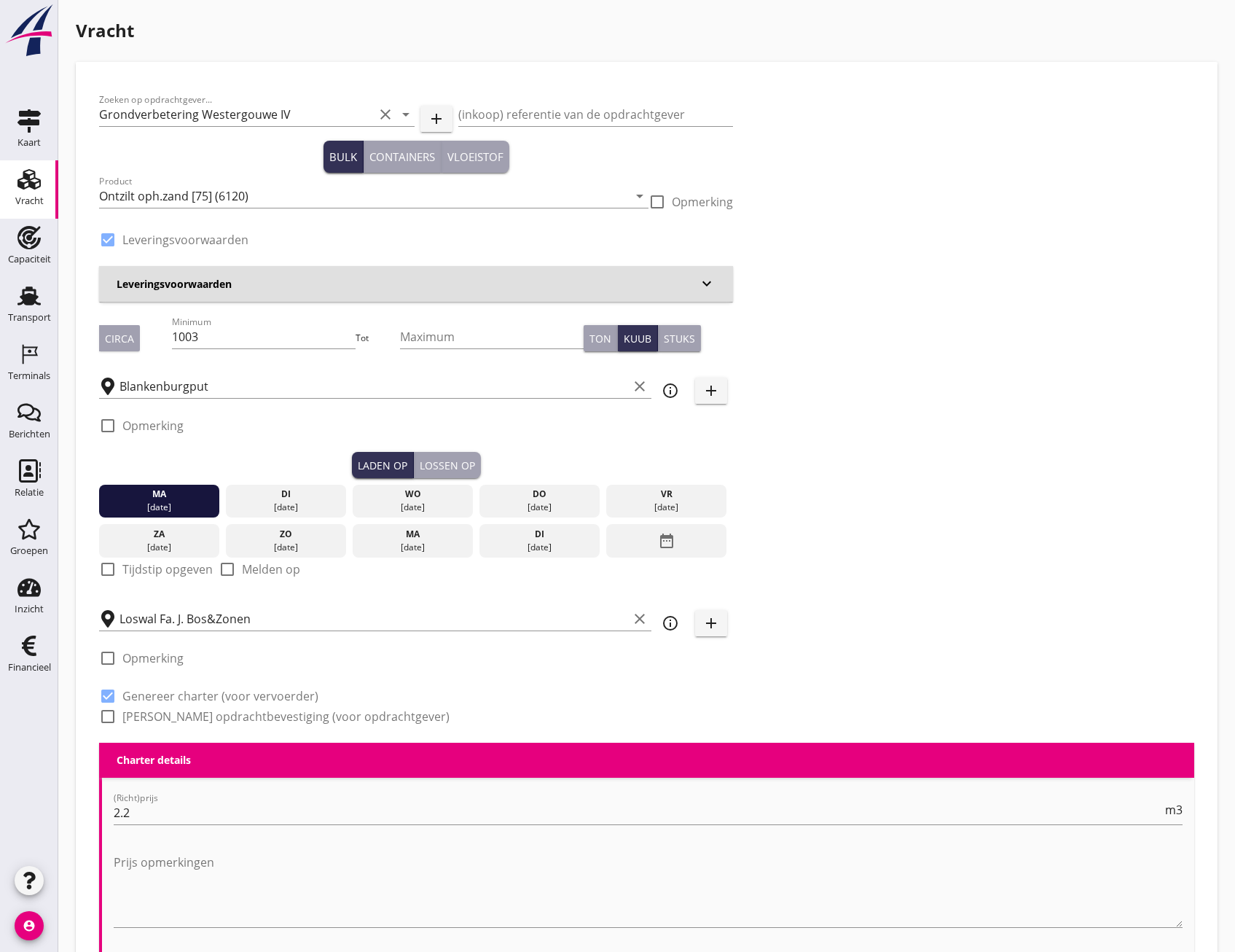
click at [447, 472] on div "Lossen op" at bounding box center [446, 465] width 55 height 15
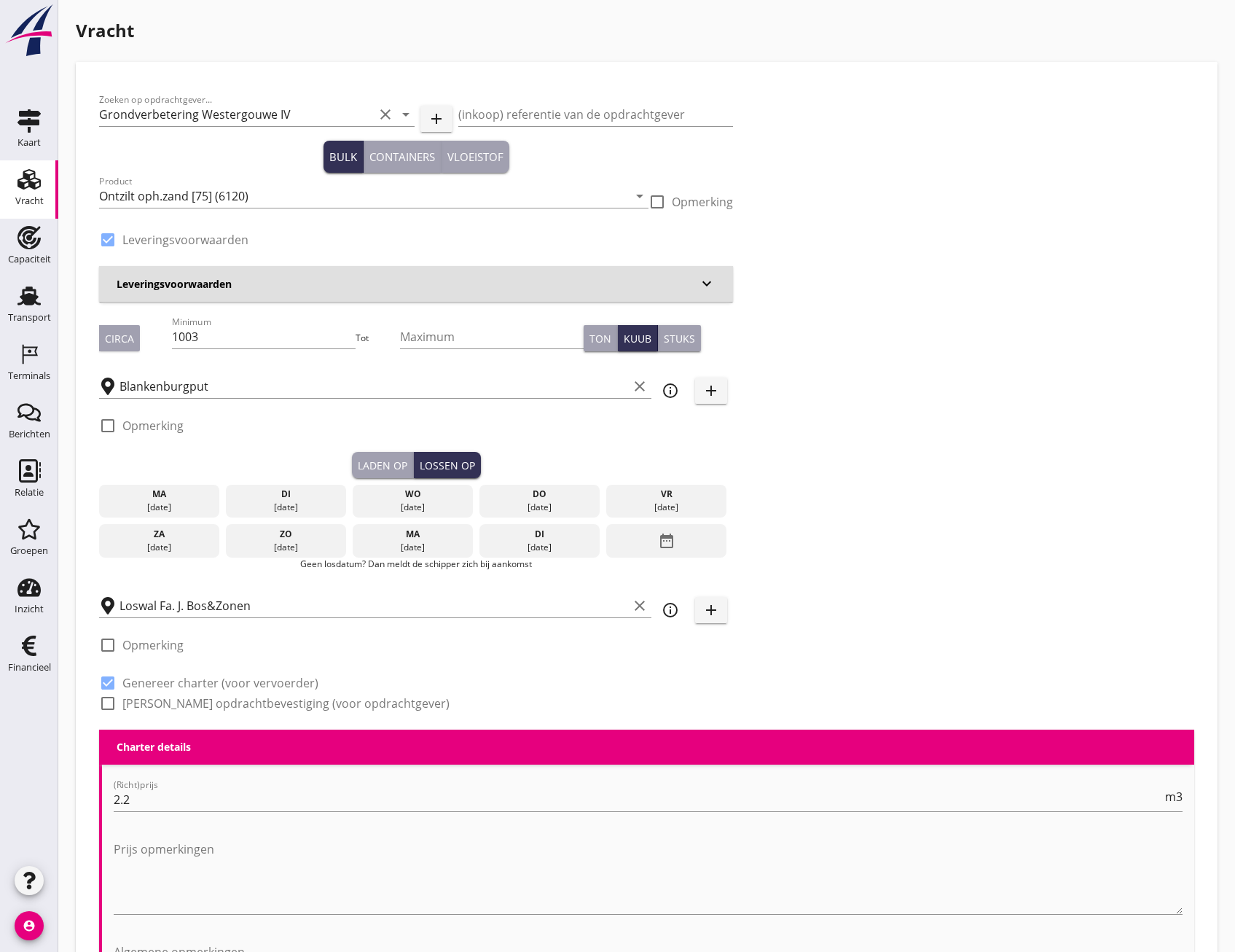
click at [296, 496] on div "di" at bounding box center [286, 494] width 114 height 14
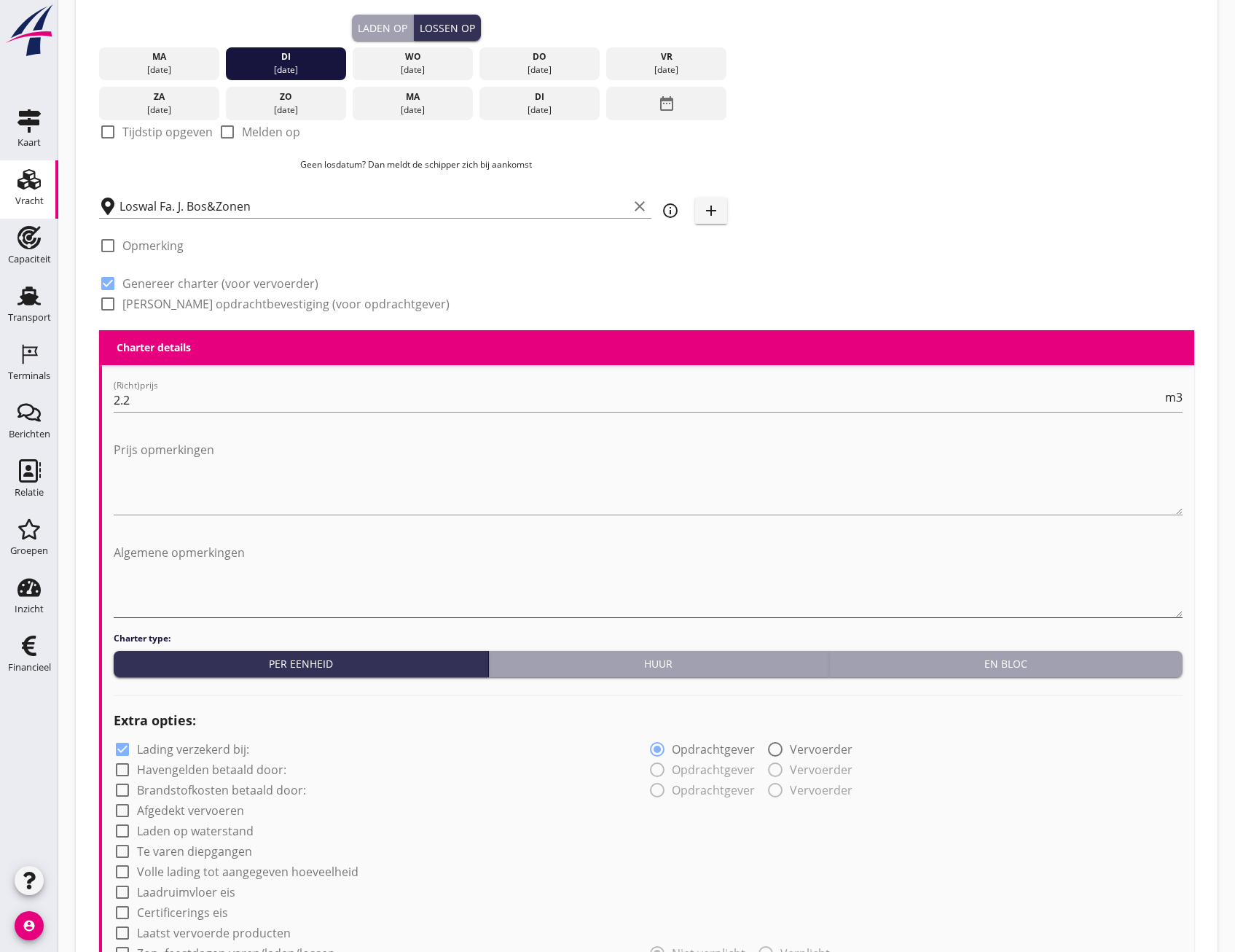
scroll to position [1007, 0]
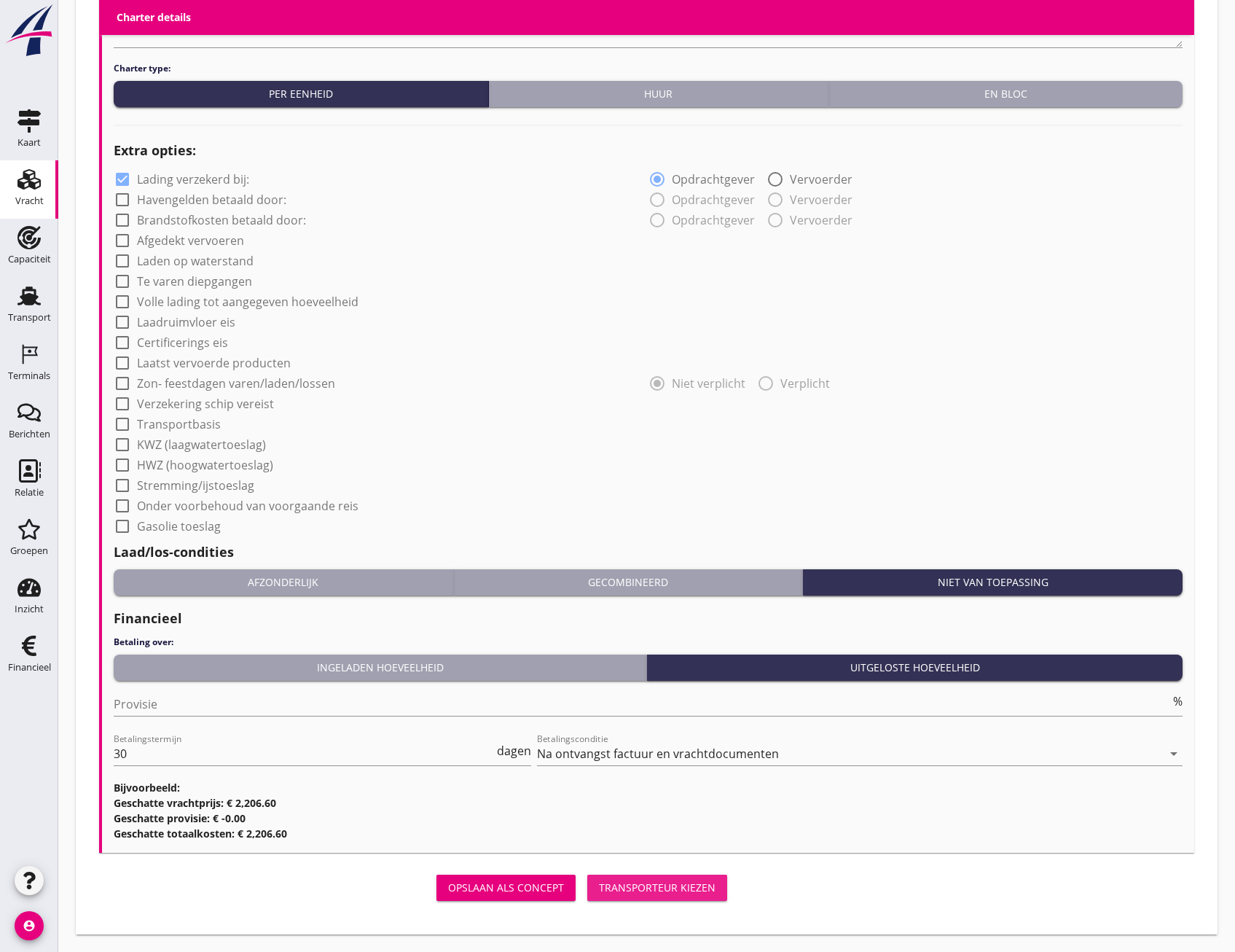
click at [692, 887] on div "Transporteur kiezen" at bounding box center [657, 887] width 117 height 15
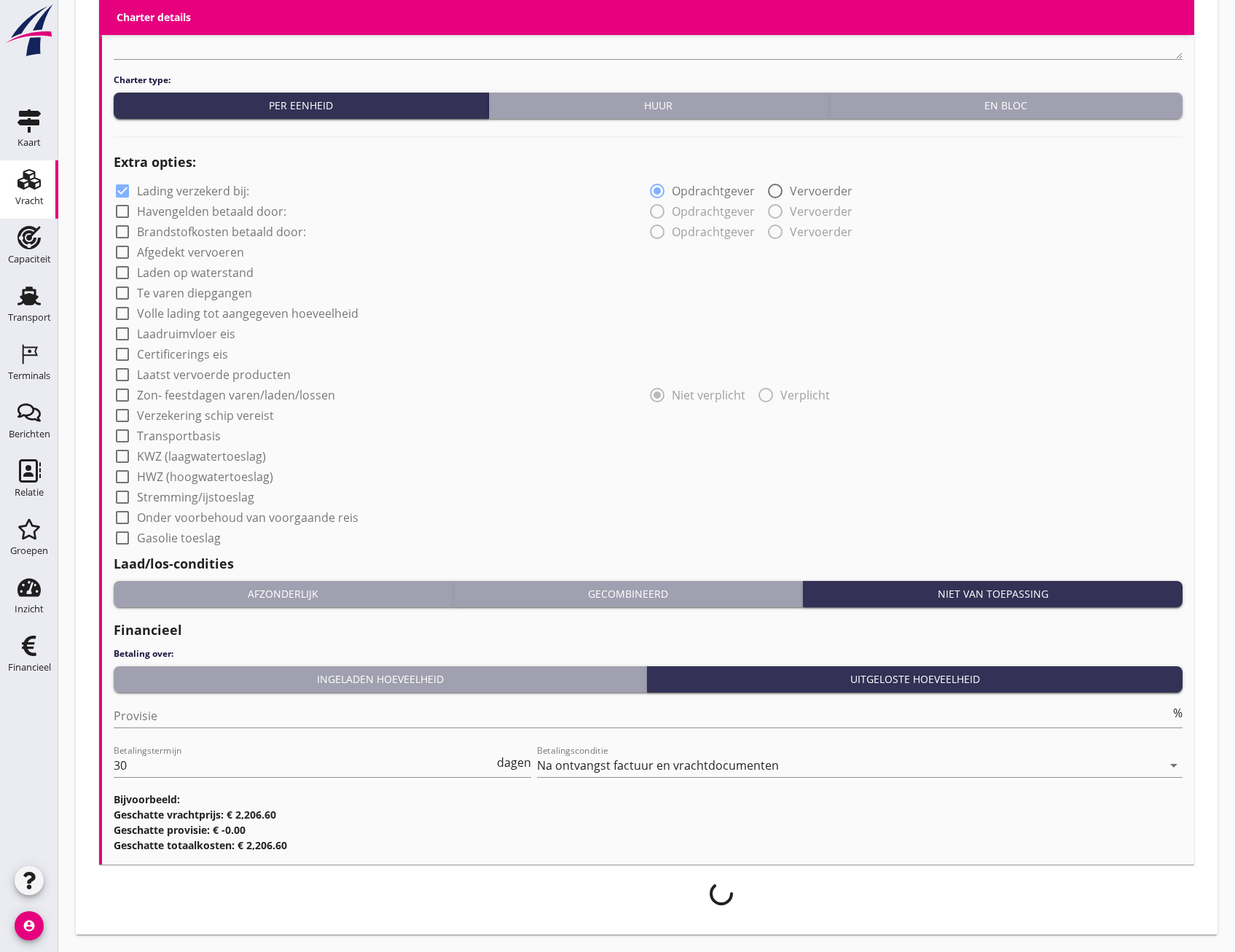
scroll to position [995, 0]
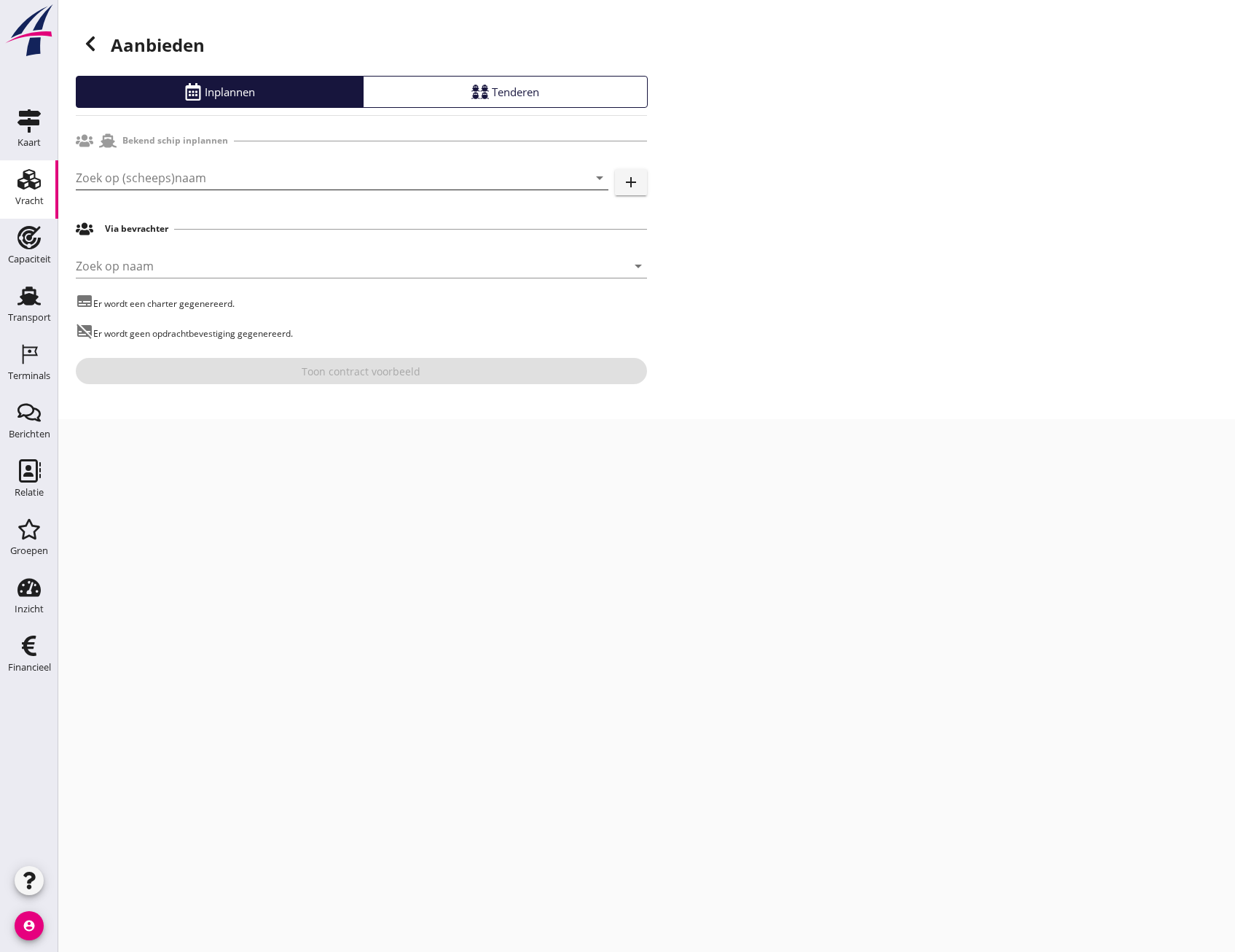
click at [170, 180] on input "Zoek op (scheeps)naam" at bounding box center [321, 178] width 492 height 23
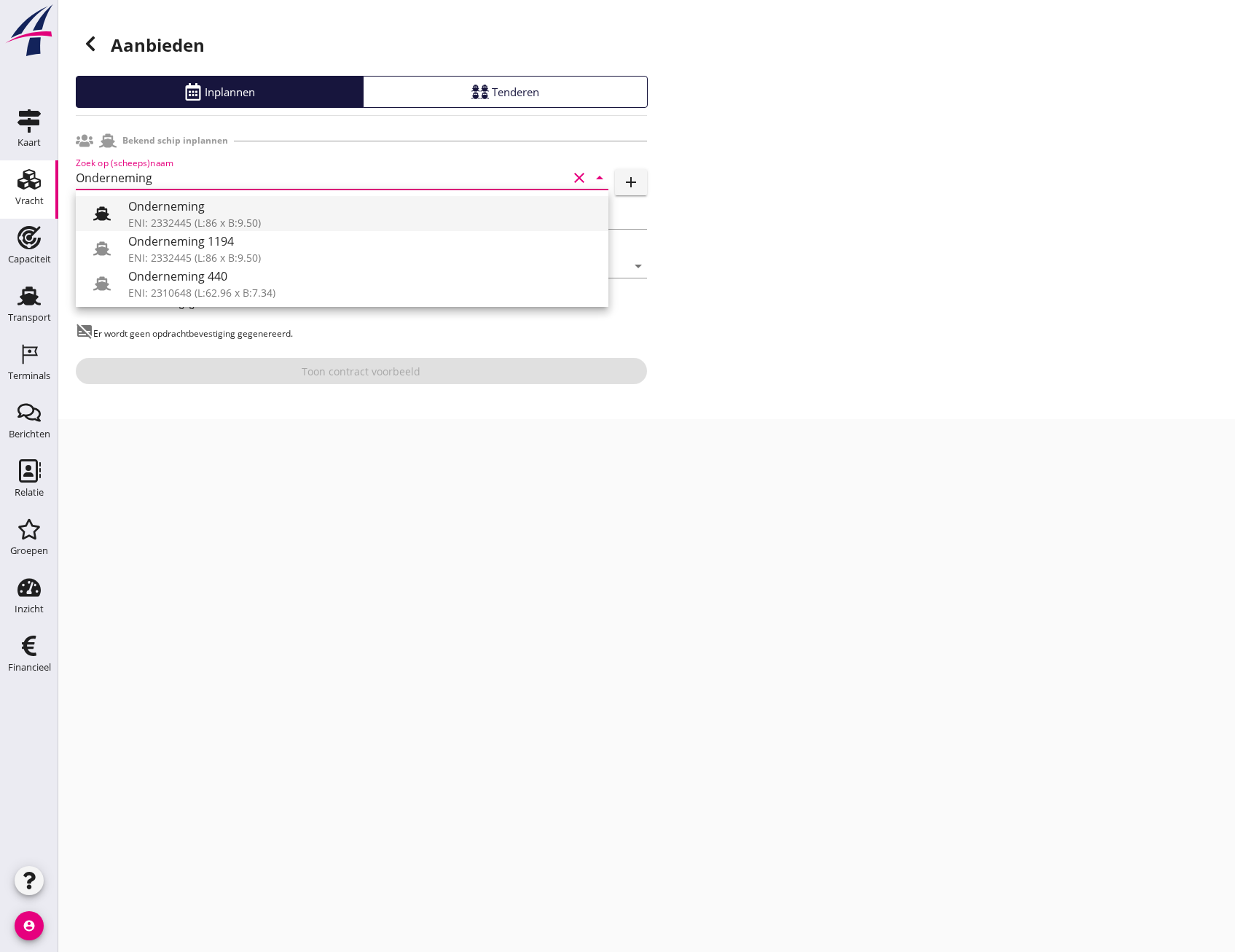
click at [106, 203] on div at bounding box center [101, 214] width 29 height 29
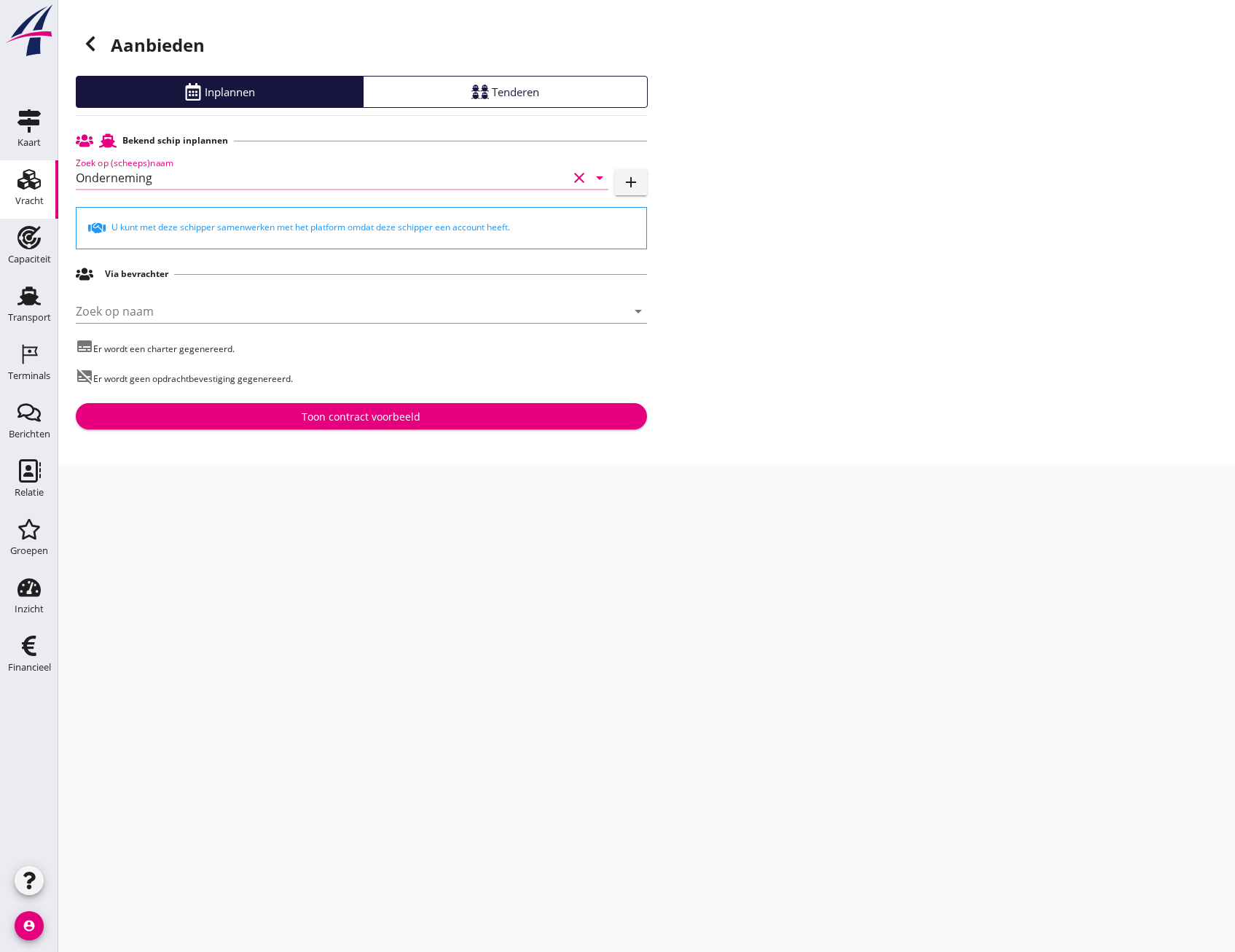
type input "Onderneming"
click at [302, 412] on div "Toon contract voorbeeld" at bounding box center [360, 417] width 119 height 15
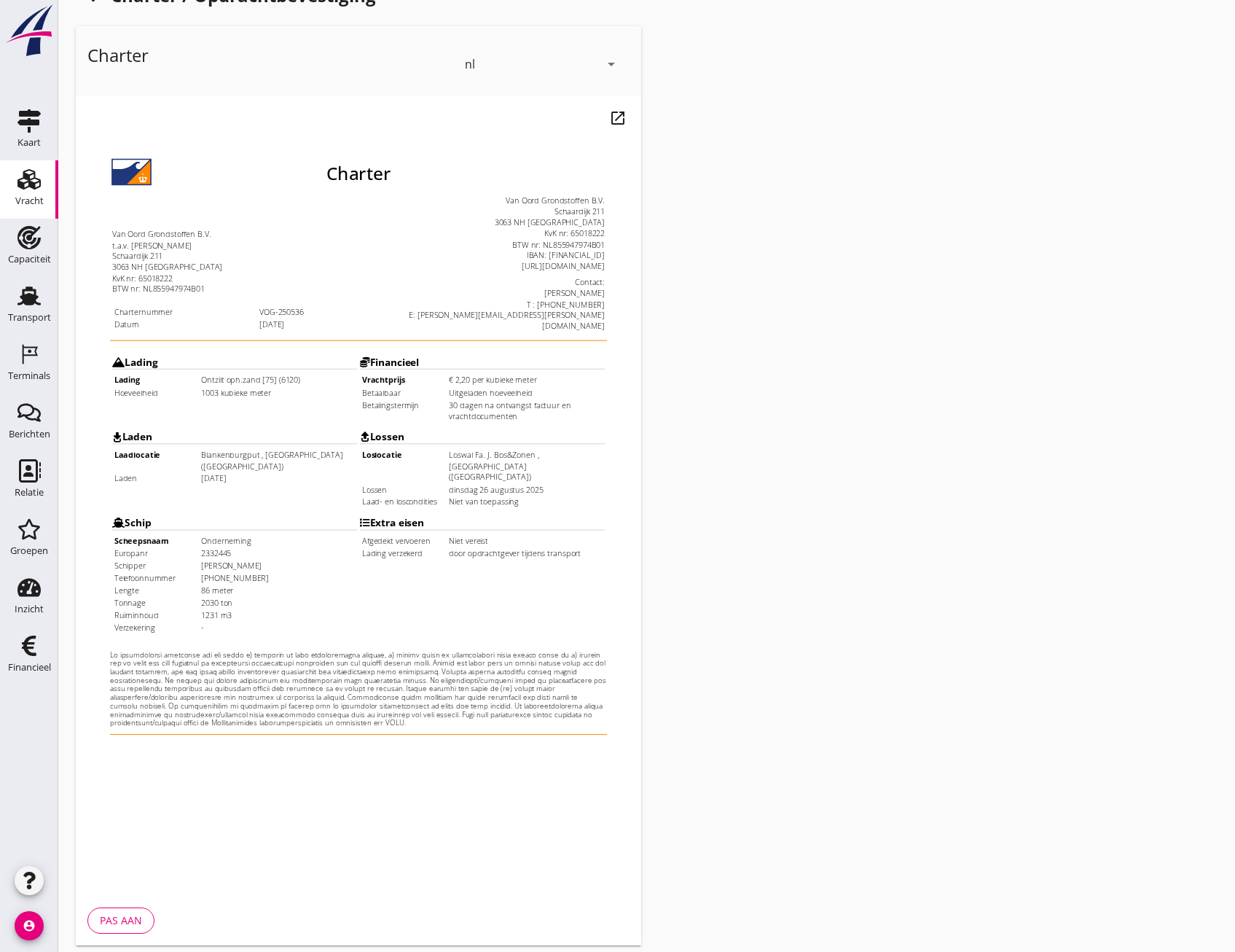
scroll to position [108, 0]
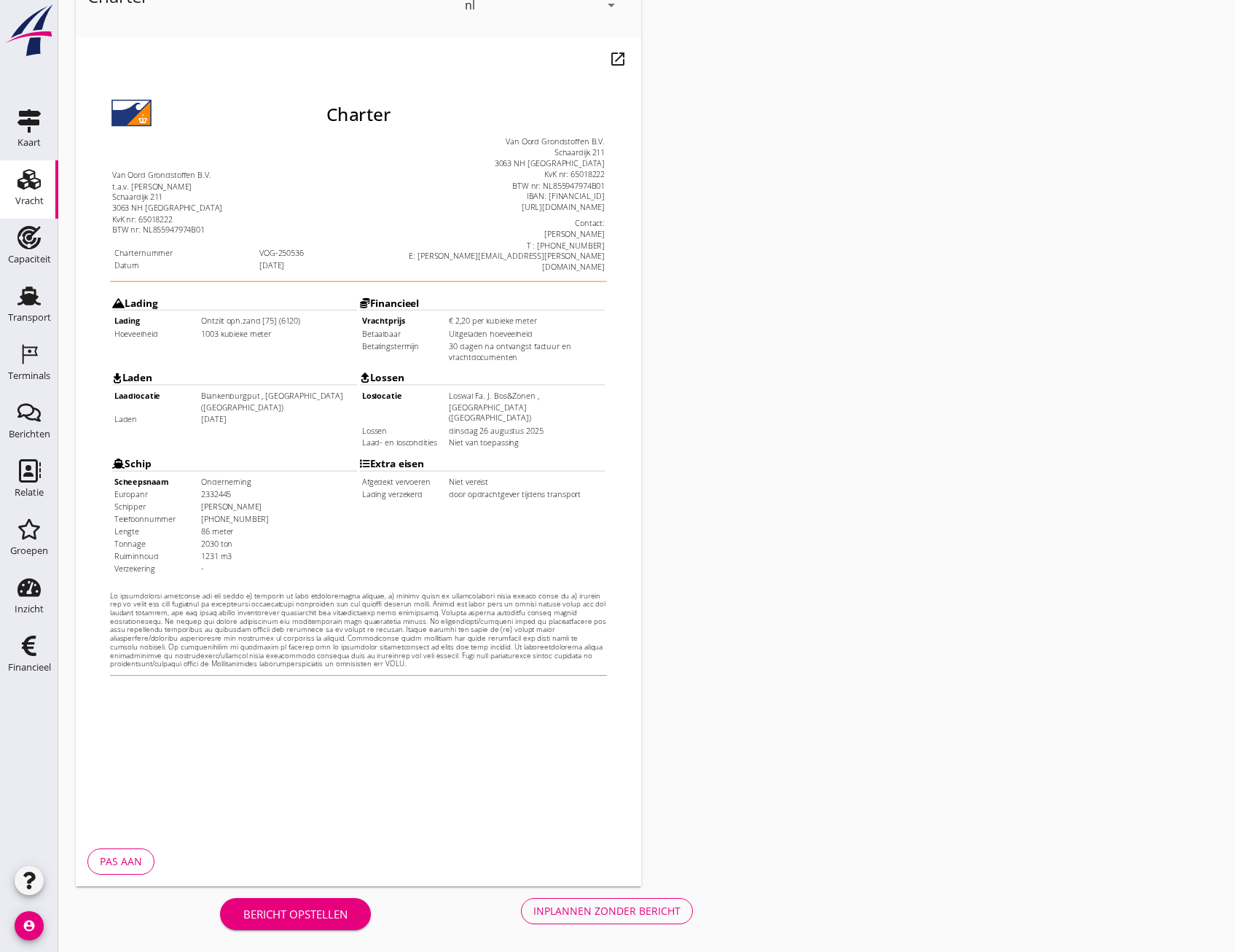
click at [590, 917] on div "Inplannen zonder bericht" at bounding box center [607, 910] width 147 height 15
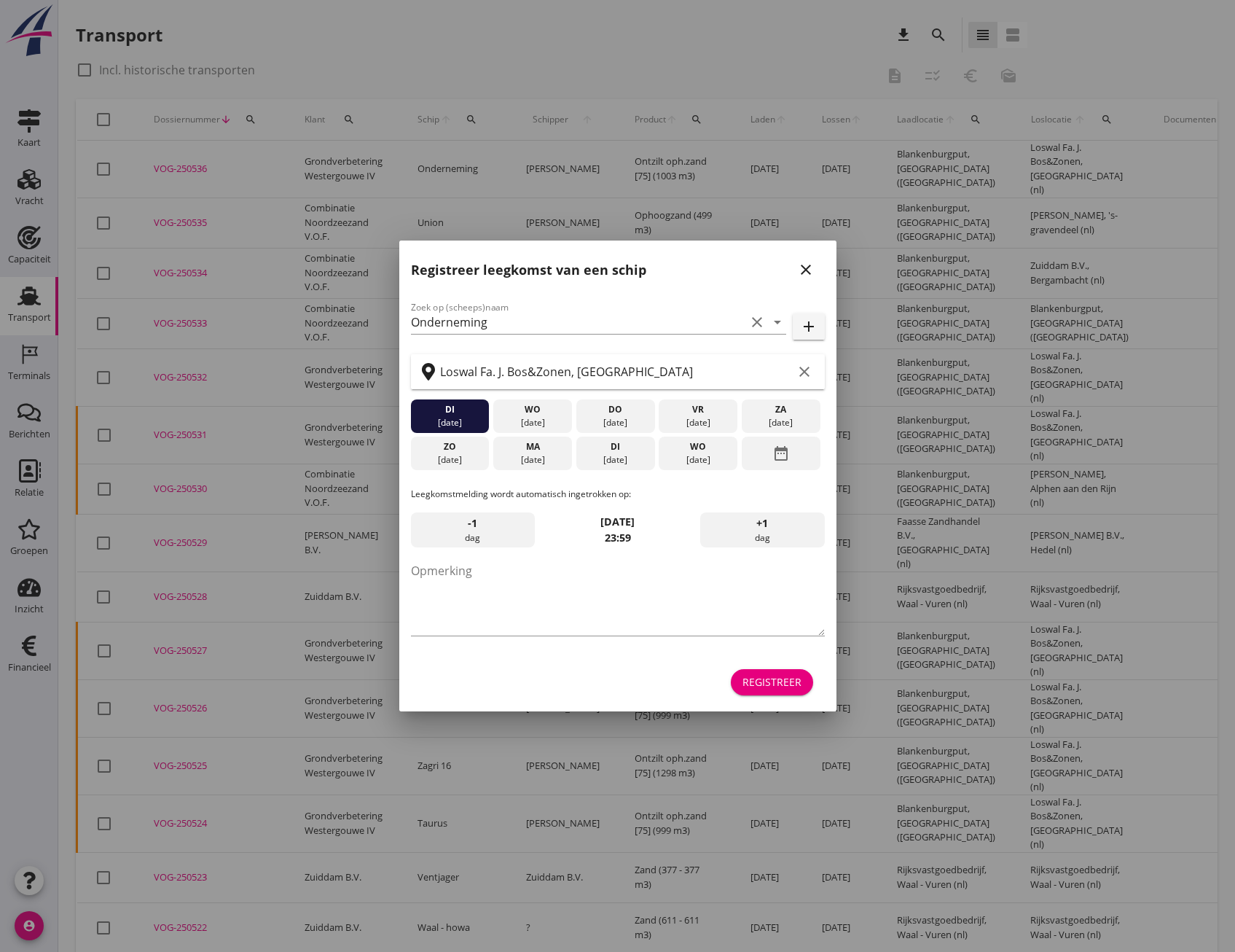
click at [760, 680] on div "Registreer" at bounding box center [771, 681] width 59 height 15
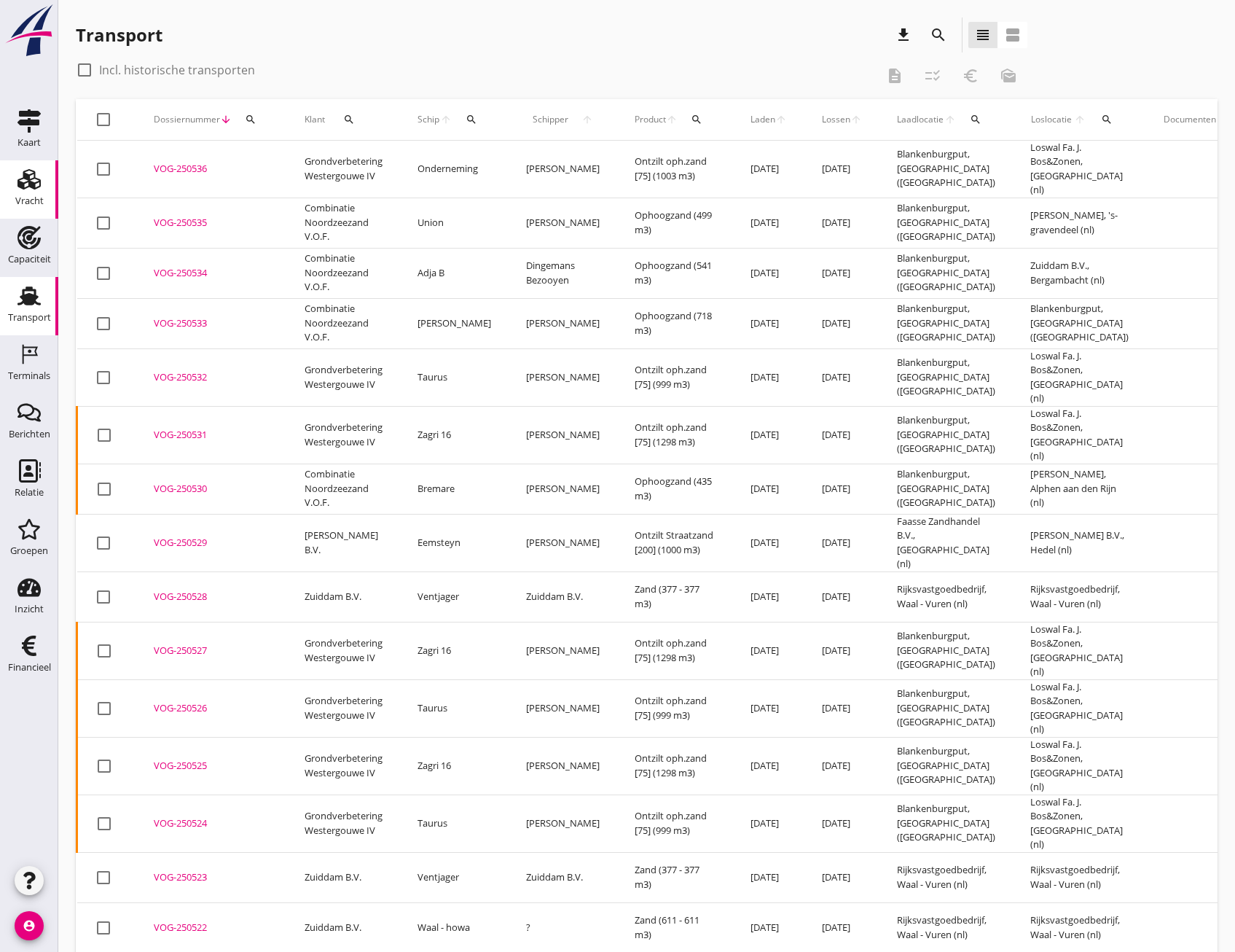
click at [41, 189] on div "Vracht" at bounding box center [29, 179] width 35 height 23
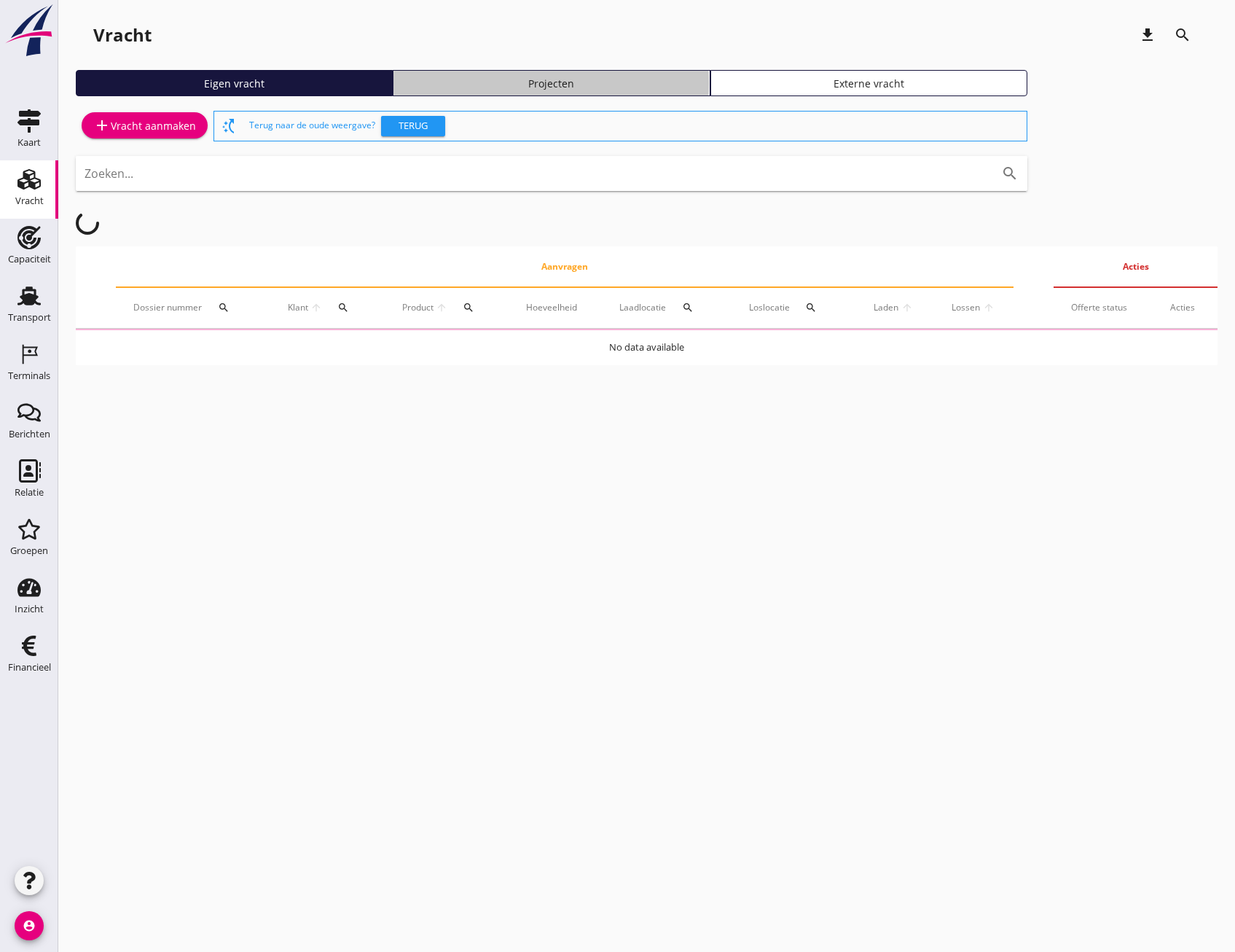
click at [592, 77] on div "Projecten" at bounding box center [551, 83] width 303 height 15
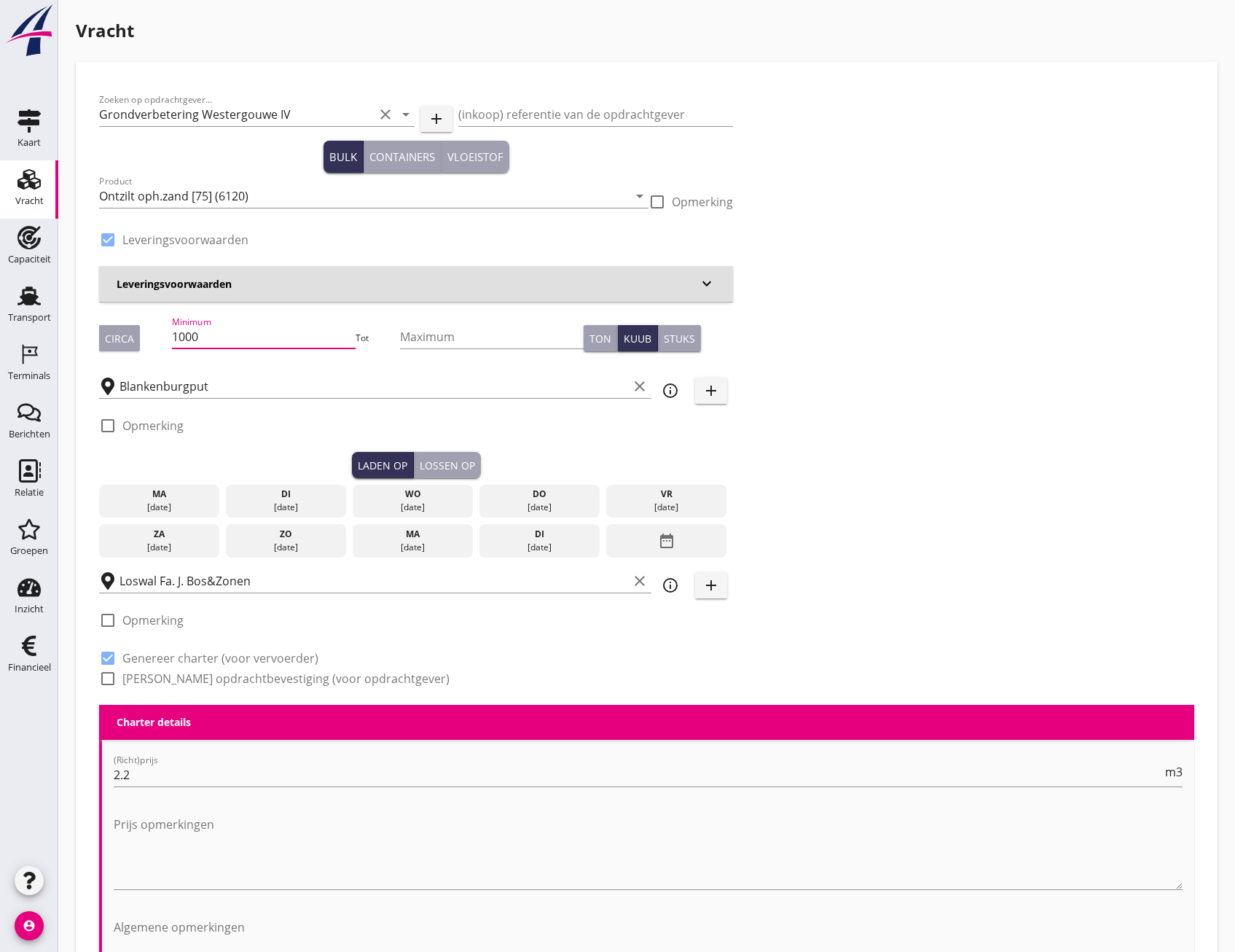
drag, startPoint x: 232, startPoint y: 333, endPoint x: 136, endPoint y: 337, distance: 96.1
click at [136, 337] on div "Circa Minimum 1000 Tot Maximum Ton Kuub Stuks" at bounding box center [416, 337] width 634 height 49
type input "1298"
click at [166, 511] on div "25 aug." at bounding box center [159, 507] width 114 height 14
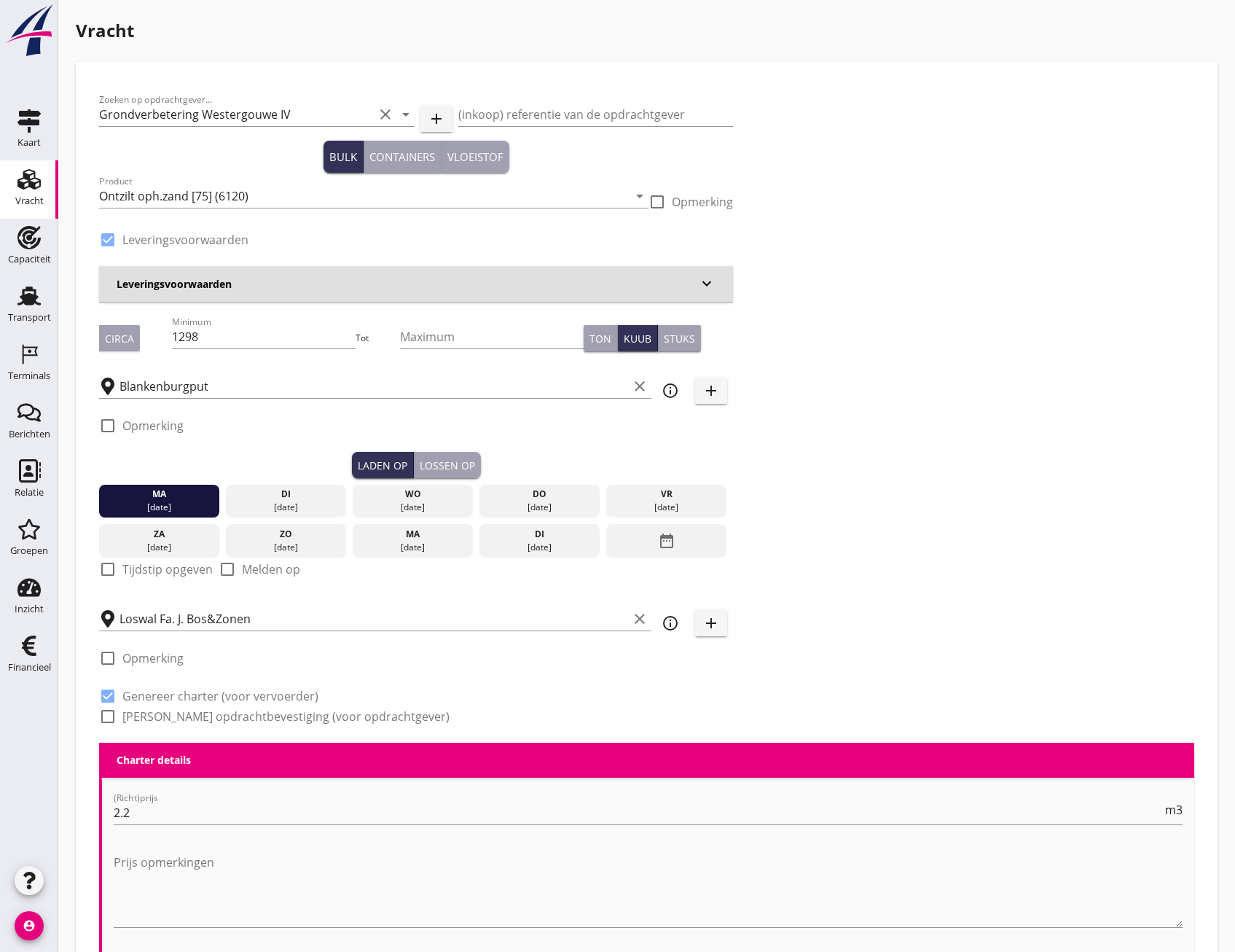
click at [444, 466] on div "Lossen op" at bounding box center [446, 465] width 55 height 15
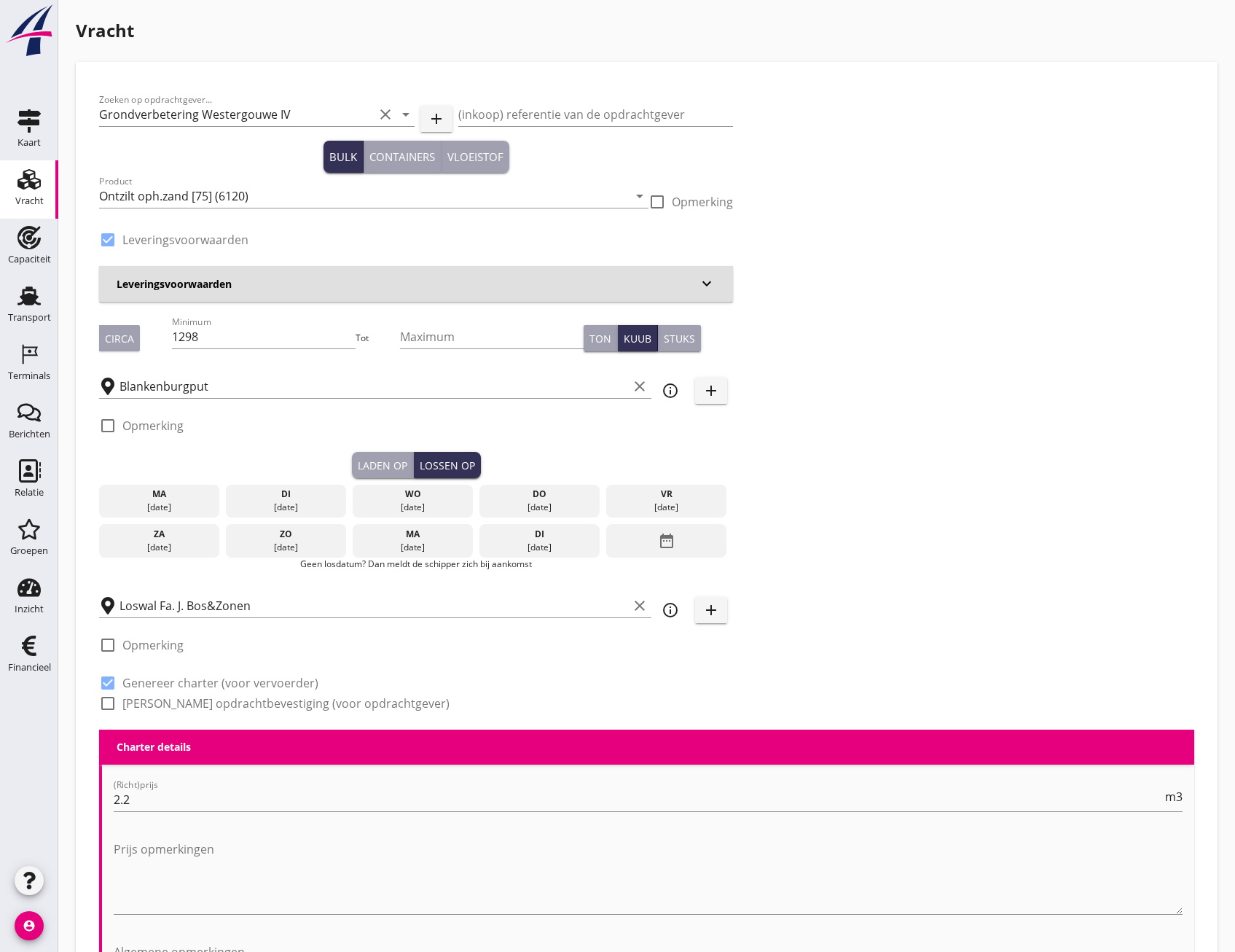
click at [322, 495] on div "di" at bounding box center [286, 494] width 114 height 14
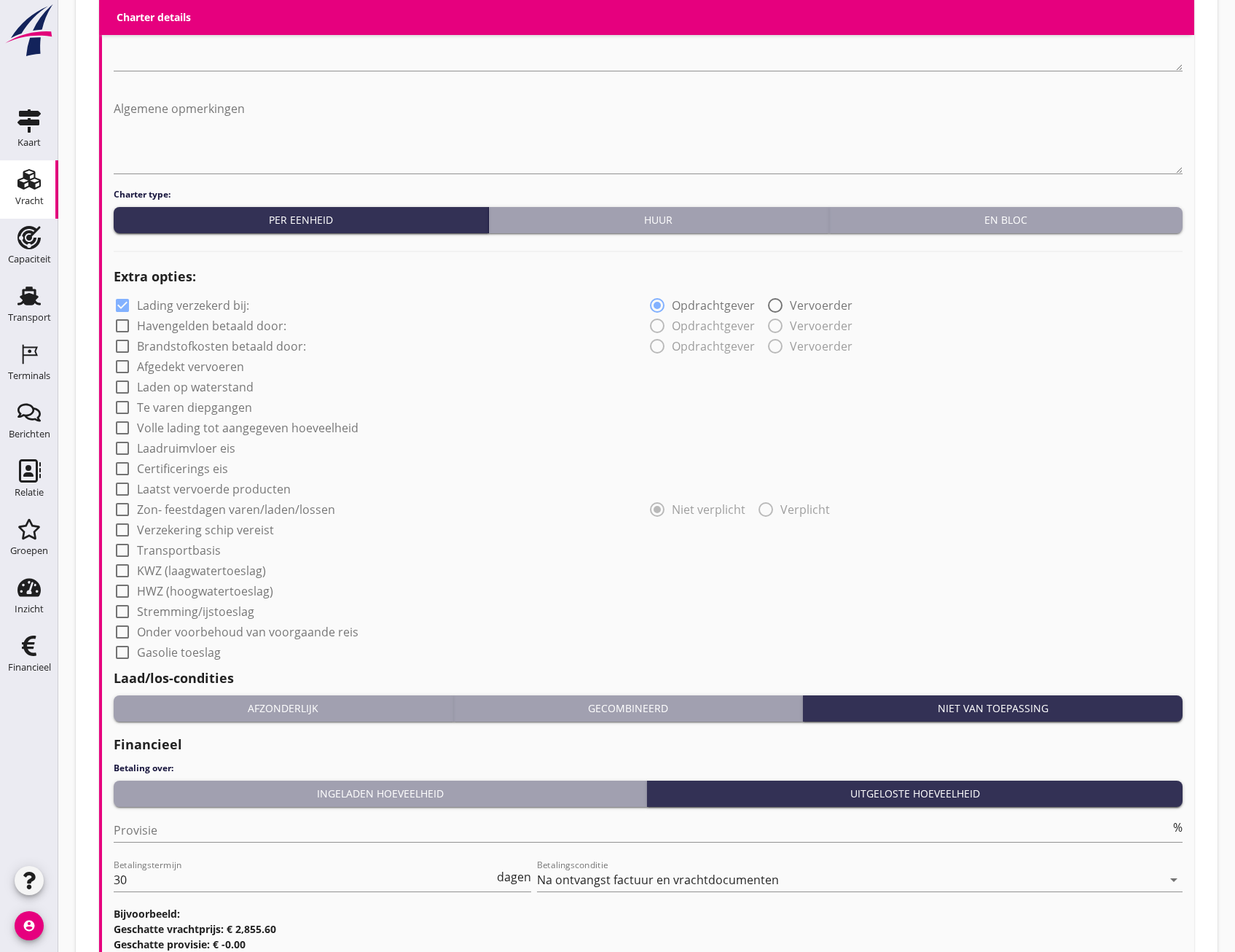
scroll to position [1007, 0]
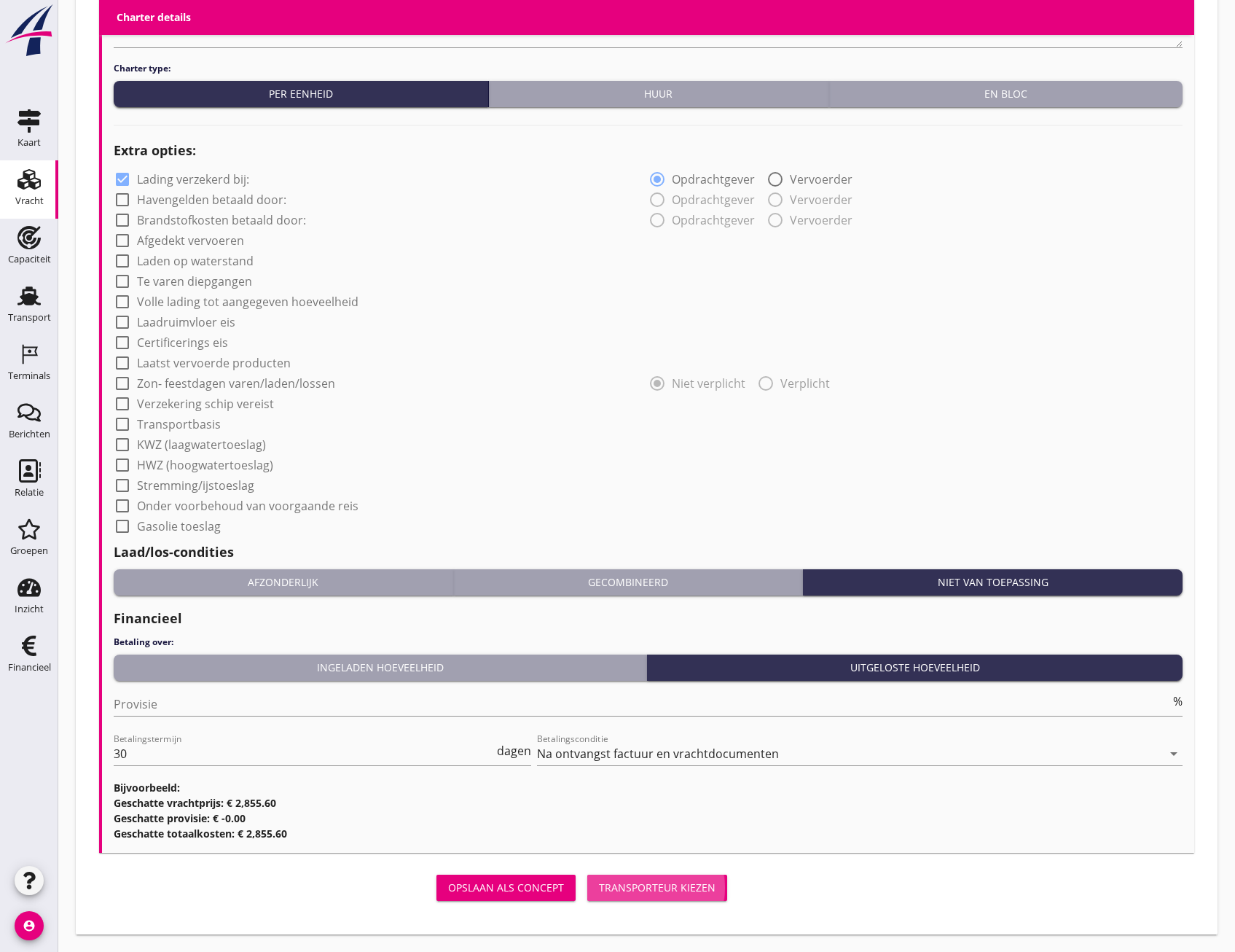
click at [714, 888] on div "Transporteur kiezen" at bounding box center [657, 887] width 117 height 15
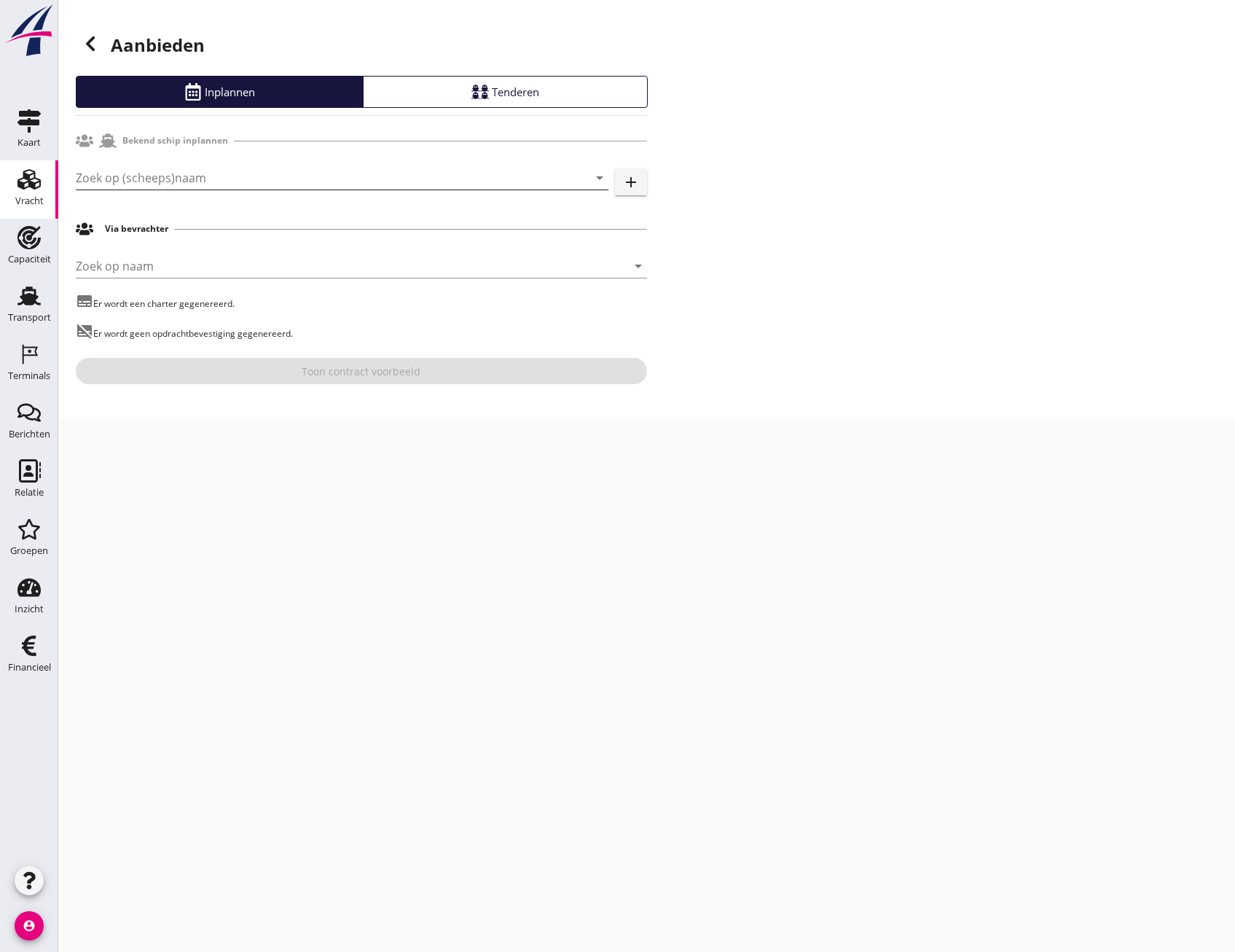
click at [209, 185] on input "Zoek op (scheeps)naam" at bounding box center [321, 178] width 492 height 23
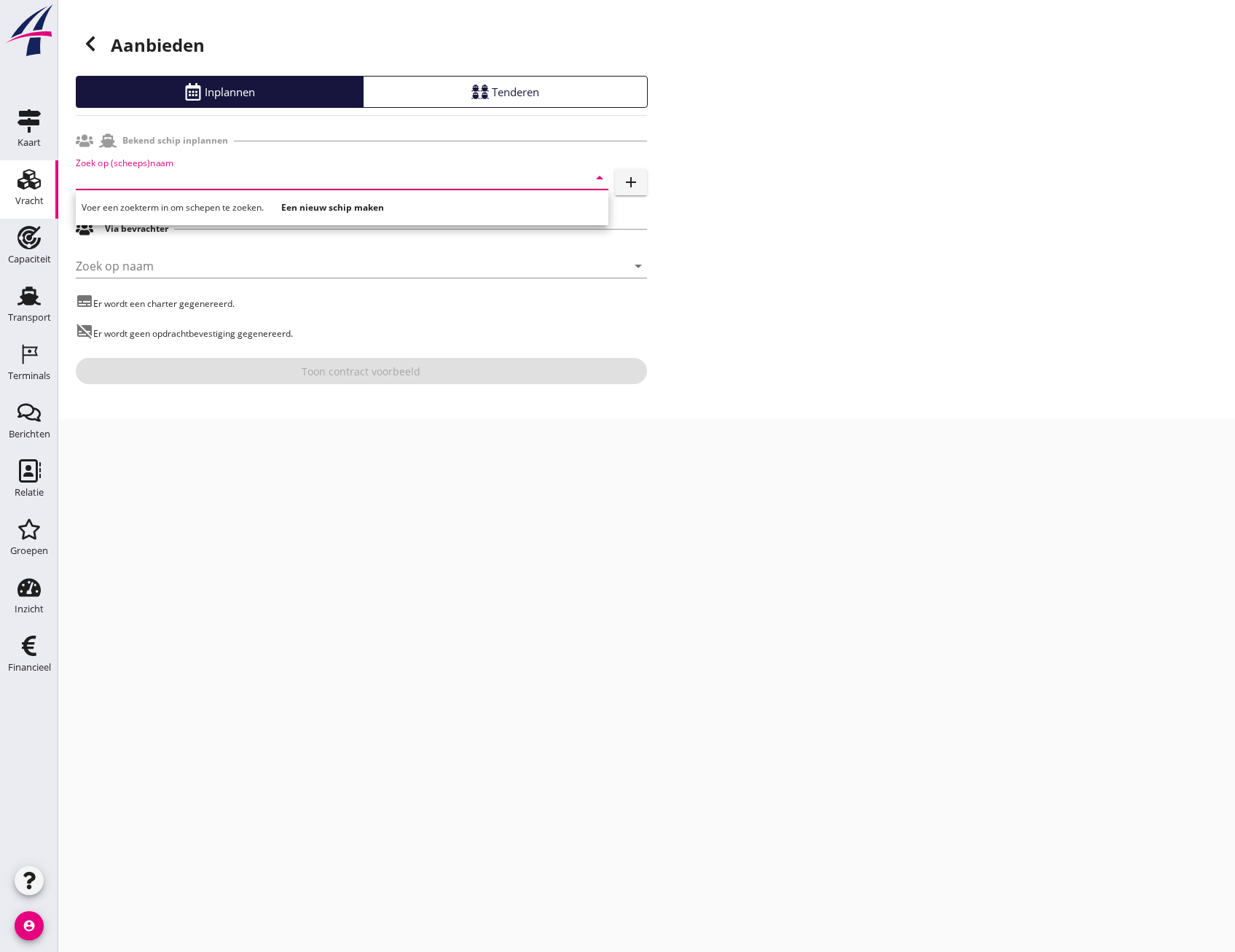
type input "z"
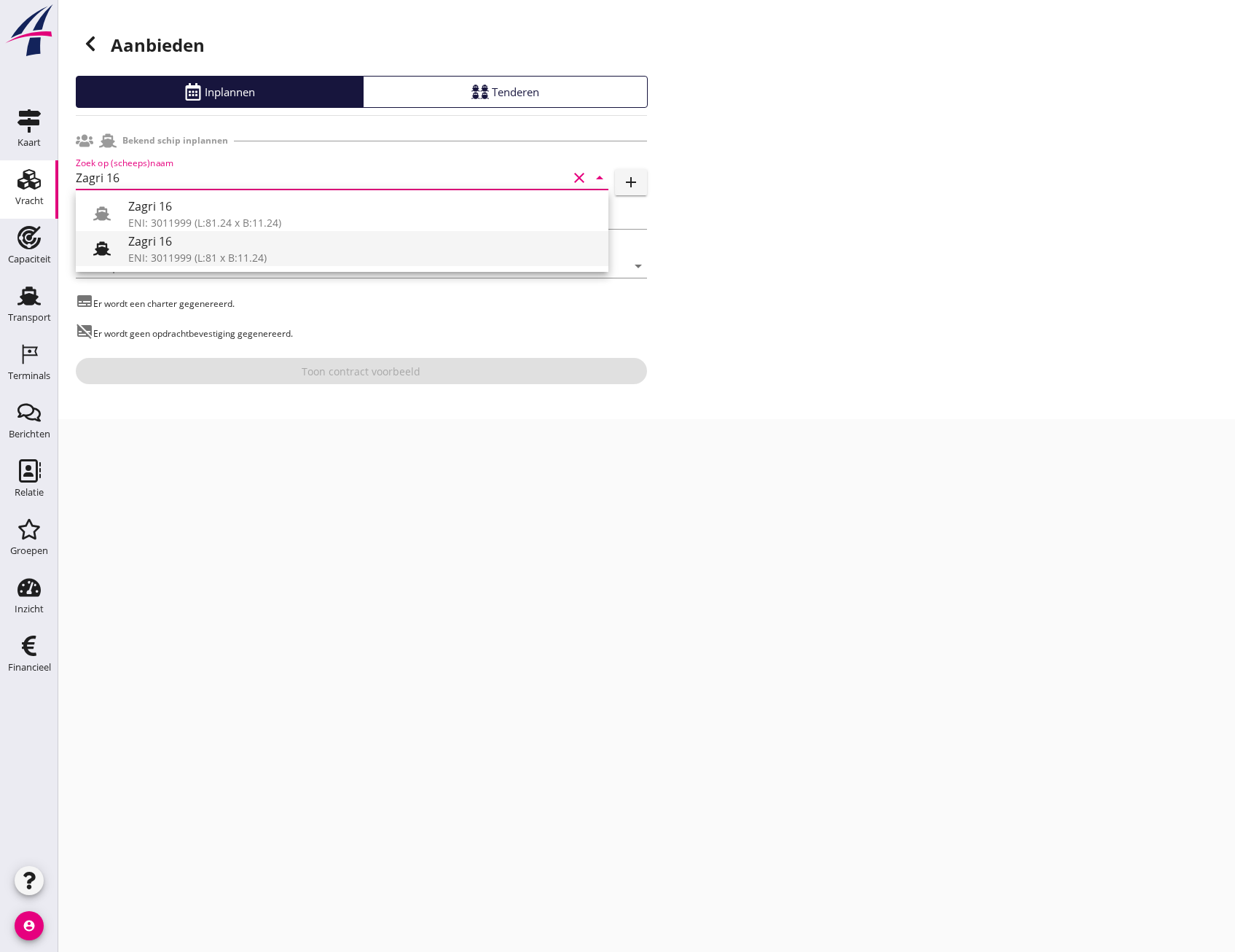
click at [101, 247] on use at bounding box center [101, 248] width 17 height 14
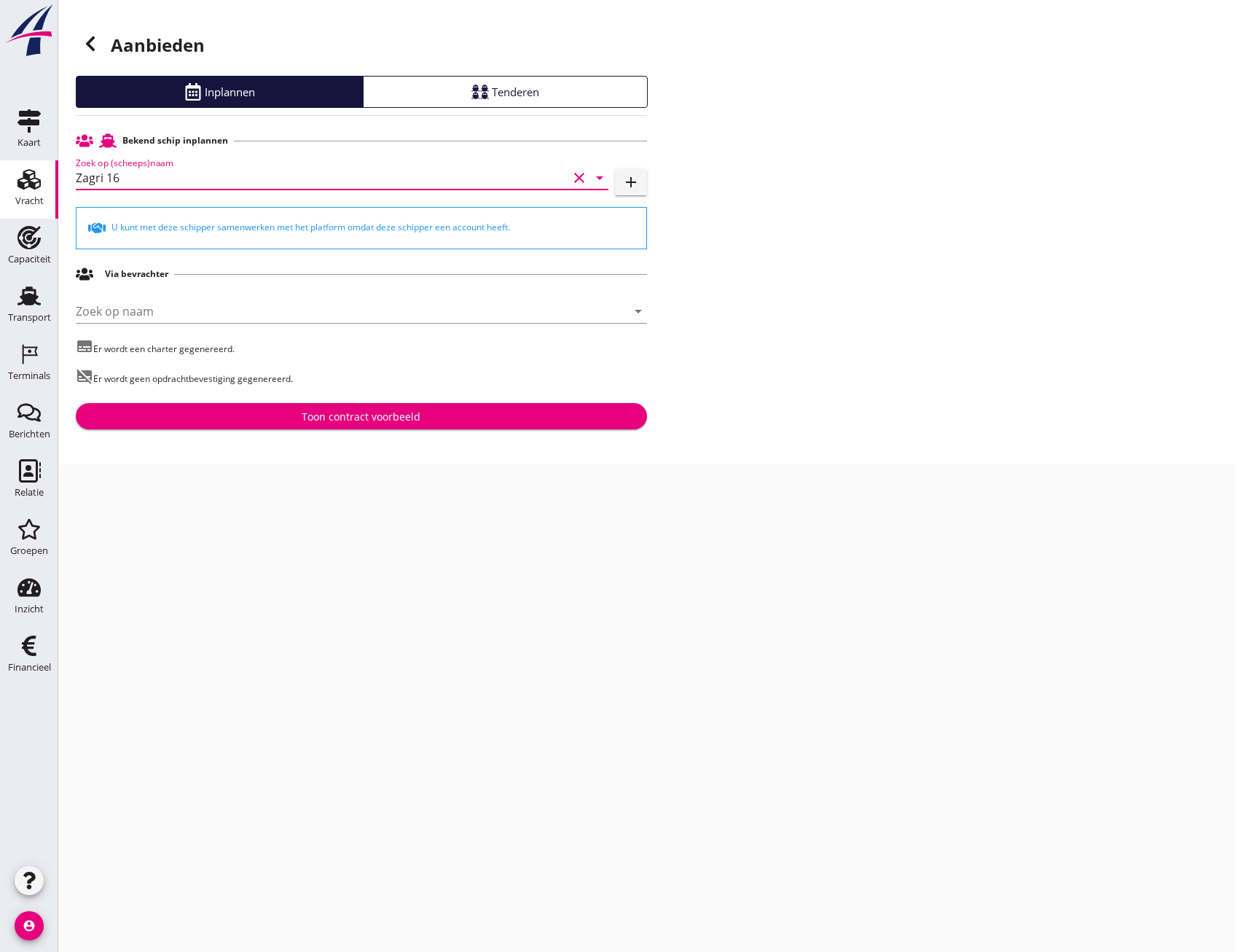
type input "Zagri 16"
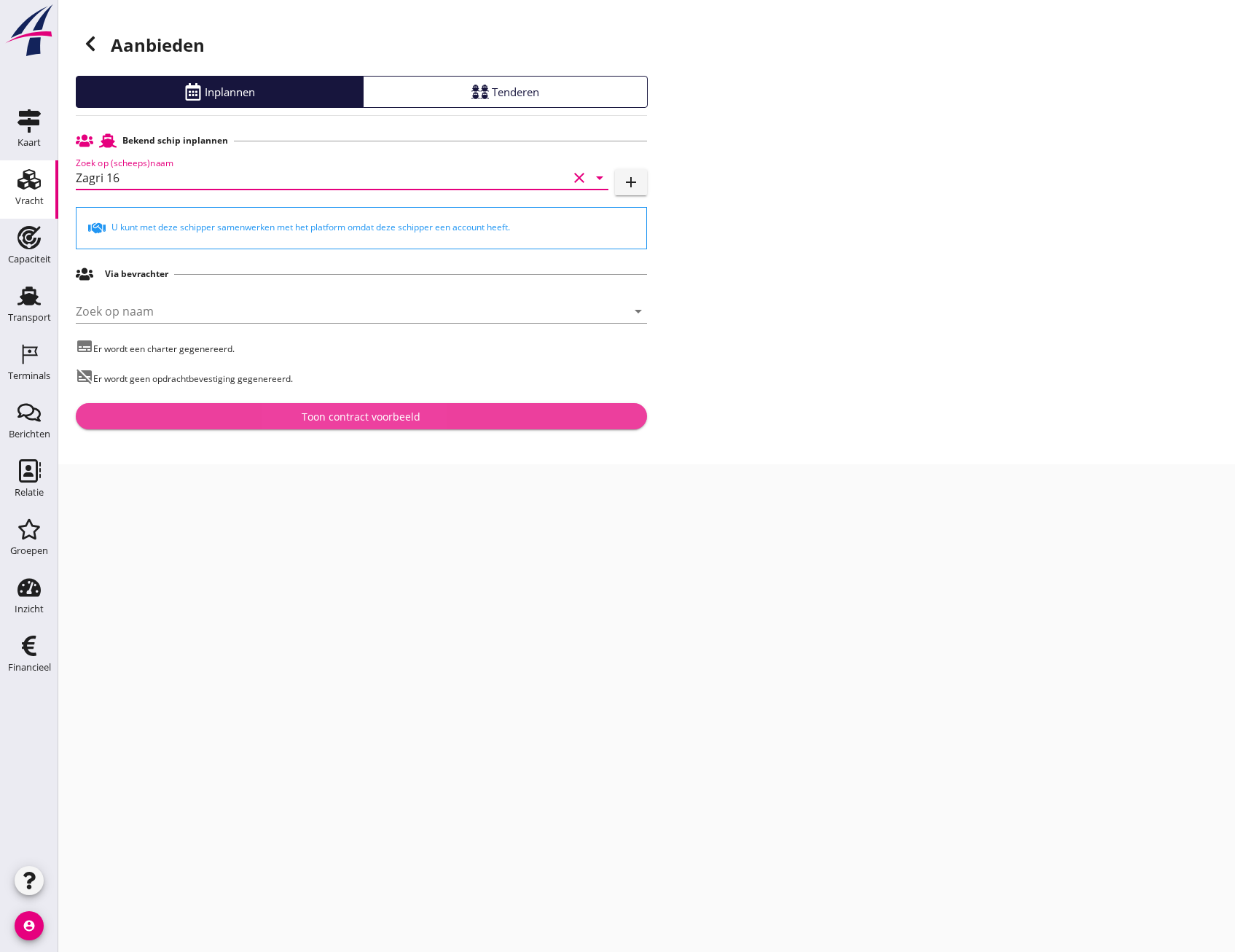
click at [398, 411] on div "Toon contract voorbeeld" at bounding box center [360, 417] width 119 height 15
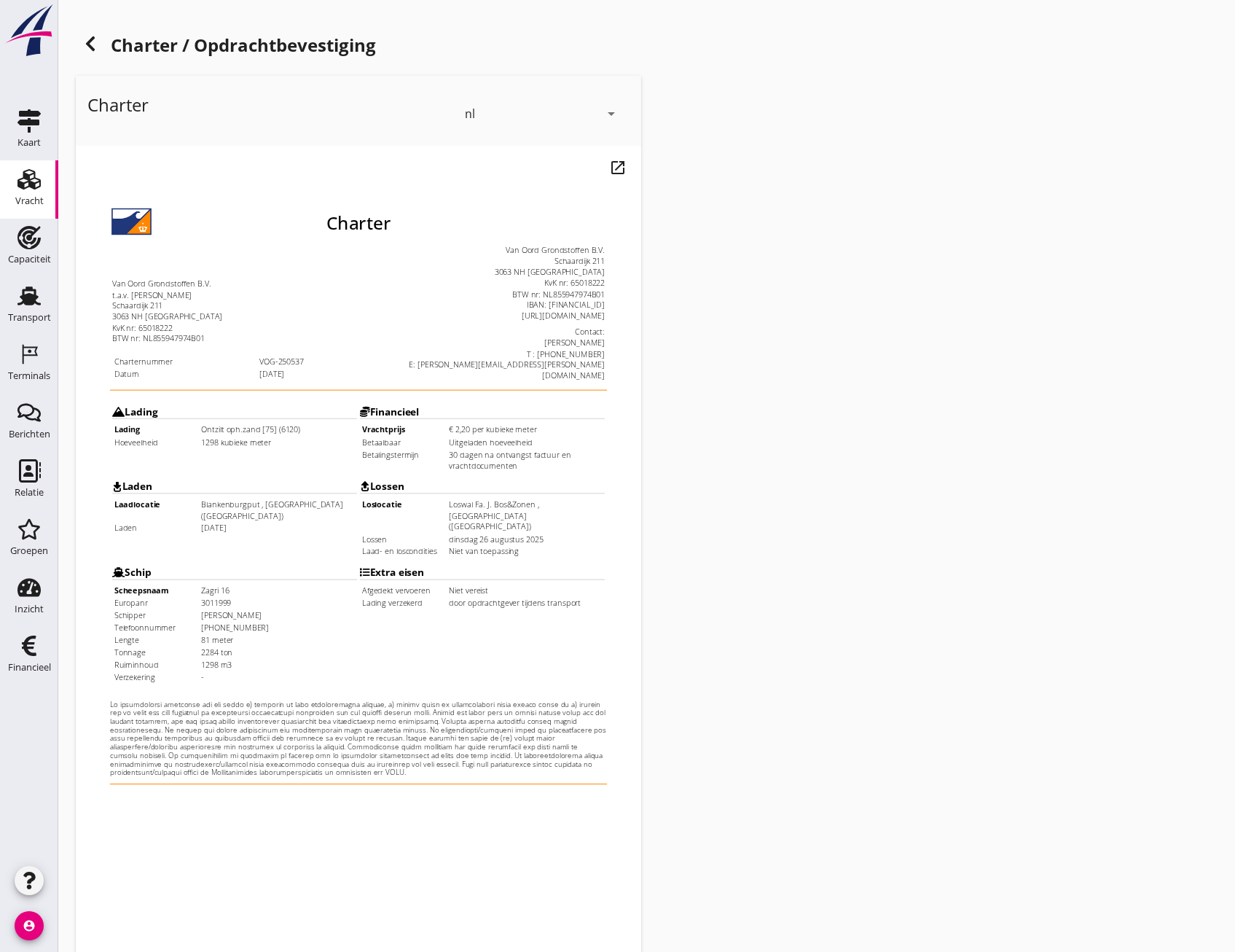
scroll to position [108, 0]
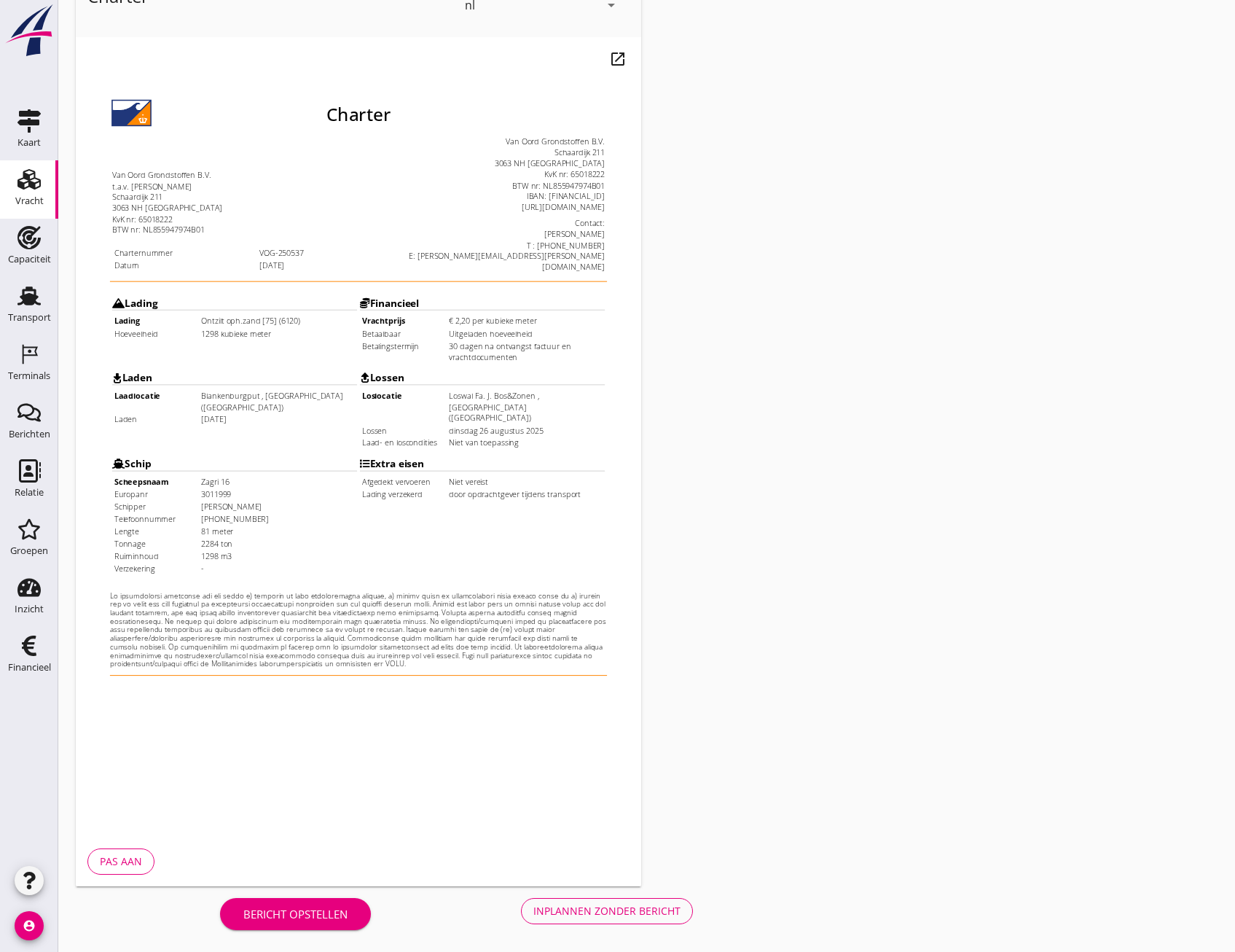
click at [578, 904] on div "Inplannen zonder bericht" at bounding box center [607, 910] width 147 height 15
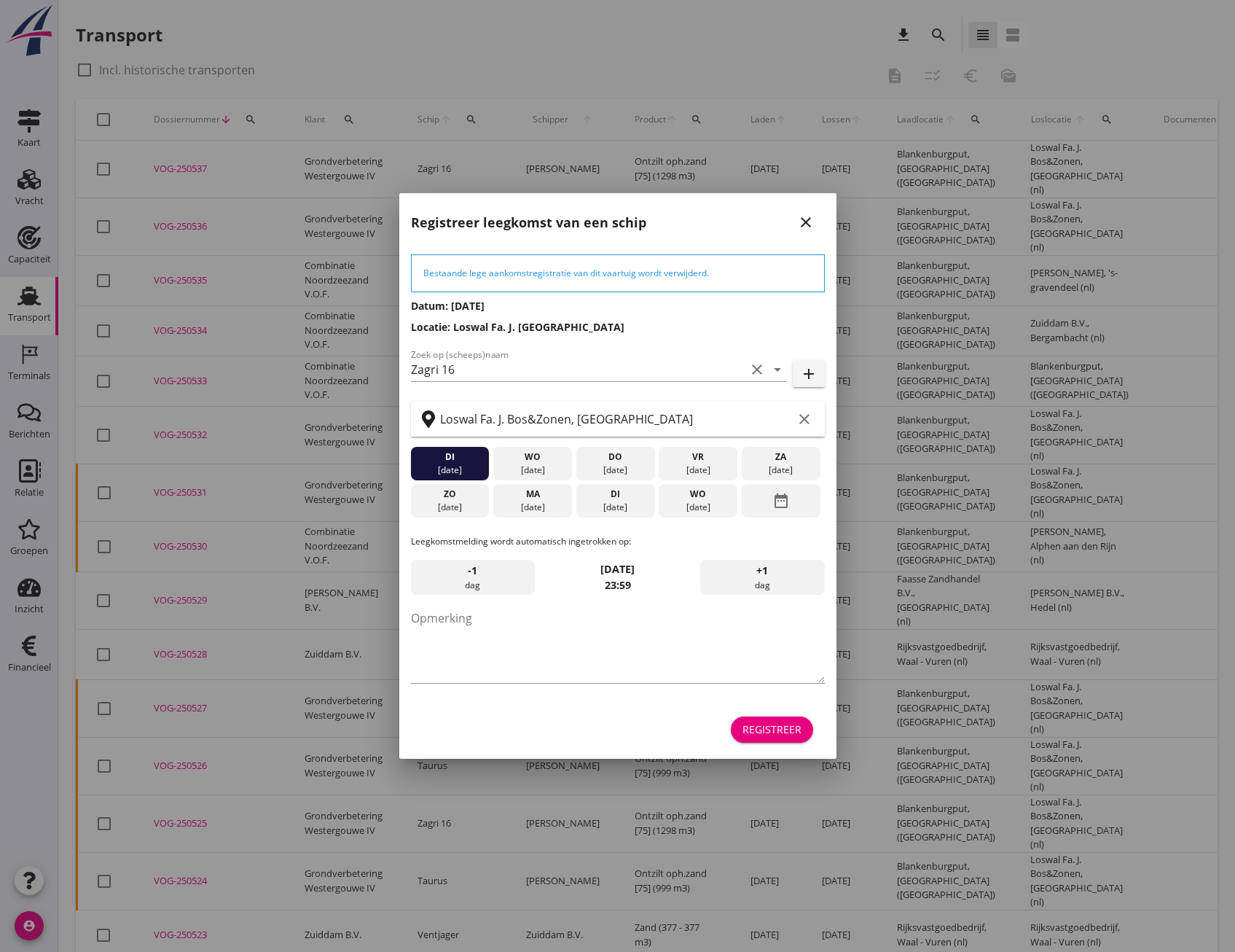
click at [776, 719] on button "Registreer" at bounding box center [771, 729] width 82 height 26
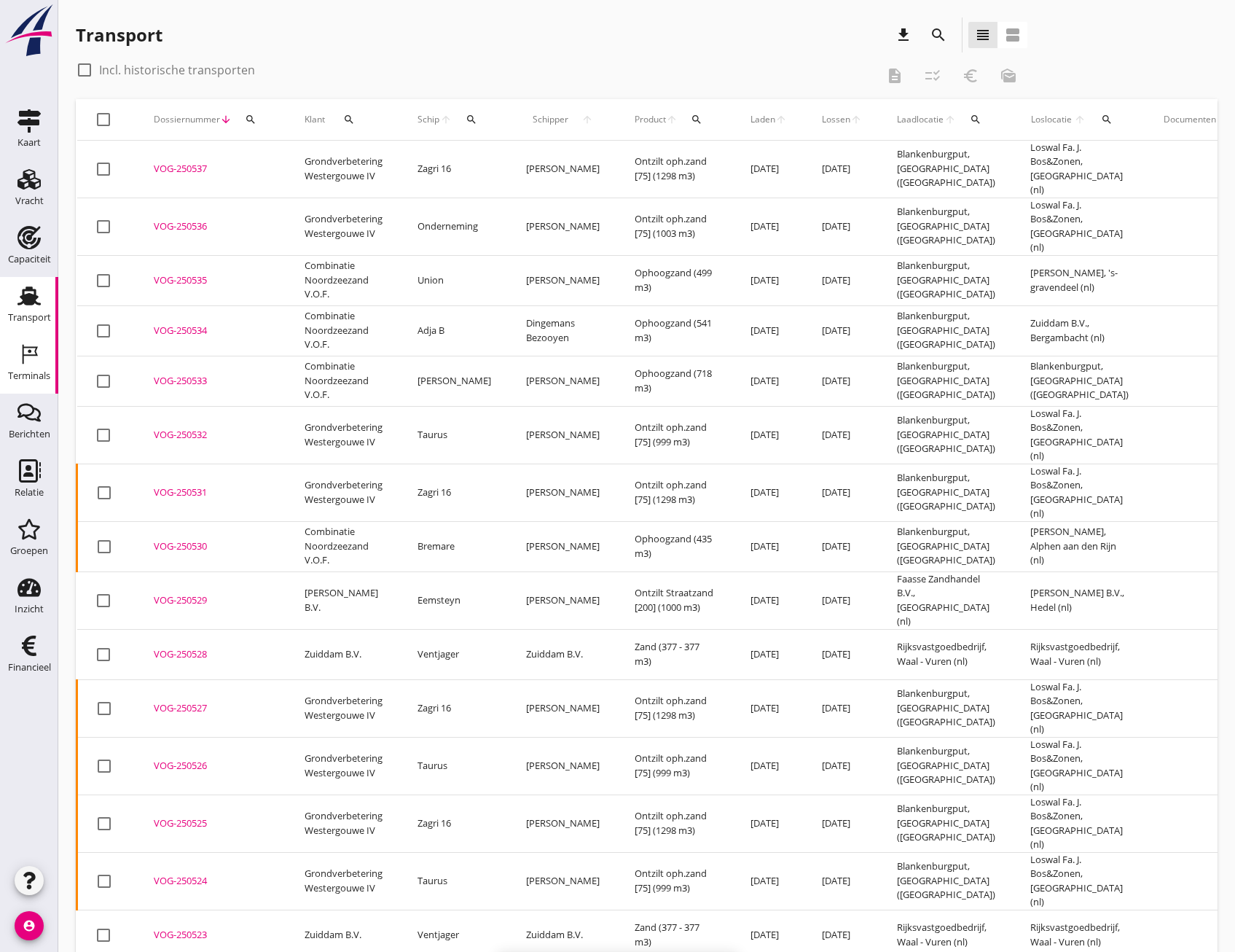
click at [34, 369] on div "Terminals" at bounding box center [29, 375] width 43 height 20
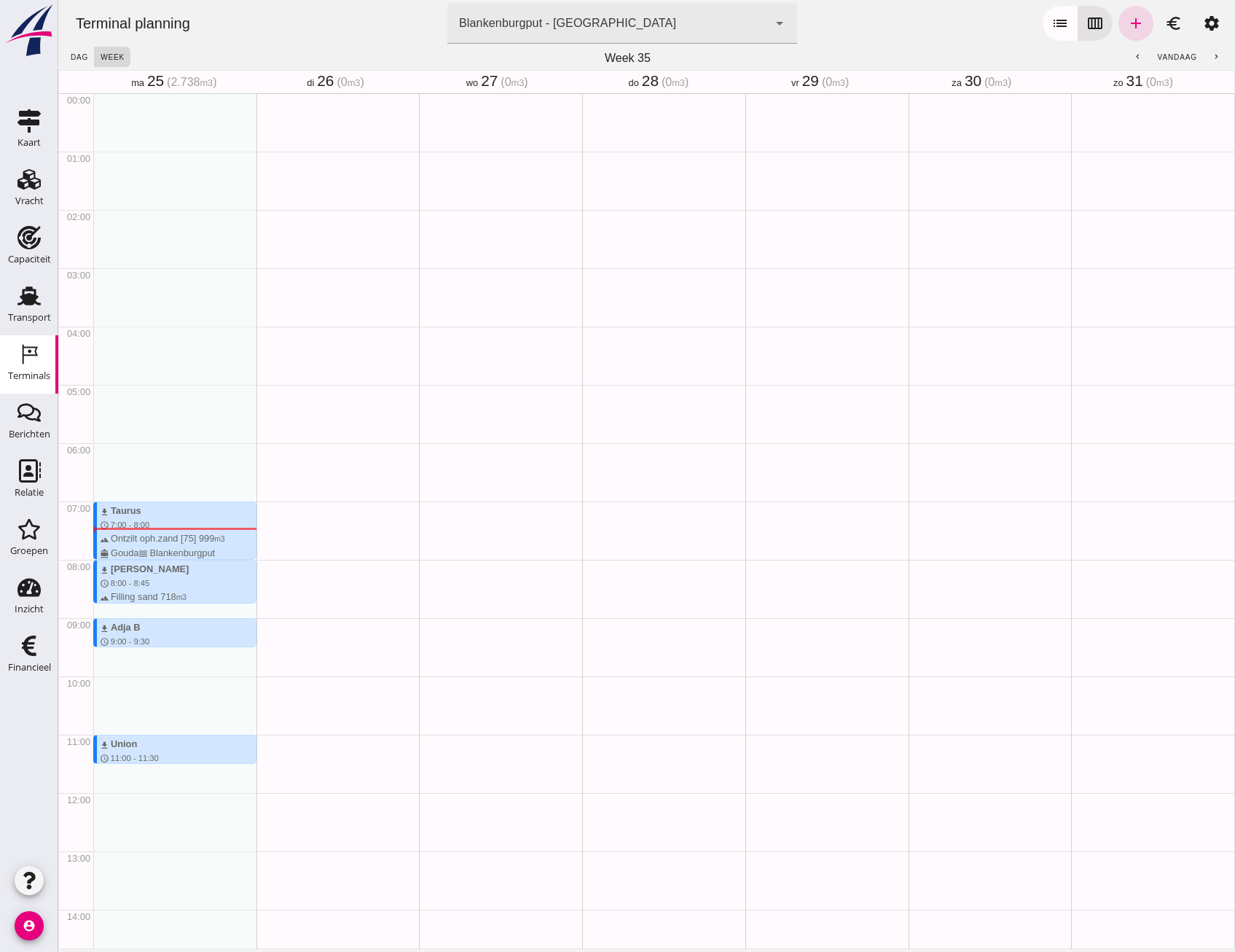
click at [123, 532] on div "download Taurus schedule 7:00 - 8:00 terrain Ontzilt oph.zand [75] 999 m3 direc…" at bounding box center [174, 792] width 163 height 1399
drag, startPoint x: 123, startPoint y: 534, endPoint x: 129, endPoint y: 582, distance: 48.4
click at [129, 582] on div "download Taurus schedule 7:00 - 8:00 terrain Ontzilt oph.zand [75] 999 m3 direc…" at bounding box center [174, 792] width 163 height 1399
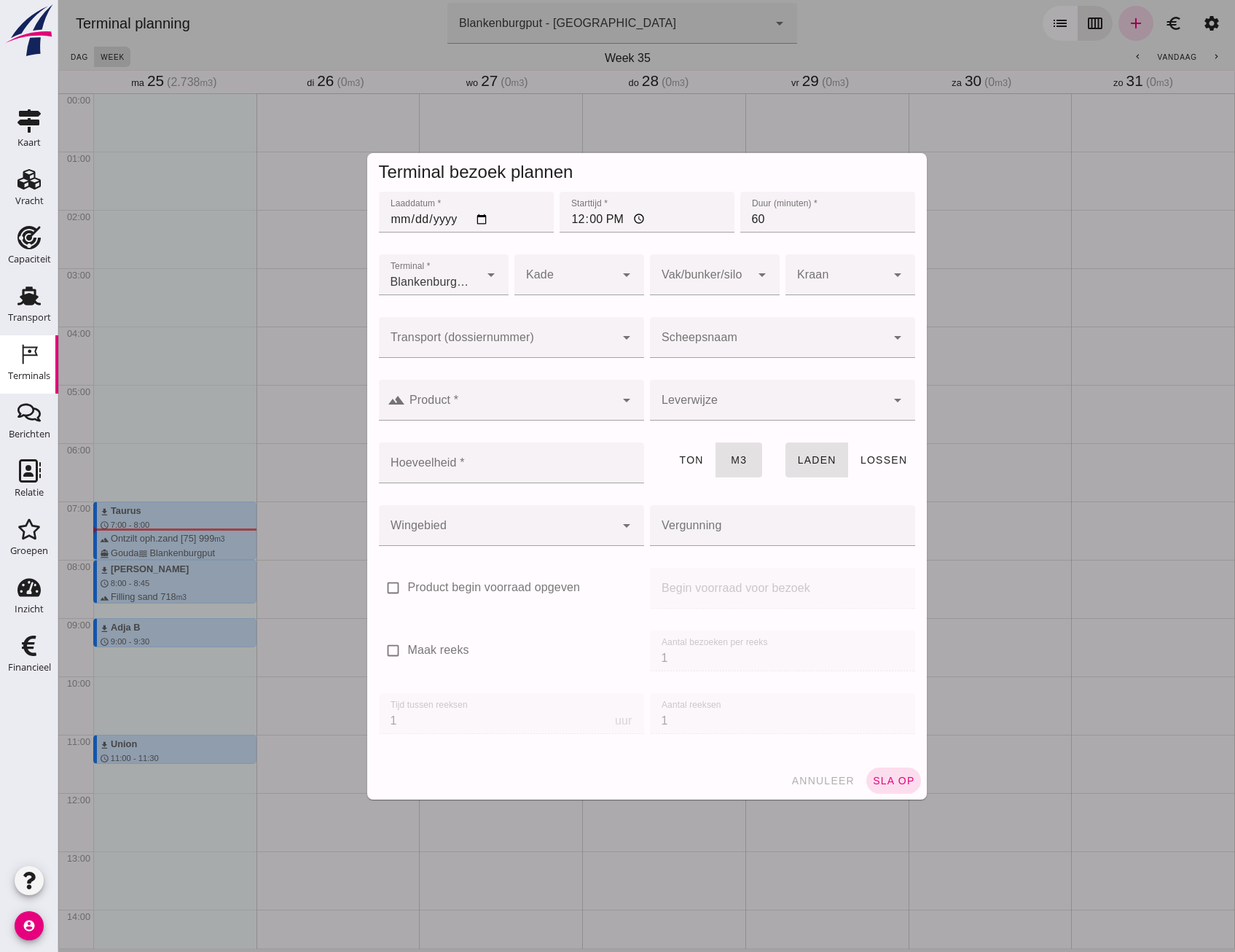
type input "Combinatie Noordzeezand V.O.F."
click at [536, 342] on input "Transport (dossiernummer)" at bounding box center [497, 345] width 236 height 17
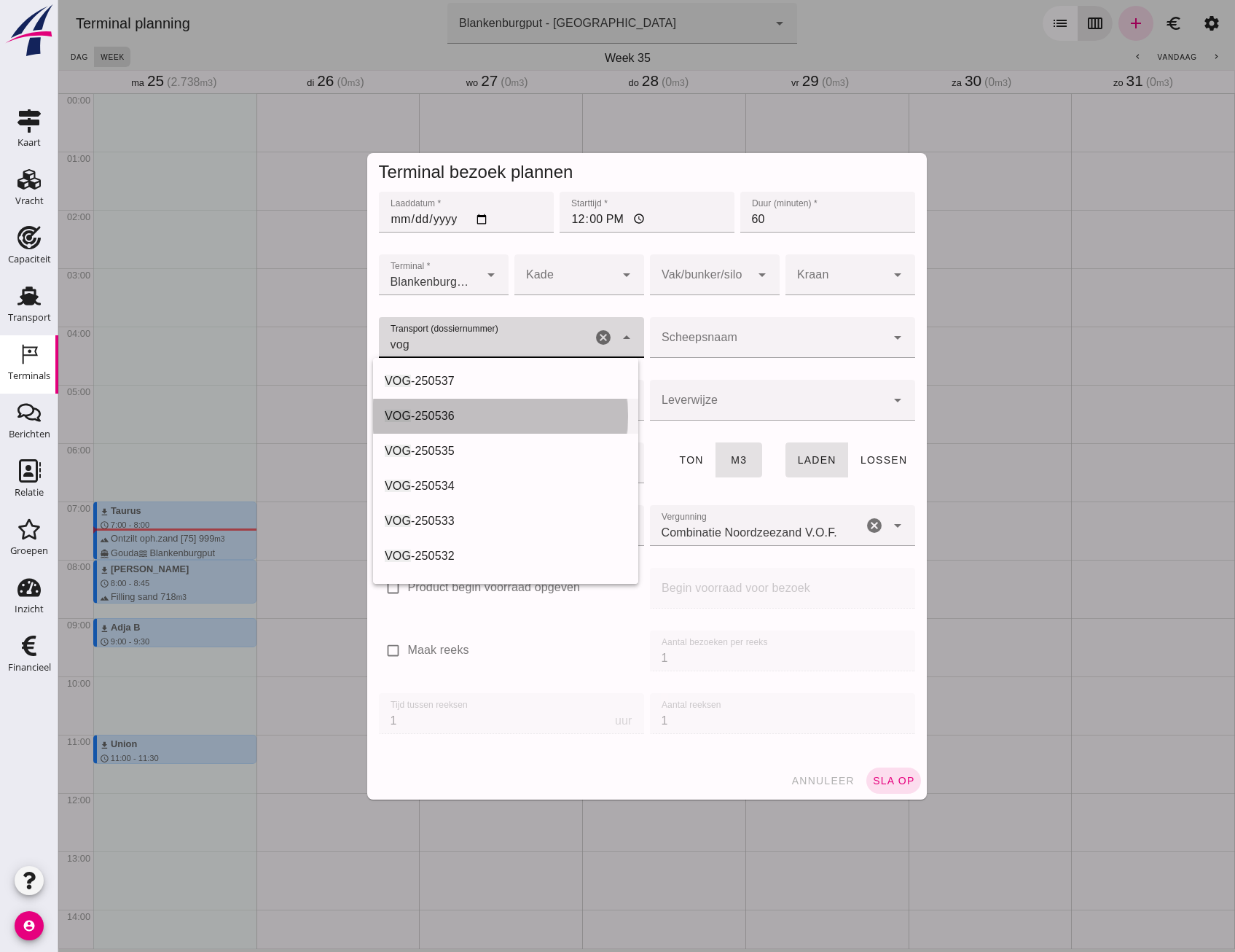
click at [473, 409] on div "VOG -250536" at bounding box center [505, 416] width 242 height 17
type input "VOG-250536"
type input "franco_on_shore"
type input "1231"
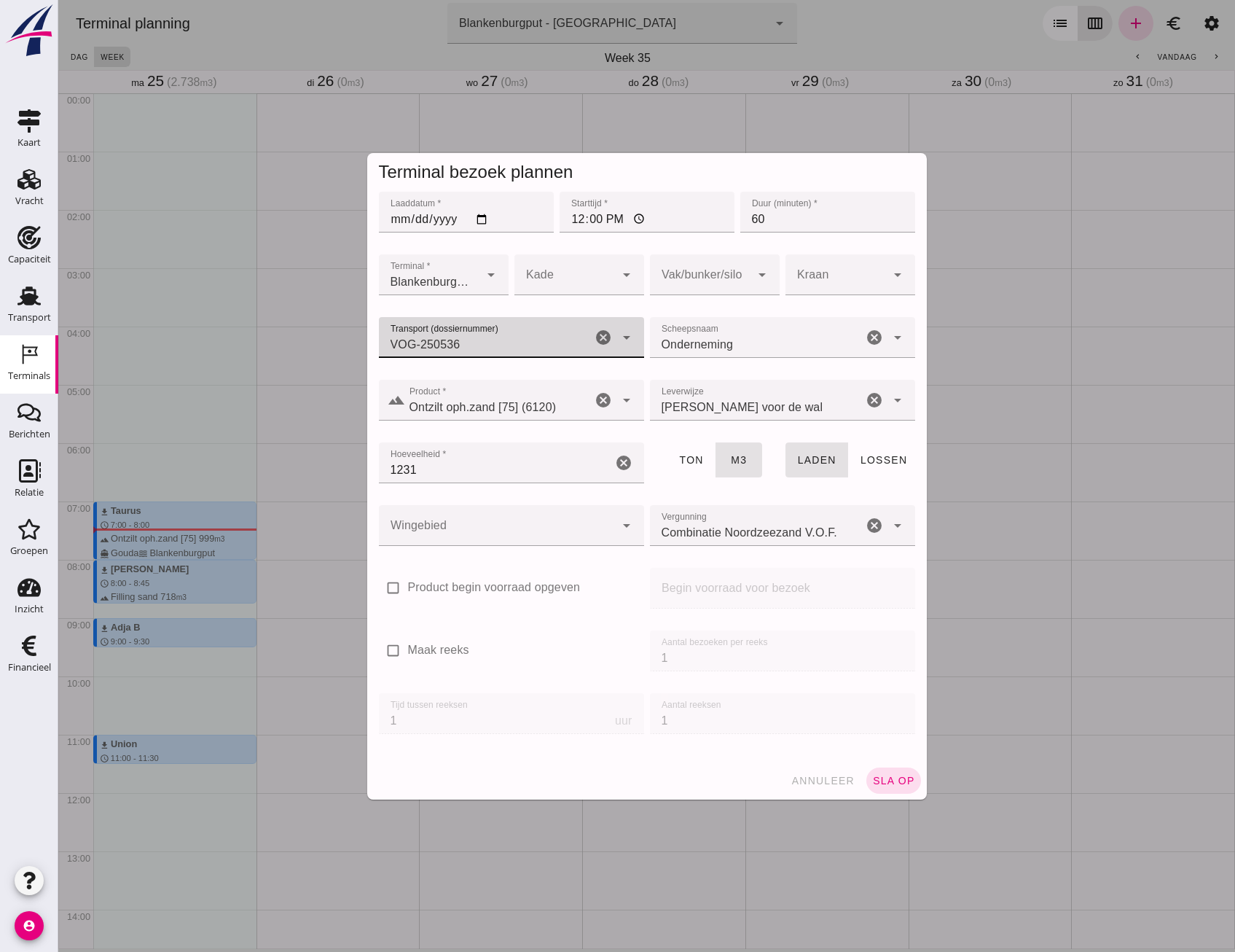
type input "VOG-250536"
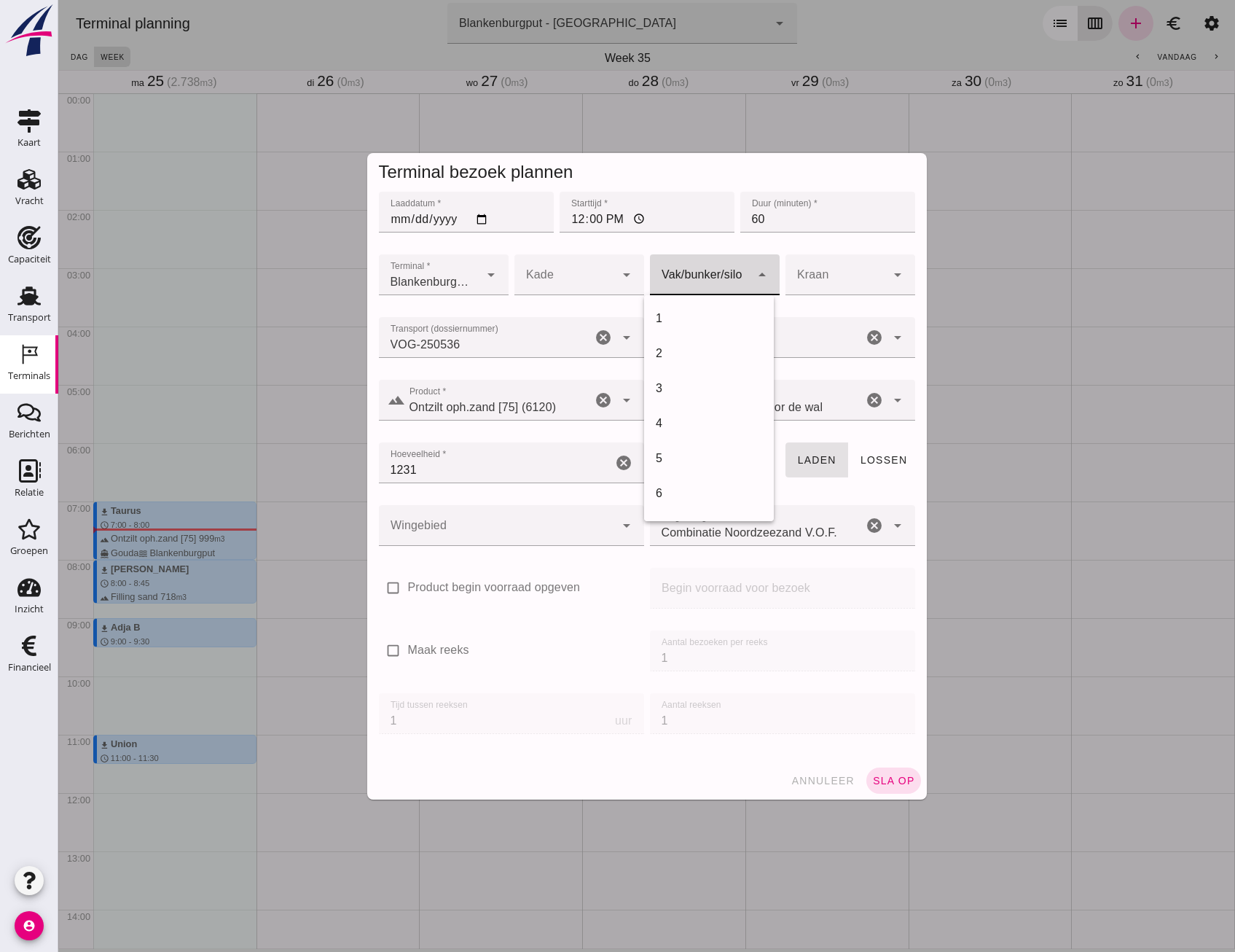
click at [732, 274] on div at bounding box center [700, 274] width 101 height 41
click at [702, 412] on div "18" at bounding box center [708, 403] width 129 height 35
type input "366"
click at [496, 519] on div at bounding box center [497, 525] width 236 height 41
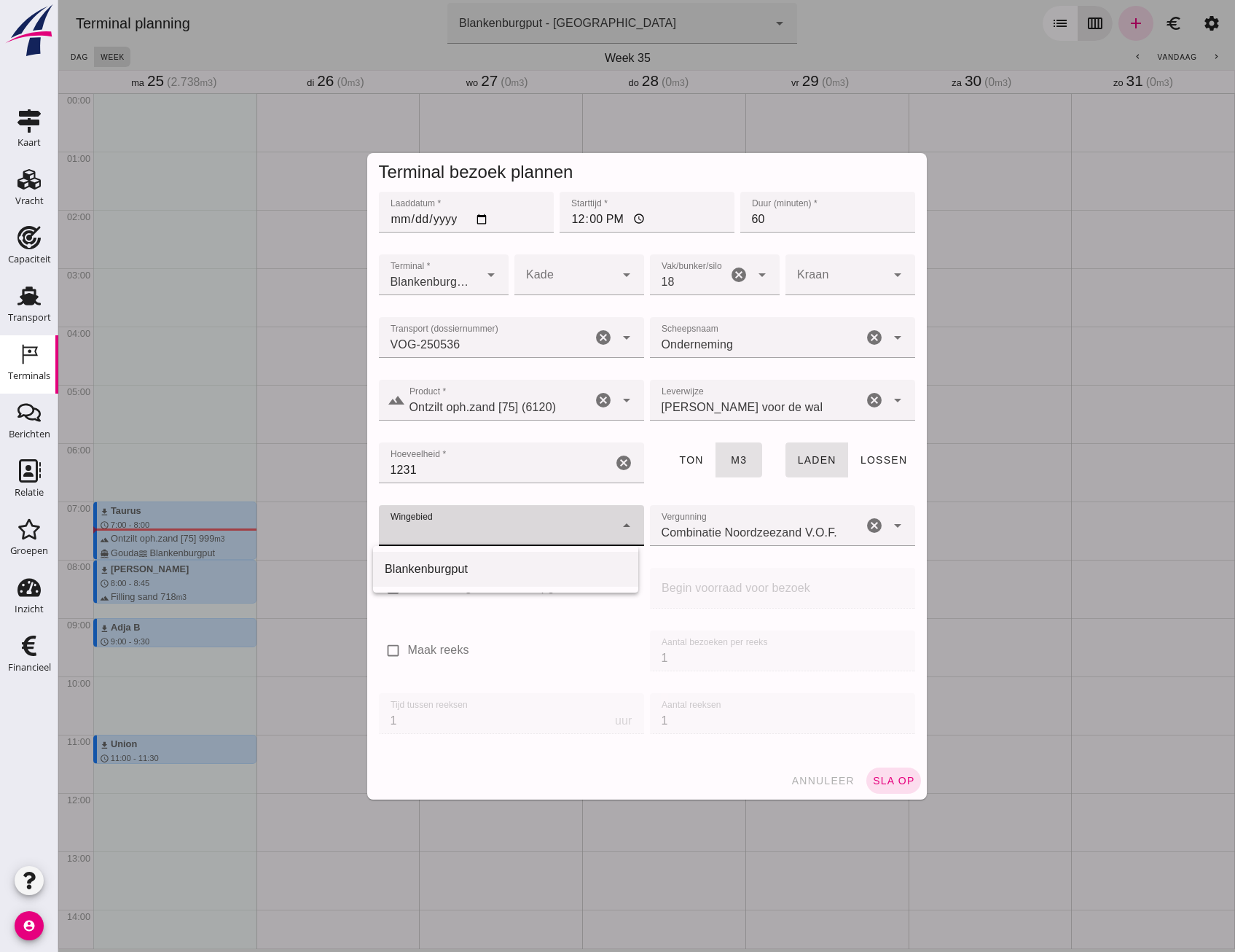
click at [472, 557] on div "Blankenburgput" at bounding box center [505, 569] width 265 height 35
type input "333"
click at [887, 769] on button "sla op" at bounding box center [893, 780] width 55 height 26
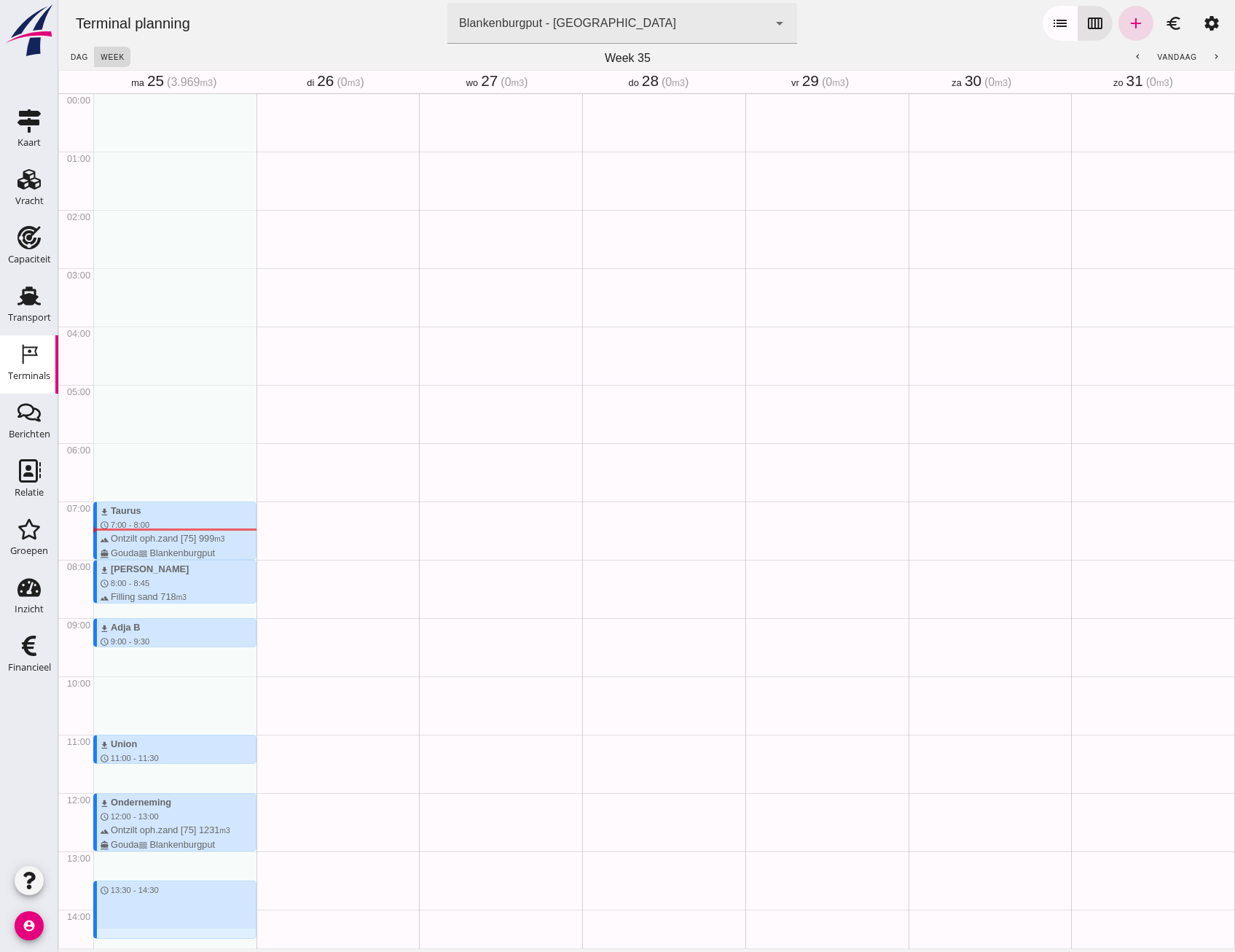
drag, startPoint x: 113, startPoint y: 620, endPoint x: 125, endPoint y: 679, distance: 60.2
click at [125, 679] on div "download Taurus schedule 7:00 - 8:00 terrain Ontzilt oph.zand [75] 999 m3 direc…" at bounding box center [174, 792] width 163 height 1399
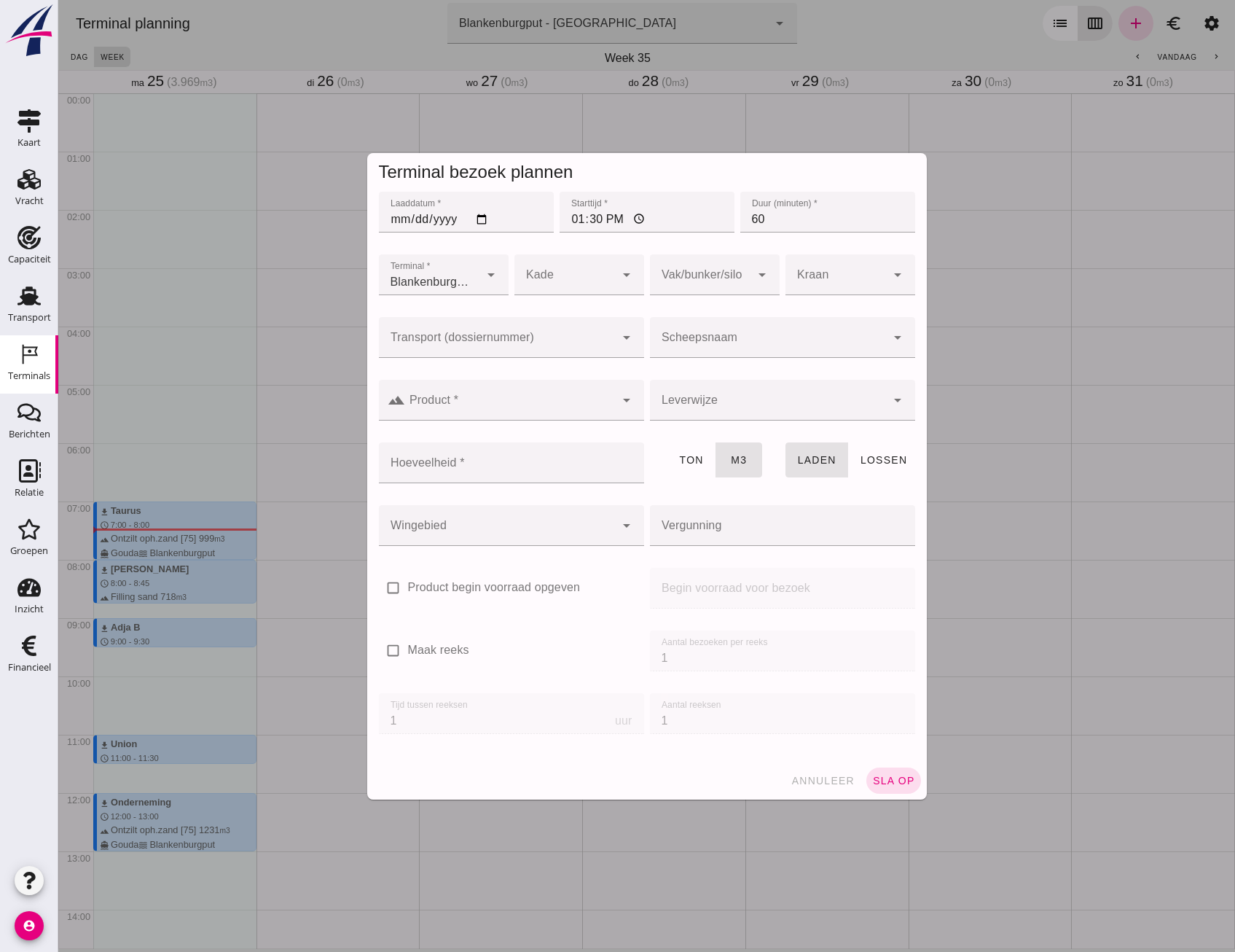
type input "Combinatie Noordzeezand V.O.F."
click at [462, 340] on input "Transport (dossiernummer)" at bounding box center [497, 345] width 236 height 17
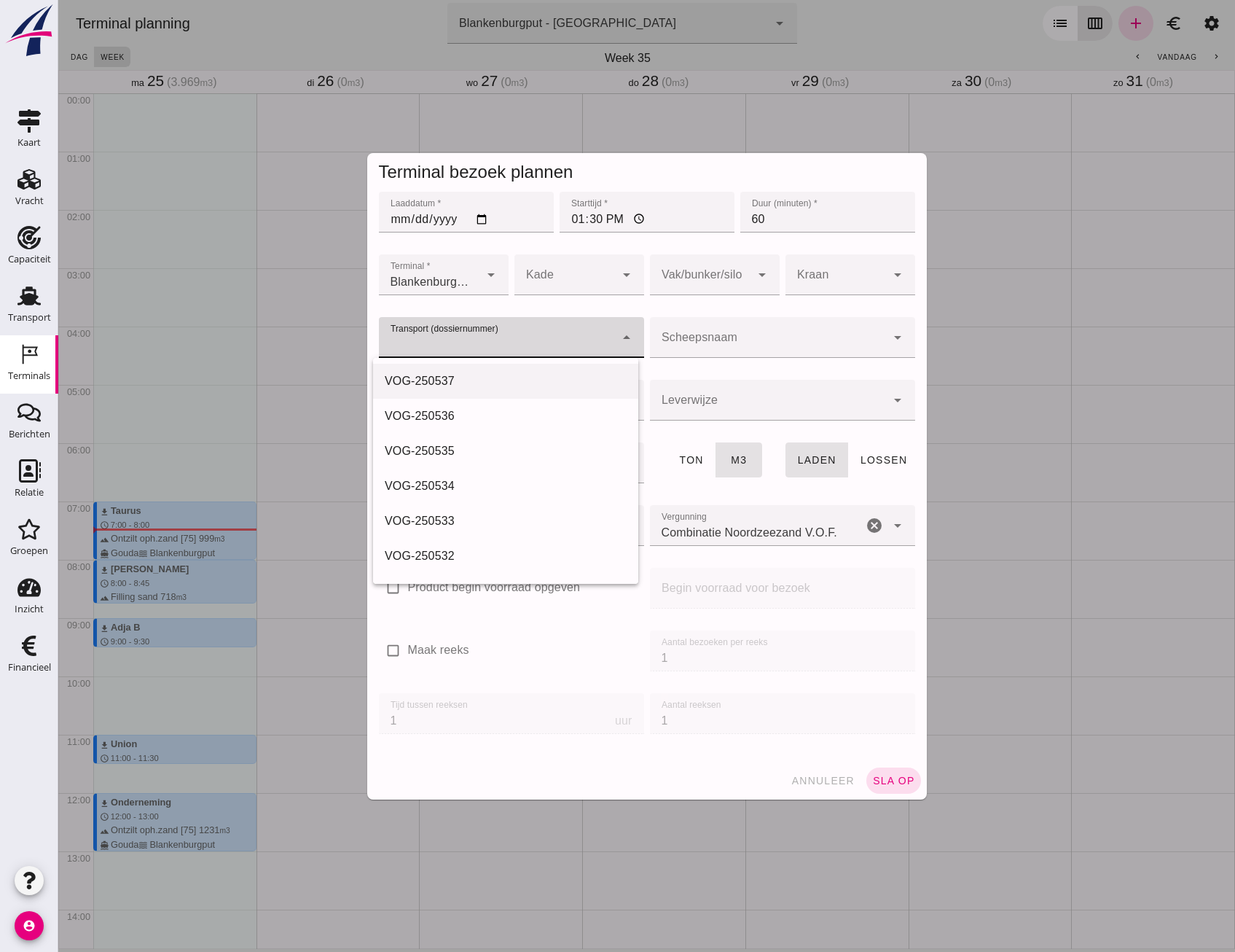
click at [463, 374] on div "VOG-250537" at bounding box center [505, 381] width 242 height 17
type input "VOG-250537"
type input "franco_on_shore"
type input "1298"
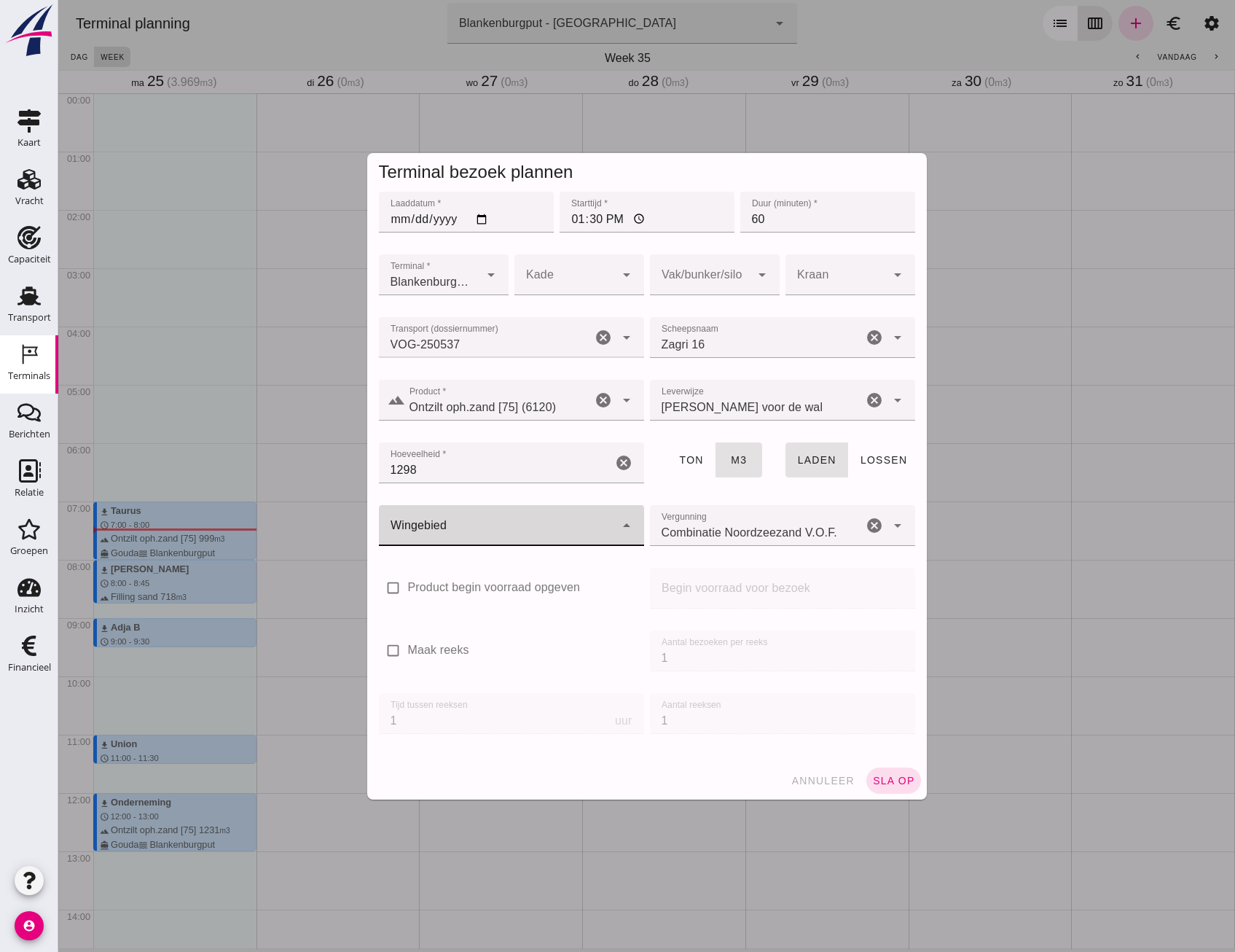
click at [447, 510] on div at bounding box center [497, 525] width 236 height 41
click at [460, 567] on div "Blankenburgput" at bounding box center [505, 569] width 242 height 17
type input "333"
click at [700, 271] on div at bounding box center [700, 274] width 101 height 41
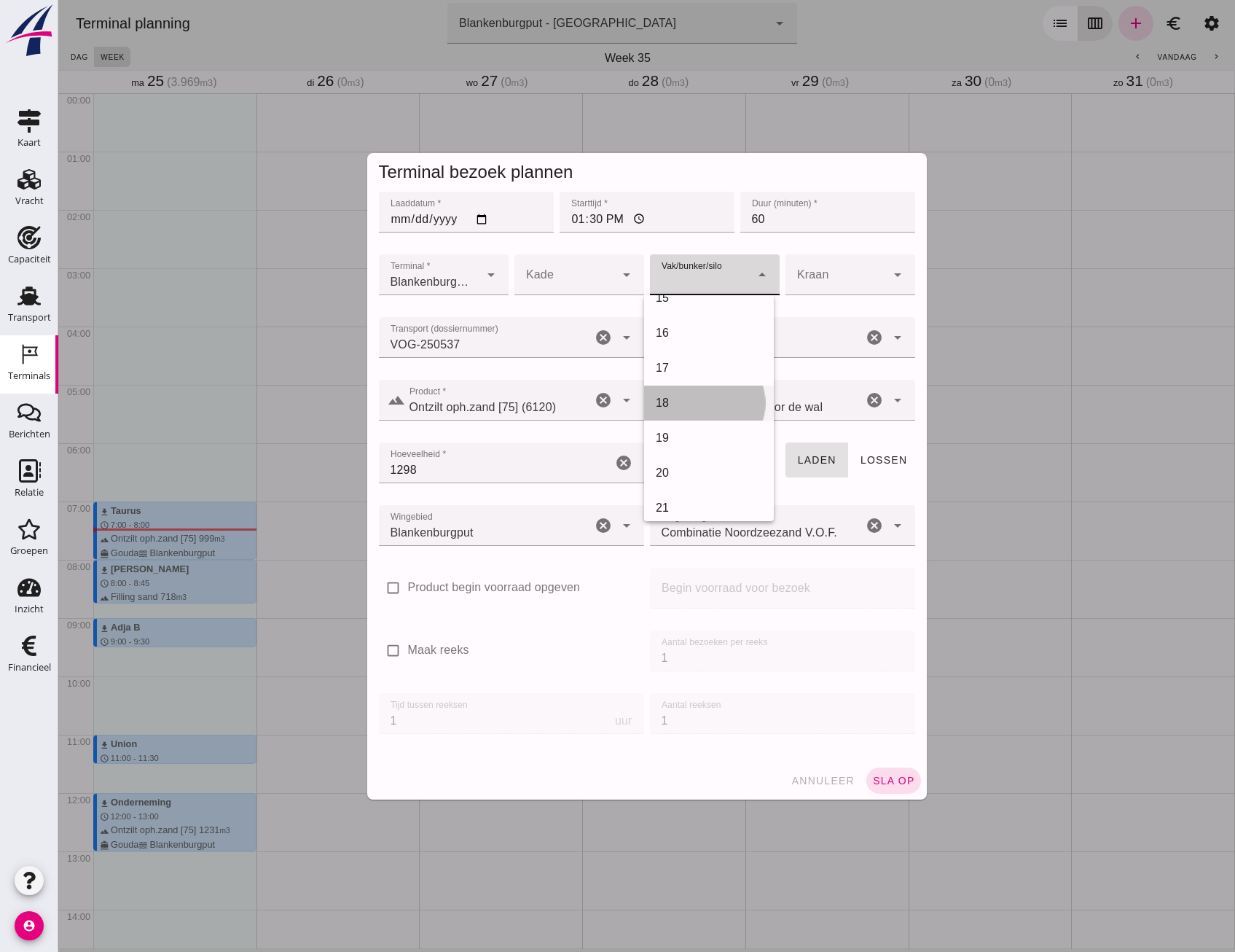
click at [688, 398] on div "18" at bounding box center [708, 403] width 106 height 17
type input "366"
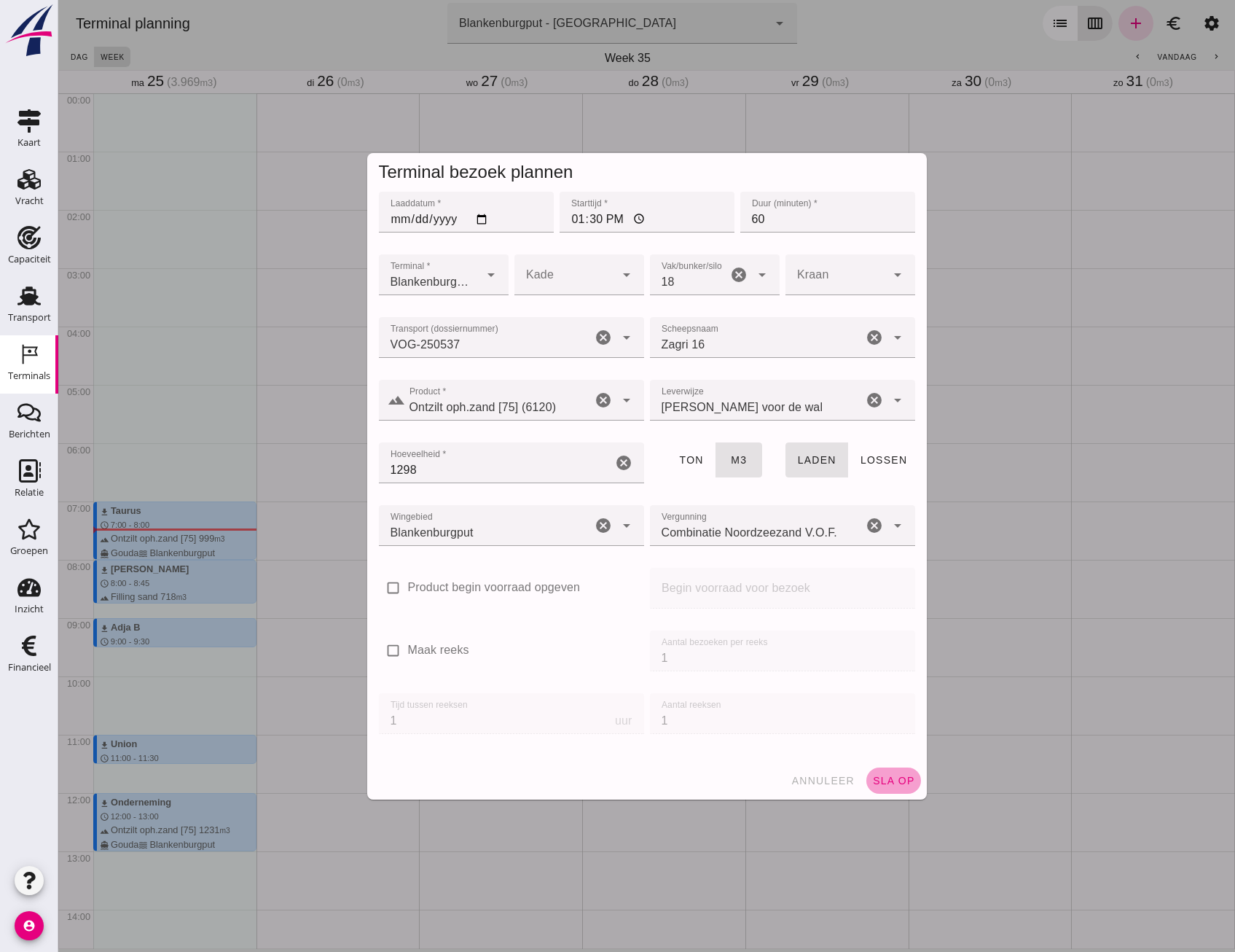
click at [898, 778] on span "sla op" at bounding box center [893, 780] width 43 height 12
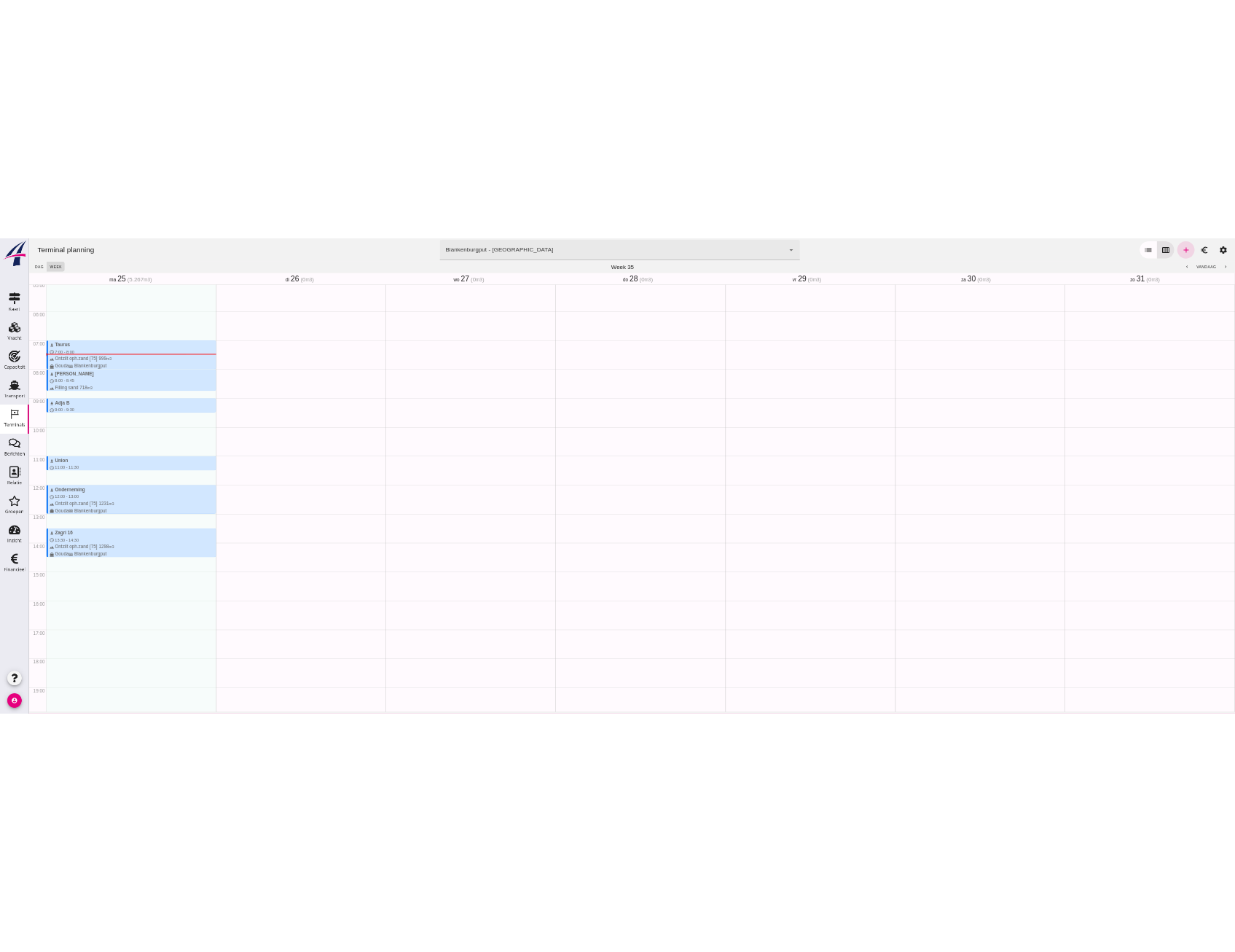
scroll to position [335, 0]
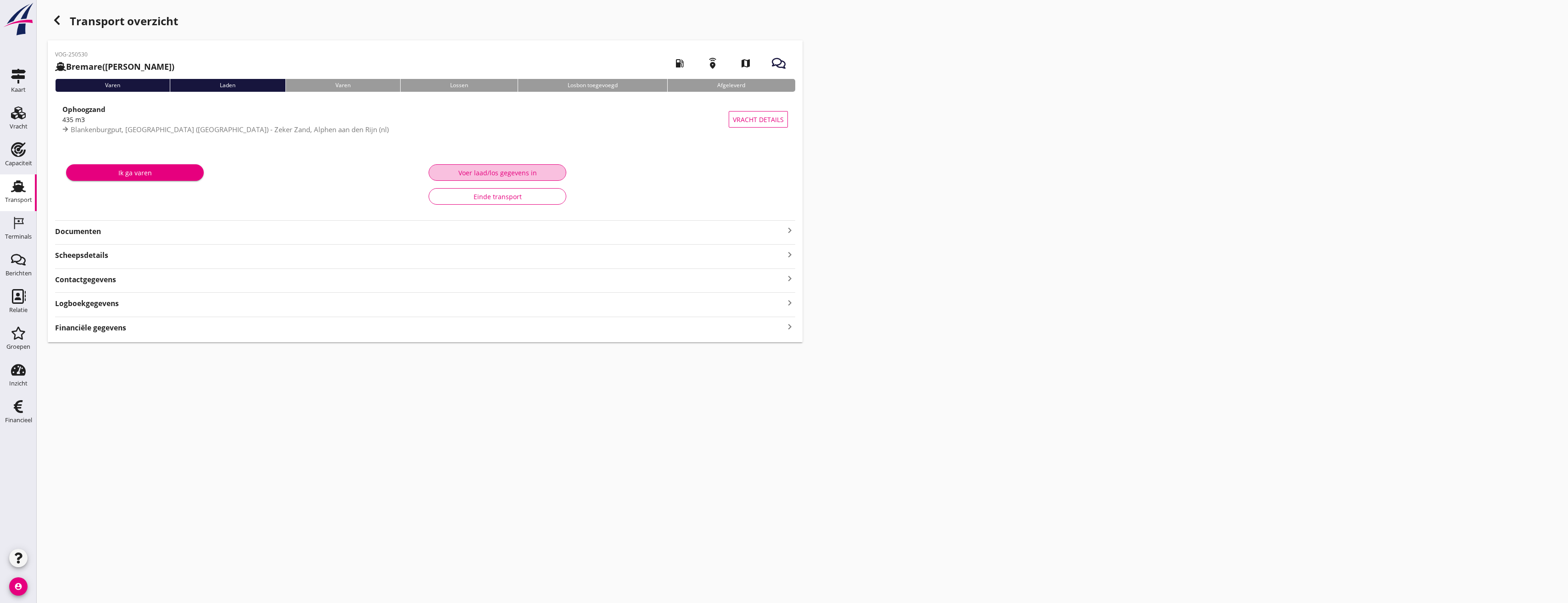
click at [476, 176] on div "Voer laad/los gegevens in" at bounding box center [497, 173] width 122 height 10
type input "435"
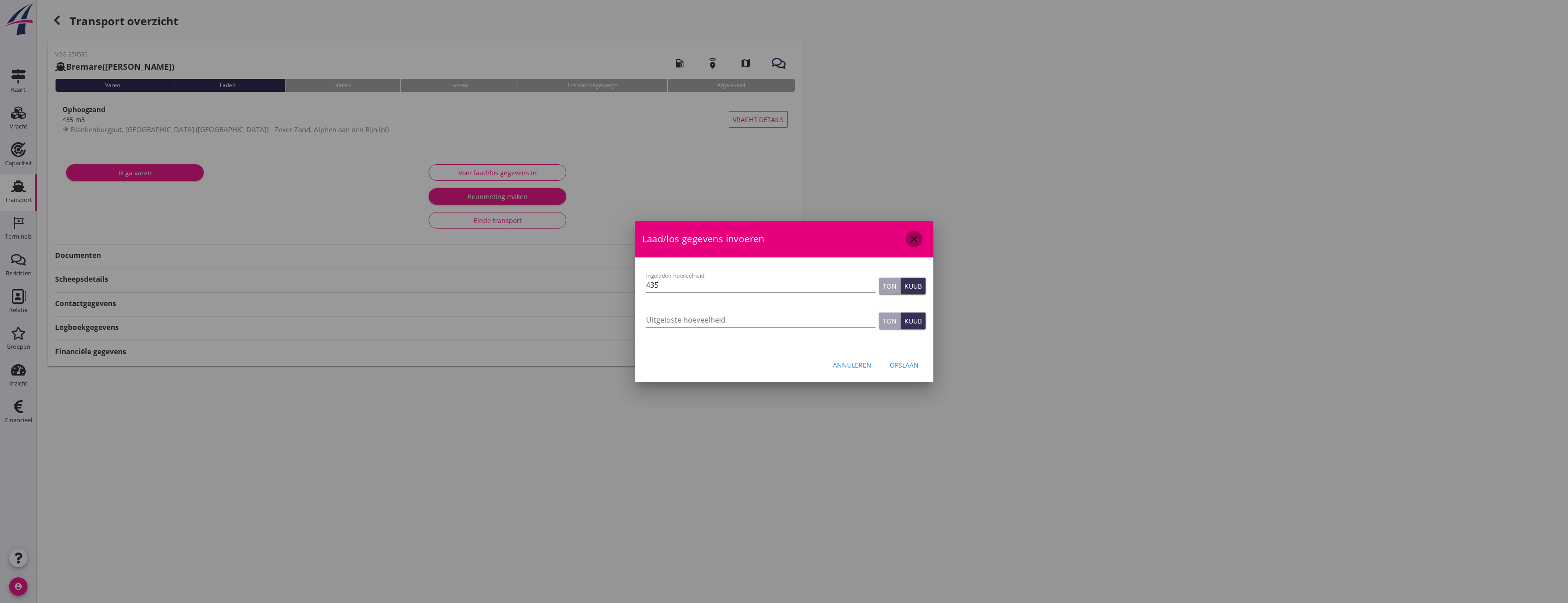
drag, startPoint x: 912, startPoint y: 235, endPoint x: 912, endPoint y: 247, distance: 12.0
click at [912, 235] on icon "close" at bounding box center [914, 239] width 11 height 11
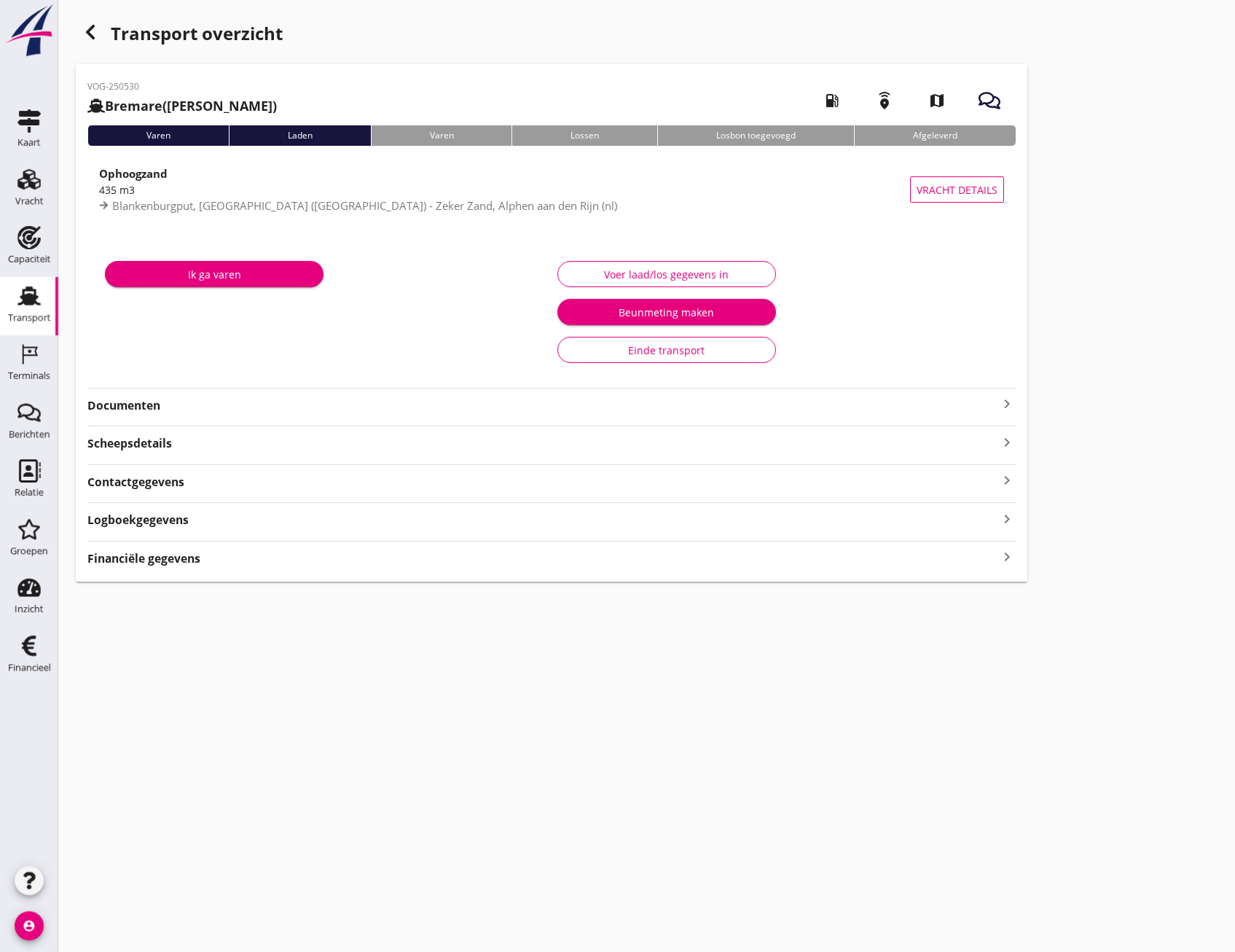
click at [696, 274] on div "Voer laad/los gegevens in" at bounding box center [667, 274] width 194 height 15
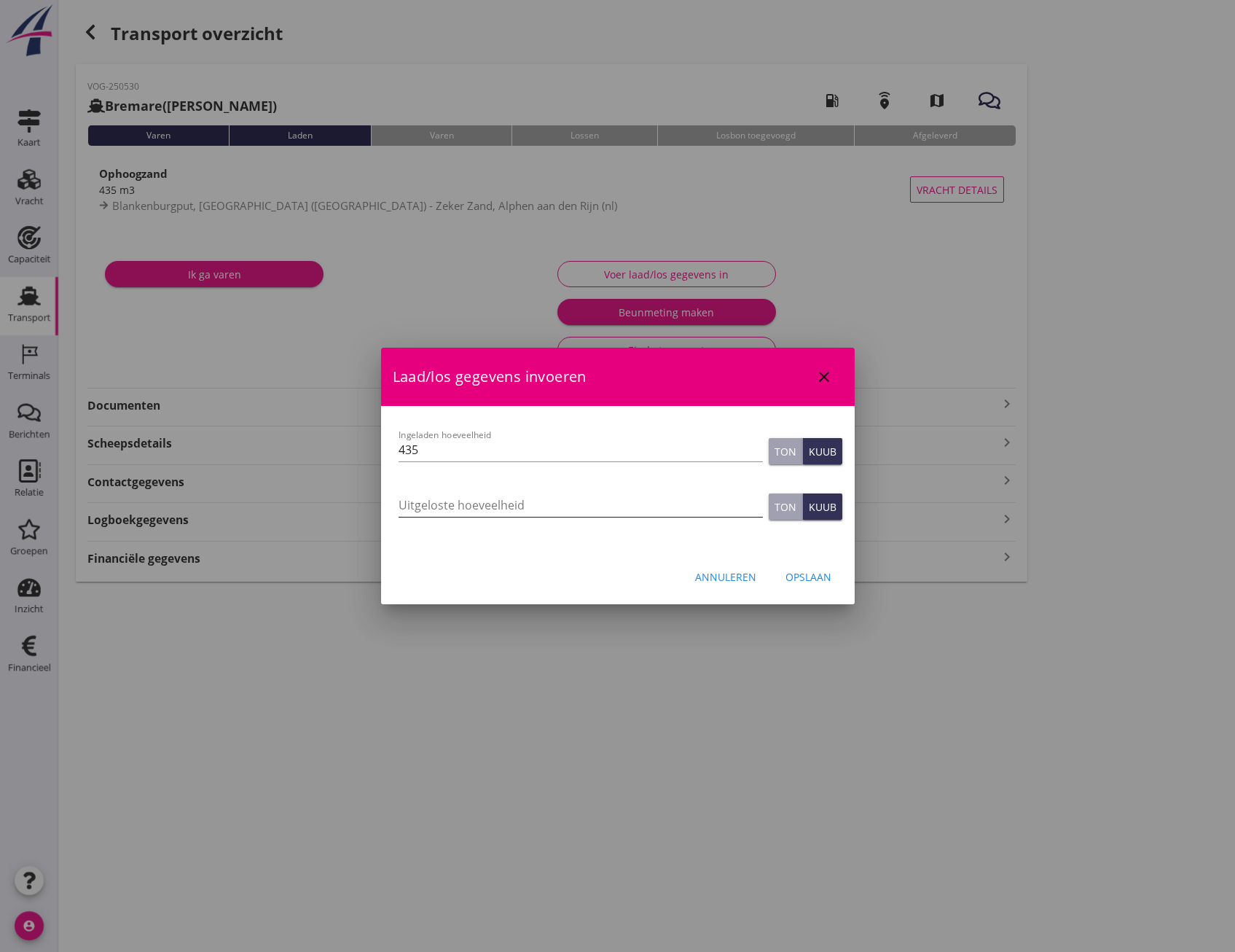
click at [474, 502] on input "Uitgeloste hoeveelheid" at bounding box center [580, 505] width 364 height 23
click at [715, 569] on div "Annuleren" at bounding box center [725, 577] width 61 height 15
